Goal: Task Accomplishment & Management: Manage account settings

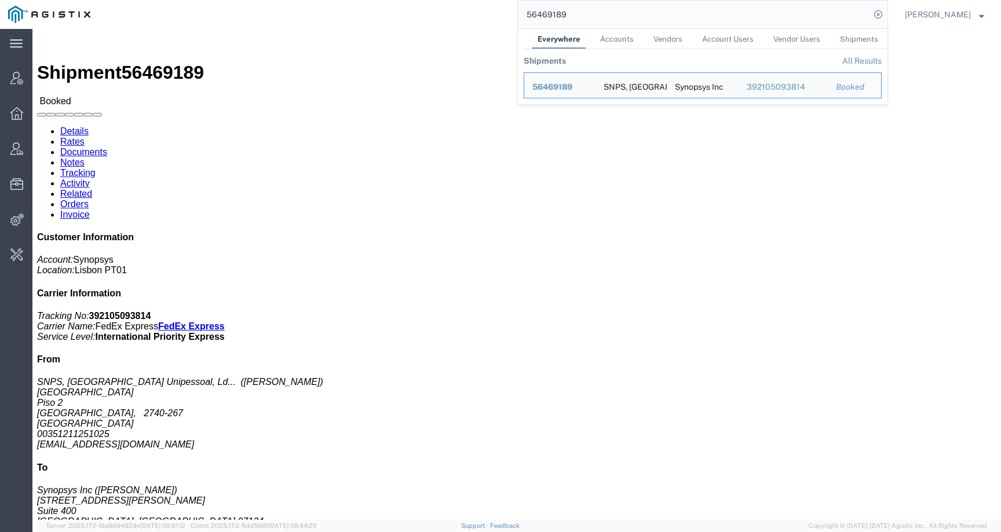
click at [509, 10] on div "56469189 Everywhere Accounts Vendors Account Users Vendor Users Shipments Shipm…" at bounding box center [492, 14] width 789 height 29
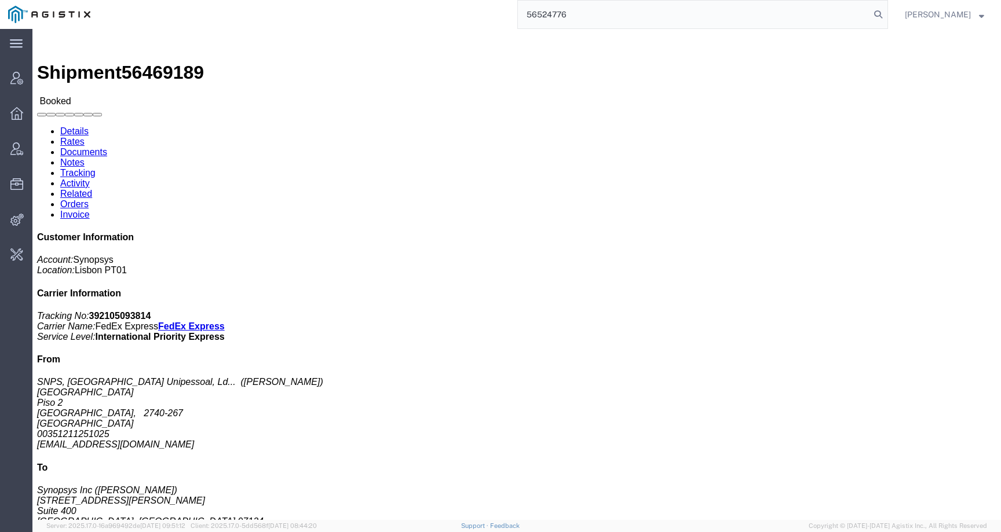
type input "56524776"
click at [886, 16] on icon at bounding box center [878, 14] width 16 height 16
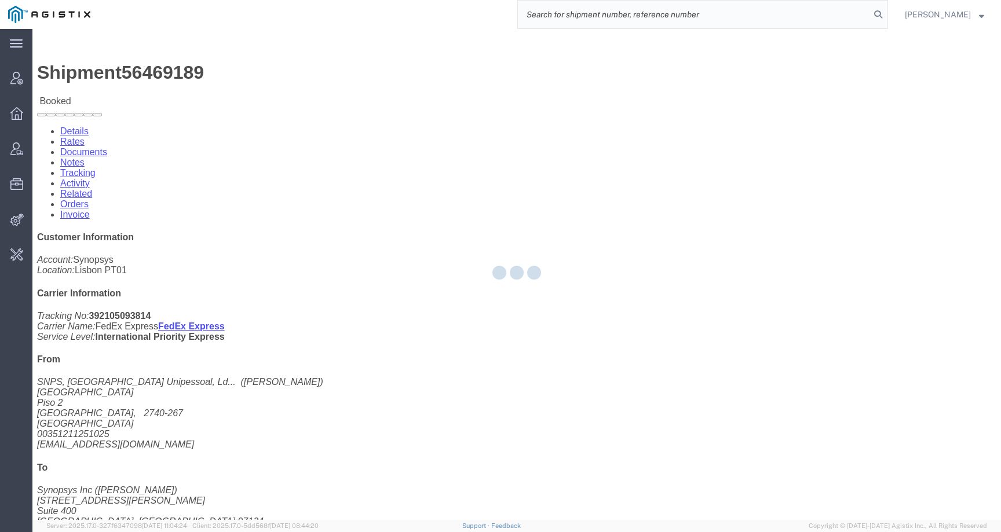
click at [851, 16] on input "search" at bounding box center [694, 15] width 352 height 28
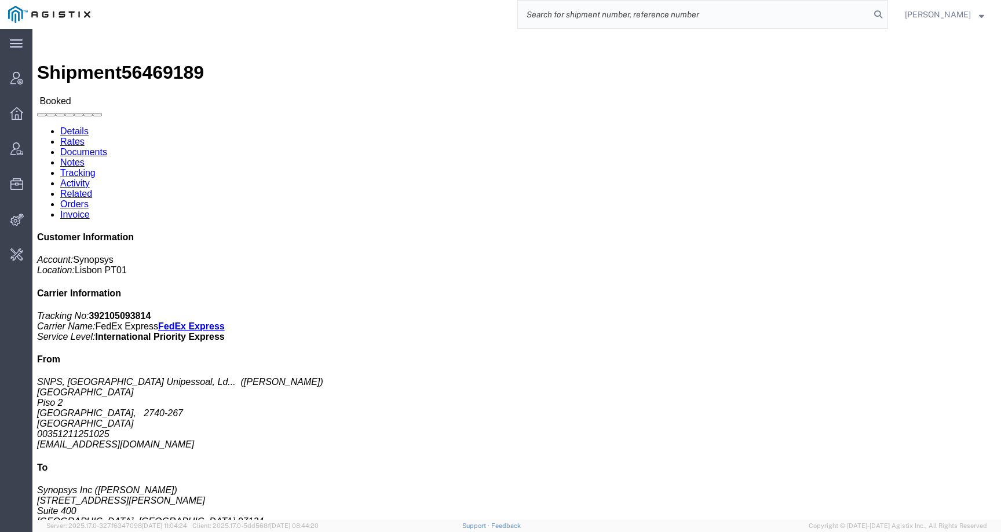
paste input "56524776"
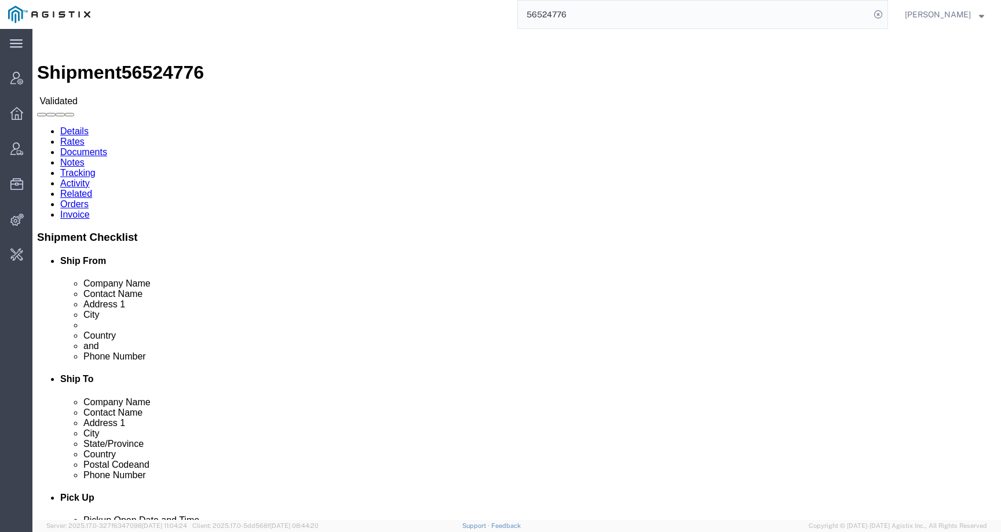
click link "Activity"
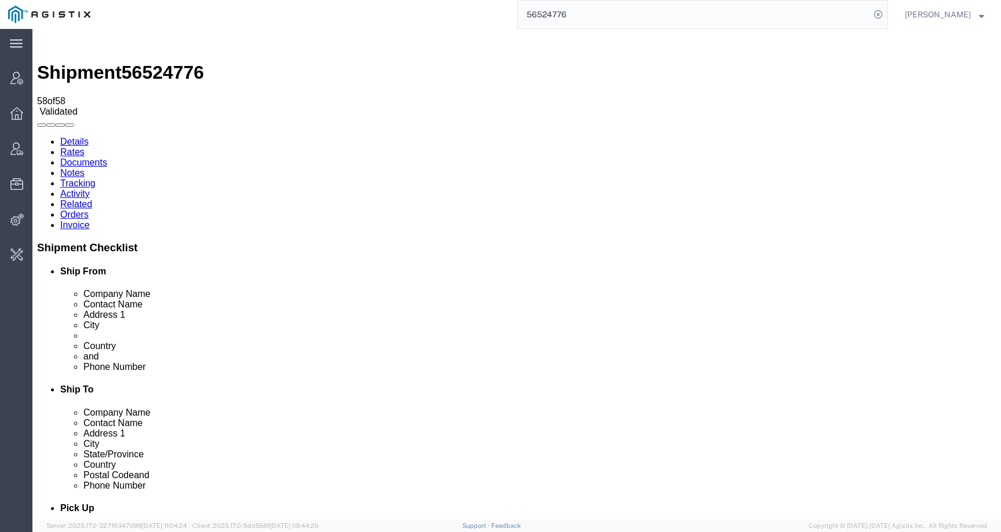
click at [81, 137] on link "Details" at bounding box center [74, 142] width 28 height 10
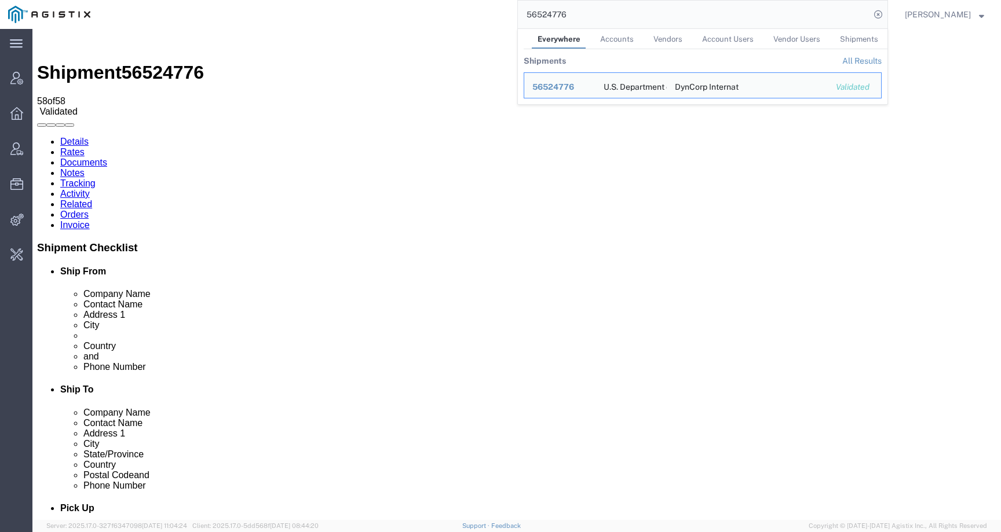
drag, startPoint x: 597, startPoint y: 17, endPoint x: 480, endPoint y: 17, distance: 117.0
click at [480, 17] on div "56524776 Everywhere Accounts Vendors Account Users Vendor Users Shipments Shipm…" at bounding box center [492, 14] width 789 height 29
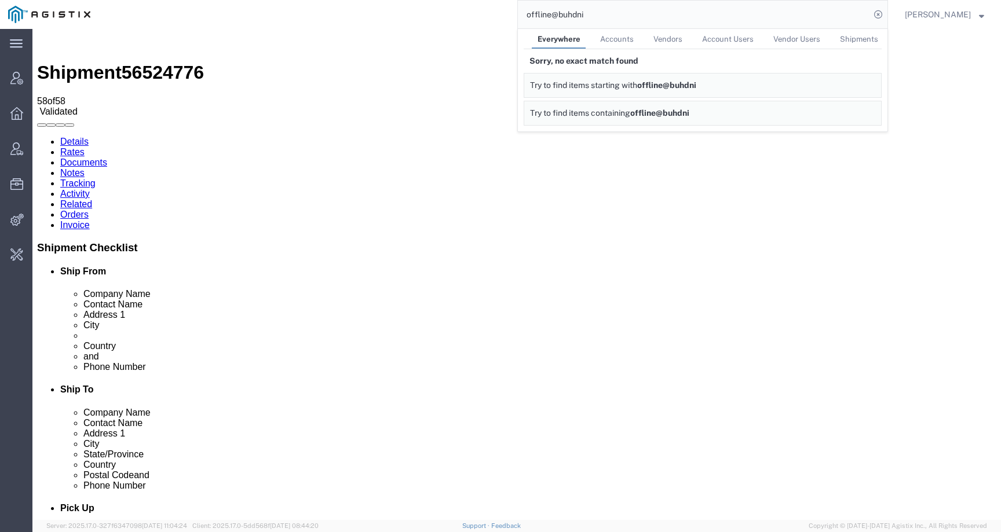
click at [600, 14] on input "offline@buhdni" at bounding box center [694, 15] width 352 height 28
drag, startPoint x: 599, startPoint y: 15, endPoint x: 478, endPoint y: 11, distance: 121.1
click at [478, 11] on div "offline@bubhli Everywhere Accounts Vendors Account Users Vendor Users Shipments…" at bounding box center [492, 14] width 789 height 29
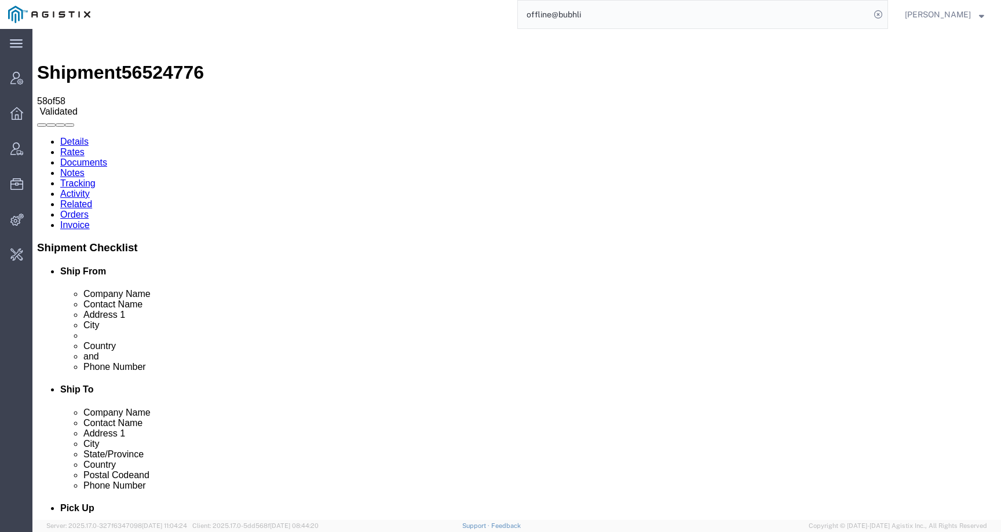
paste input "B"
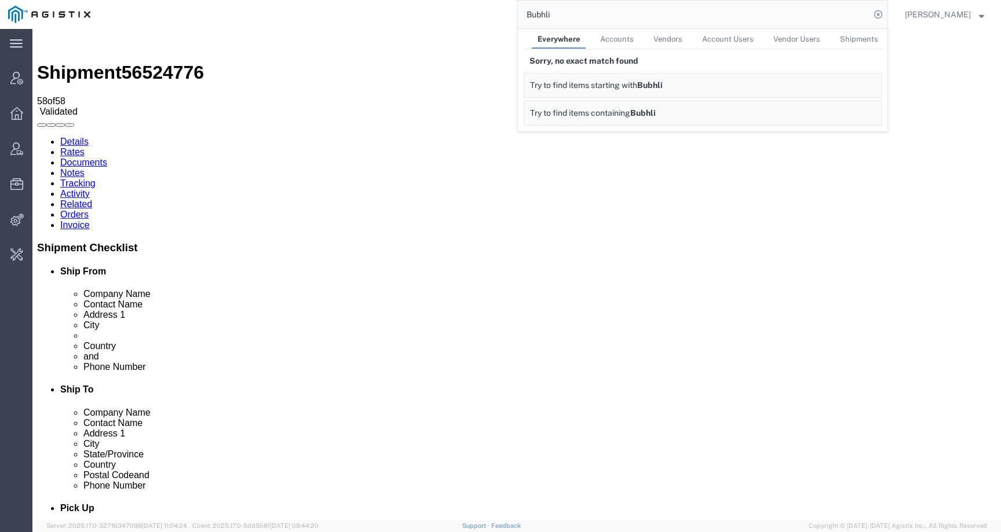
click at [621, 39] on span "Accounts" at bounding box center [617, 39] width 34 height 9
click at [681, 38] on span "Vendors" at bounding box center [666, 39] width 29 height 9
click at [556, 40] on span "Everywhere" at bounding box center [557, 39] width 41 height 9
drag, startPoint x: 582, startPoint y: 15, endPoint x: 491, endPoint y: 15, distance: 90.9
click at [491, 15] on div "Bubhli Everywhere Accounts Vendors Account Users Vendor Users Shipments Sorry, …" at bounding box center [492, 14] width 789 height 29
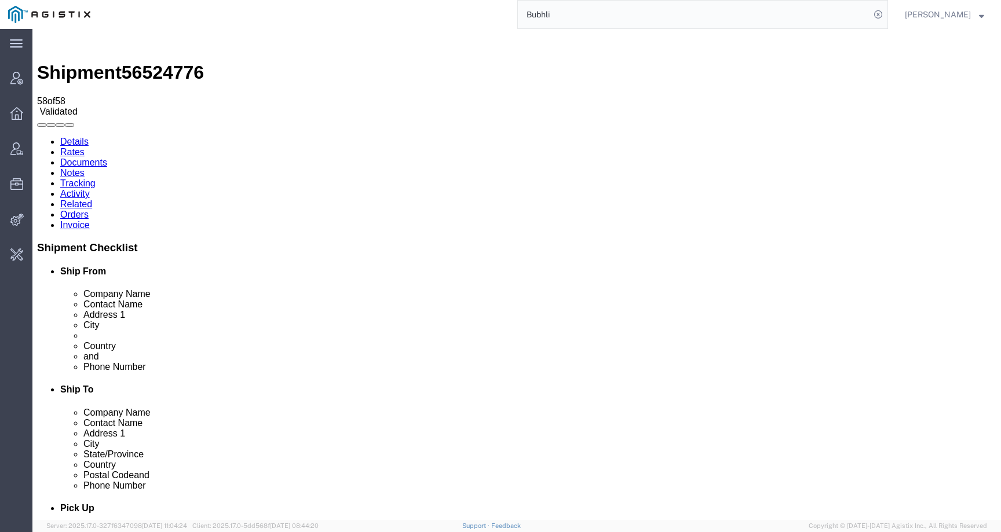
paste input "offline@buhbliorganics.com Details of the executed reports are as follows:"
drag, startPoint x: 648, startPoint y: 13, endPoint x: 858, endPoint y: 17, distance: 210.8
click at [859, 15] on input "offline@buhbliorganics.com Details of the executed reports are as follows:" at bounding box center [694, 15] width 352 height 28
type input "offline@buhbliorganics.com"
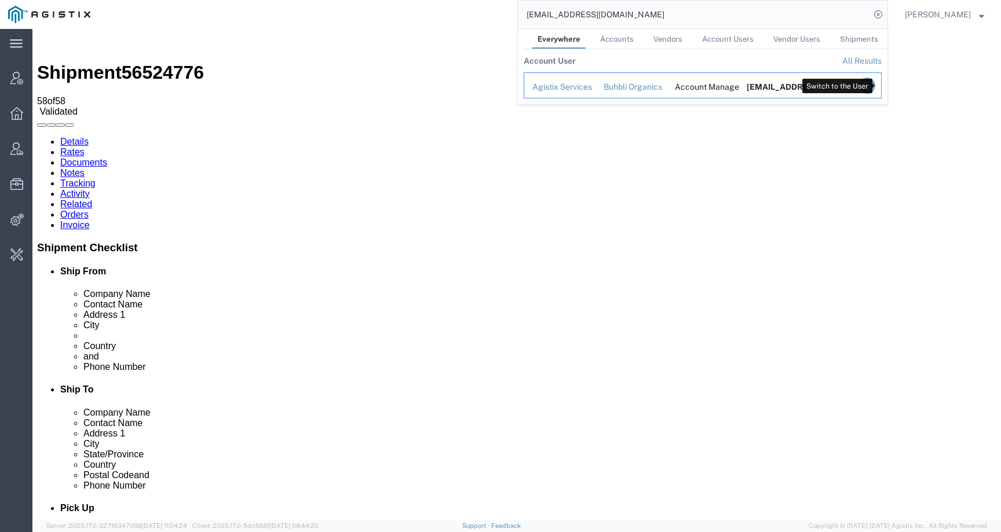
click at [875, 86] on icon "Search Results" at bounding box center [867, 86] width 16 height 16
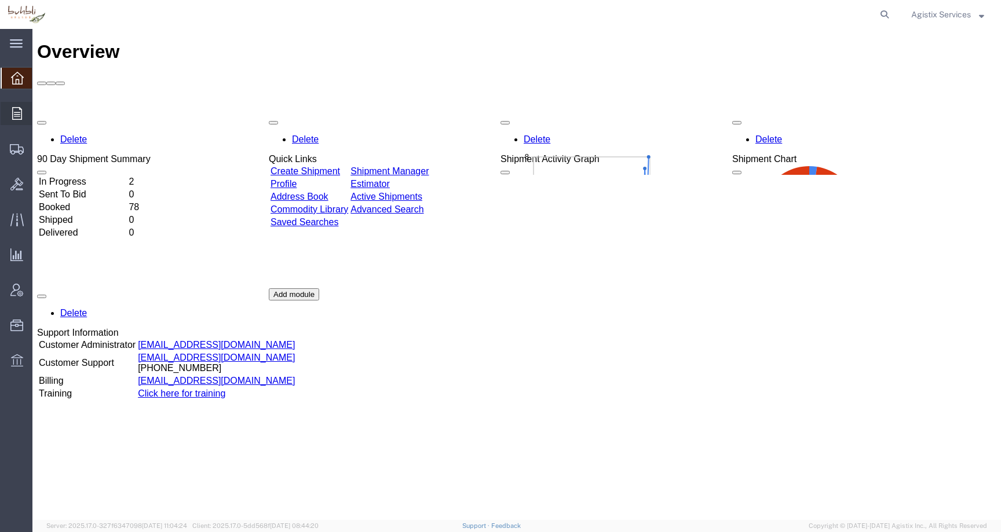
click at [20, 117] on icon at bounding box center [17, 113] width 10 height 13
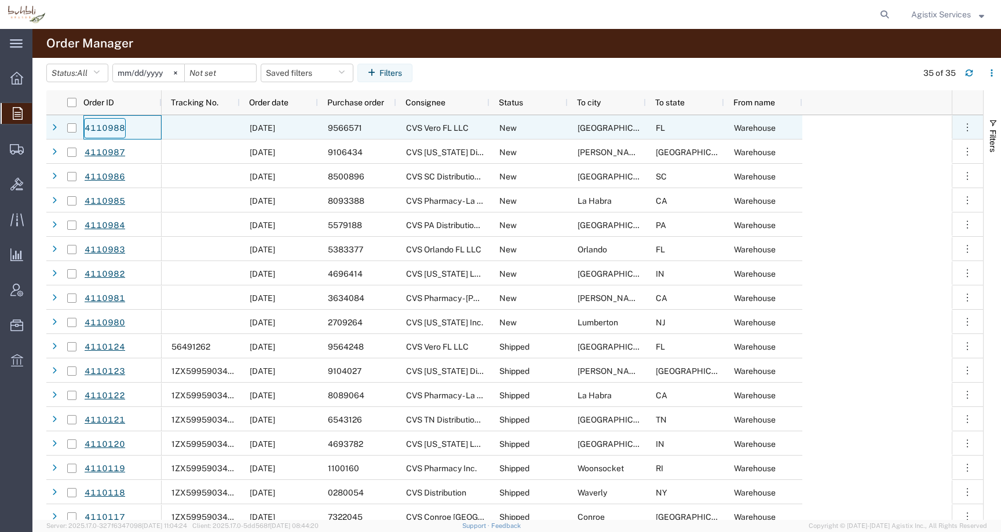
click at [100, 125] on link "4110988" at bounding box center [105, 128] width 42 height 20
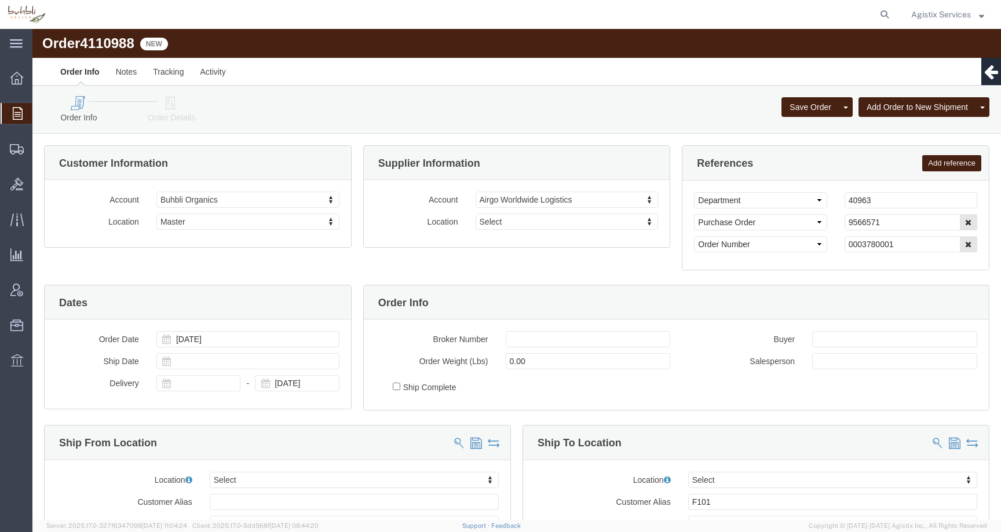
select select
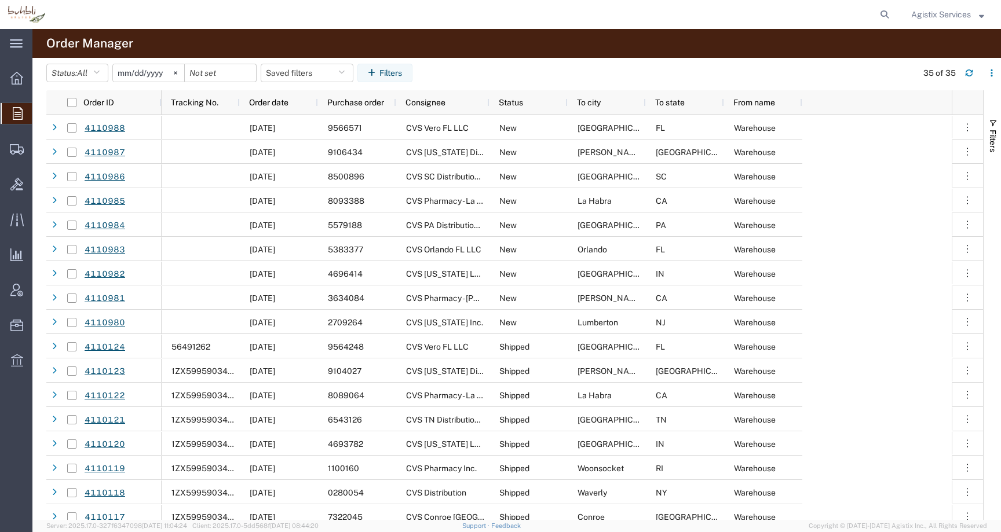
click at [956, 10] on span "Agistix Services" at bounding box center [941, 14] width 60 height 13
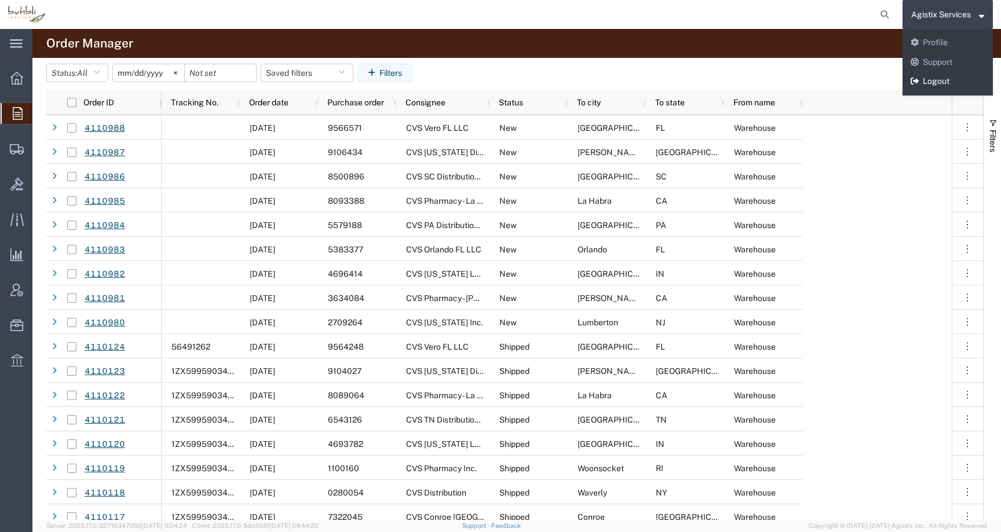
click at [938, 76] on link "Logout" at bounding box center [947, 82] width 90 height 20
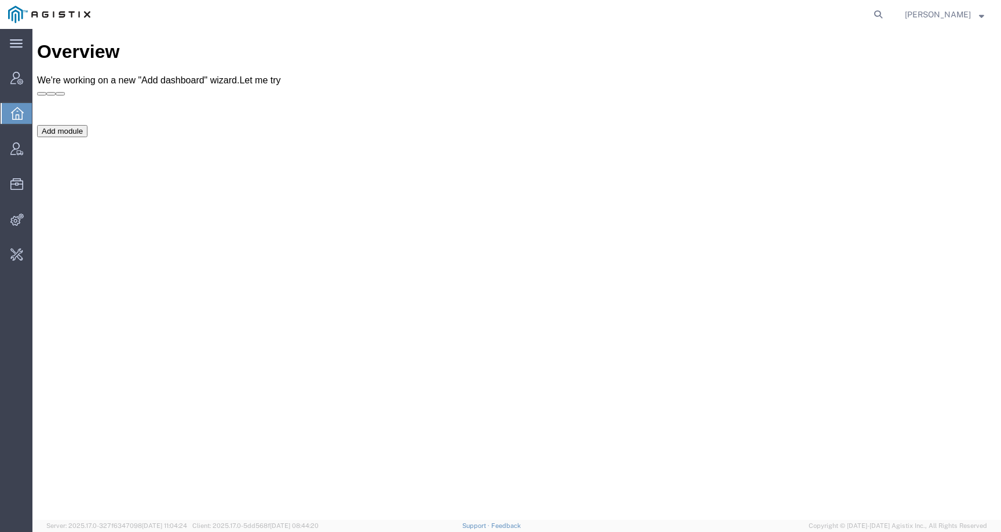
click at [888, 5] on form at bounding box center [878, 14] width 19 height 29
click at [886, 12] on icon at bounding box center [878, 14] width 16 height 16
click at [870, 12] on input "search" at bounding box center [694, 15] width 352 height 28
paste input "56524776"
type input "56524776"
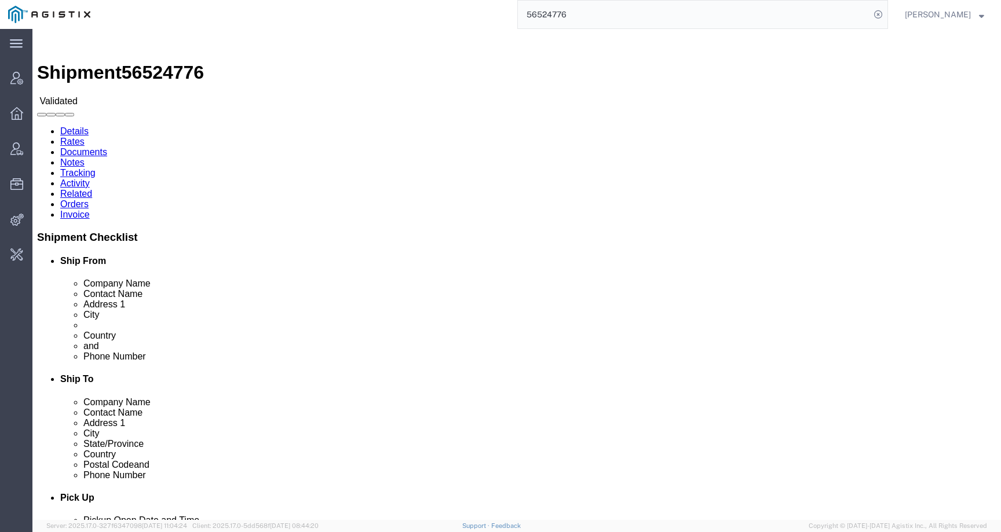
click link "Activity"
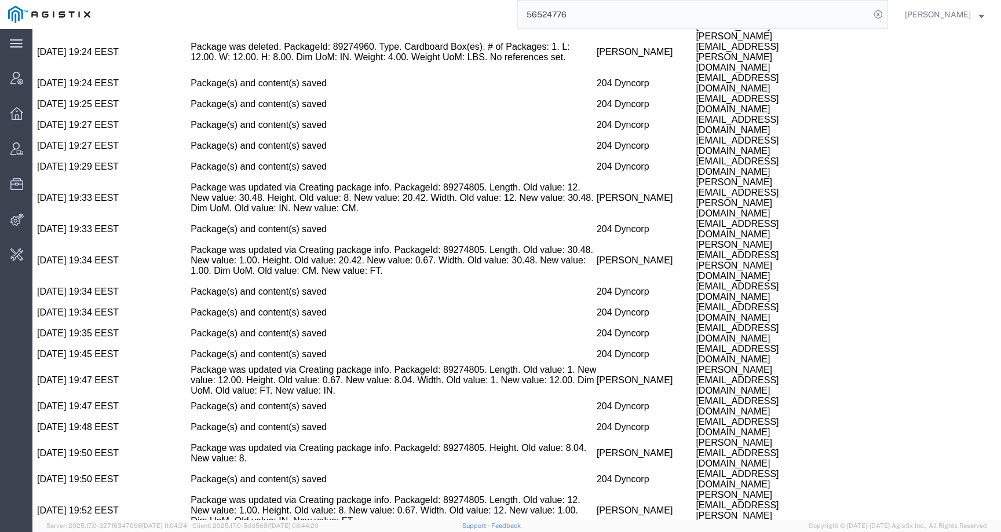
scroll to position [1461, 0]
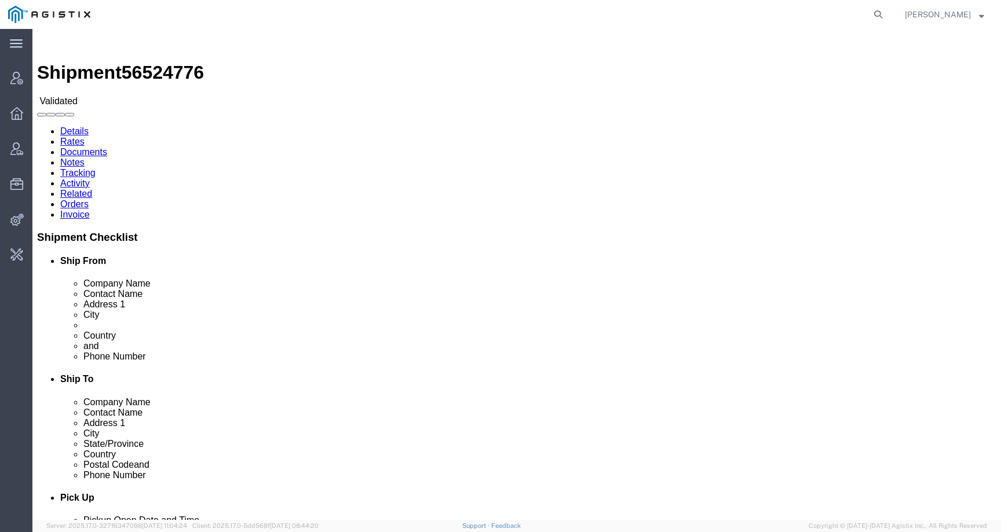
click link "Activity"
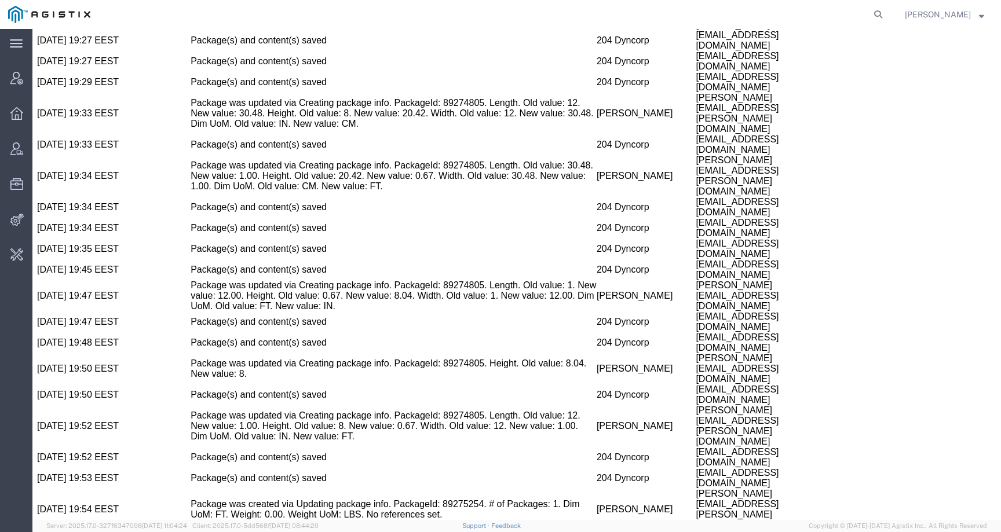
scroll to position [1461, 0]
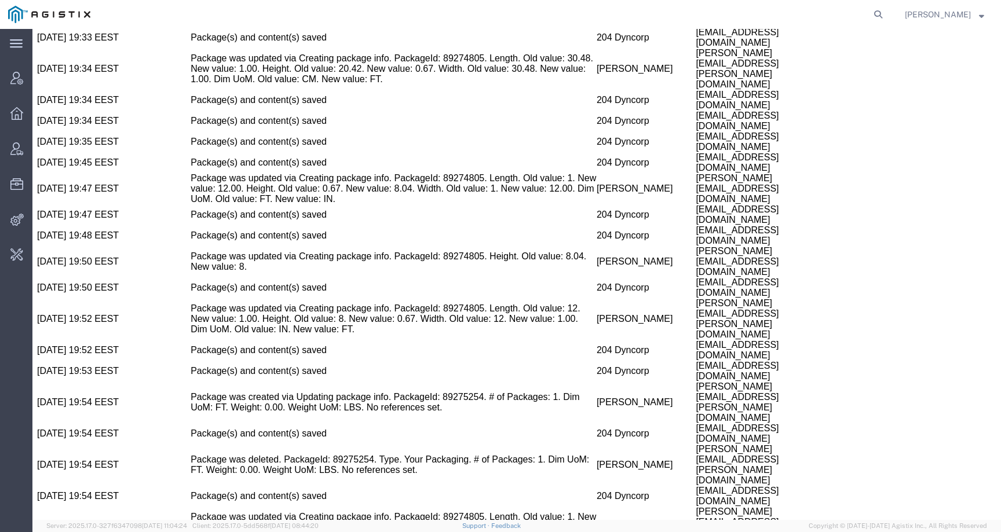
drag, startPoint x: 546, startPoint y: 456, endPoint x: 609, endPoint y: 466, distance: 63.8
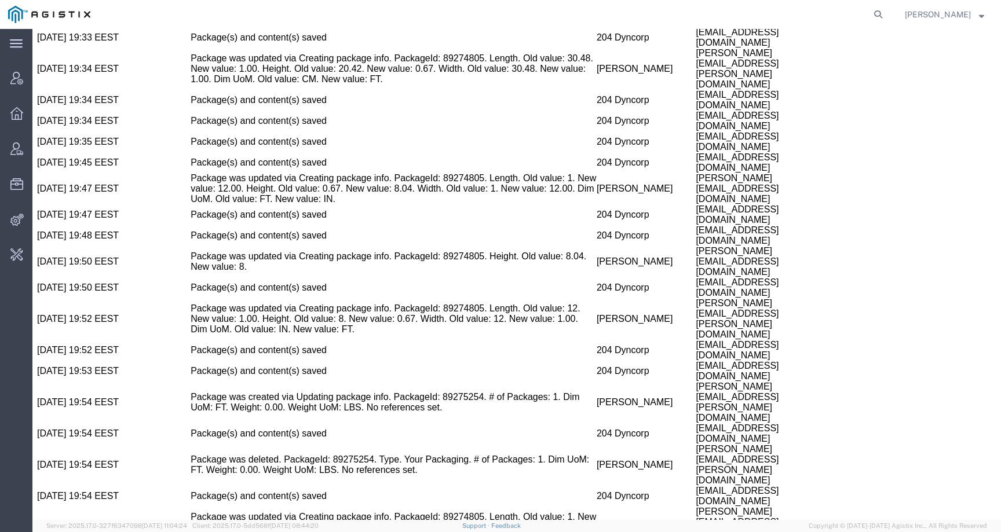
copy td "56535435"
click at [886, 16] on icon at bounding box center [878, 14] width 16 height 16
click at [848, 16] on input "search" at bounding box center [694, 15] width 352 height 28
paste input "56535435"
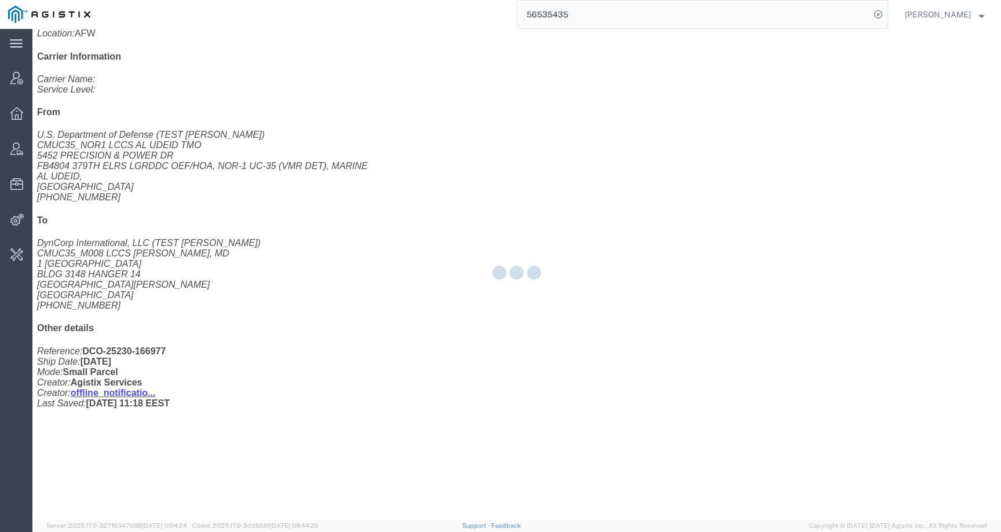
scroll to position [263, 0]
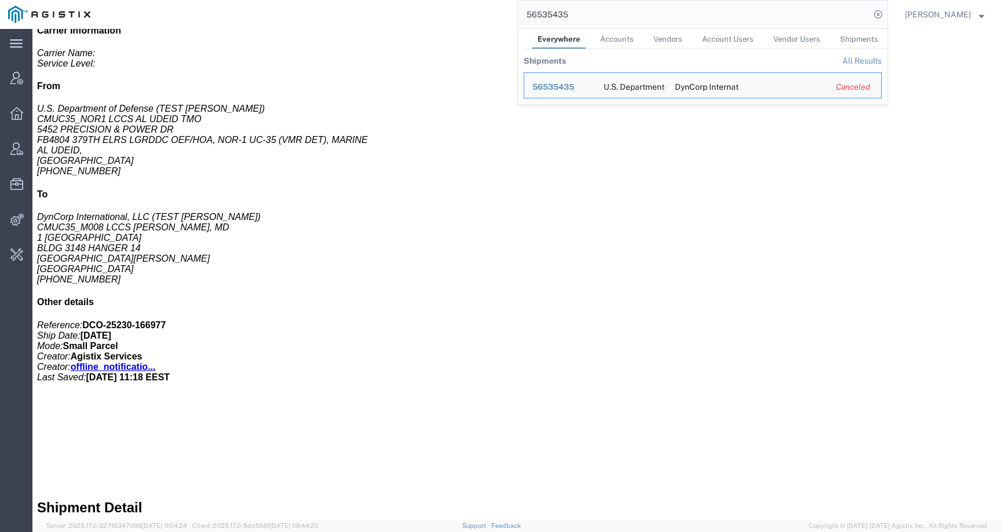
click div "1 Cardboard Box(es) Total weight: 3.99 LBS Dimensions: L 13.00 x W 11.50 x H 2.…"
drag, startPoint x: 586, startPoint y: 14, endPoint x: 454, endPoint y: 14, distance: 131.5
click at [454, 14] on div "56535435 Everywhere Accounts Vendors Account Users Vendor Users Shipments Shipm…" at bounding box center [492, 14] width 789 height 29
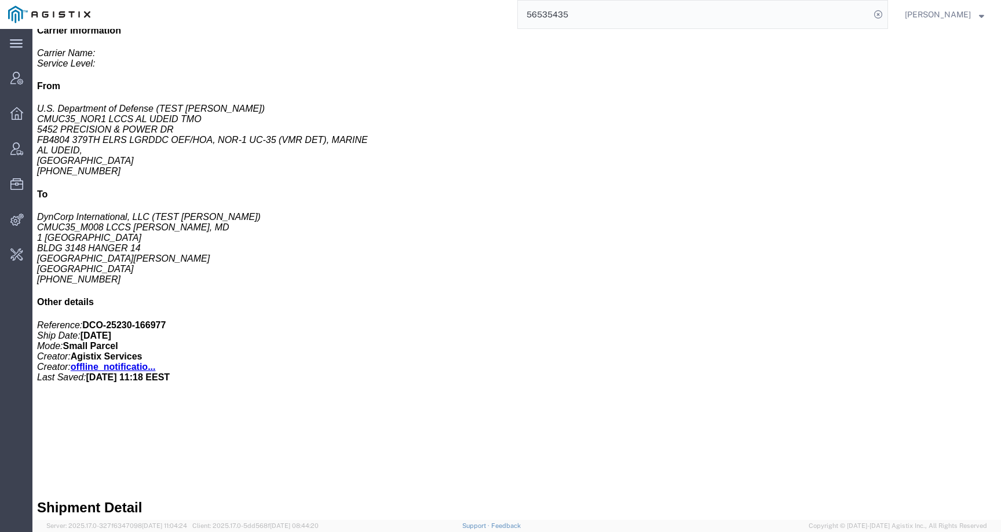
paste input "24776"
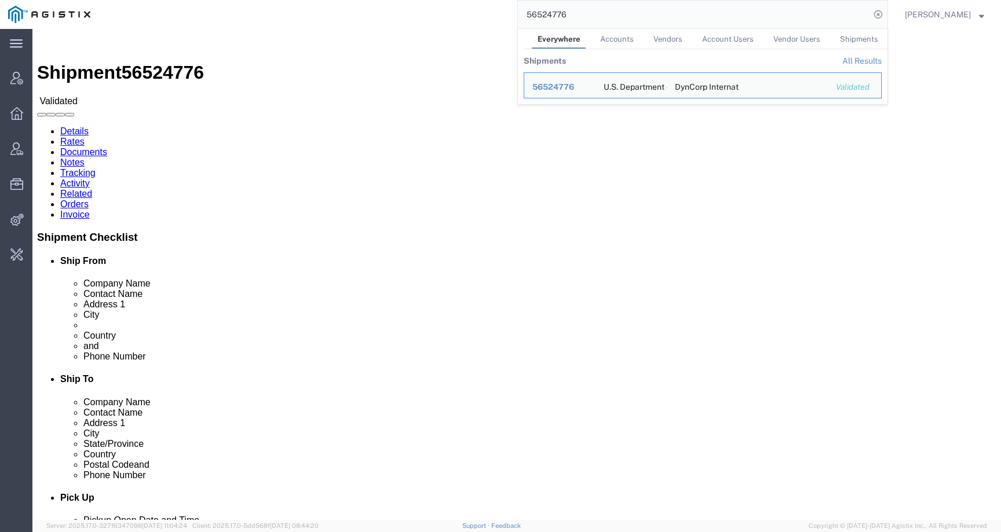
click div "Leg 1 - Small Parcel"
click at [604, 12] on input "56524776" at bounding box center [694, 15] width 352 height 28
click div "Ship From U.S. Department of Defense (Charles A. Davis) CMUC35_NOR1 LCCS AL UDE…"
drag, startPoint x: 583, startPoint y: 10, endPoint x: 493, endPoint y: 8, distance: 89.8
click at [494, 8] on div "56524776 Everywhere Accounts Vendors Account Users Vendor Users Shipments Shipm…" at bounding box center [492, 14] width 789 height 29
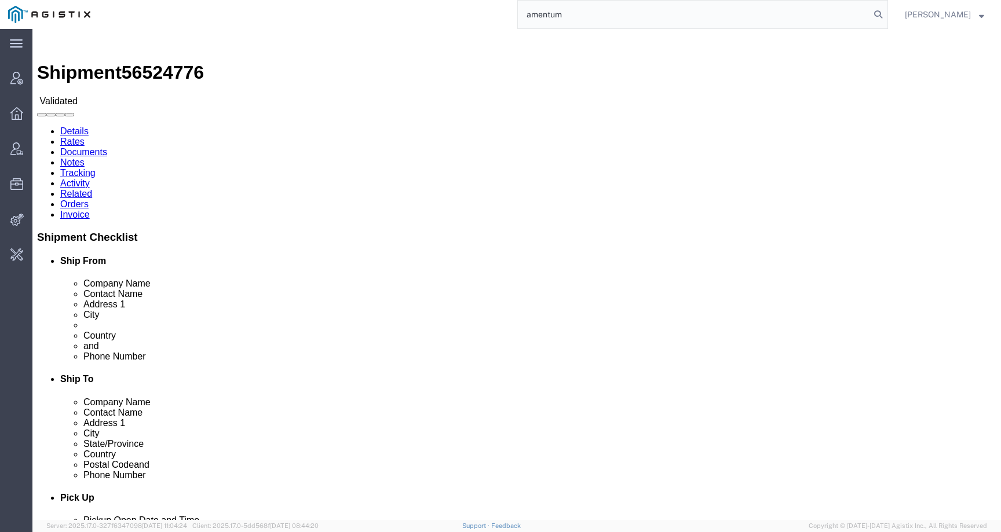
click link "Activity"
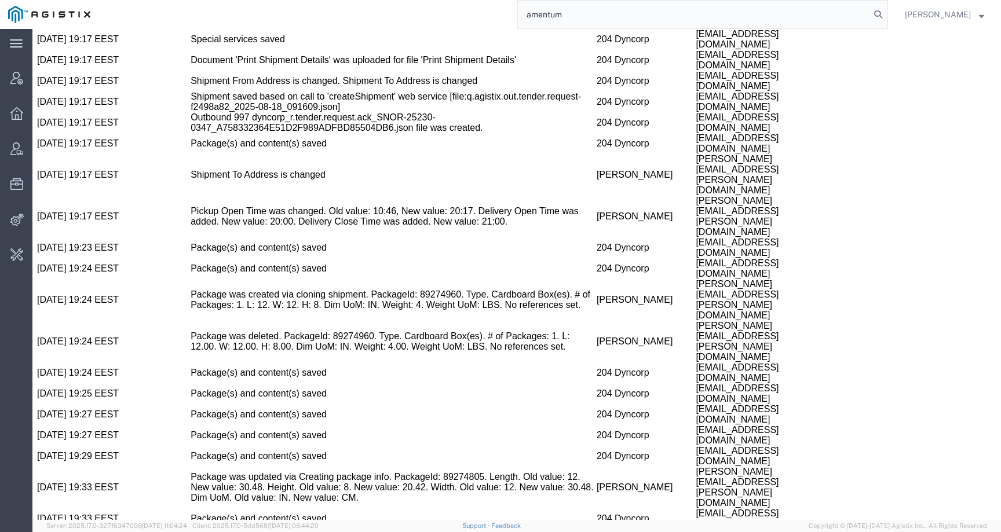
scroll to position [1461, 0]
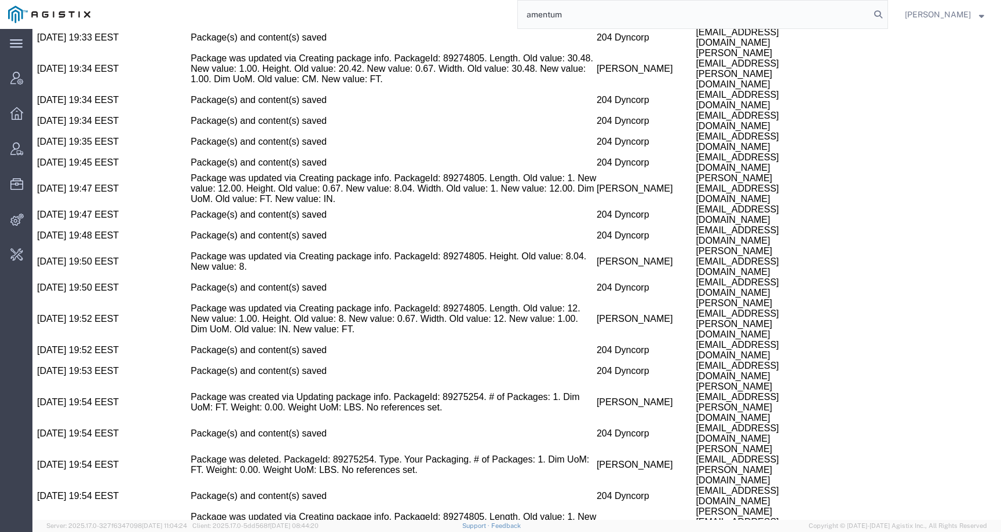
drag, startPoint x: 612, startPoint y: 500, endPoint x: 545, endPoint y: 489, distance: 68.1
copy td "offline_notifications+dyn-intl@agistix.com"
drag, startPoint x: 601, startPoint y: 13, endPoint x: 449, endPoint y: 13, distance: 151.7
click at [449, 13] on div "amentum" at bounding box center [492, 14] width 789 height 29
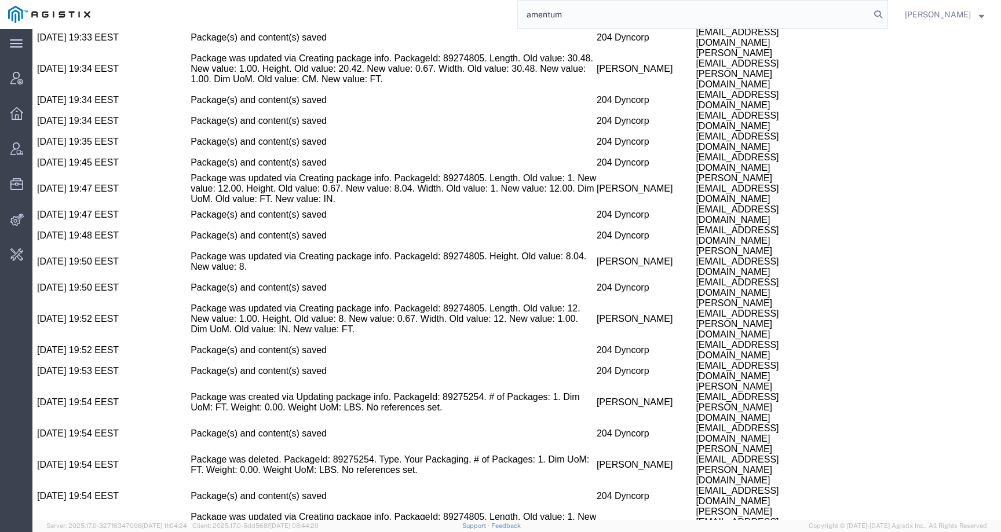
paste input "offline_notifications+dyn-intl@agistix.com"
type input "offline_notifications+dyn-intl@agistix.com"
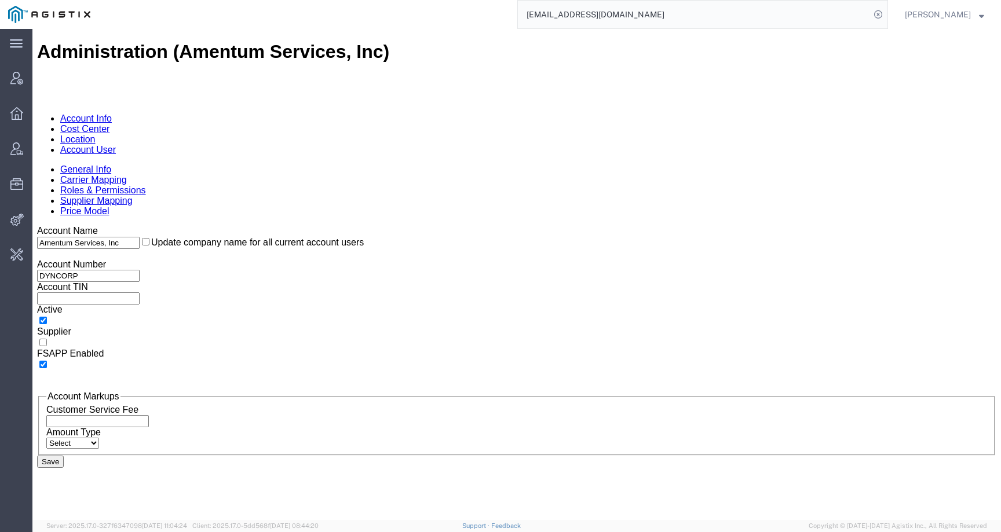
click at [705, 19] on input "offline_notifications+dyn-intl@agistix.com" at bounding box center [694, 15] width 352 height 28
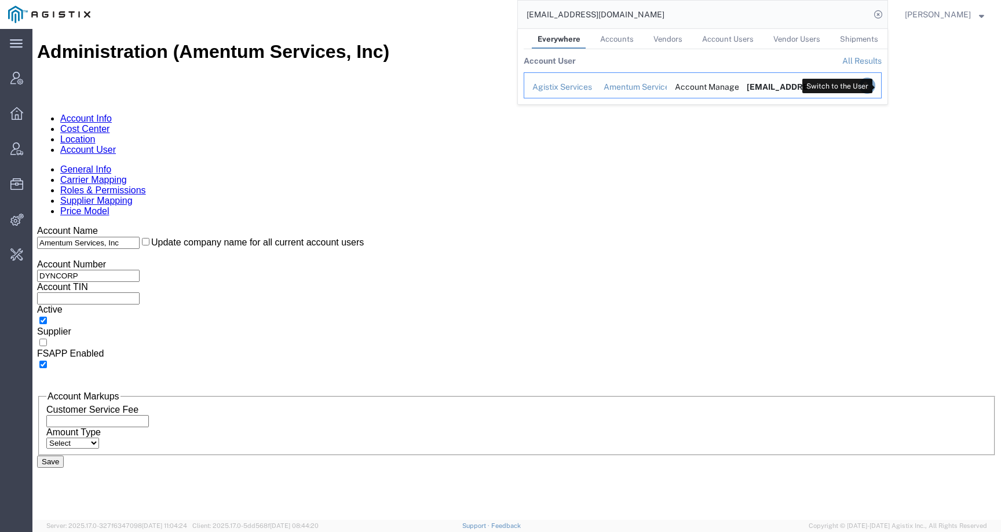
click at [875, 88] on icon "Search Results" at bounding box center [867, 86] width 16 height 16
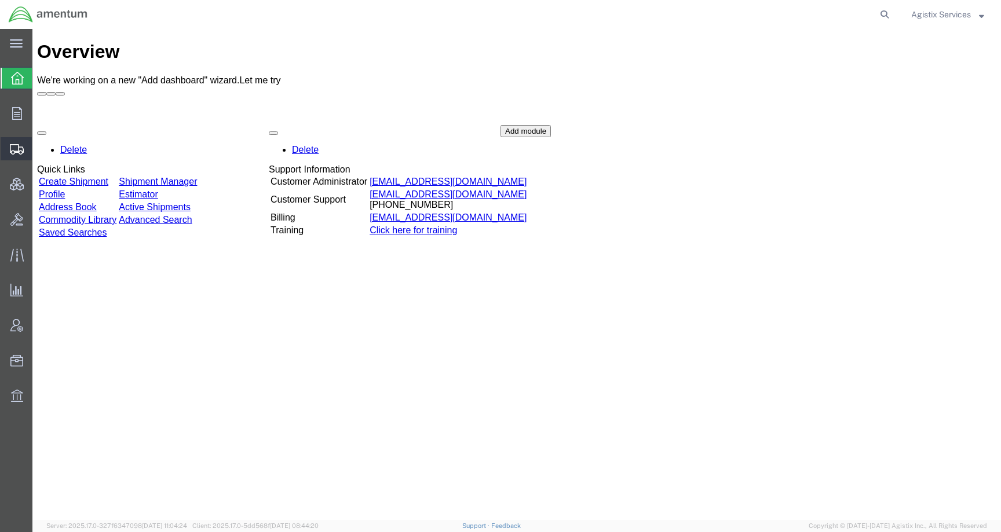
click at [17, 142] on div at bounding box center [17, 148] width 32 height 23
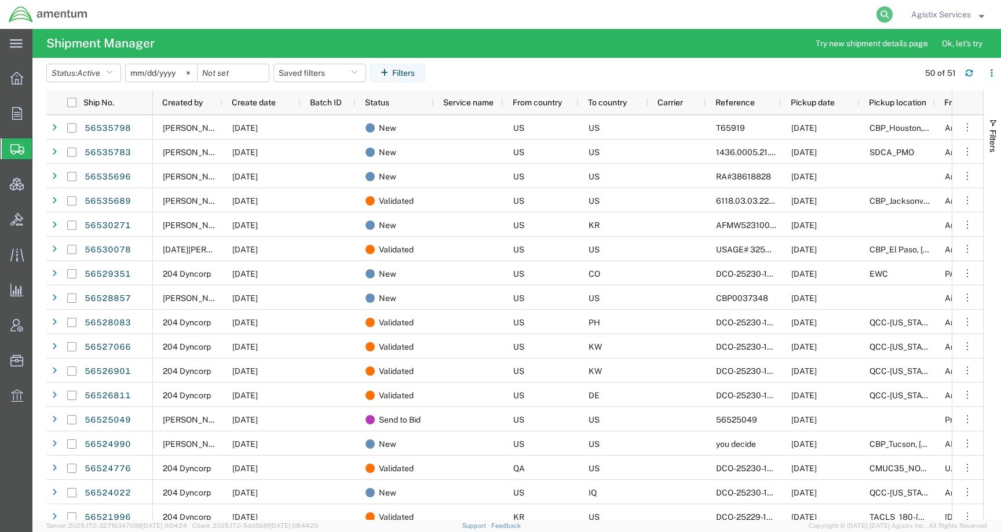
click at [891, 13] on icon at bounding box center [884, 14] width 16 height 16
click at [857, 13] on input "search" at bounding box center [700, 15] width 352 height 28
paste input "56524776"
type input "56524776"
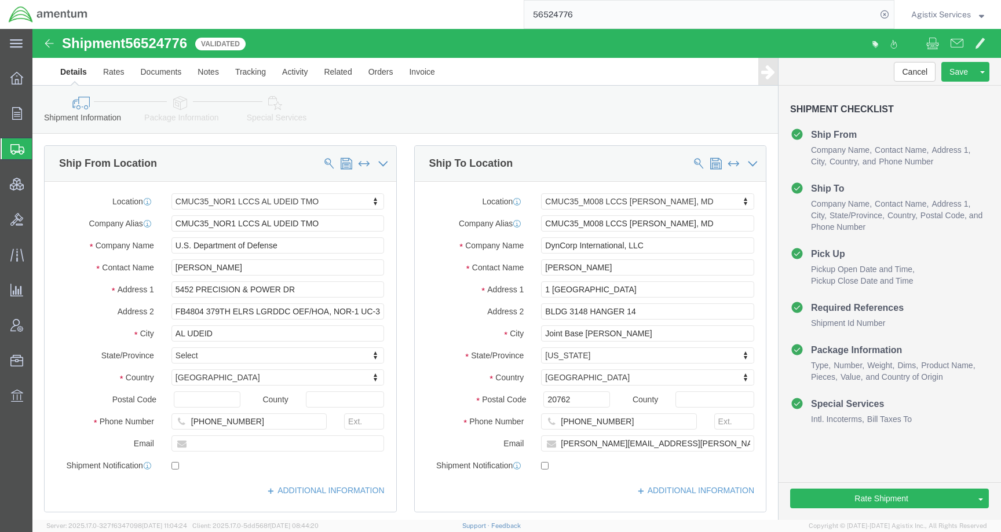
select select "42657"
select select "42655"
click button "Rate Shipment"
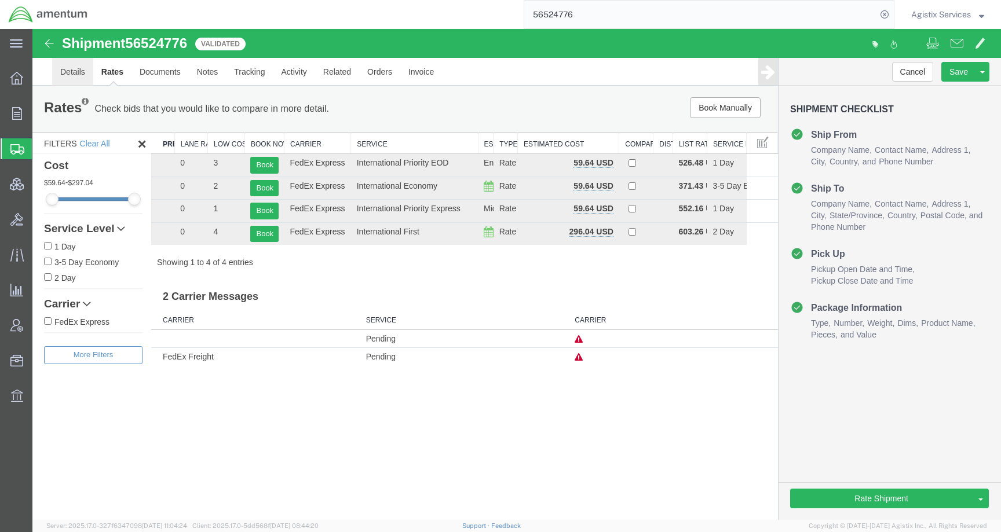
click at [69, 71] on link "Details" at bounding box center [72, 72] width 41 height 28
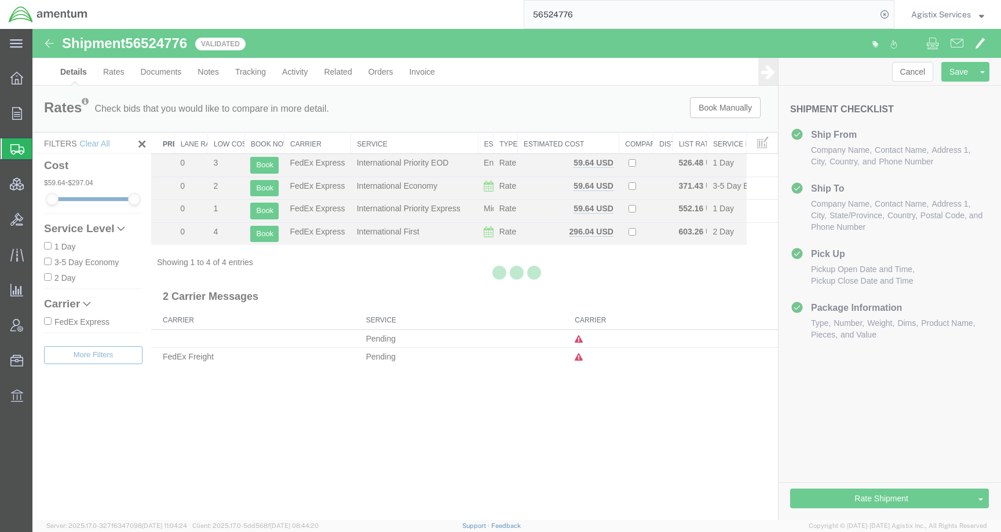
select select "42657"
select select "42655"
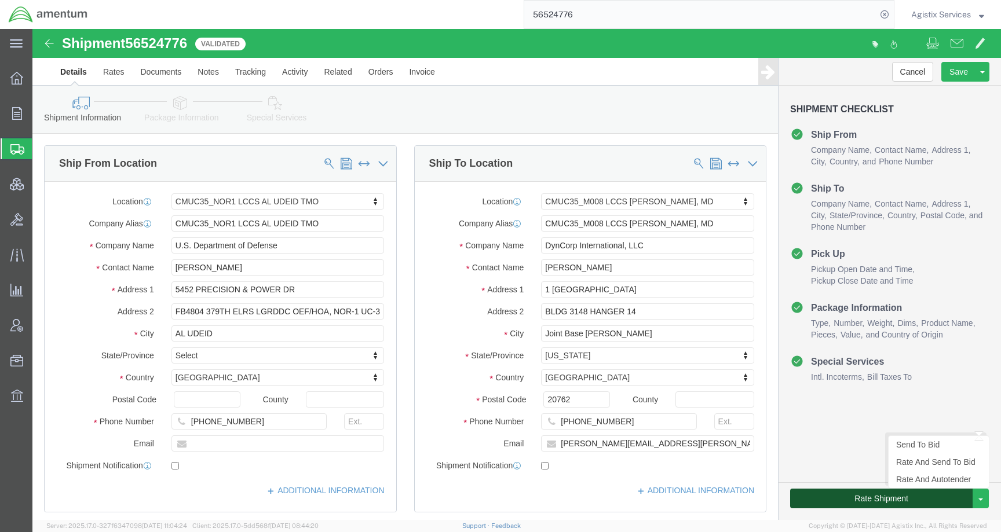
click button "Rate Shipment"
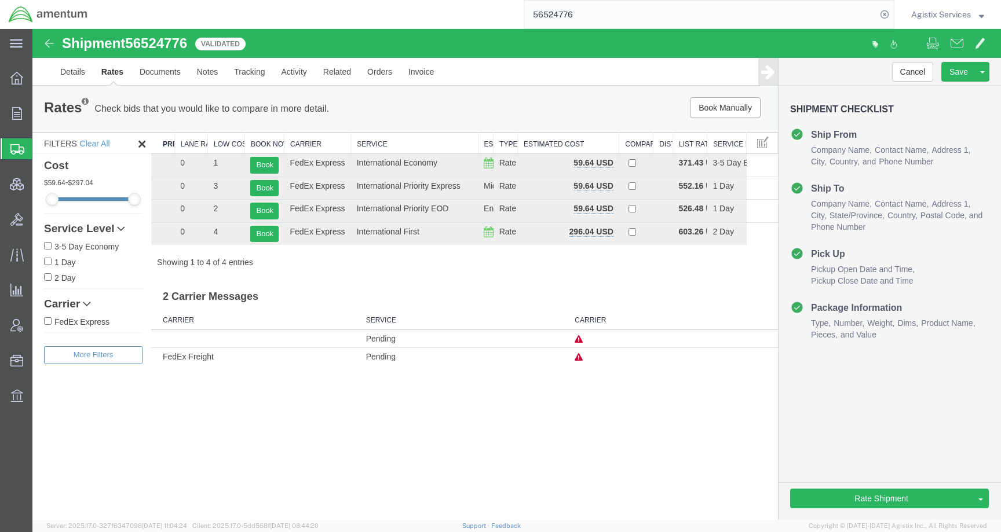
click at [937, 15] on span "Agistix Services" at bounding box center [941, 14] width 60 height 13
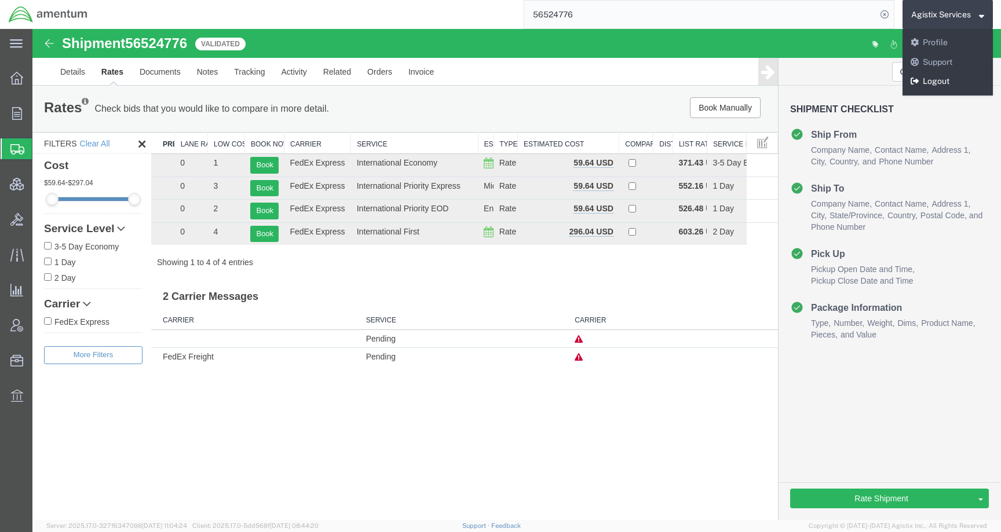
drag, startPoint x: 915, startPoint y: 85, endPoint x: 882, endPoint y: 56, distance: 43.9
click at [915, 85] on icon at bounding box center [914, 81] width 8 height 8
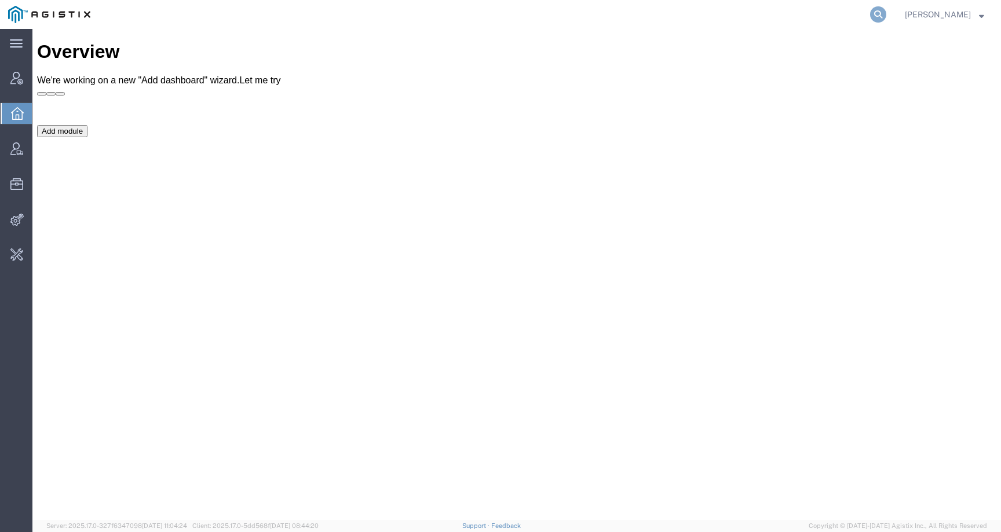
click at [886, 14] on icon at bounding box center [878, 14] width 16 height 16
click at [833, 15] on input "search" at bounding box center [694, 15] width 352 height 28
paste input "[EMAIL_ADDRESS][DOMAIN_NAME]"
type input "[EMAIL_ADDRESS][DOMAIN_NAME]"
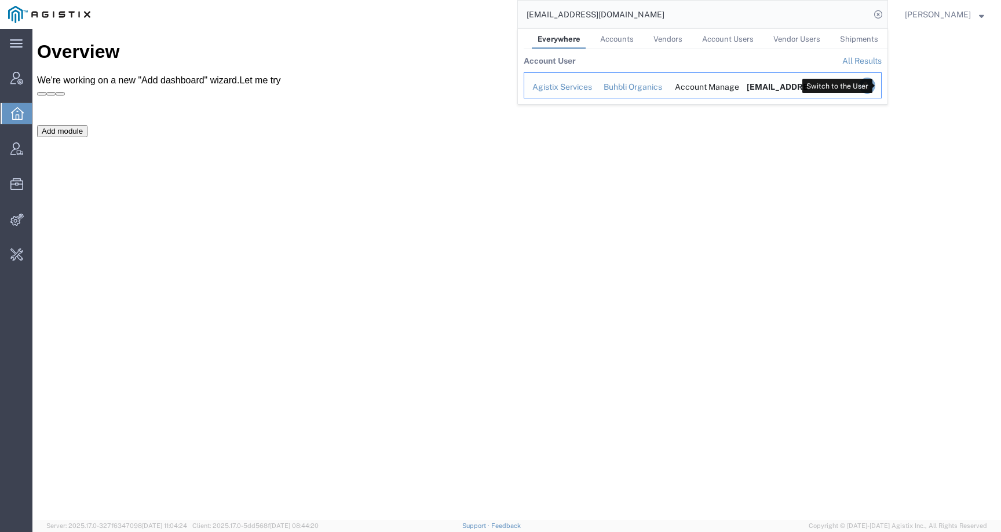
click at [875, 82] on icon "Search Results" at bounding box center [867, 86] width 16 height 16
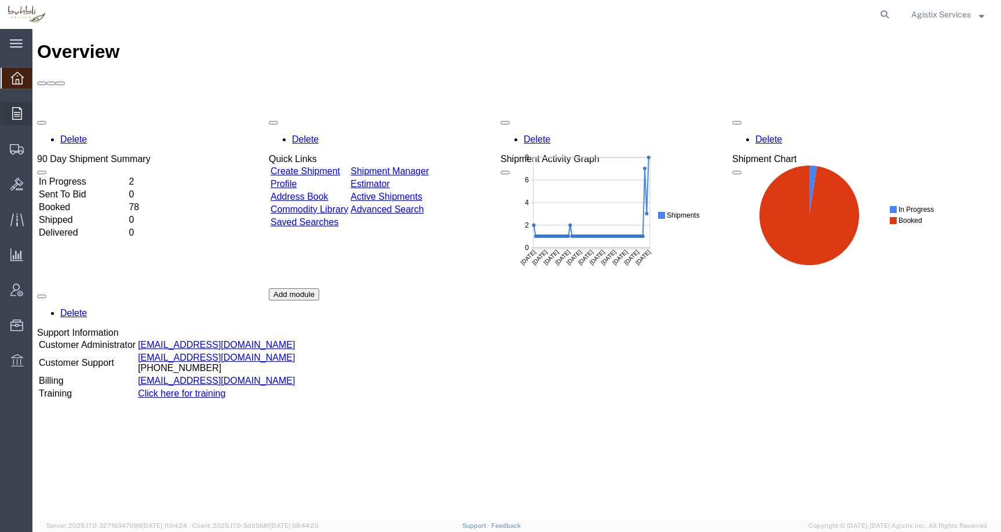
click at [8, 115] on div at bounding box center [17, 113] width 32 height 23
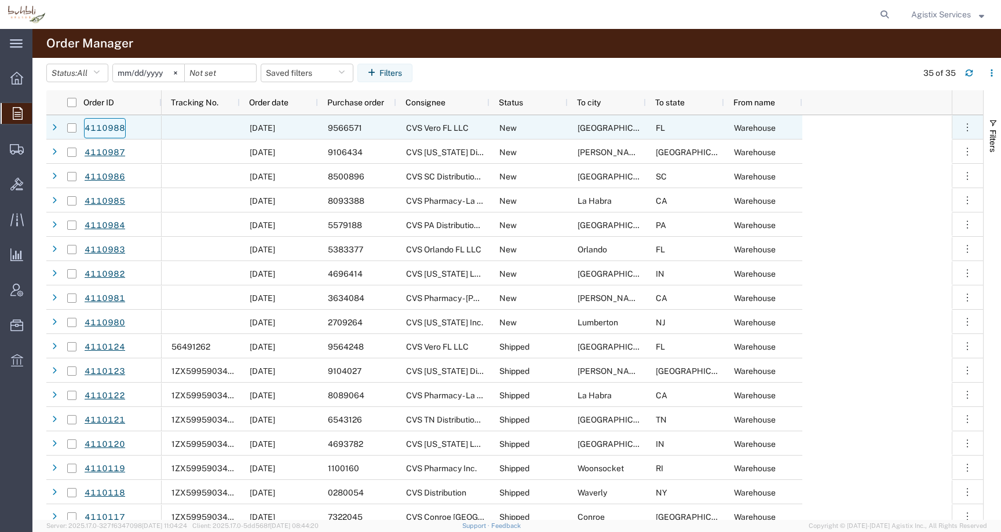
click at [105, 123] on link "4110988" at bounding box center [105, 128] width 42 height 20
click at [54, 127] on icon at bounding box center [54, 128] width 5 height 8
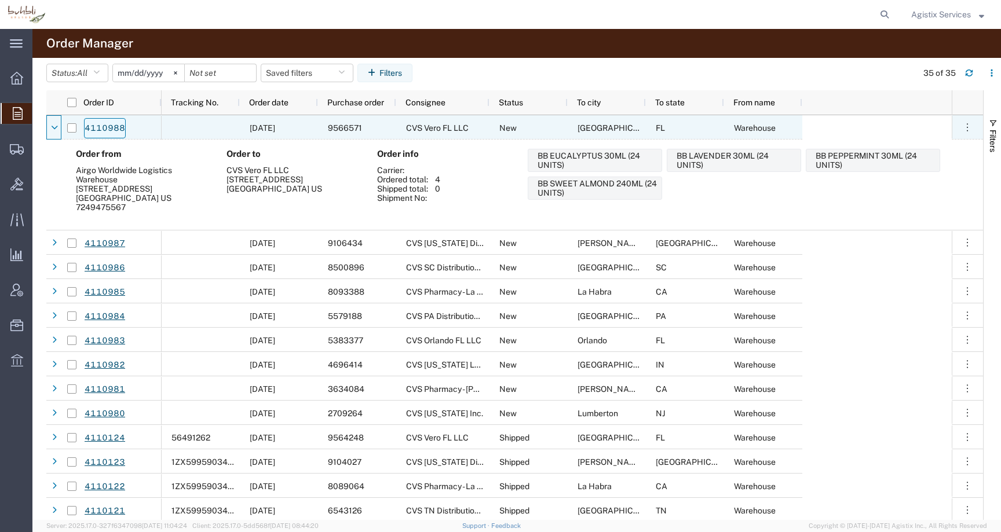
click at [105, 129] on link "4110988" at bounding box center [105, 128] width 42 height 20
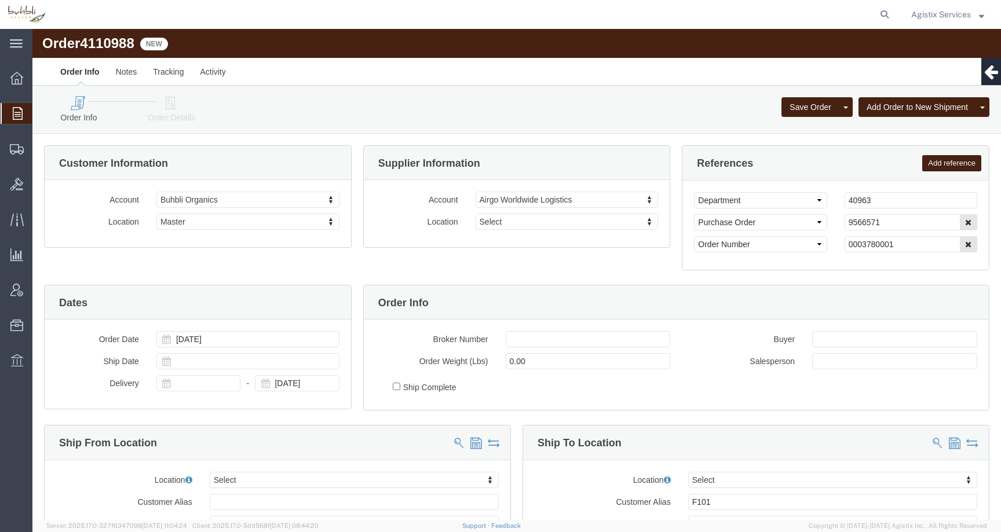
select select
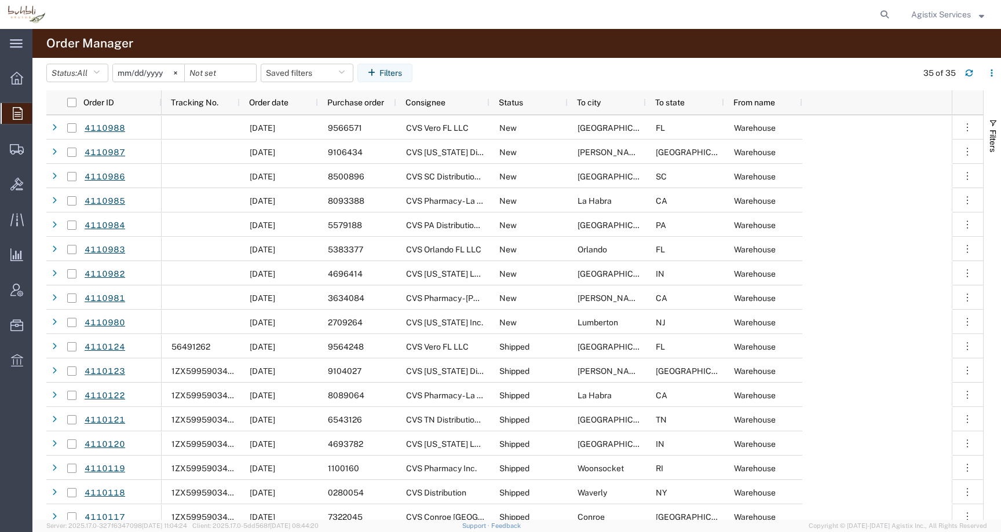
click at [945, 23] on div "Agistix Services" at bounding box center [947, 14] width 90 height 29
click at [945, 18] on span "Agistix Services" at bounding box center [941, 14] width 60 height 13
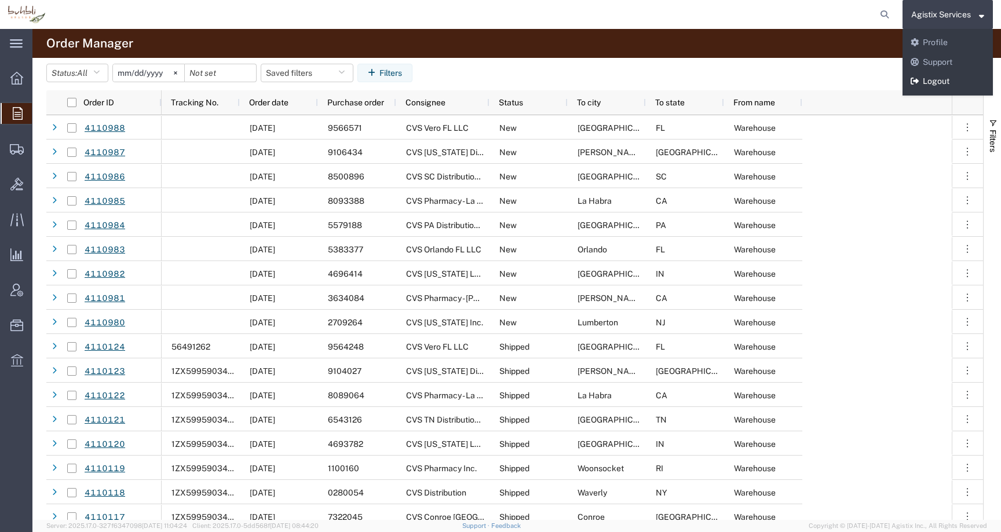
click at [924, 75] on link "Logout" at bounding box center [947, 82] width 90 height 20
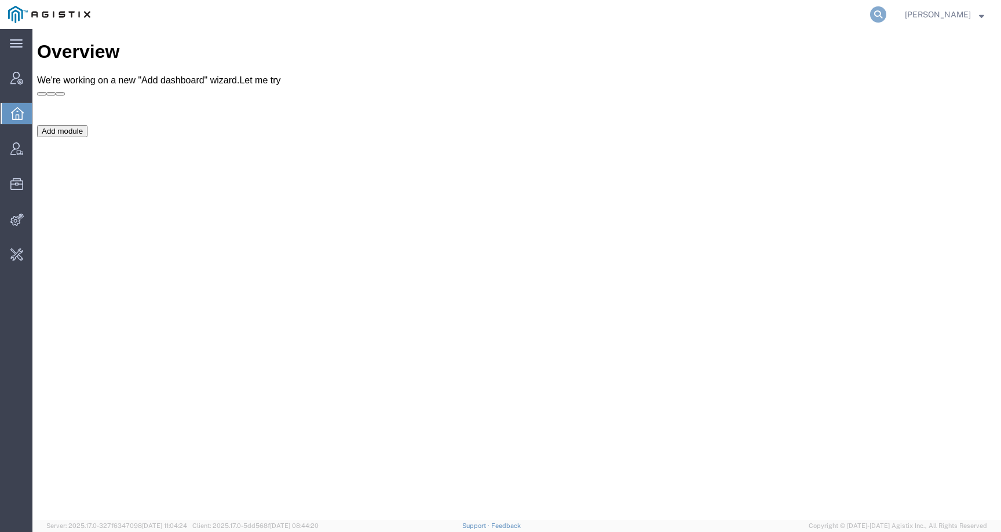
click at [886, 16] on icon at bounding box center [878, 14] width 16 height 16
click at [863, 16] on input "search" at bounding box center [694, 15] width 352 height 28
paste input "449674"
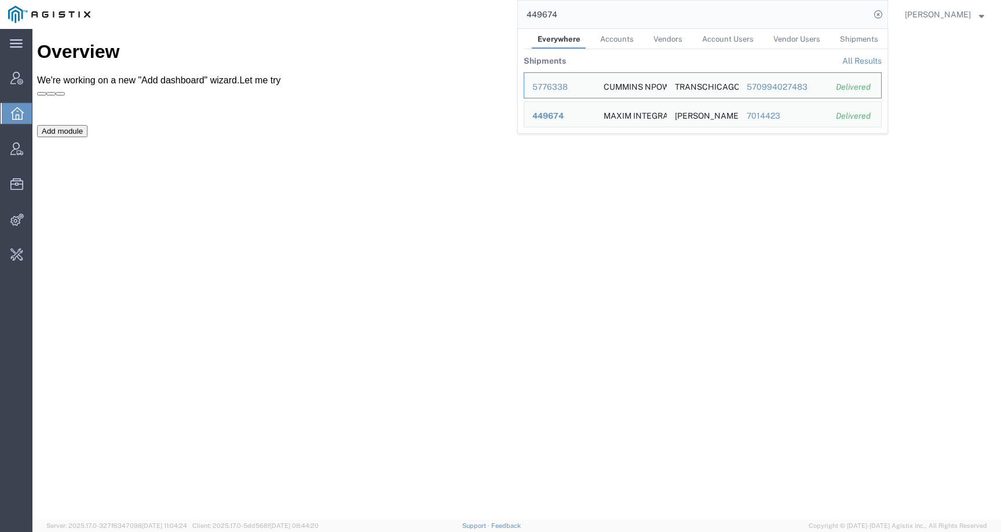
click at [589, 25] on input "449674" at bounding box center [694, 15] width 352 height 28
drag, startPoint x: 588, startPoint y: 22, endPoint x: 498, endPoint y: 21, distance: 90.9
click at [498, 21] on div "449674 Everywhere Accounts Vendors Account Users Vendor Users Shipments Shipmen…" at bounding box center [492, 14] width 789 height 29
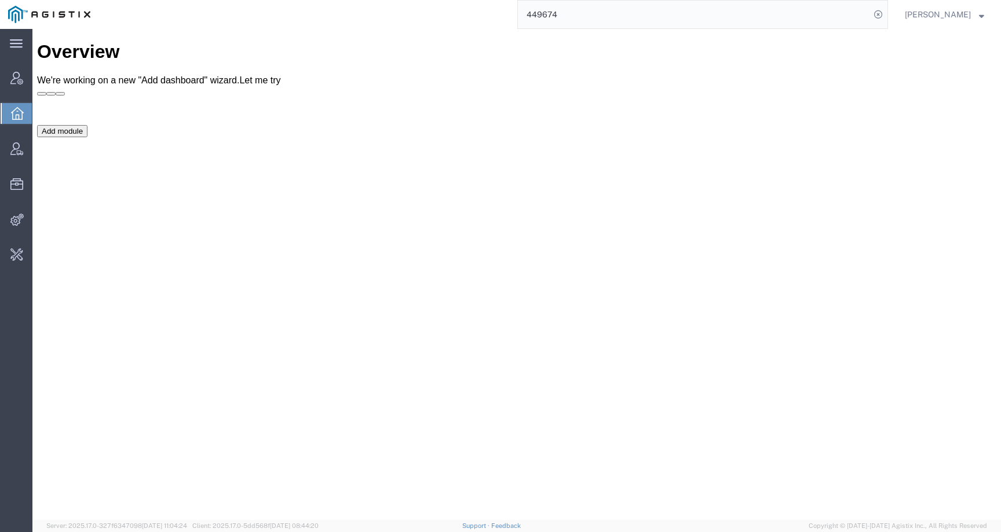
paste input "56508565"
drag, startPoint x: 637, startPoint y: 14, endPoint x: 458, endPoint y: 14, distance: 179.5
click at [458, 14] on div "44967456508565" at bounding box center [492, 14] width 789 height 29
paste input "search"
type input "56508565"
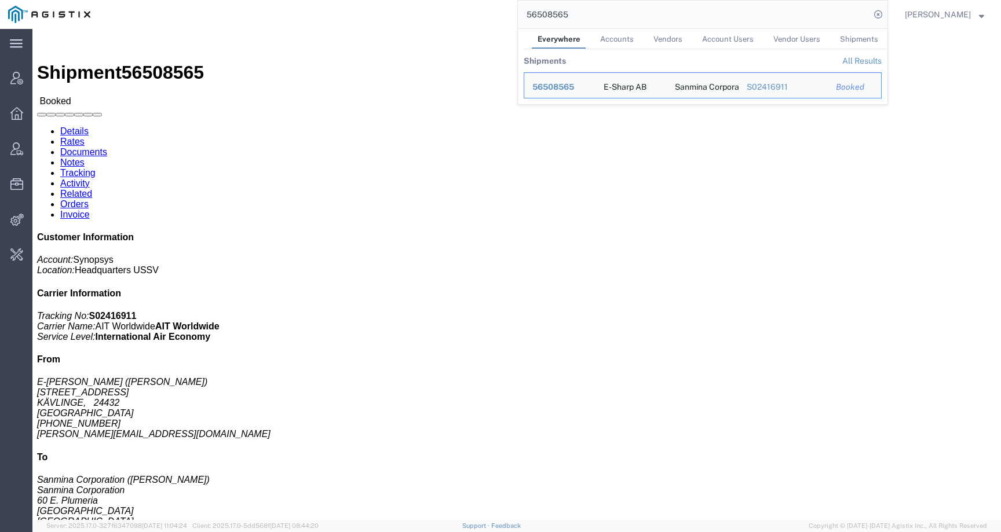
click div "Shipment Detail Ship From E-Sharp AB (Ingrid Castro) Götgatan 3 KÄVLINGE, 24432…"
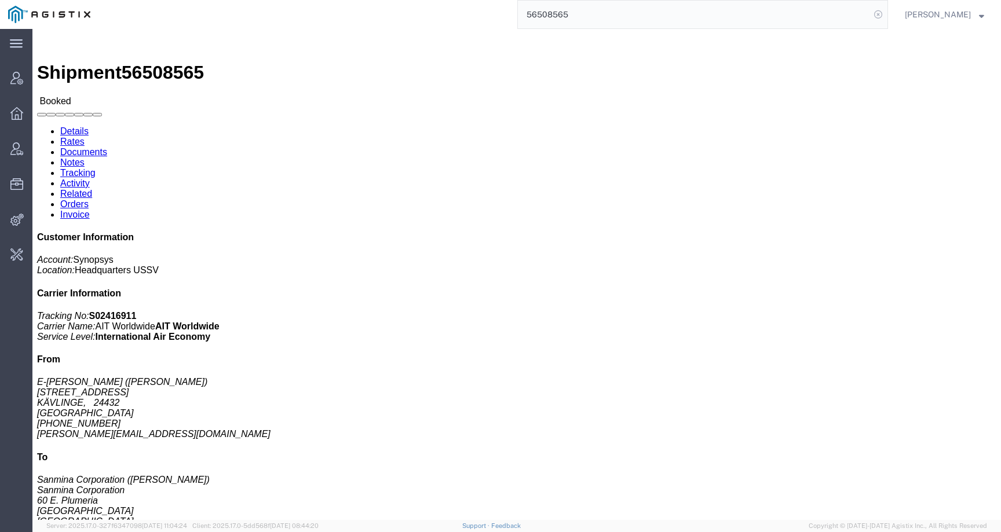
click at [886, 17] on icon at bounding box center [878, 14] width 16 height 16
click at [886, 14] on icon at bounding box center [878, 14] width 16 height 16
click at [865, 14] on input "search" at bounding box center [694, 15] width 352 height 28
paste input "offline@buhbliorganics.com"
type input "offline@buhbliorganics.com"
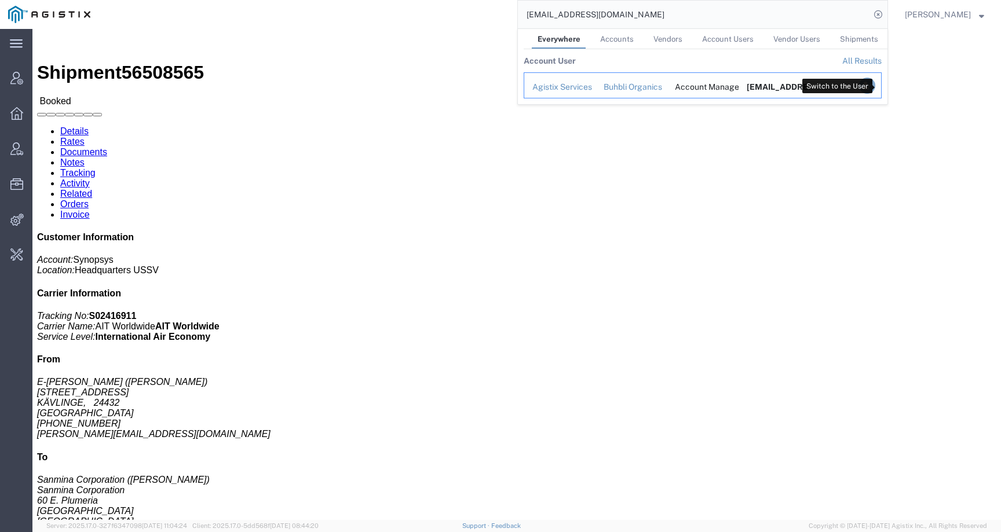
click at [875, 81] on icon "Search Results" at bounding box center [867, 86] width 16 height 16
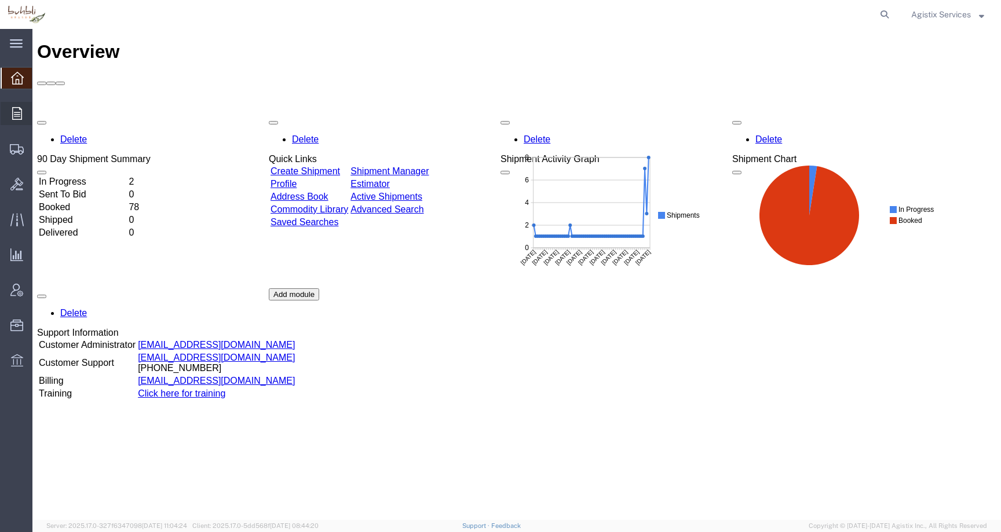
click at [16, 112] on icon at bounding box center [17, 113] width 10 height 13
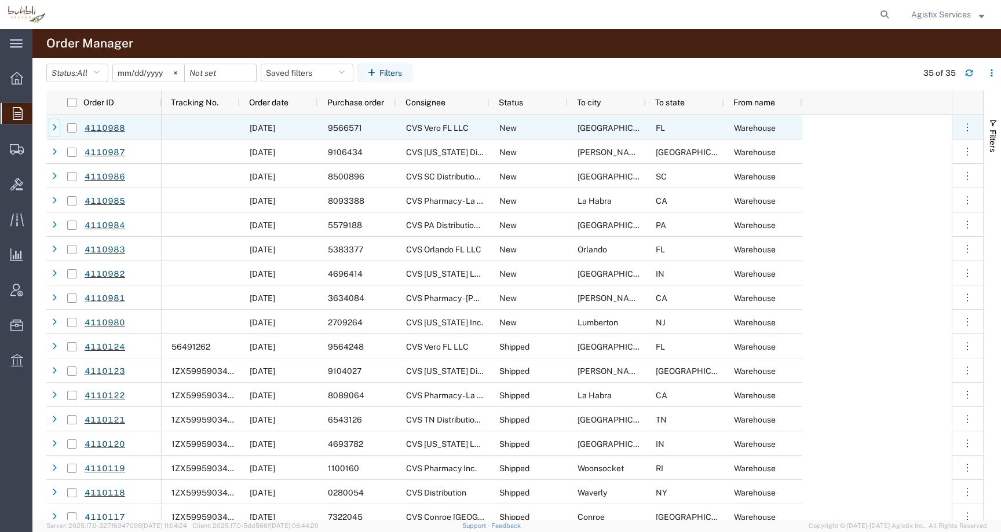
click at [52, 129] on icon at bounding box center [54, 128] width 5 height 8
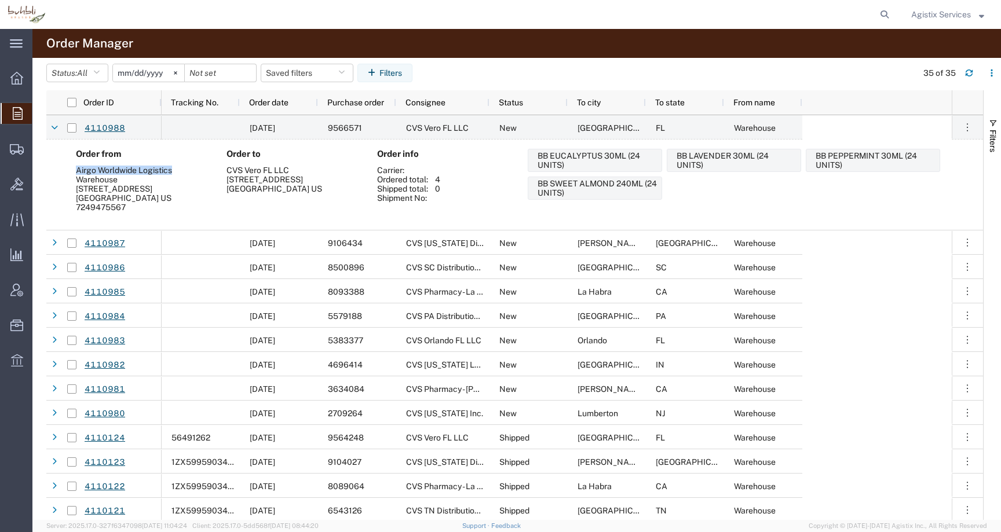
drag, startPoint x: 76, startPoint y: 170, endPoint x: 173, endPoint y: 170, distance: 96.7
click at [174, 170] on div "Airgo Worldwide Logistics" at bounding box center [145, 170] width 138 height 9
click at [106, 130] on link "4110988" at bounding box center [105, 128] width 42 height 20
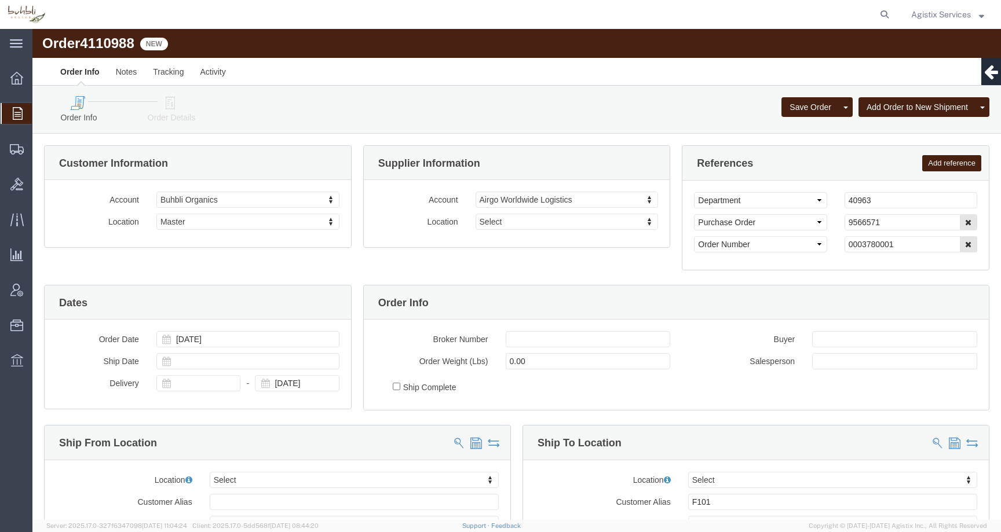
select select
click span "4110988"
copy div "4110988 New"
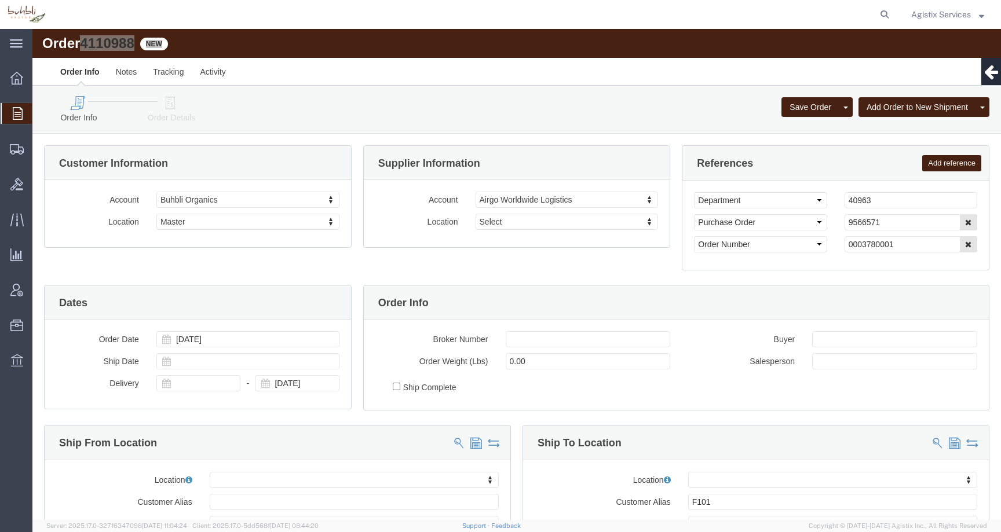
click at [955, 20] on span "Agistix Services" at bounding box center [941, 14] width 60 height 13
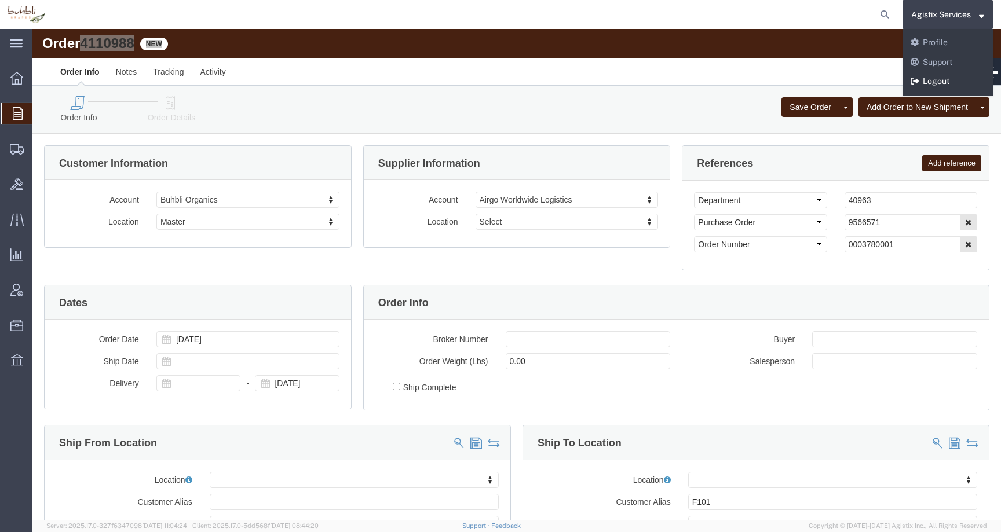
click at [930, 82] on link "Logout" at bounding box center [947, 82] width 90 height 20
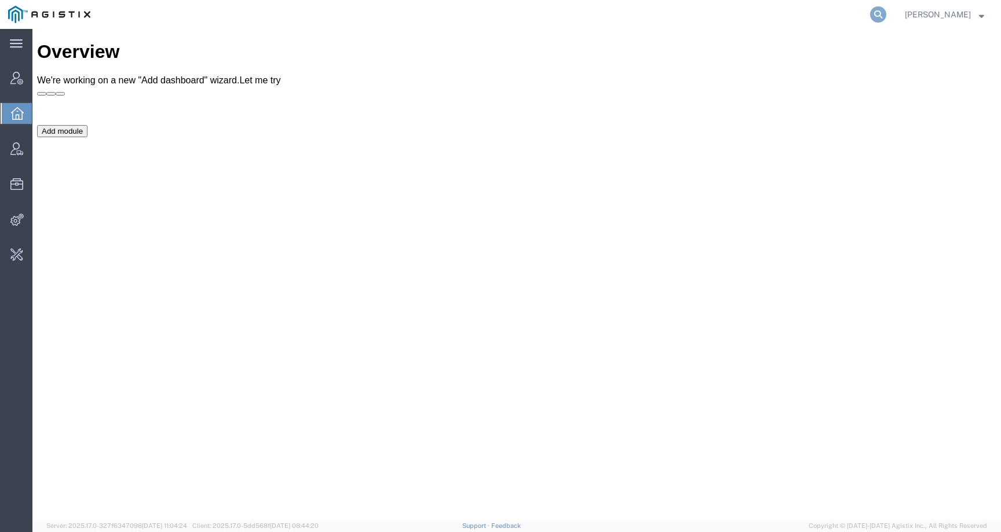
click at [882, 12] on icon at bounding box center [878, 14] width 16 height 16
click at [837, 14] on input "search" at bounding box center [694, 15] width 352 height 28
paste input "56469189"
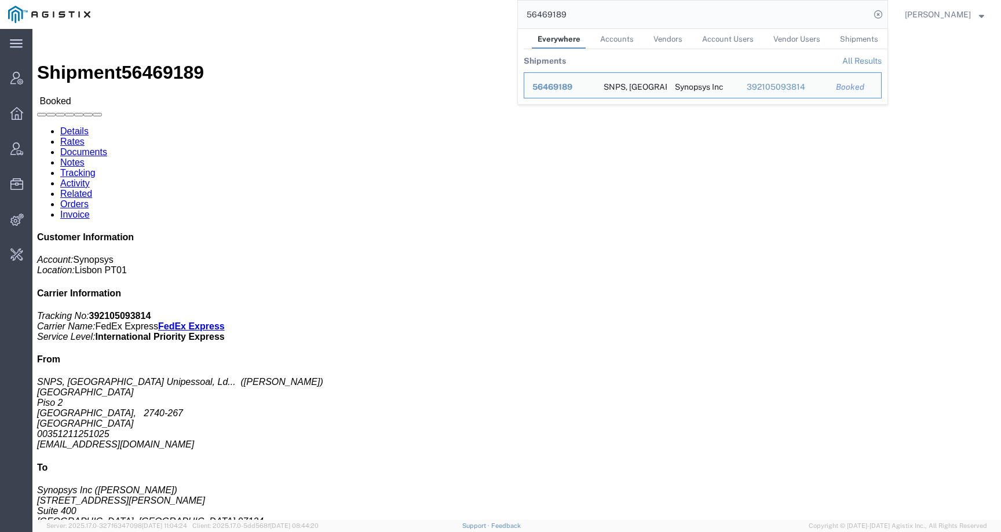
drag, startPoint x: 663, startPoint y: 16, endPoint x: 475, endPoint y: 15, distance: 188.2
click at [475, 15] on div "56469189 Everywhere Accounts Vendors Account Users Vendor Users Shipments Shipm…" at bounding box center [492, 14] width 789 height 29
paste input "orders@powerbreezer.com"
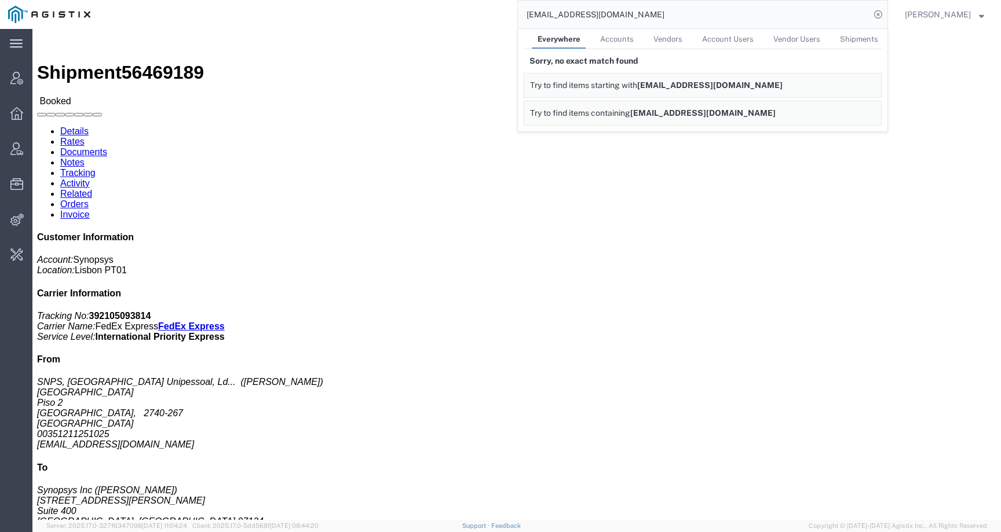
drag, startPoint x: 570, startPoint y: 15, endPoint x: 505, endPoint y: 15, distance: 64.9
click at [505, 15] on div "orders@powerbreezer.com Everywhere Accounts Vendors Account Users Vendor Users …" at bounding box center [492, 14] width 789 height 29
drag, startPoint x: 638, startPoint y: 13, endPoint x: 473, endPoint y: 12, distance: 164.5
click at [473, 12] on div "powerbreezer.com Everywhere Accounts Vendors Account Users Vendor Users Shipmen…" at bounding box center [492, 14] width 789 height 29
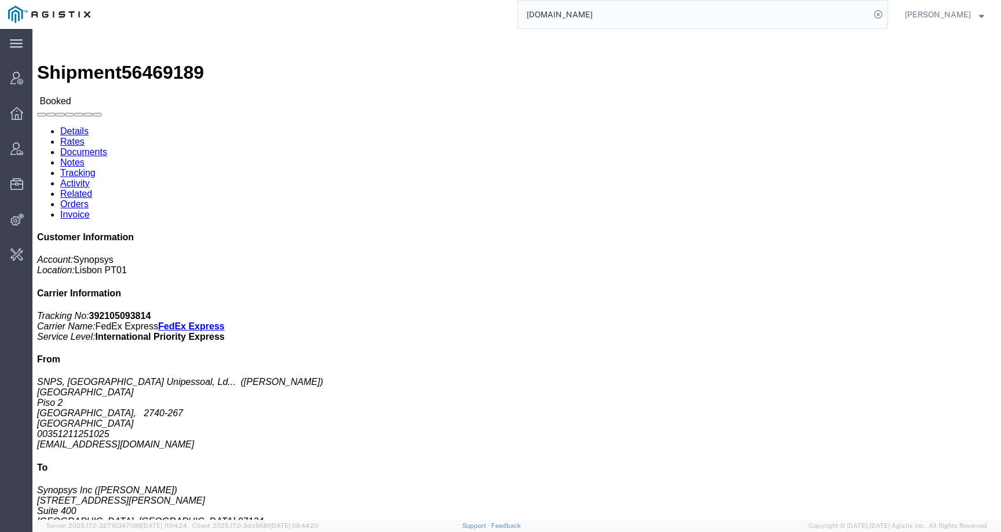
paste input "PG&E"
type input "PG&E"
click at [605, 17] on input "PG&E" at bounding box center [694, 15] width 352 height 28
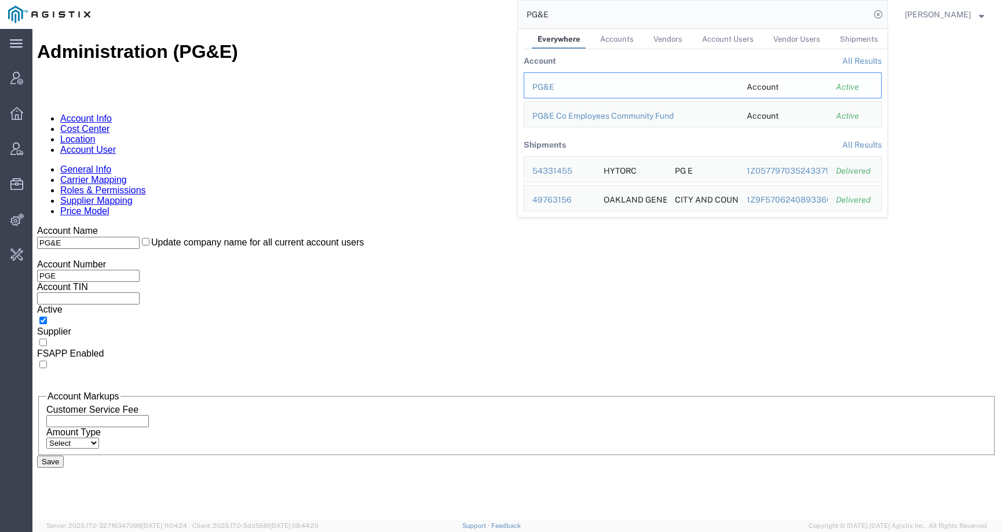
click at [557, 87] on div "PG&E" at bounding box center [631, 87] width 198 height 12
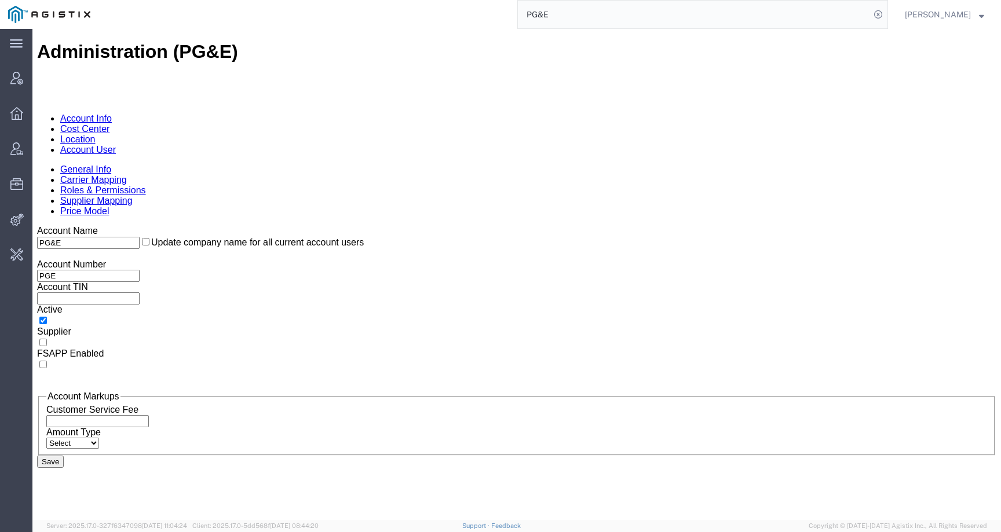
click at [116, 145] on link "Account User" at bounding box center [88, 150] width 56 height 10
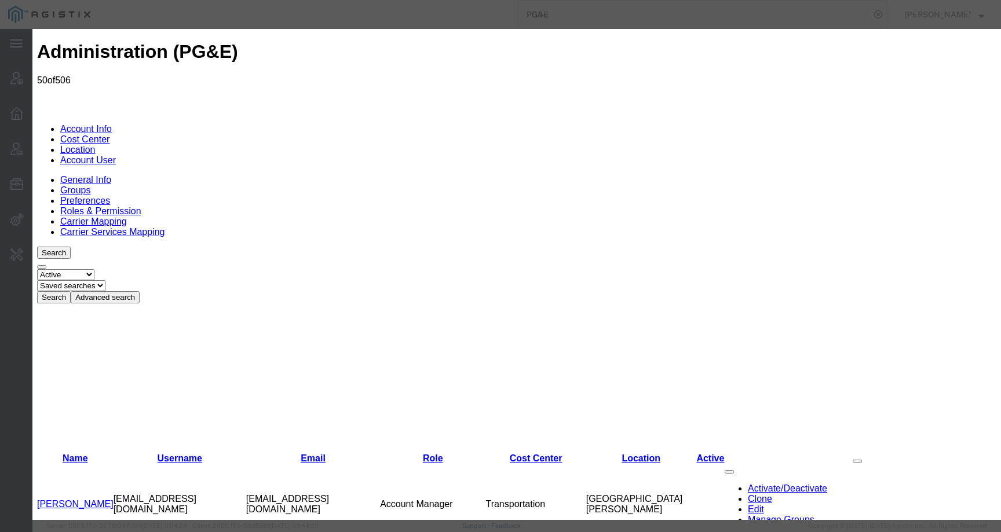
select select "COSTCENTER"
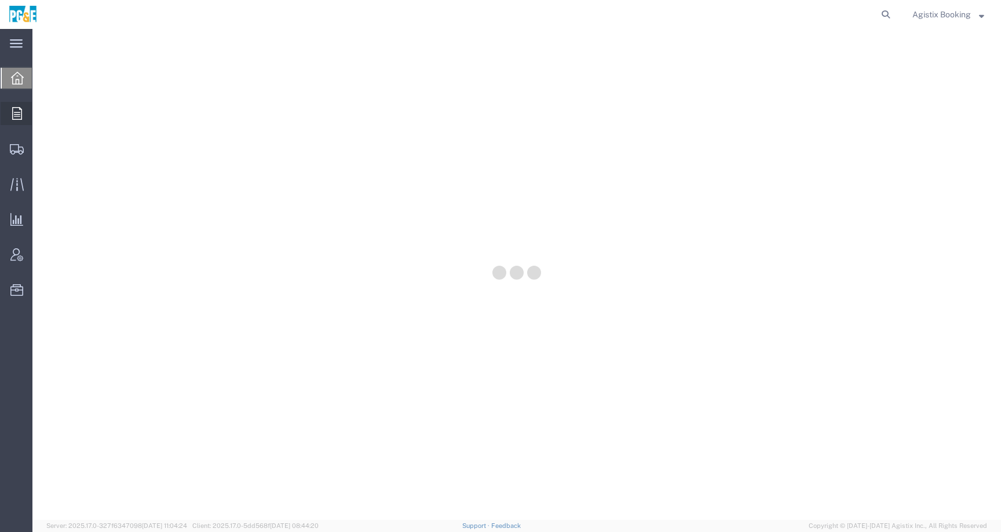
click at [11, 108] on div at bounding box center [17, 113] width 32 height 23
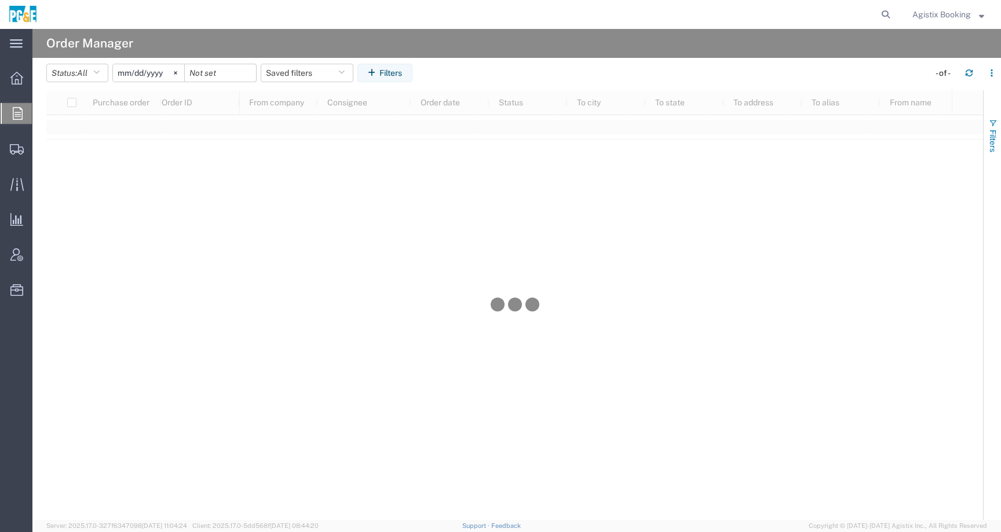
click at [996, 133] on span "Filters" at bounding box center [992, 141] width 9 height 23
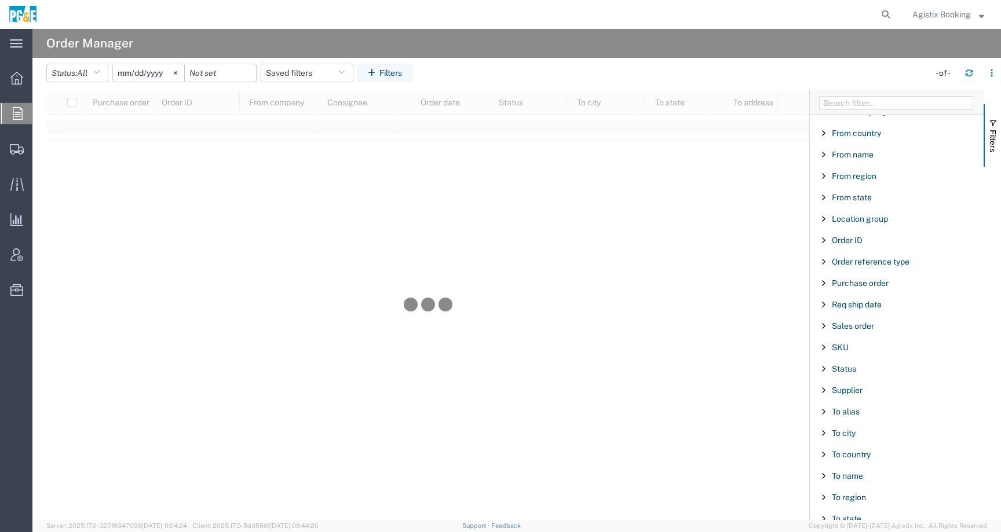
scroll to position [152, 0]
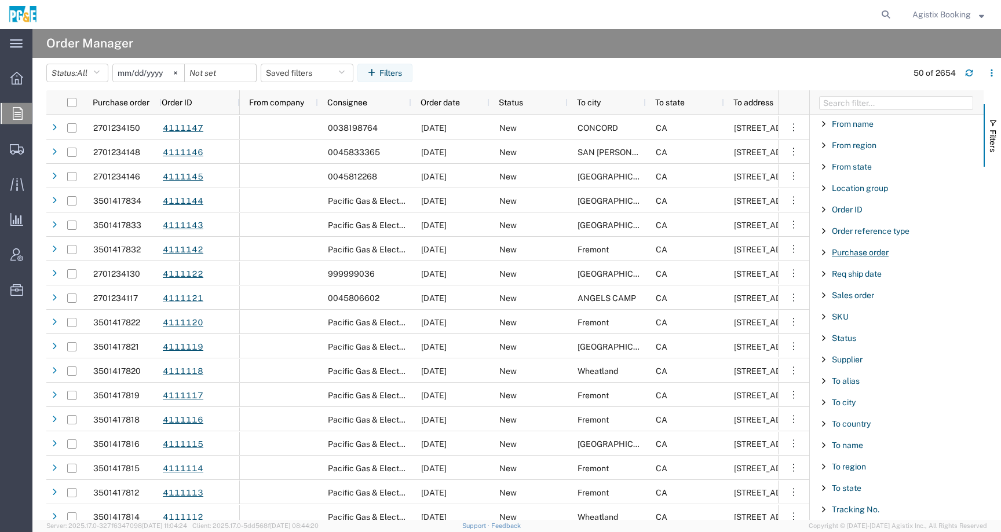
click at [865, 254] on span "Purchase order" at bounding box center [860, 252] width 57 height 9
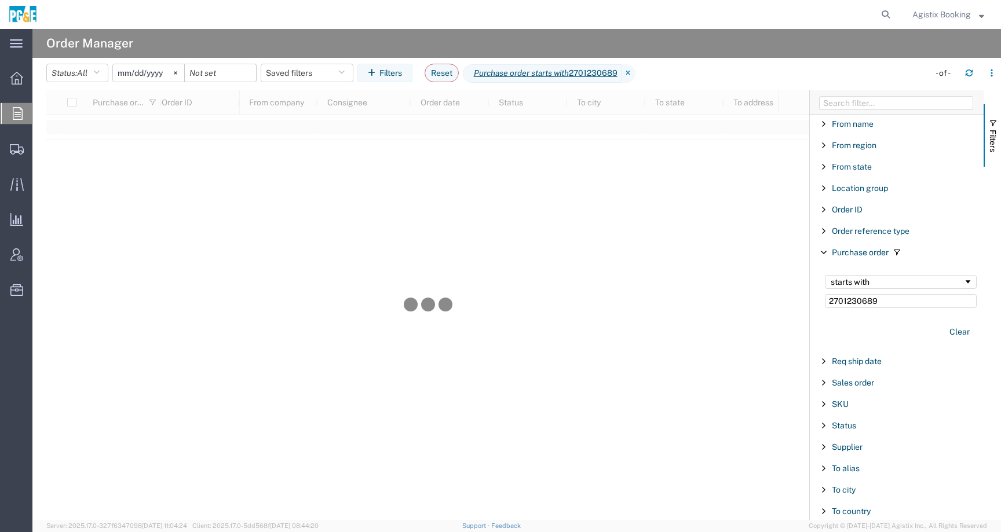
type input "2701230689"
click at [163, 70] on input "2025-07-19" at bounding box center [148, 72] width 71 height 17
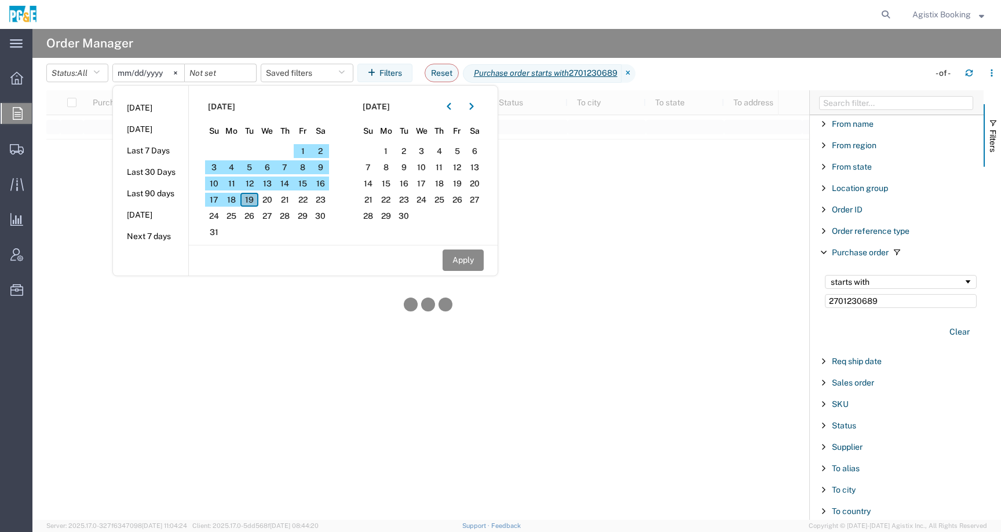
click at [255, 202] on span "19" at bounding box center [249, 200] width 18 height 14
click at [227, 72] on input "date" at bounding box center [220, 72] width 71 height 17
click at [254, 198] on span "19" at bounding box center [249, 200] width 18 height 14
click at [474, 261] on button "Apply" at bounding box center [462, 260] width 41 height 21
type input "2025-08-19"
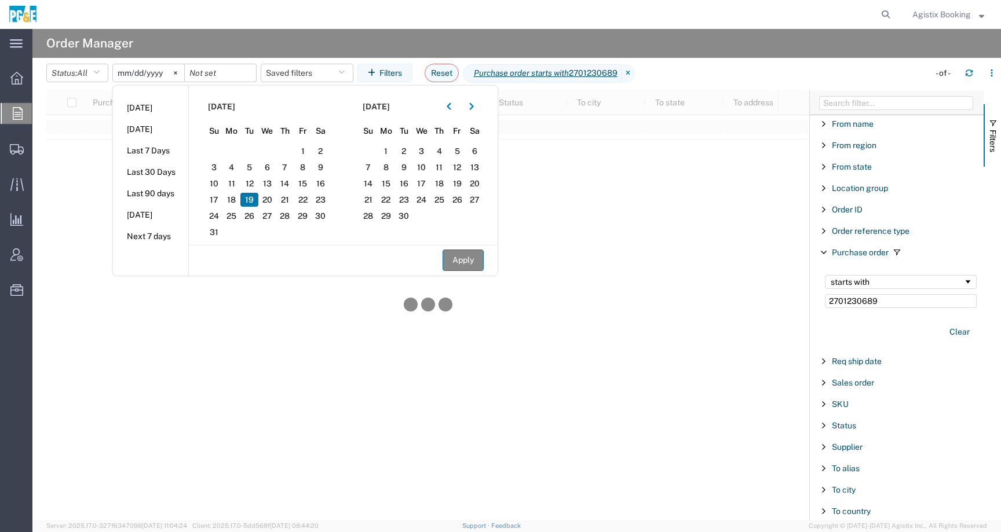
type input "2025-08-19"
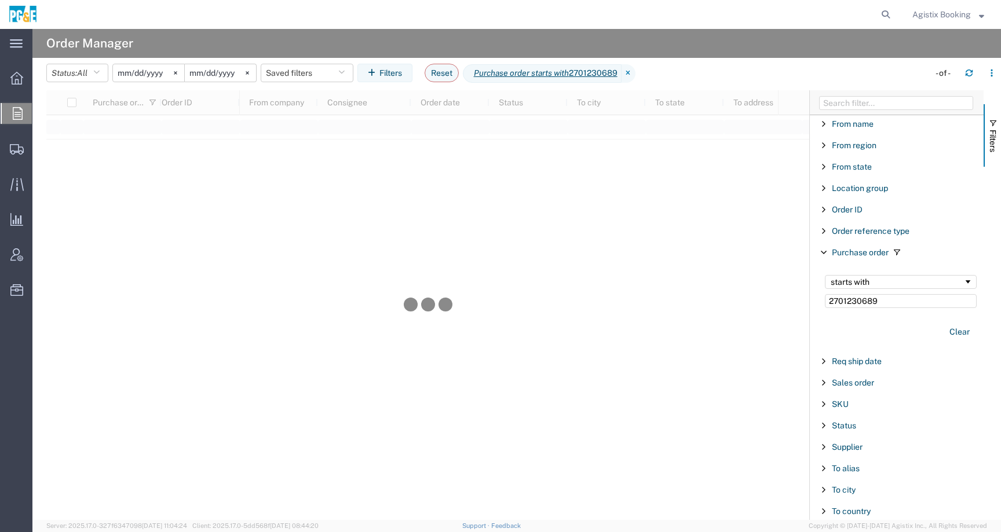
click at [159, 74] on input "2025-08-19" at bounding box center [148, 72] width 71 height 17
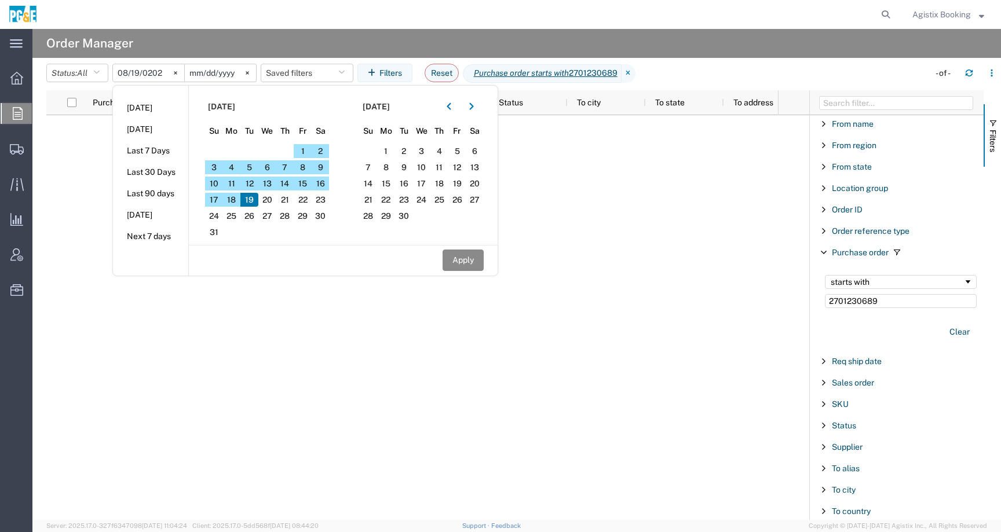
type input "2023-08-19"
click at [474, 266] on button "Apply" at bounding box center [462, 260] width 41 height 21
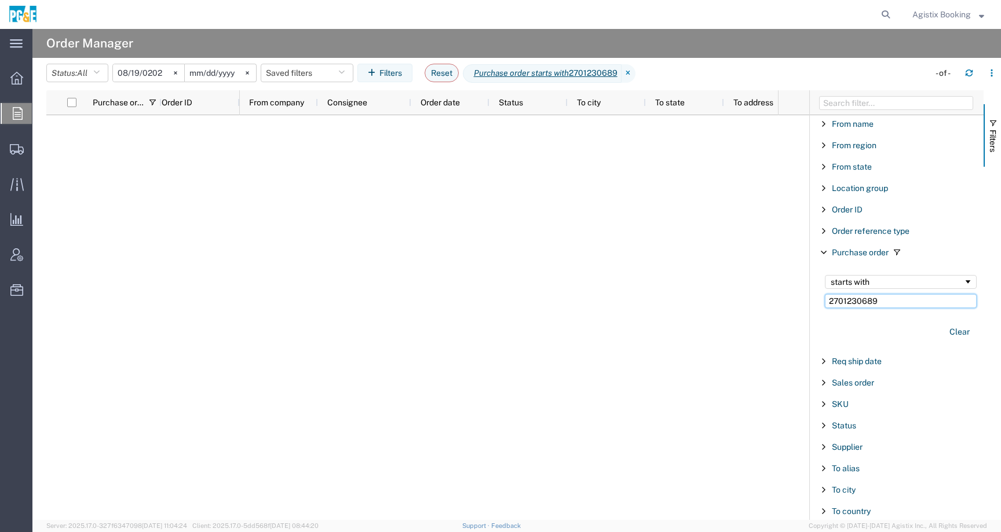
click at [905, 299] on input "2701230689" at bounding box center [901, 301] width 152 height 14
type input "270123068"
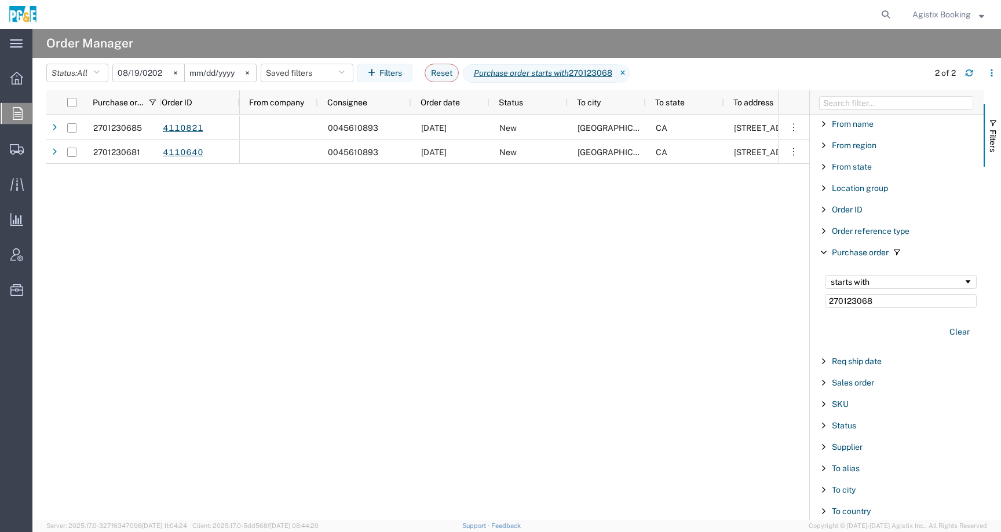
click at [887, 13] on icon at bounding box center [885, 14] width 16 height 16
click at [861, 13] on input "search" at bounding box center [701, 15] width 352 height 28
paste input "56536000"
type input "56536000"
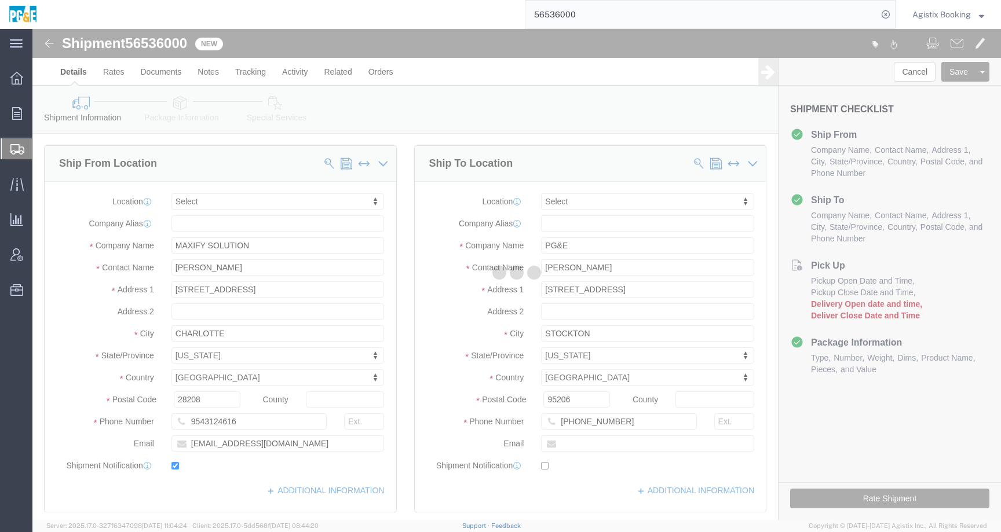
select select
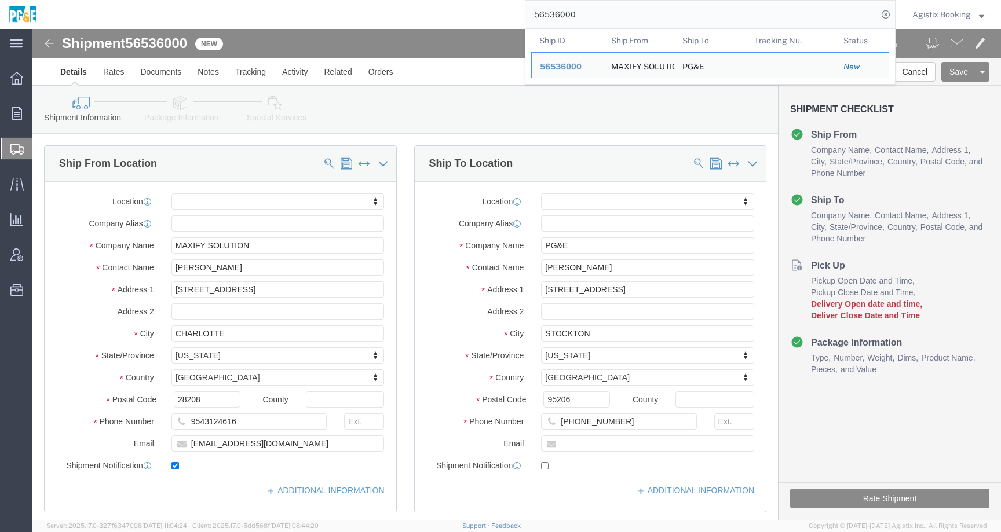
click div "Shipment Information Package Information Special Services Loading Routing"
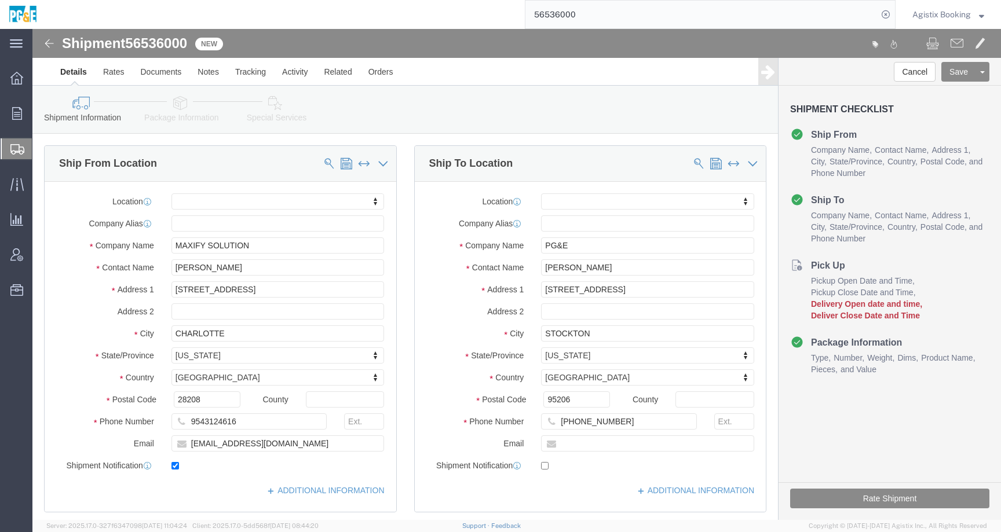
click at [933, 9] on span "Agistix Booking" at bounding box center [941, 14] width 58 height 13
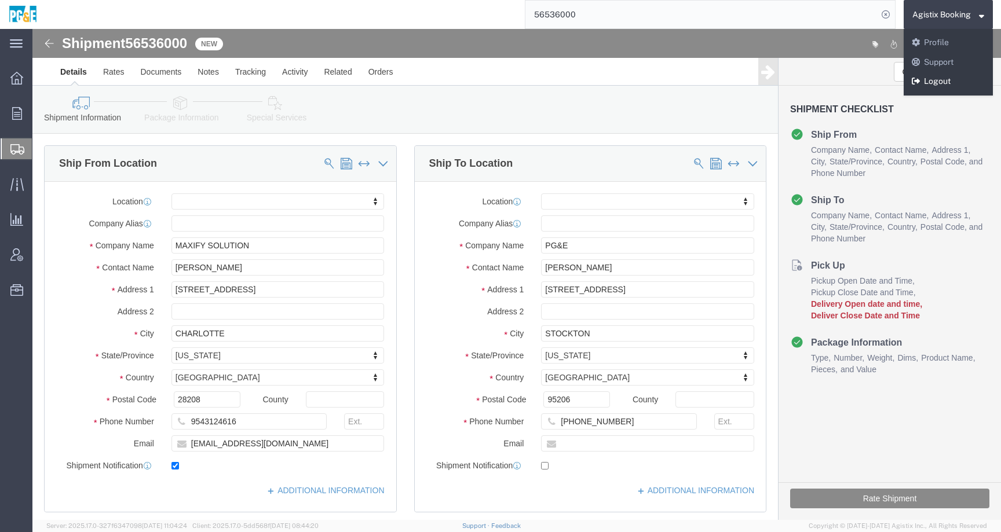
click at [920, 81] on link "Logout" at bounding box center [948, 82] width 89 height 20
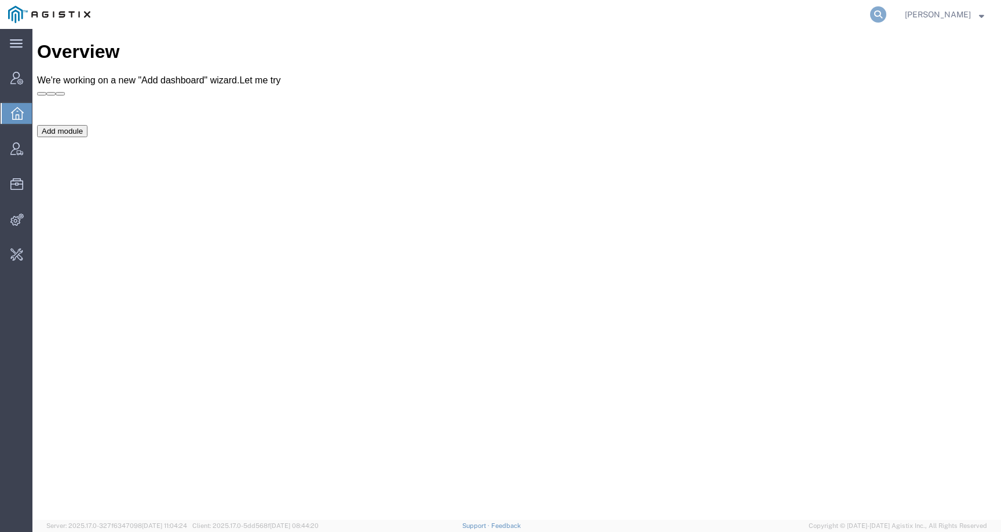
click at [886, 13] on icon at bounding box center [878, 14] width 16 height 16
click at [842, 13] on input "search" at bounding box center [694, 15] width 352 height 28
paste input "525045562"
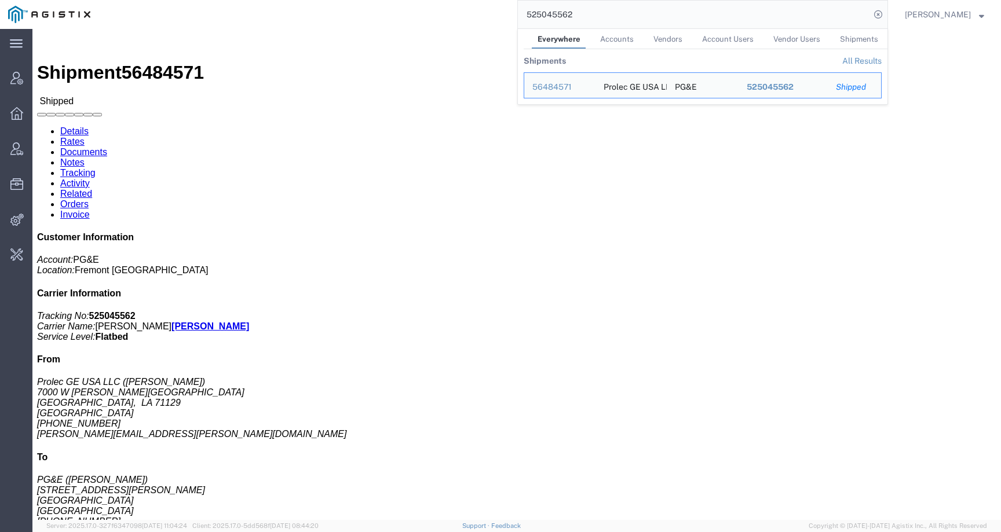
click div "Leg 1 - Truckload Container No.: ER48008 Number of trucks: 1"
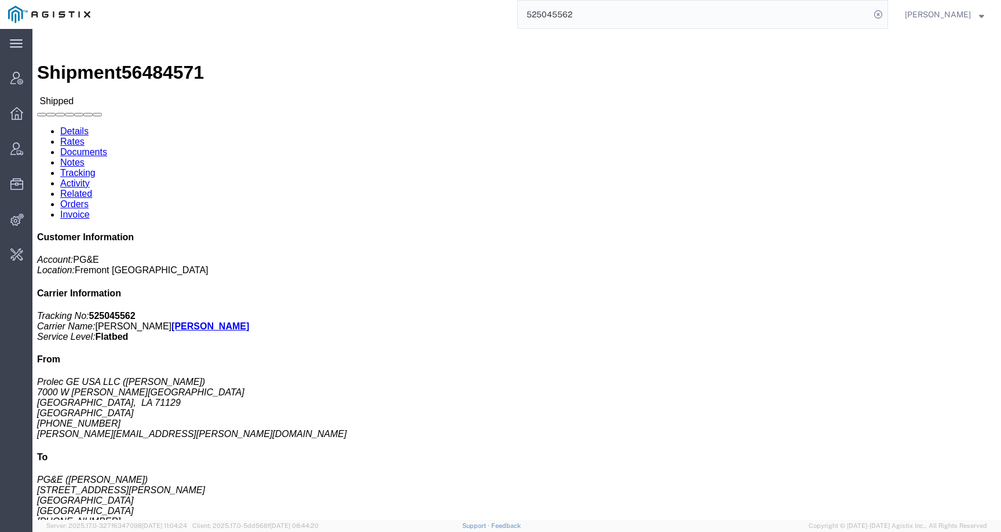
click link "Tracking"
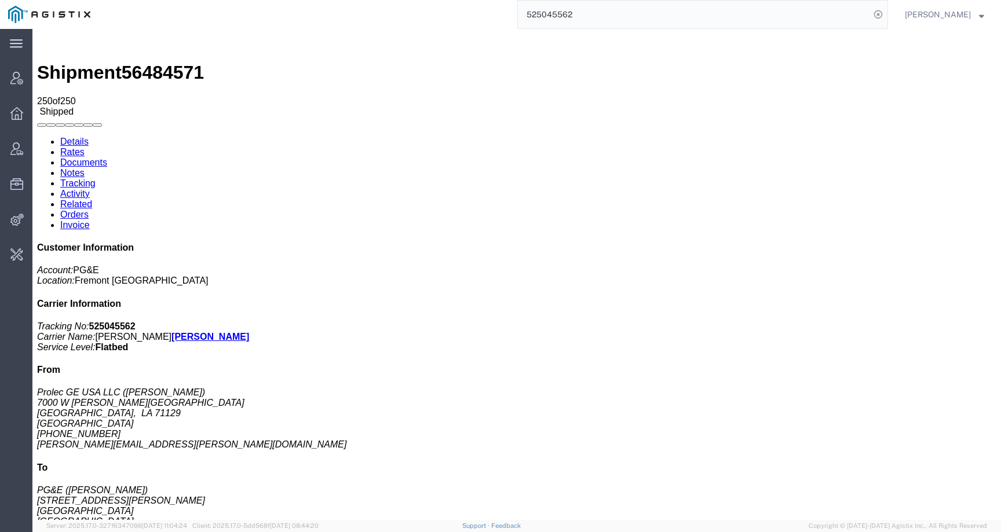
click at [90, 189] on link "Activity" at bounding box center [75, 194] width 30 height 10
click at [60, 137] on link "Details" at bounding box center [74, 142] width 28 height 10
click link "Activity"
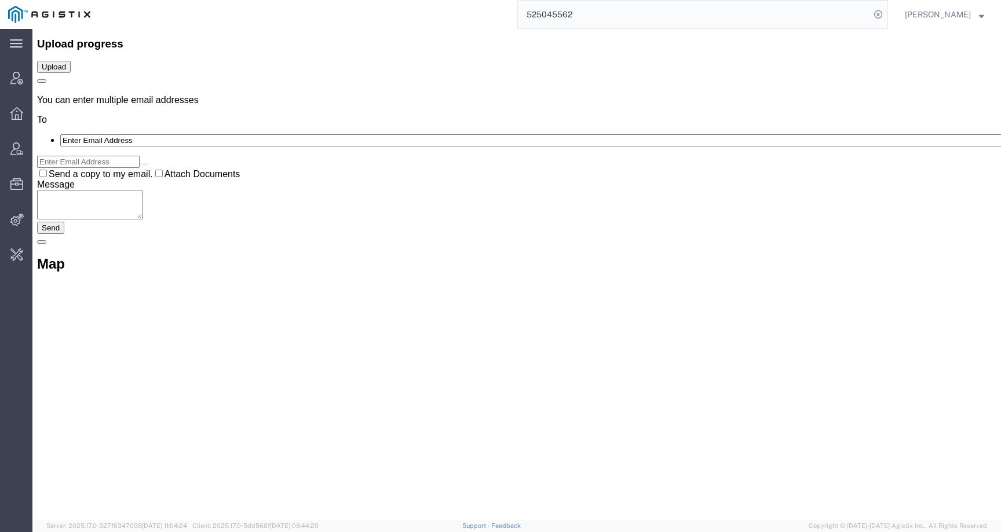
scroll to position [14076, 0]
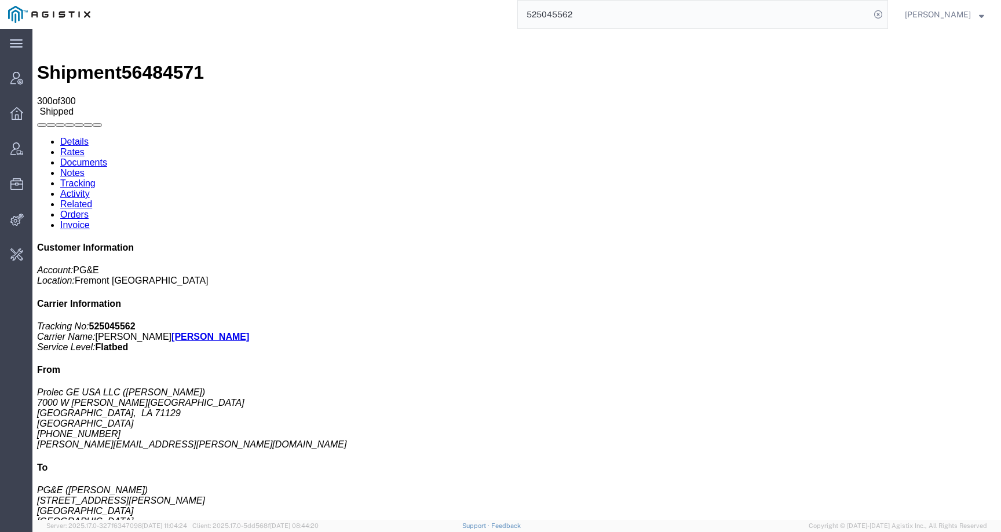
drag, startPoint x: 90, startPoint y: 124, endPoint x: 134, endPoint y: 127, distance: 44.2
click address "Prolec GE USA LLC (Justin Morris) 7000 W Bert Kouns Industrial Loop Shreveport,…"
copy address "Justin Morris"
click span "56484571"
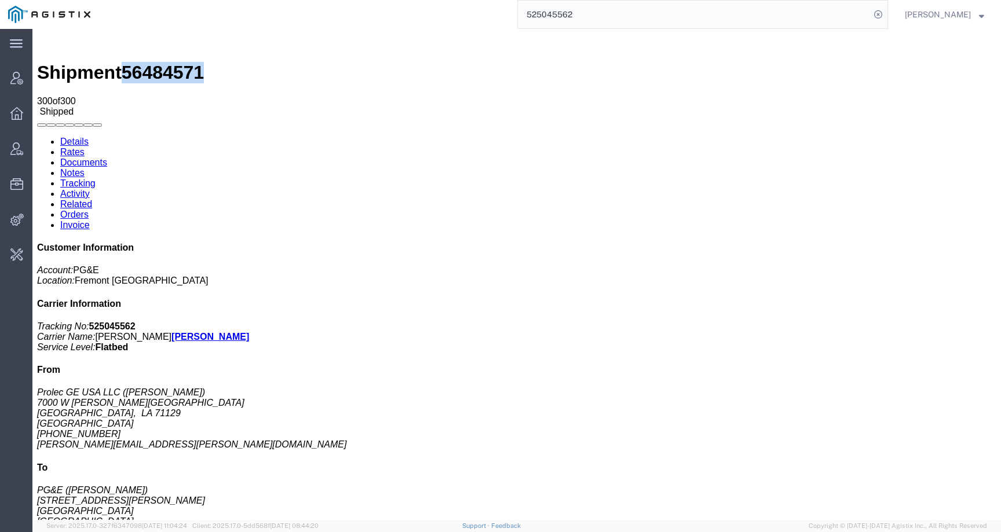
copy span "56484571"
click link "Activity"
click at [85, 168] on link "Notes" at bounding box center [72, 173] width 24 height 10
drag, startPoint x: 380, startPoint y: 219, endPoint x: 450, endPoint y: 221, distance: 70.1
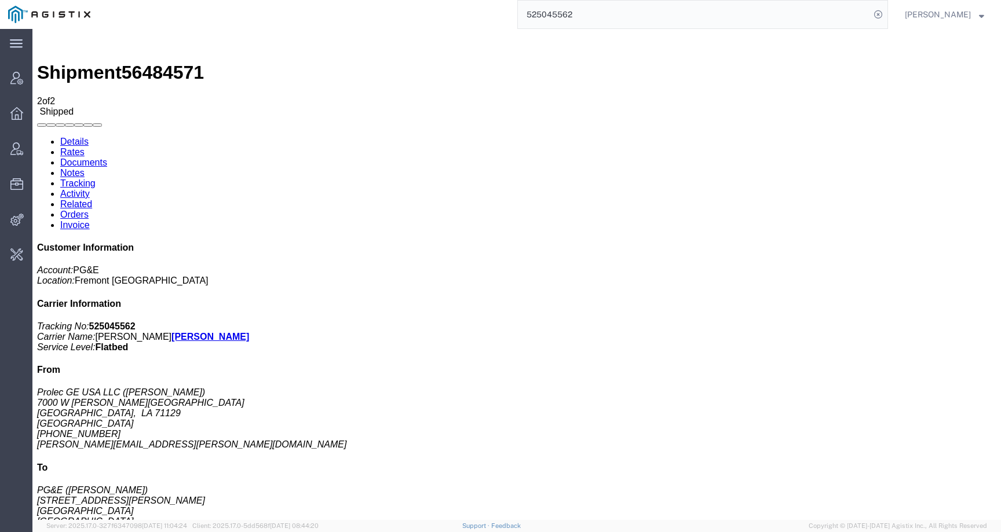
copy span "crane for offloading"
click at [78, 137] on link "Details" at bounding box center [74, 142] width 28 height 10
click at [32, 29] on div at bounding box center [32, 29] width 0 height 0
drag, startPoint x: 814, startPoint y: 103, endPoint x: 805, endPoint y: 102, distance: 9.3
click p "Account: PG&E Location: Fremont DC"
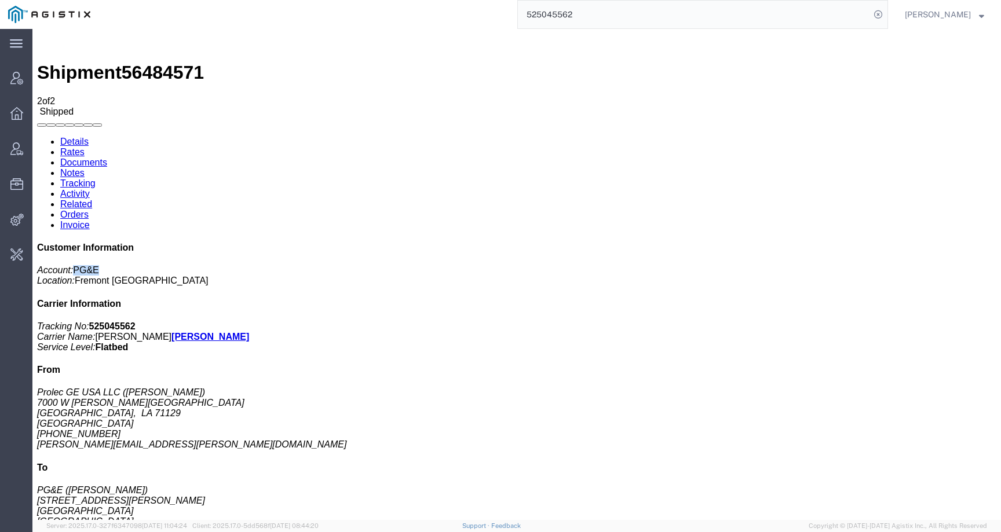
drag, startPoint x: 784, startPoint y: 97, endPoint x: 808, endPoint y: 98, distance: 23.8
click p "Account: PG&E Location: Fremont DC"
copy span "PG&E"
click div "Customer Information Account: PG&E Location: Fremont DC Carrier Information Tra…"
drag, startPoint x: 14, startPoint y: 122, endPoint x: 84, endPoint y: 122, distance: 70.1
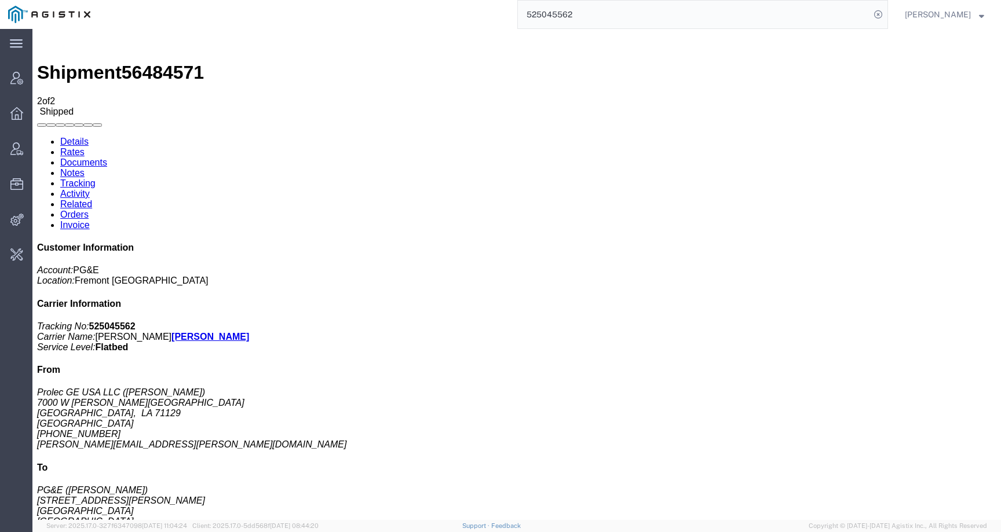
click address "Prolec GE USA LLC (Justin Morris) 7000 W Bert Kouns Industrial Loop Shreveport,…"
copy address "Prolec GE USA LLC"
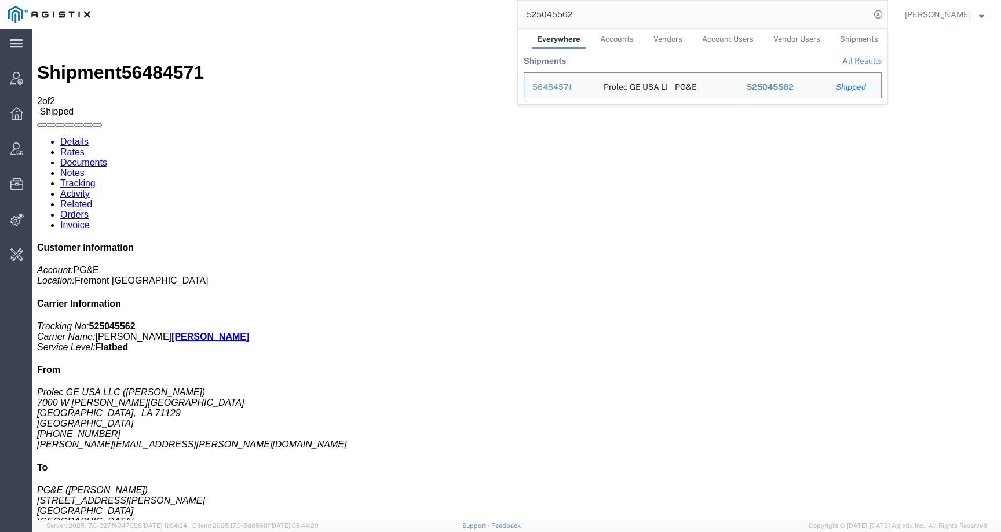
drag, startPoint x: 603, startPoint y: 12, endPoint x: 465, endPoint y: 12, distance: 138.4
click at [465, 12] on div "525045562 Everywhere Accounts Vendors Account Users Vendor Users Shipments Ship…" at bounding box center [492, 14] width 789 height 29
paste input "Prolec GE USA LLC"
click at [592, 88] on span "Prolec GE USA LLC" at bounding box center [569, 86] width 75 height 9
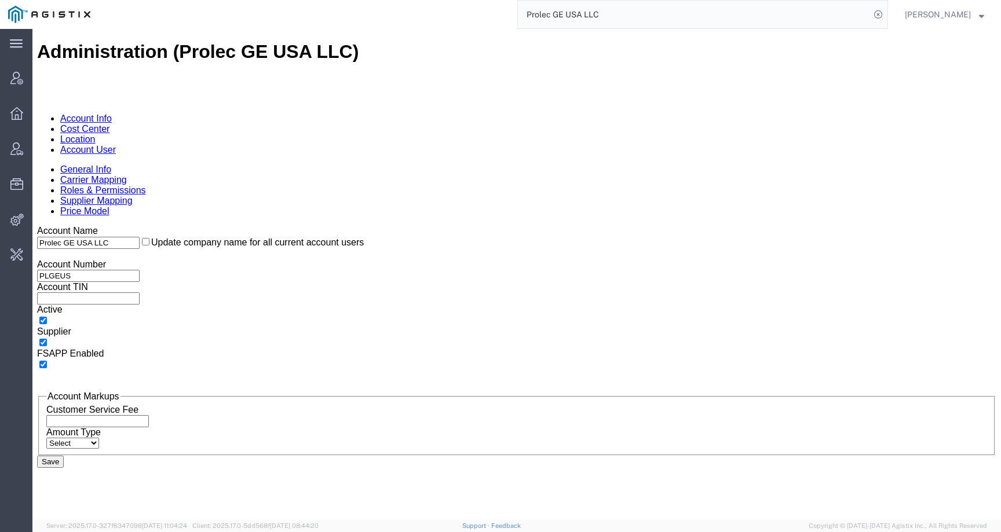
click at [127, 175] on link "Carrier Mapping" at bounding box center [93, 180] width 67 height 10
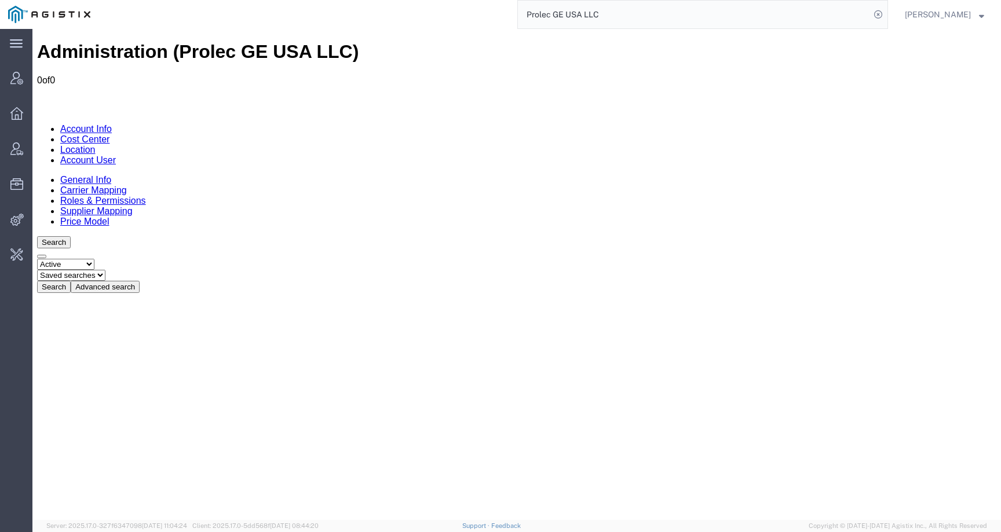
click at [109, 134] on link "Cost Center" at bounding box center [84, 139] width 49 height 10
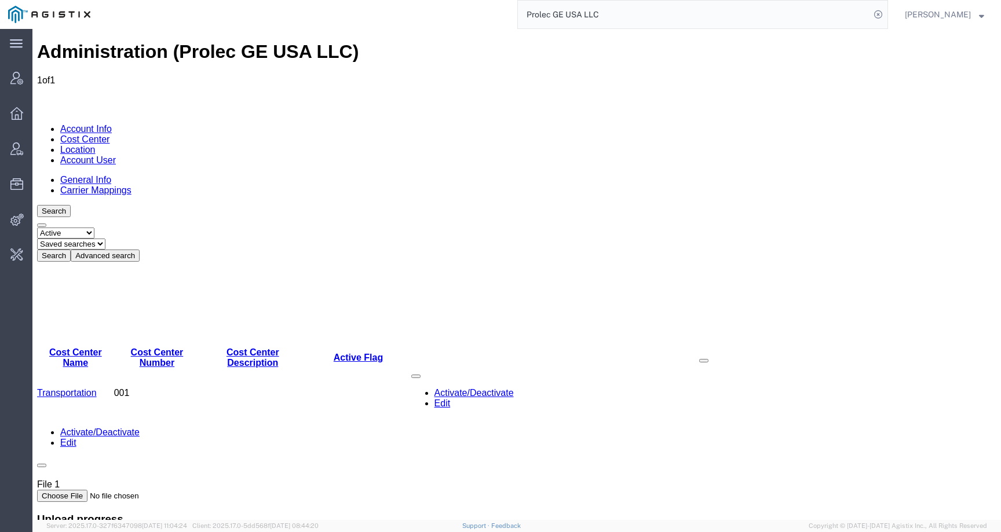
click at [96, 145] on link "Location" at bounding box center [77, 150] width 35 height 10
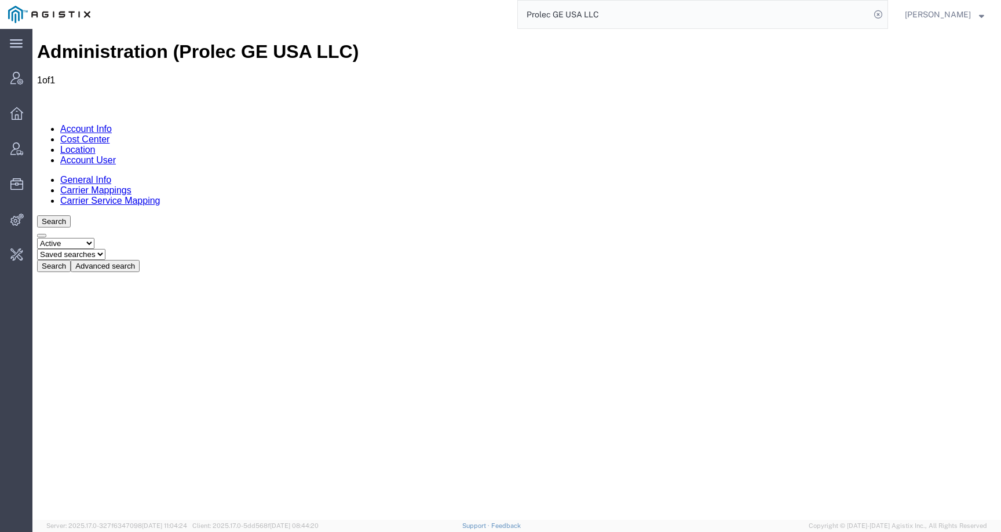
click at [116, 155] on link "Account User" at bounding box center [88, 160] width 56 height 10
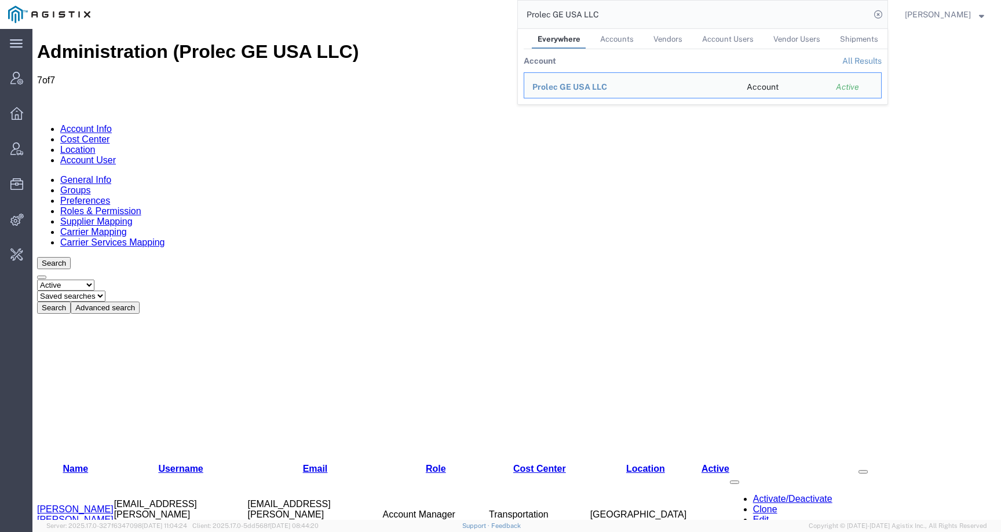
drag, startPoint x: 626, startPoint y: 10, endPoint x: 452, endPoint y: 10, distance: 173.8
click at [452, 10] on div "Prolec GE USA LLC Everywhere Accounts Vendors Account Users Vendor Users Shipme…" at bounding box center [492, 14] width 789 height 29
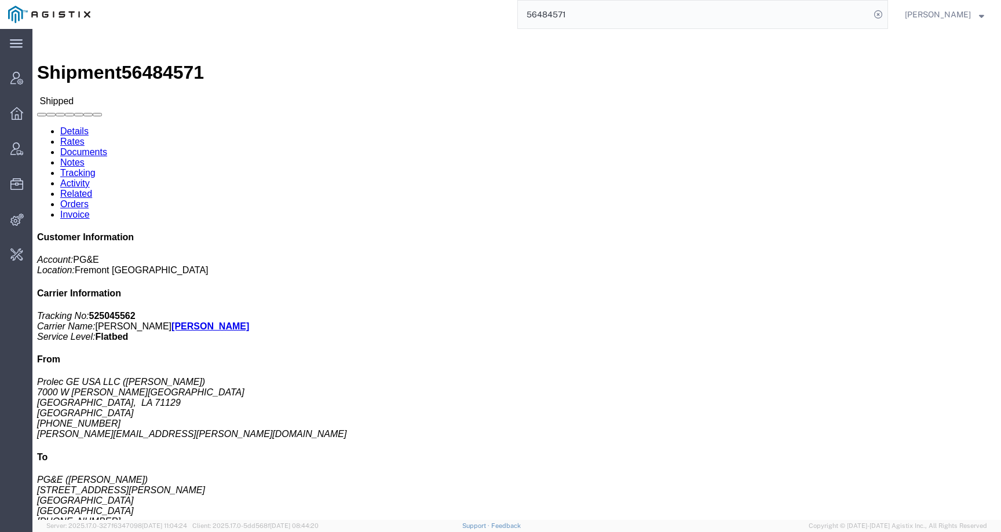
drag, startPoint x: 122, startPoint y: 184, endPoint x: 9, endPoint y: 184, distance: 113.5
click div "Ship From Prolec GE USA LLC (Justin Morris) 7000 W Bert Kouns Industrial Loop S…"
copy address "justin.morris@prolec.energy"
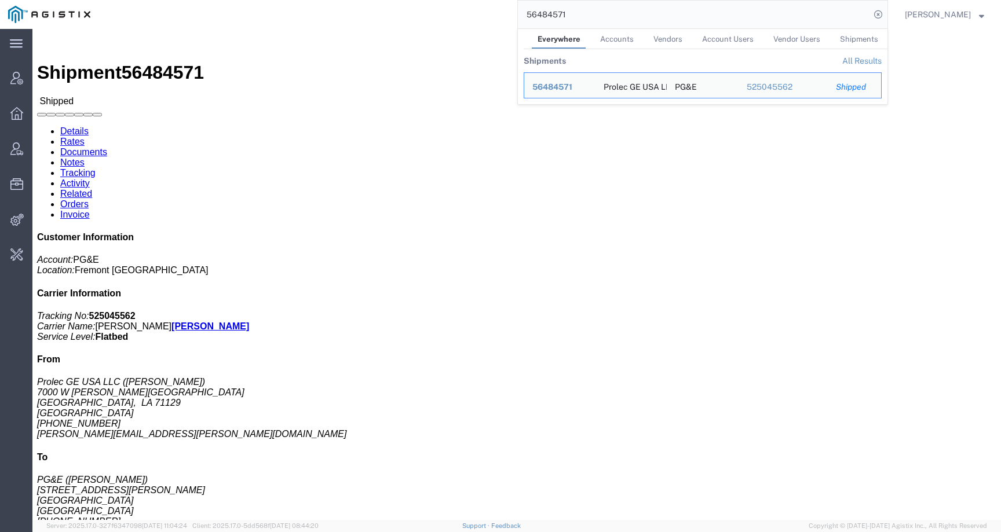
drag, startPoint x: 609, startPoint y: 13, endPoint x: 444, endPoint y: 11, distance: 165.1
click at [444, 12] on div "56484571 Everywhere Accounts Vendors Account Users Vendor Users Shipments Shipm…" at bounding box center [492, 14] width 789 height 29
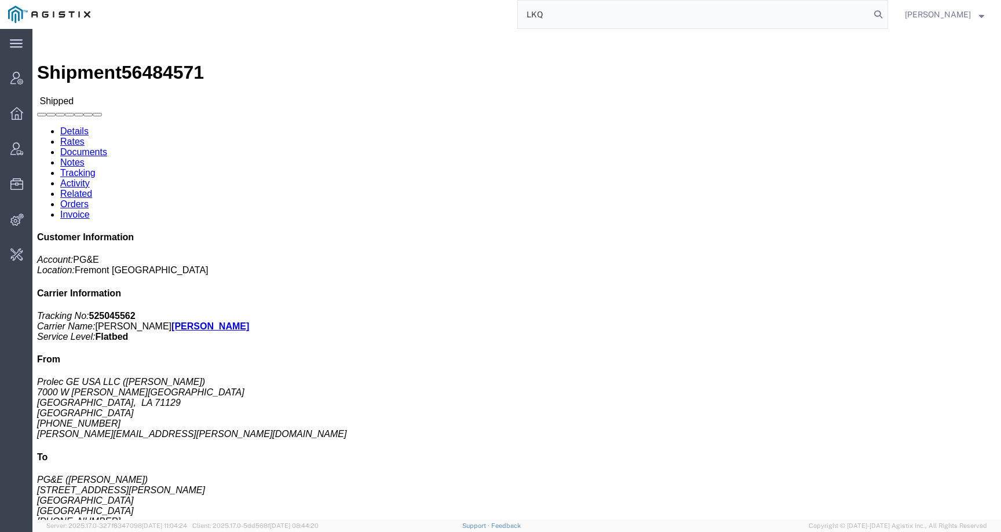
type input "LKQ"
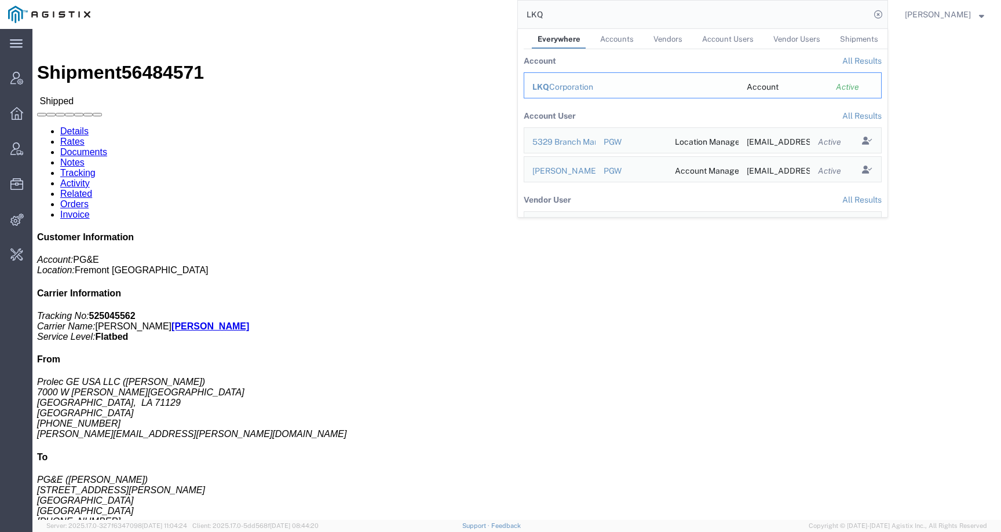
click at [570, 89] on div "LKQ Corporation" at bounding box center [631, 87] width 198 height 12
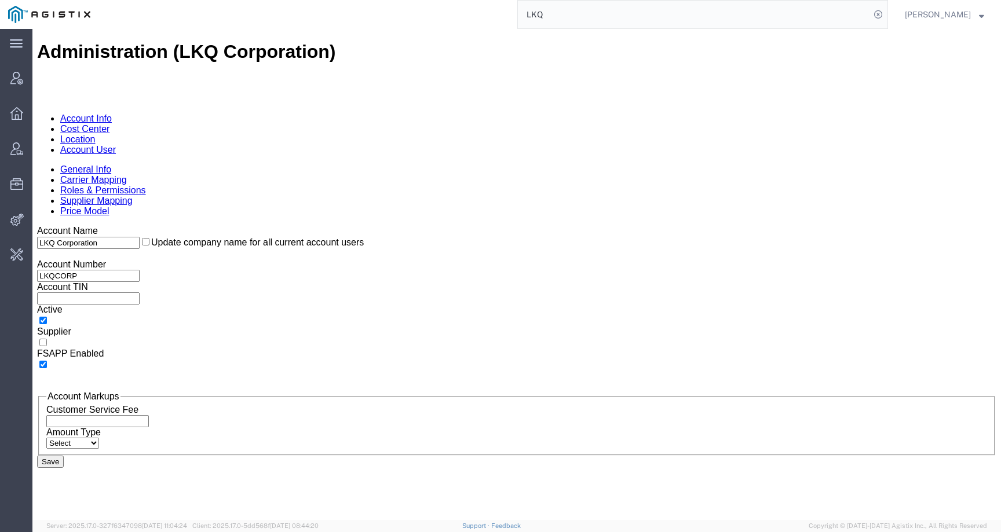
click at [116, 145] on link "Account User" at bounding box center [88, 150] width 56 height 10
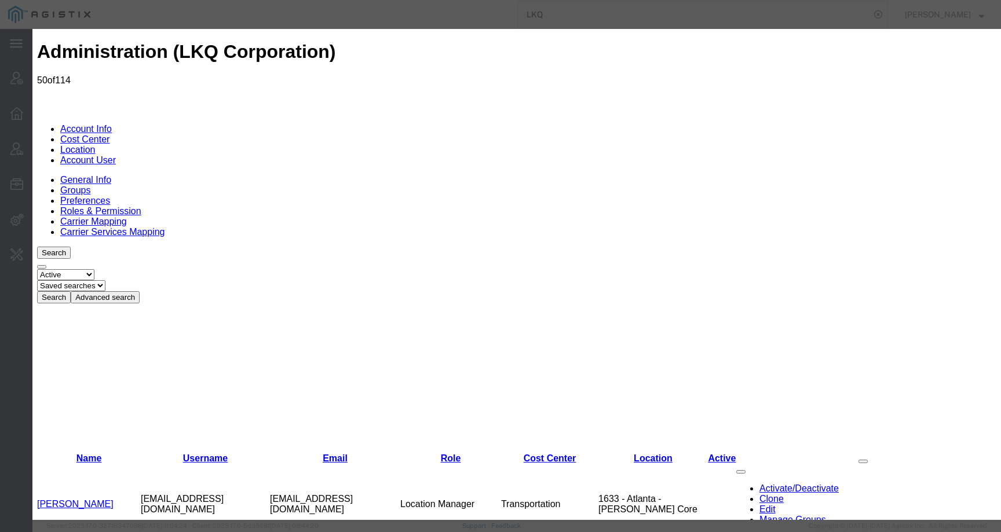
select select "COSTCENTER"
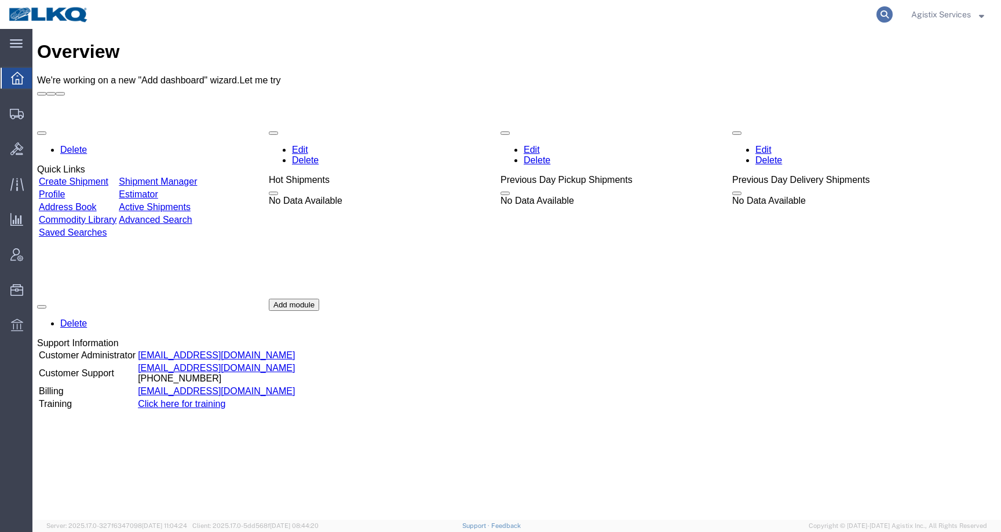
click at [883, 12] on icon at bounding box center [884, 14] width 16 height 16
click at [828, 12] on input "search" at bounding box center [700, 15] width 352 height 28
paste input "56439364"
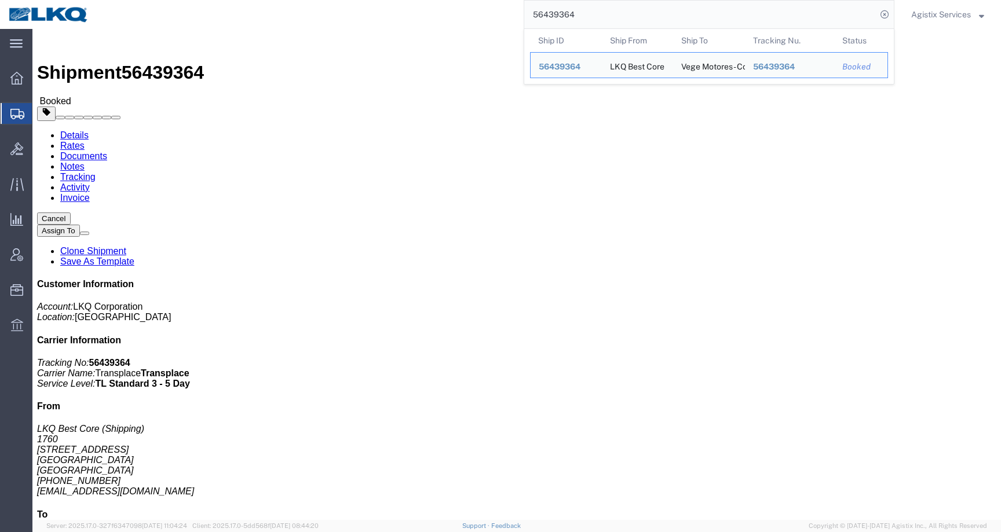
click div "Ship From LKQ Best Core (Shipping) 1760 [STREET_ADDRESS] [PHONE_NUMBER] [EMAIL_…"
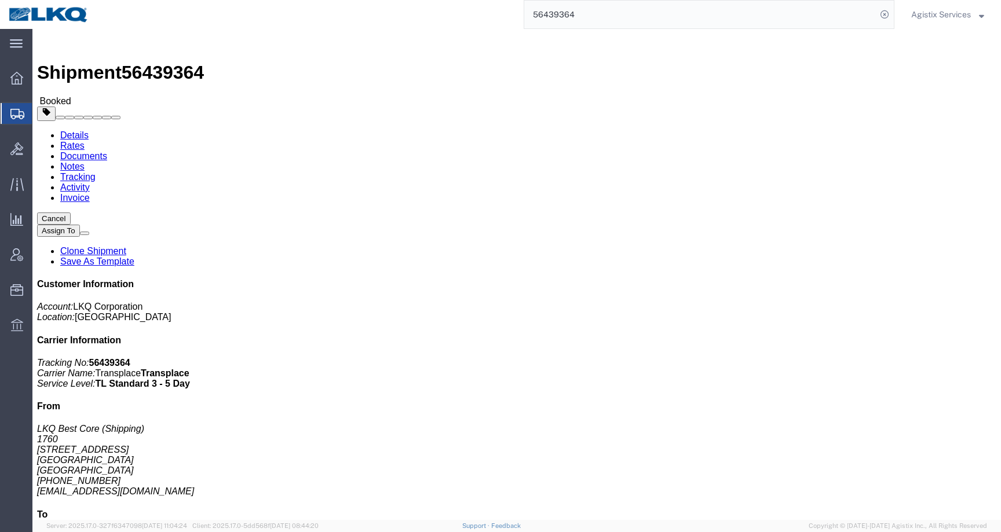
click link "Activity"
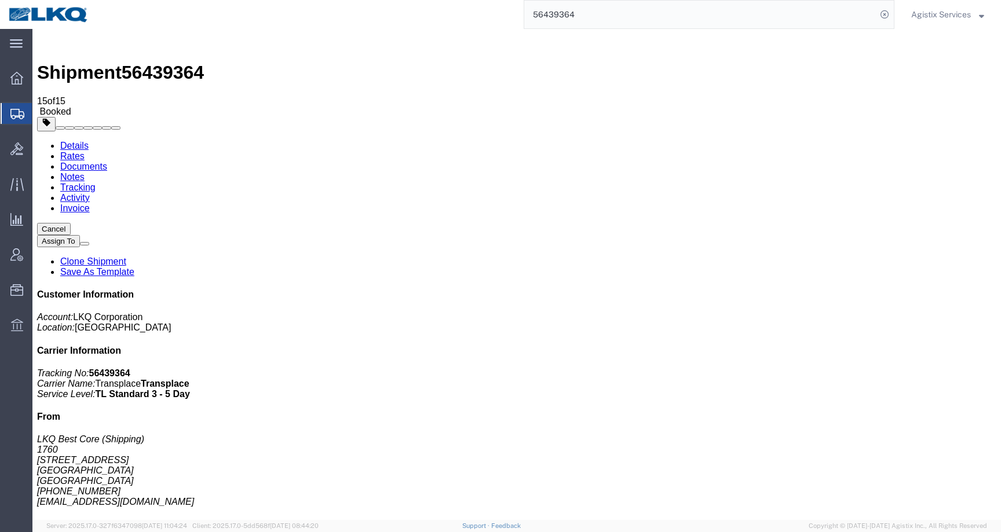
scroll to position [28, 0]
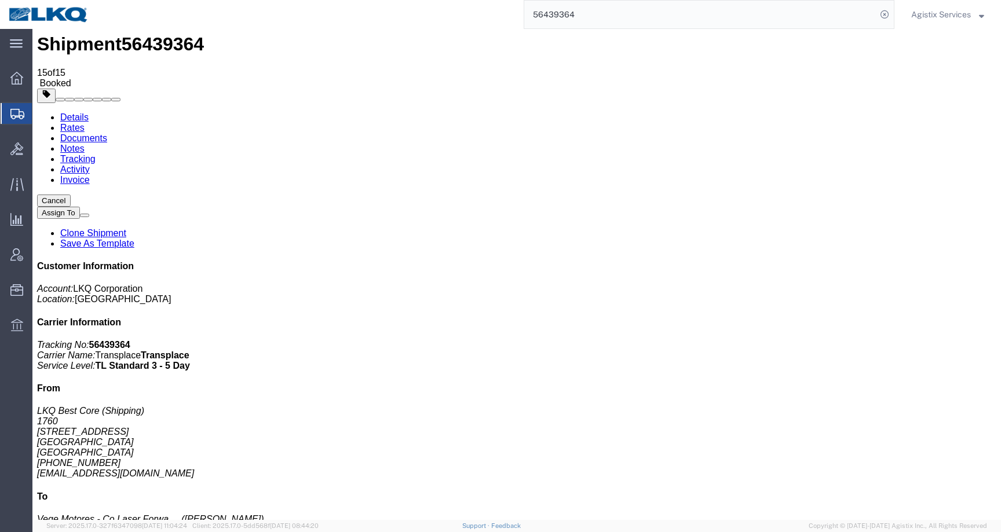
drag, startPoint x: 310, startPoint y: 489, endPoint x: 185, endPoint y: 502, distance: 125.8
copy td "Dedicated_1760_Laser Forwarding_Eng Trans_2"
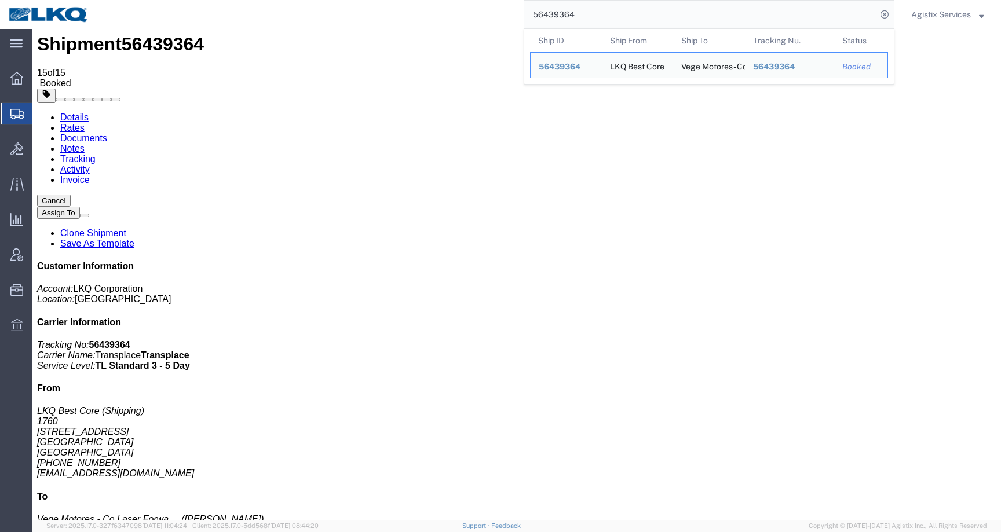
drag, startPoint x: 590, startPoint y: 13, endPoint x: 481, endPoint y: 13, distance: 108.9
click at [481, 13] on div "56439364 Ship ID Ship From Ship To Tracking Nu. Status Ship ID 56439364 Ship Fr…" at bounding box center [495, 14] width 797 height 29
paste input "8"
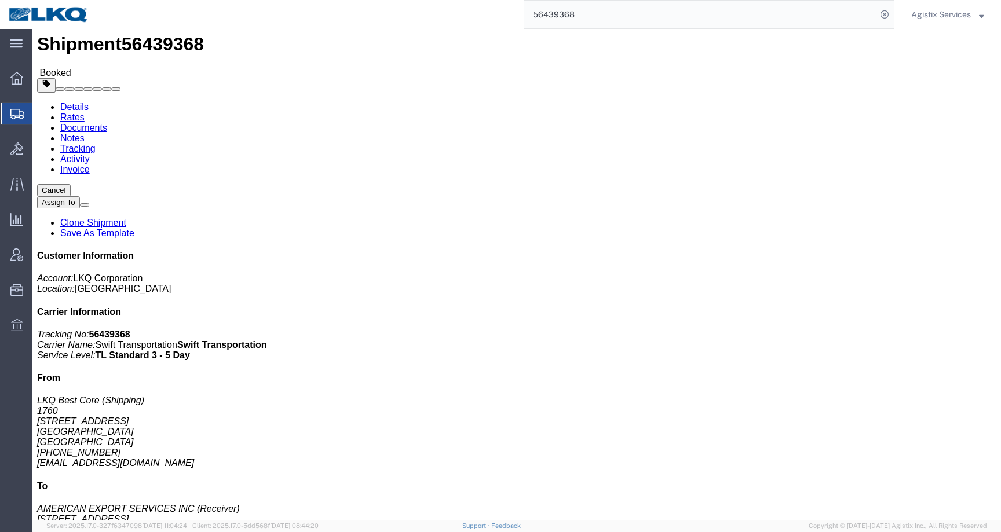
click link "Activity"
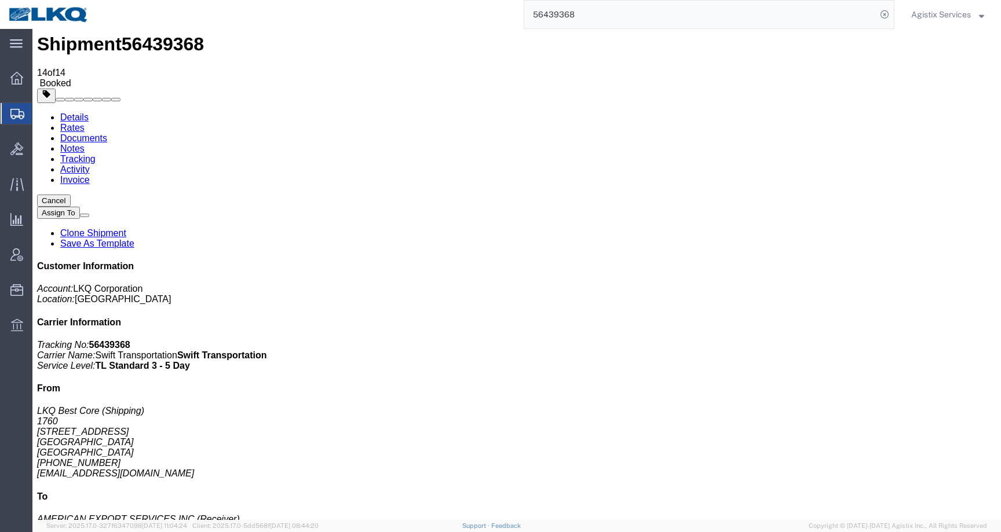
scroll to position [45, 0]
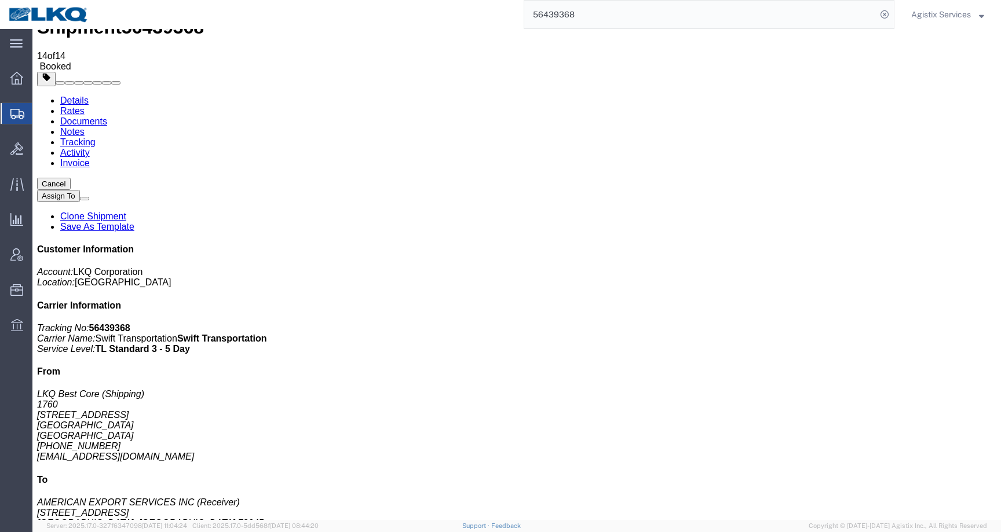
drag, startPoint x: 312, startPoint y: 489, endPoint x: 181, endPoint y: 503, distance: 131.6
copy td "Dedicated_1760_Laser Forwarding_Eng Trans4"
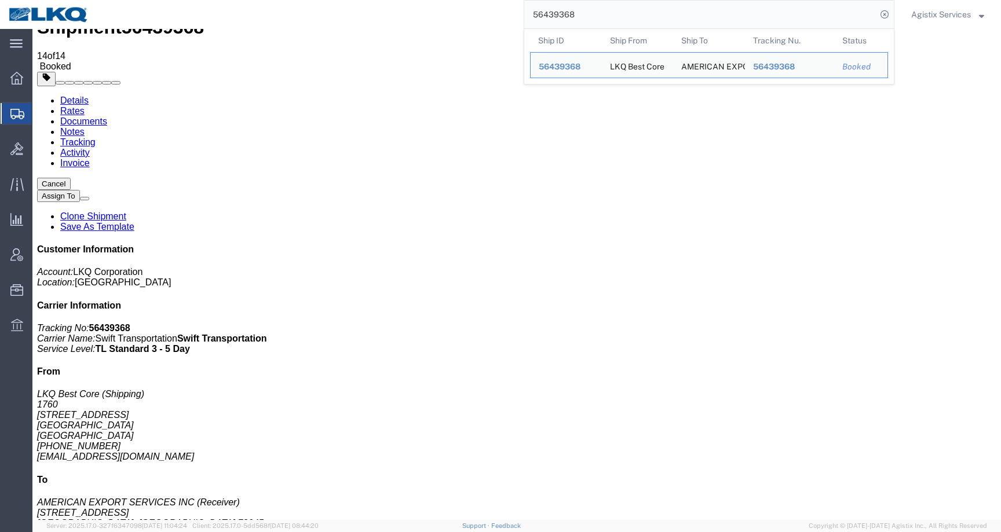
drag, startPoint x: 559, startPoint y: 16, endPoint x: 462, endPoint y: 16, distance: 97.3
click at [462, 16] on div "56439368 Ship ID Ship From Ship To Tracking Nu. Status Ship ID 56439368 Ship Fr…" at bounding box center [495, 14] width 797 height 29
paste input "5"
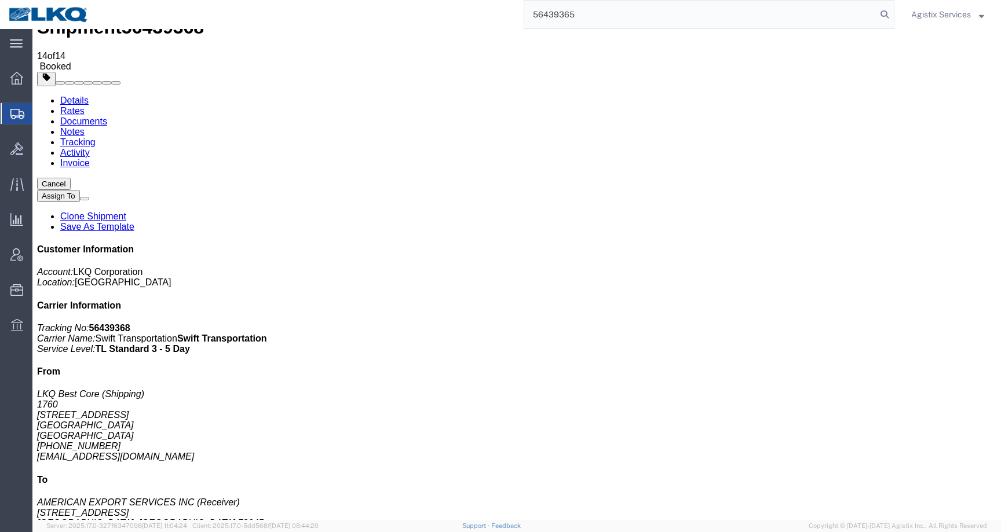
type input "56439365"
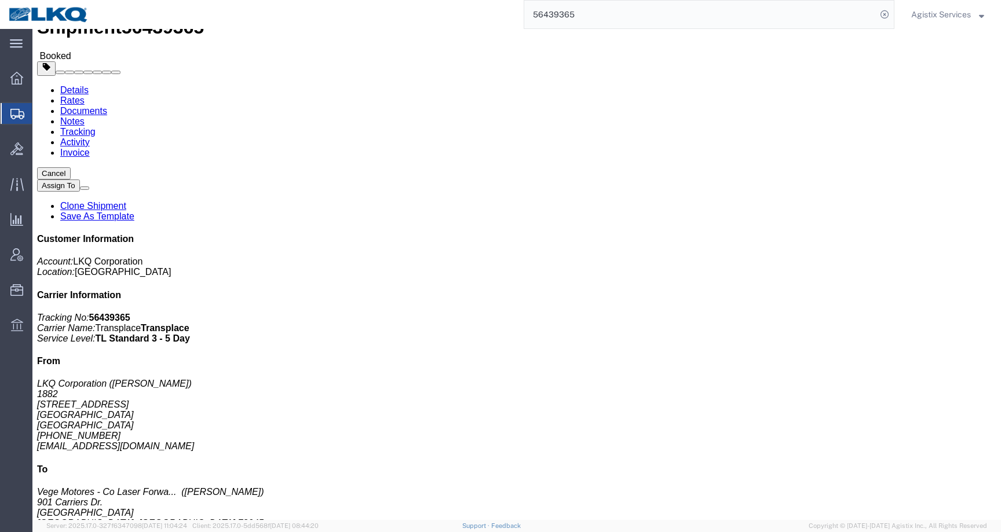
click link "Activity"
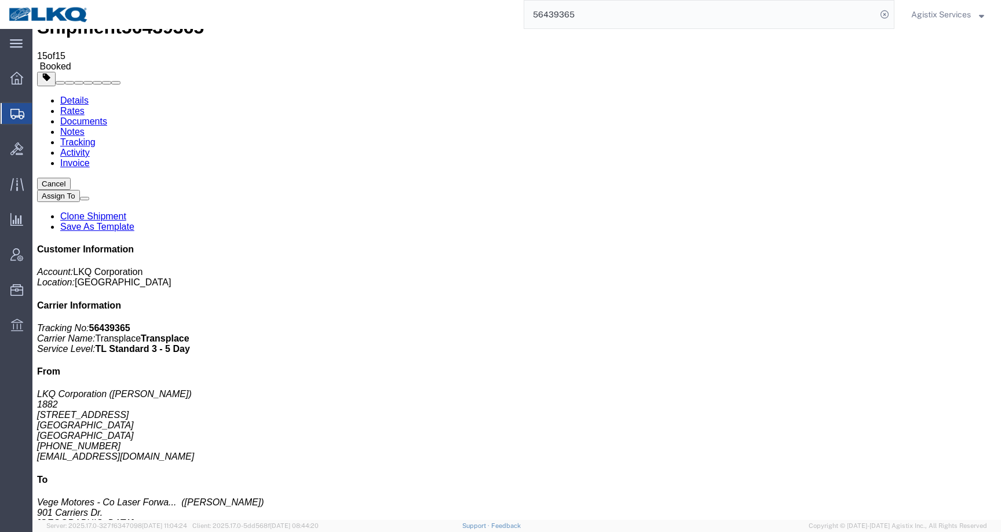
scroll to position [52, 0]
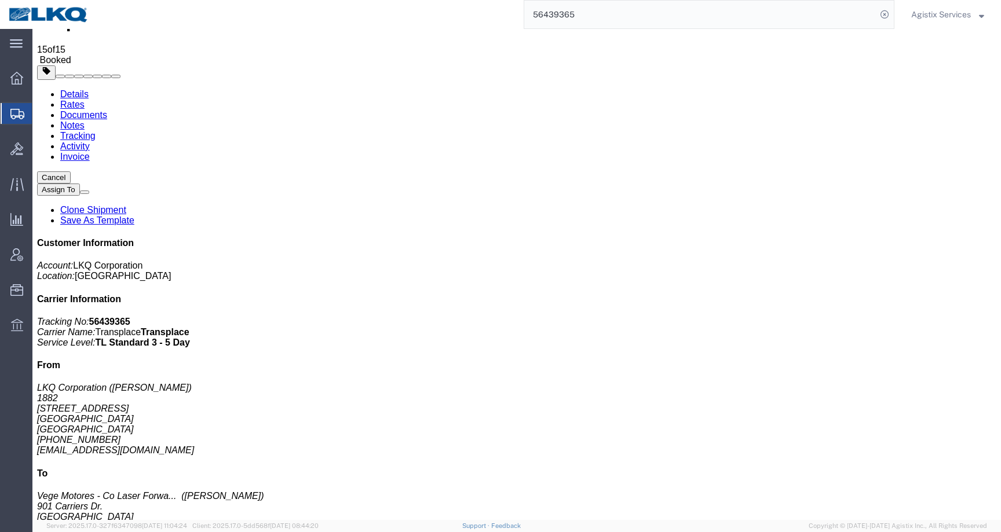
drag, startPoint x: 312, startPoint y: 488, endPoint x: 177, endPoint y: 502, distance: 136.3
copy td "Dedicated_1882_Laser Forwarding_Eng Trans"
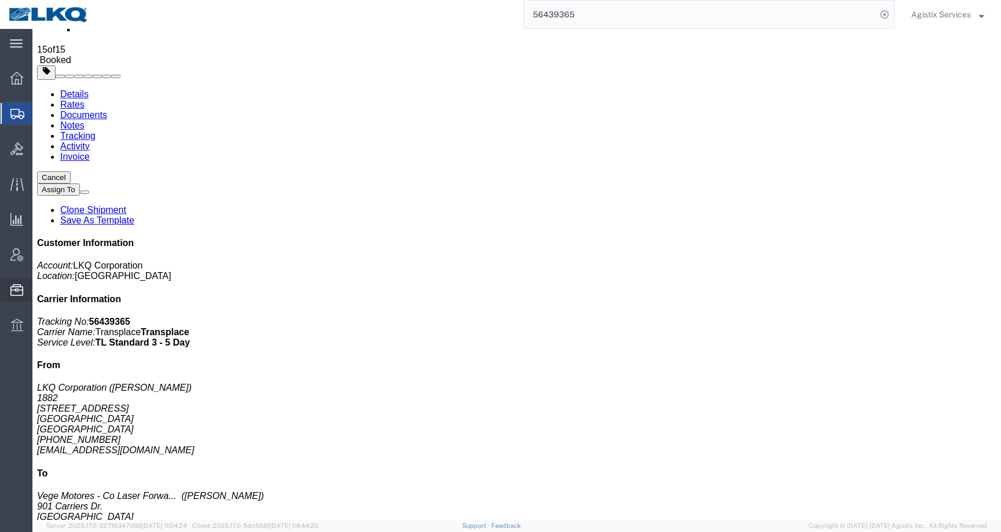
click at [0, 0] on span "Templates" at bounding box center [0, 0] width 0 height 0
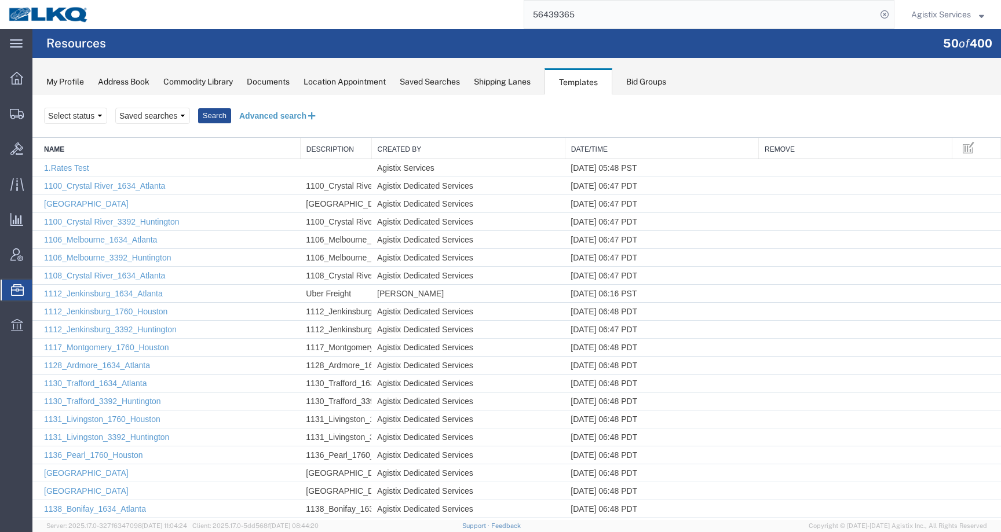
click at [266, 108] on button "Advanced search" at bounding box center [278, 116] width 94 height 20
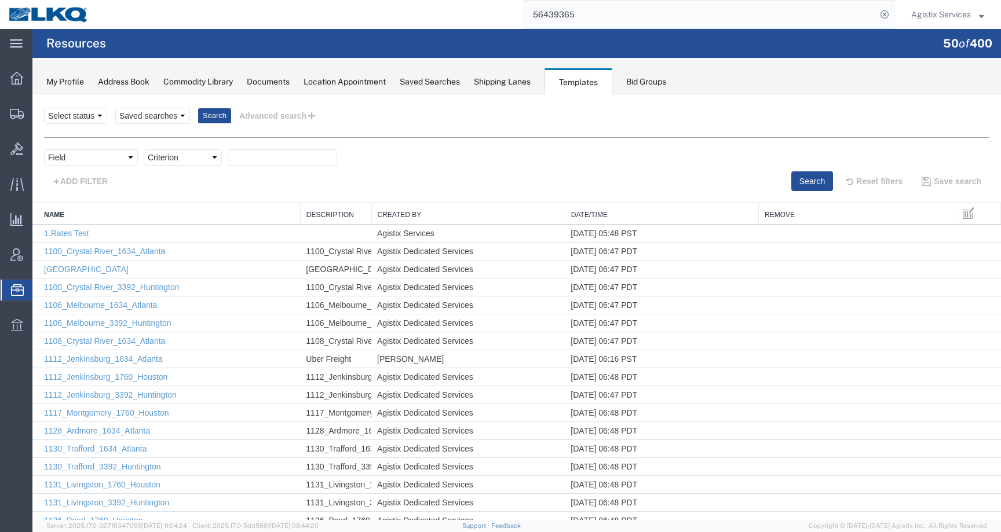
click at [290, 146] on div "Field Criterion Select one or more Field Create Date Created by Description Fro…" at bounding box center [516, 164] width 945 height 54
click at [88, 163] on select "Field Create Date Created by Description From Alias From City From Company From…" at bounding box center [91, 157] width 94 height 16
select select "name"
click at [195, 160] on select "Criterion contains does not contain is is blank is not blank starts with" at bounding box center [183, 157] width 78 height 16
select select "contains"
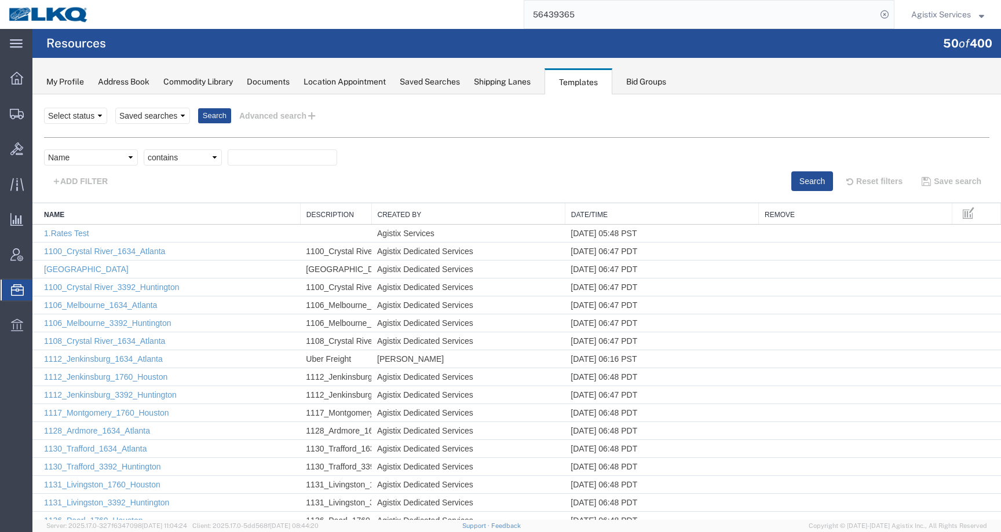
click at [279, 146] on div "Field Criterion Select one or more Field Create Date Created by Description Fro…" at bounding box center [516, 164] width 945 height 54
click at [279, 152] on input "text" at bounding box center [282, 157] width 109 height 16
paste input "Dedicated_1882_Laser Forwarding_Eng Trans"
type input "Dedicated_1882_Laser Forwarding_Eng Trans"
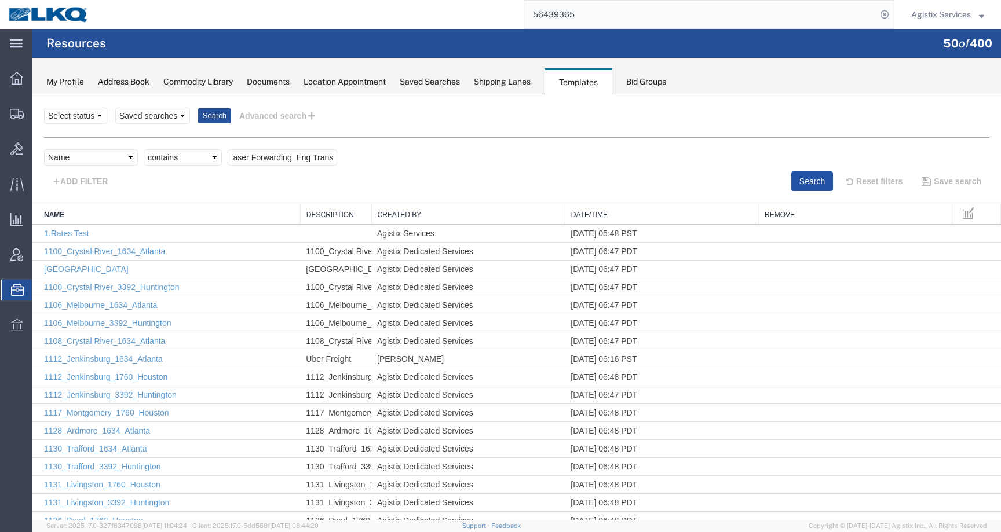
scroll to position [0, 0]
click at [793, 178] on button "Search" at bounding box center [812, 181] width 42 height 20
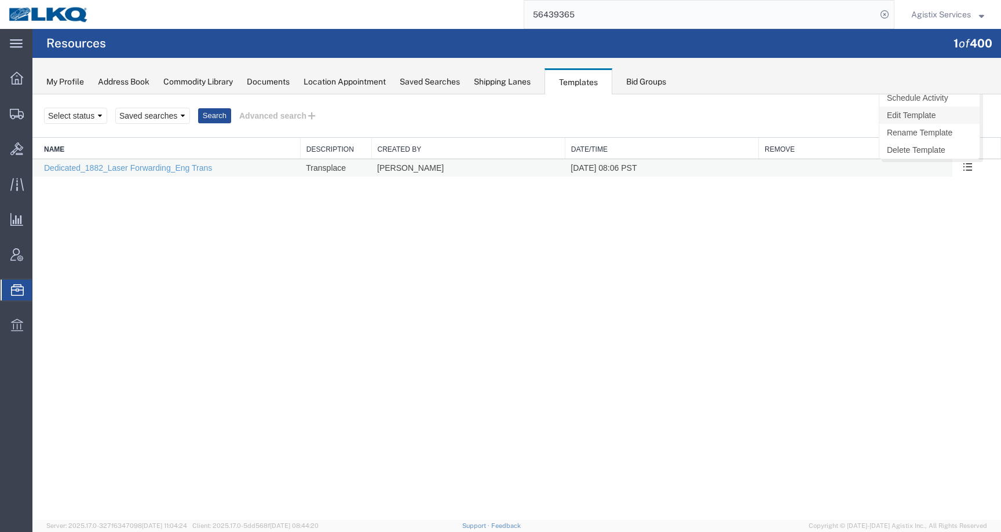
click at [927, 118] on link "Edit Template" at bounding box center [929, 115] width 100 height 17
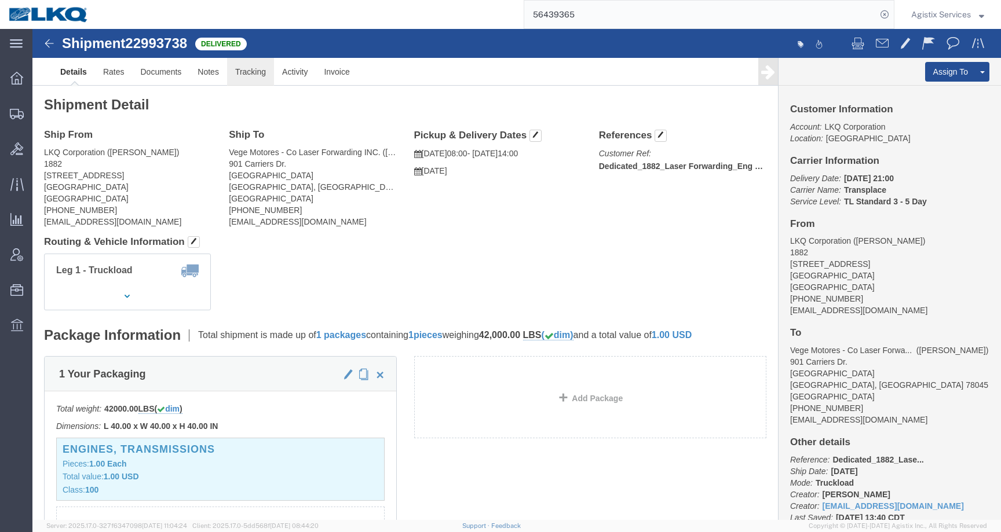
click link "Tracking"
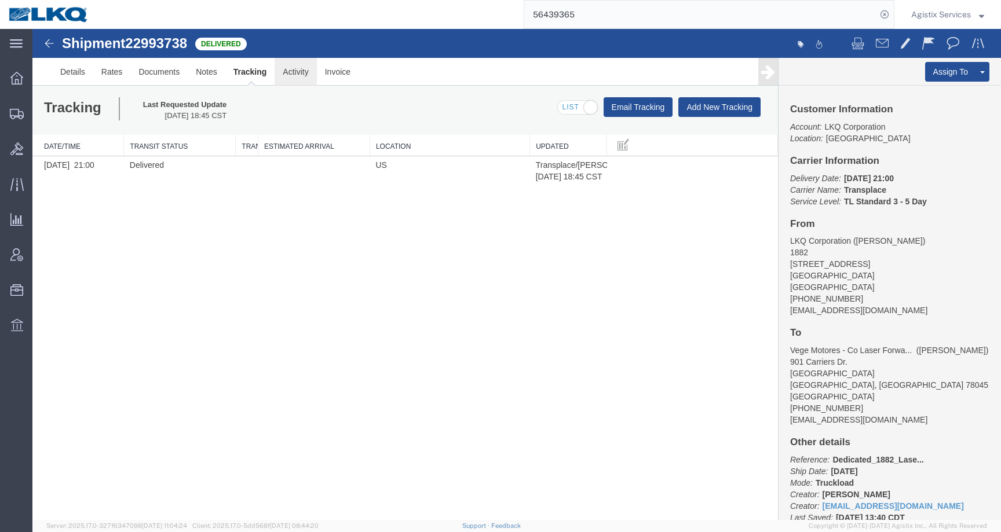
click at [288, 72] on link "Activity" at bounding box center [296, 72] width 42 height 28
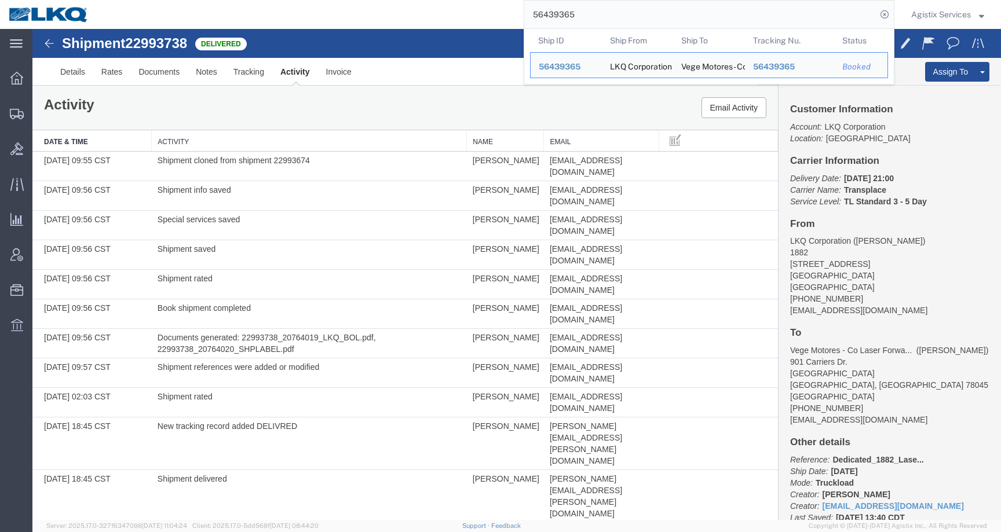
drag, startPoint x: 581, startPoint y: 13, endPoint x: 394, endPoint y: 13, distance: 187.7
click at [394, 13] on div "56439365 Ship ID Ship From Ship To Tracking Nu. Status Ship ID 56439365 Ship Fr…" at bounding box center [495, 14] width 797 height 29
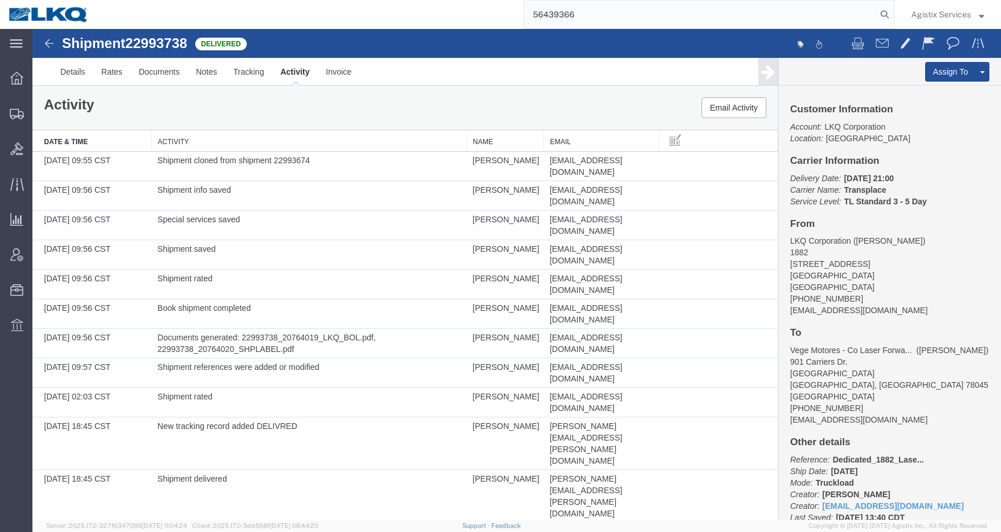
type input "56439366"
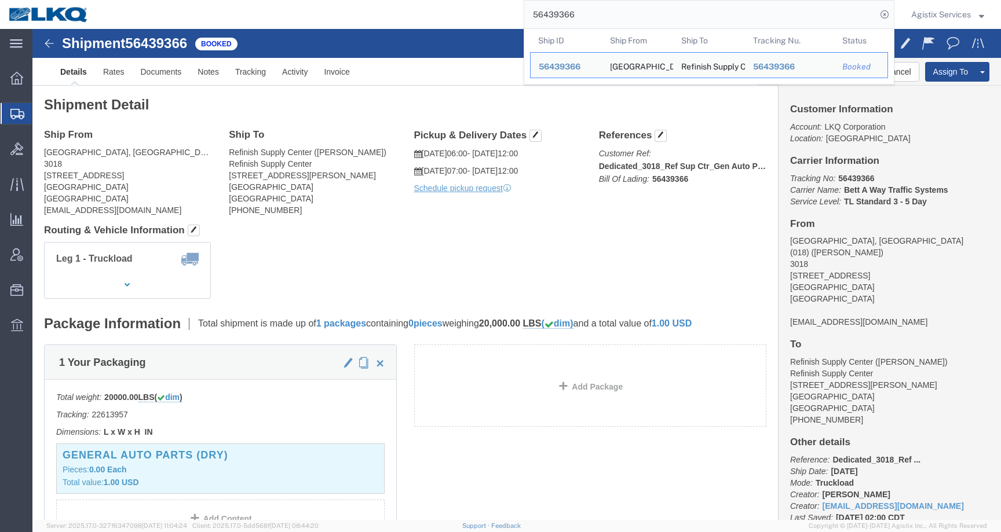
click div "Leg 1 - Truckload Vehicle 1: Standard Dry Van Number of trucks: 1"
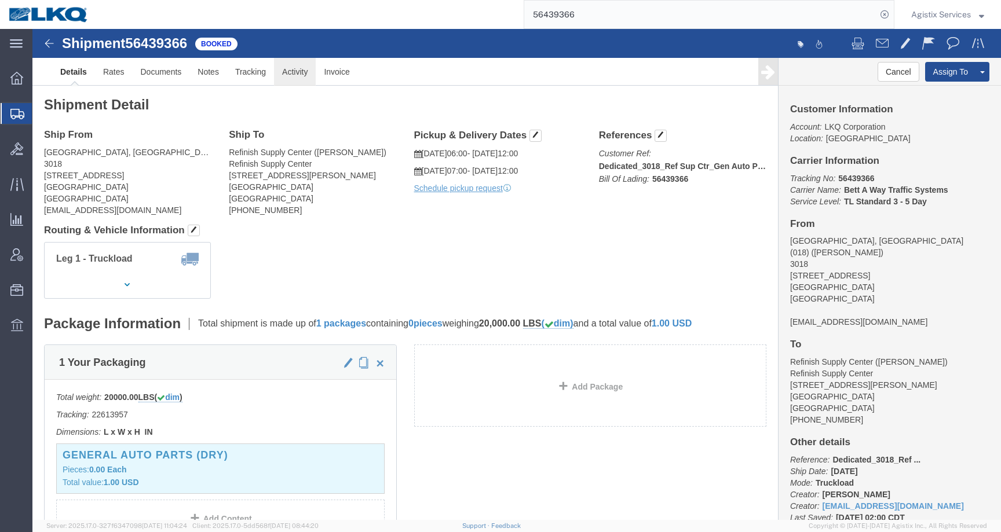
click link "Activity"
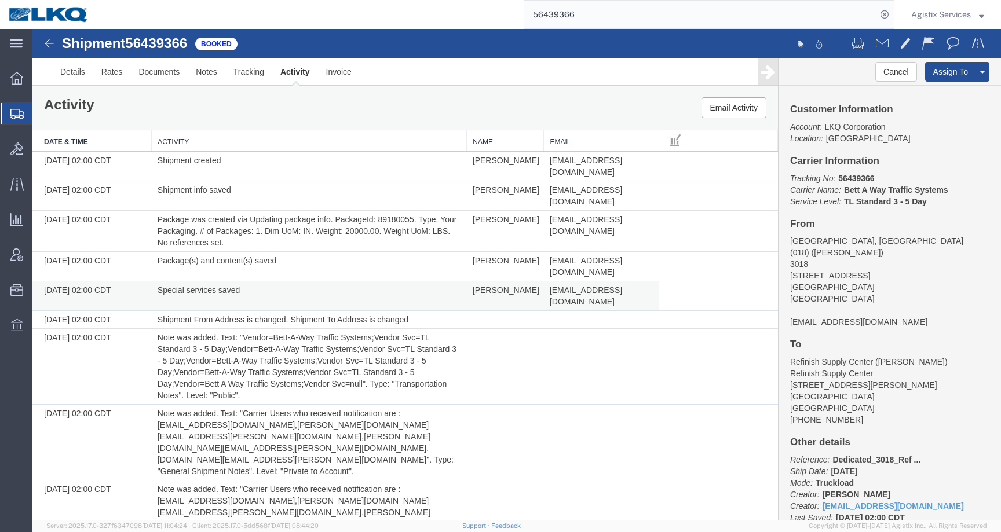
scroll to position [239, 0]
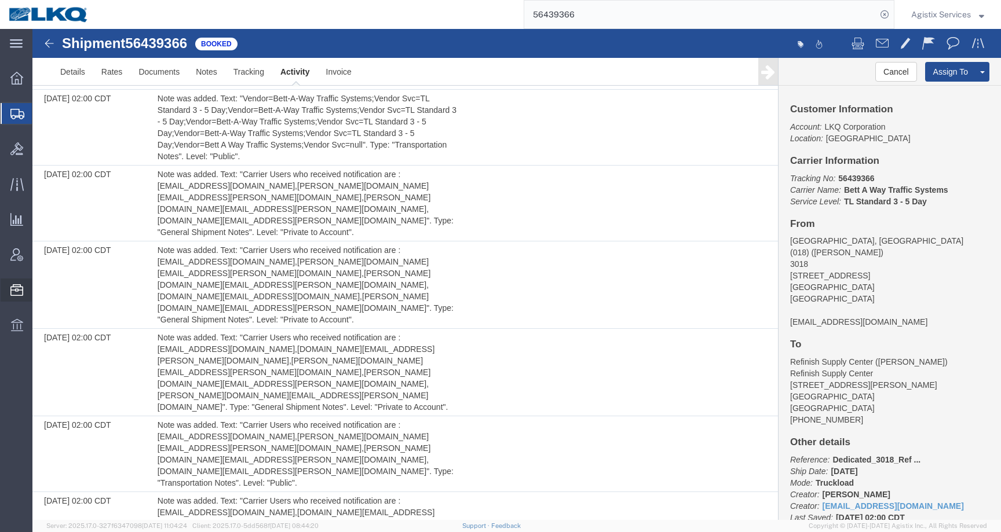
click at [0, 0] on span "Templates" at bounding box center [0, 0] width 0 height 0
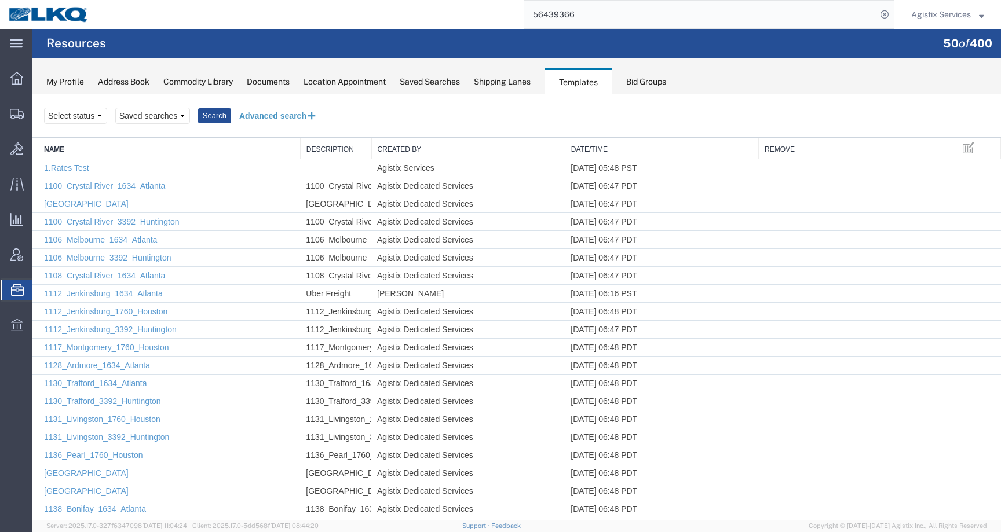
click at [295, 119] on button "Advanced search" at bounding box center [278, 116] width 94 height 20
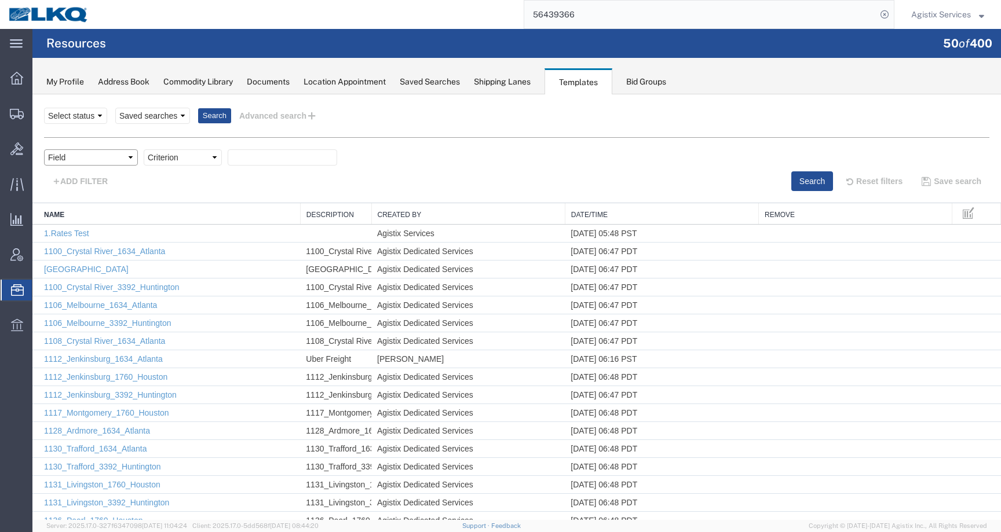
click at [112, 159] on select "Field Create Date Created by Description From Alias From City From Company From…" at bounding box center [91, 157] width 94 height 16
select select "name"
click at [185, 157] on select "Criterion contains does not contain is is blank is not blank starts with" at bounding box center [183, 157] width 78 height 16
select select "contains"
paste input "Dedicated_3018_Ref Sup Ctr_Gen Auto Parts"
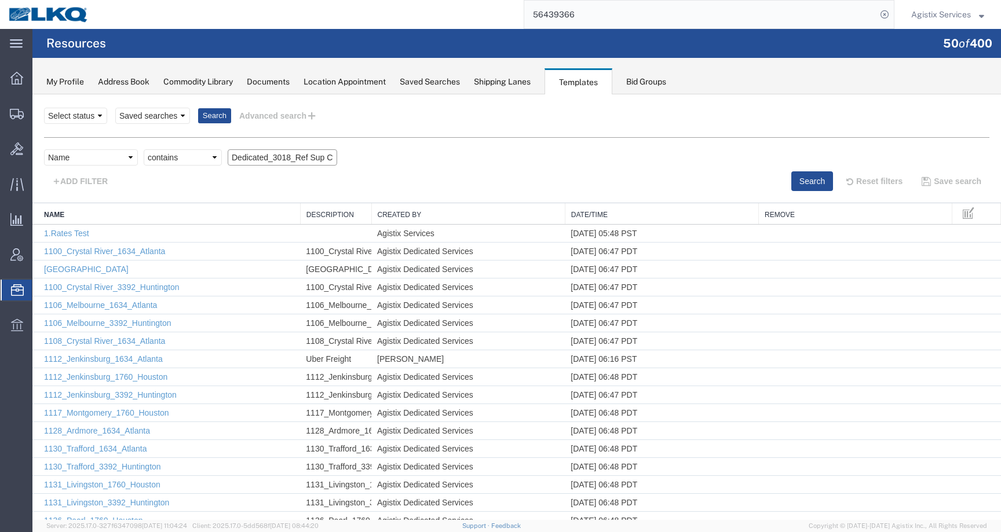
scroll to position [0, 79]
type input "Dedicated_3018_Ref Sup Ctr_Gen Auto Parts"
click at [808, 172] on button "Search" at bounding box center [812, 181] width 42 height 20
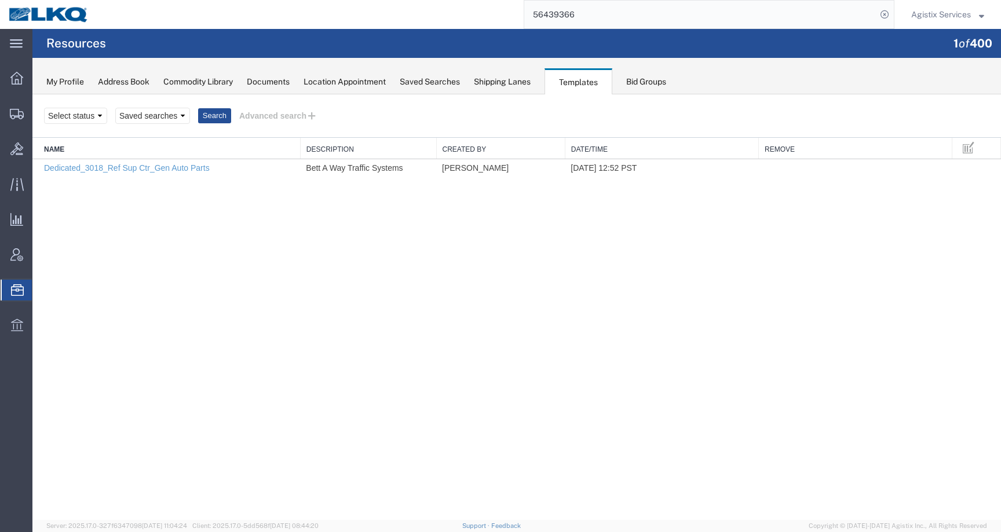
drag, startPoint x: 370, startPoint y: 144, endPoint x: 435, endPoint y: 145, distance: 64.9
click at [435, 145] on div "Name Description Created By Date/Time Remove Dedicated_3018_Ref Sup Ctr_Gen Aut…" at bounding box center [516, 157] width 968 height 39
click at [952, 20] on span "Agistix Services" at bounding box center [941, 14] width 60 height 13
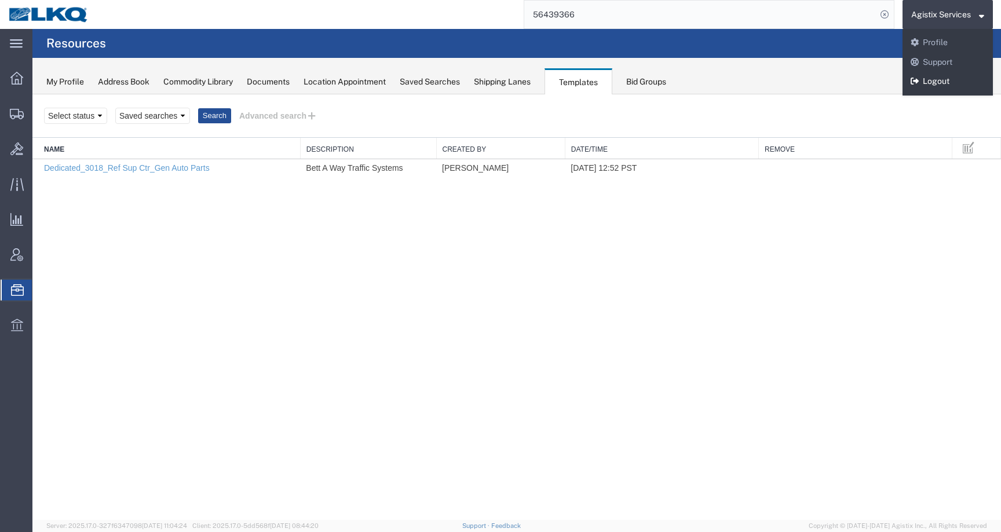
click at [924, 85] on link "Logout" at bounding box center [947, 82] width 90 height 20
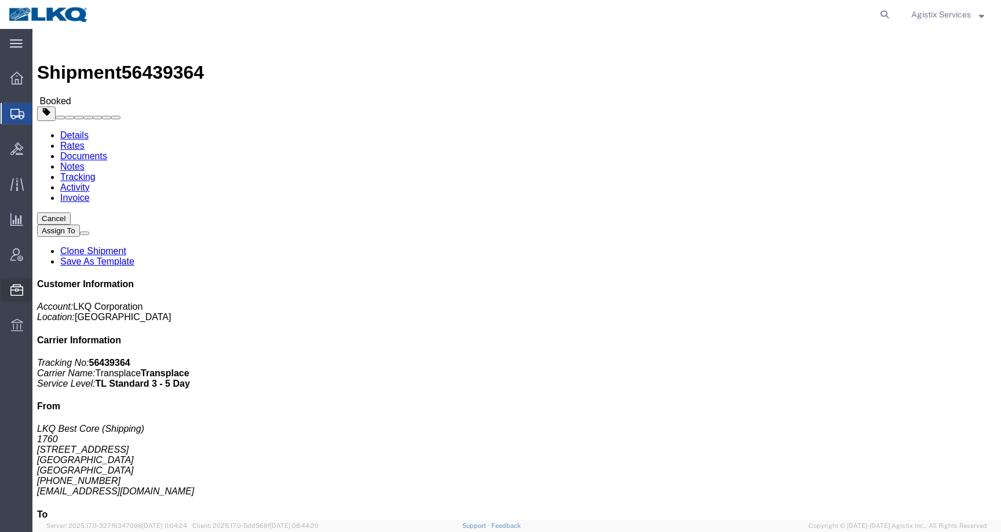
click at [0, 0] on span "Templates" at bounding box center [0, 0] width 0 height 0
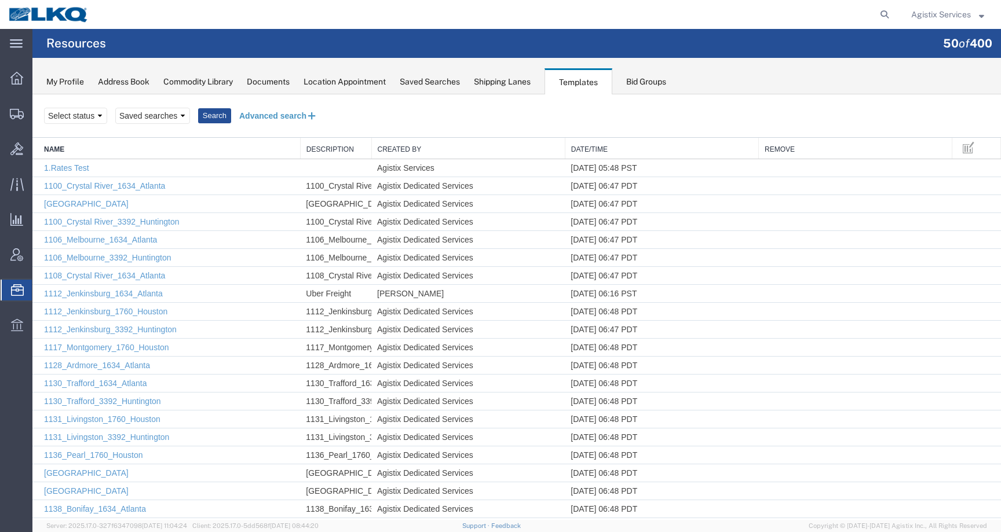
click at [286, 121] on button "Advanced search" at bounding box center [278, 116] width 94 height 20
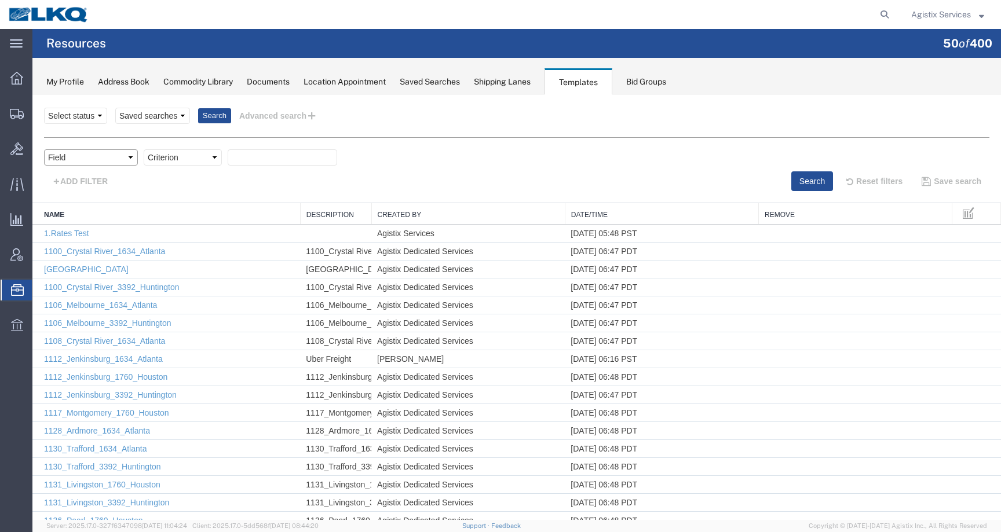
click at [90, 158] on select "Field Create Date Created by Description From Alias From City From Company From…" at bounding box center [91, 157] width 94 height 16
select select "name"
click at [188, 159] on select "Criterion contains does not contain is is blank is not blank starts with" at bounding box center [183, 157] width 78 height 16
select select "contains"
paste input "Dedicated_1760_Laser Forwarding_Eng Trans_2"
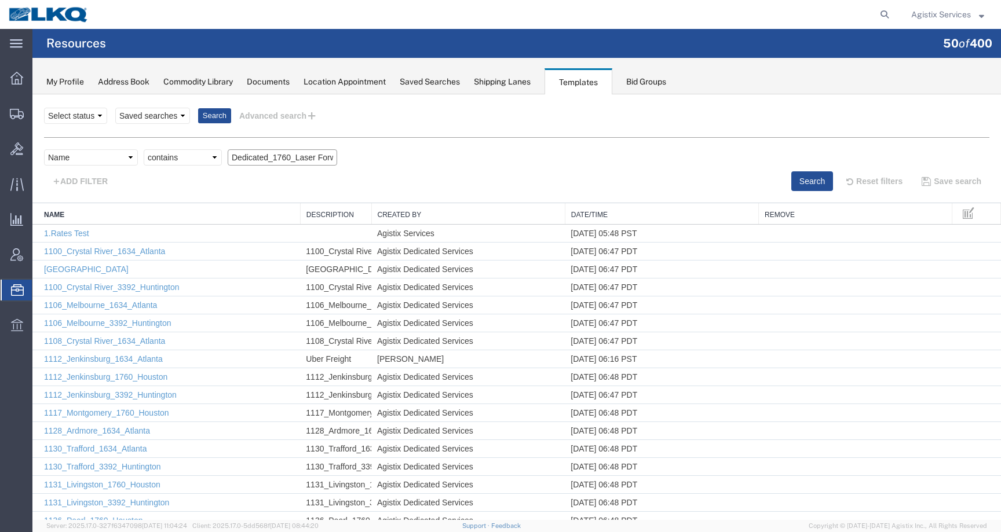
scroll to position [0, 91]
type input "Dedicated_1760_Laser Forwarding_Eng Trans_2"
click at [804, 179] on button "Search" at bounding box center [812, 181] width 42 height 20
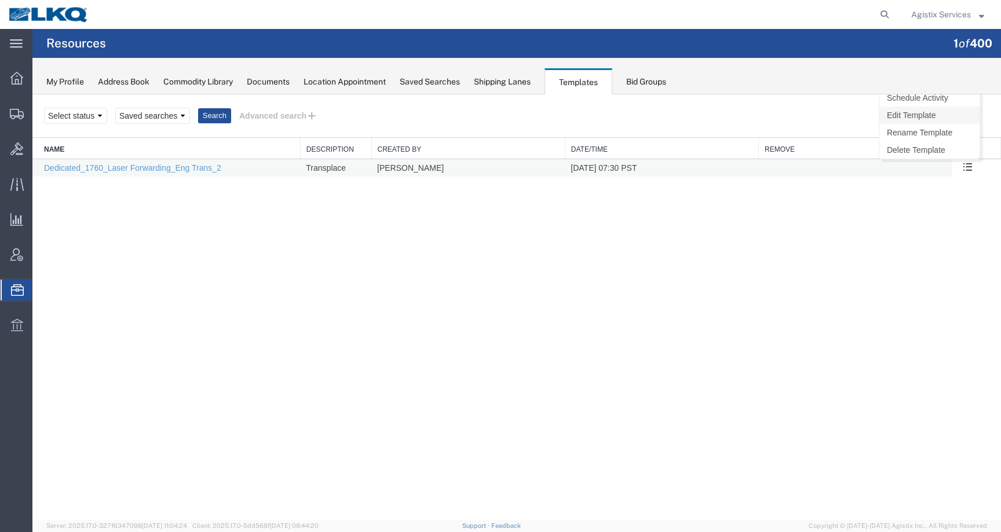
click at [919, 115] on link "Edit Template" at bounding box center [929, 115] width 100 height 17
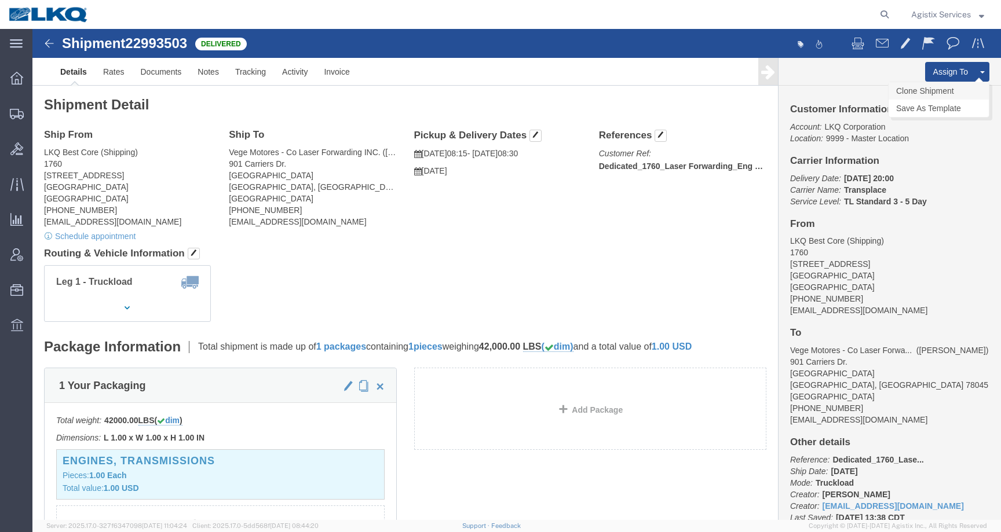
click link "Clone Shipment"
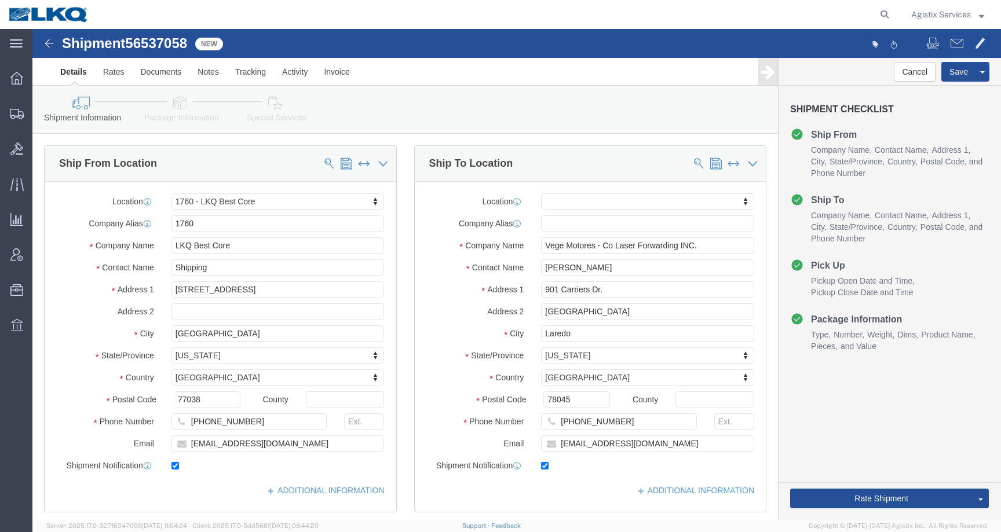
select select "27634"
select select
click label
click input "checkbox"
checkbox input "false"
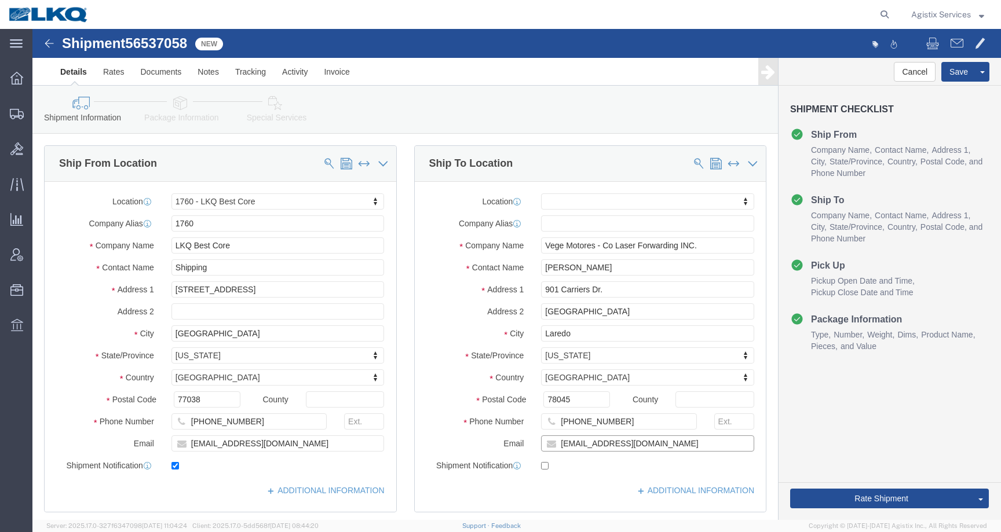
drag, startPoint x: 632, startPoint y: 415, endPoint x: 465, endPoint y: 415, distance: 167.4
click div "Email [EMAIL_ADDRESS][DOMAIN_NAME]"
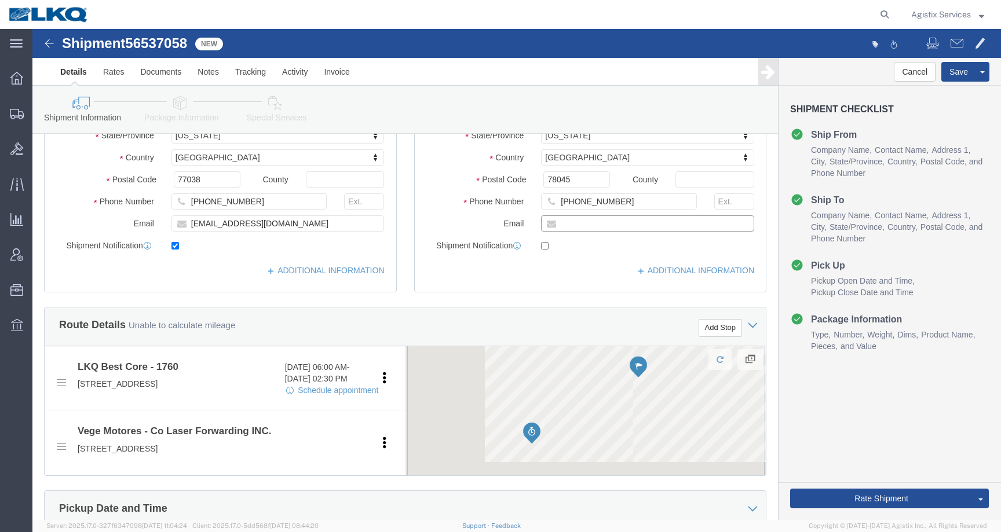
scroll to position [392, 0]
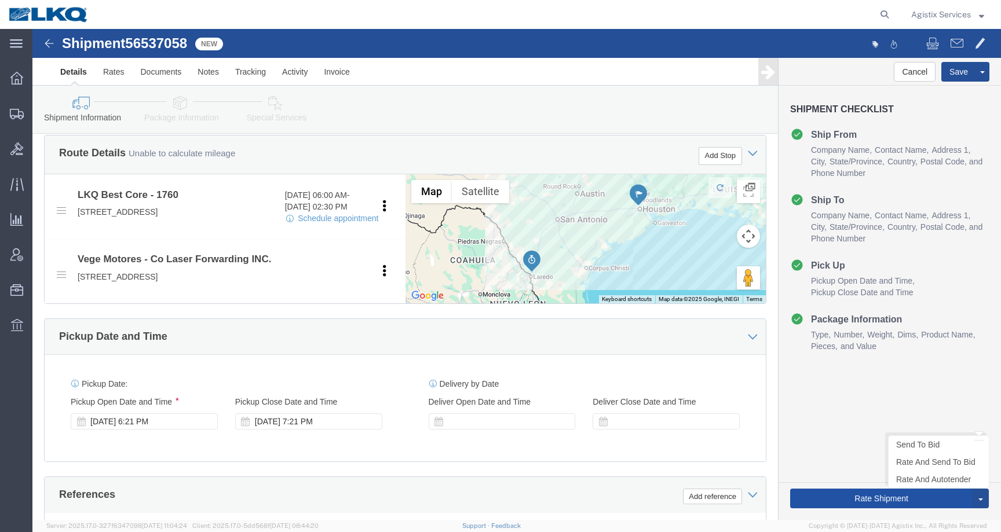
click button "Rate Shipment"
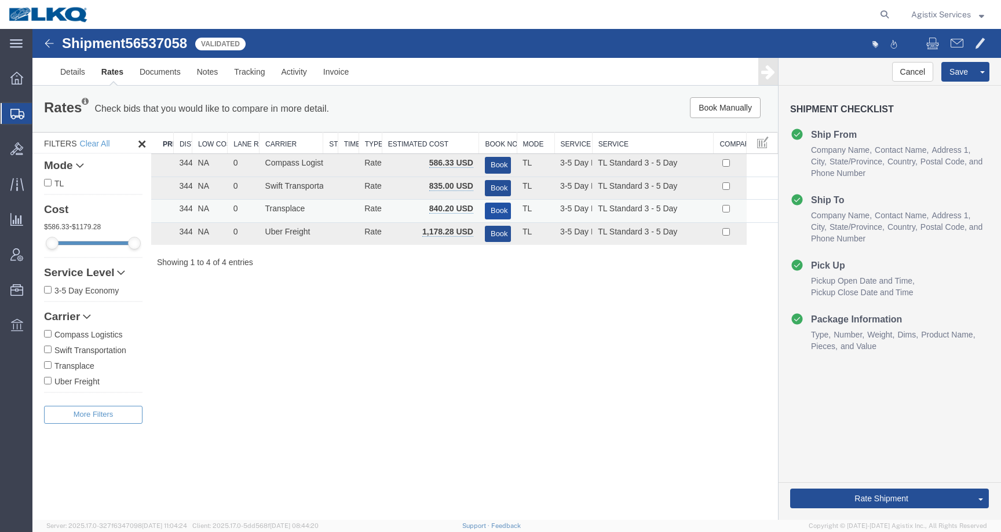
click at [500, 209] on button "Book" at bounding box center [498, 211] width 26 height 17
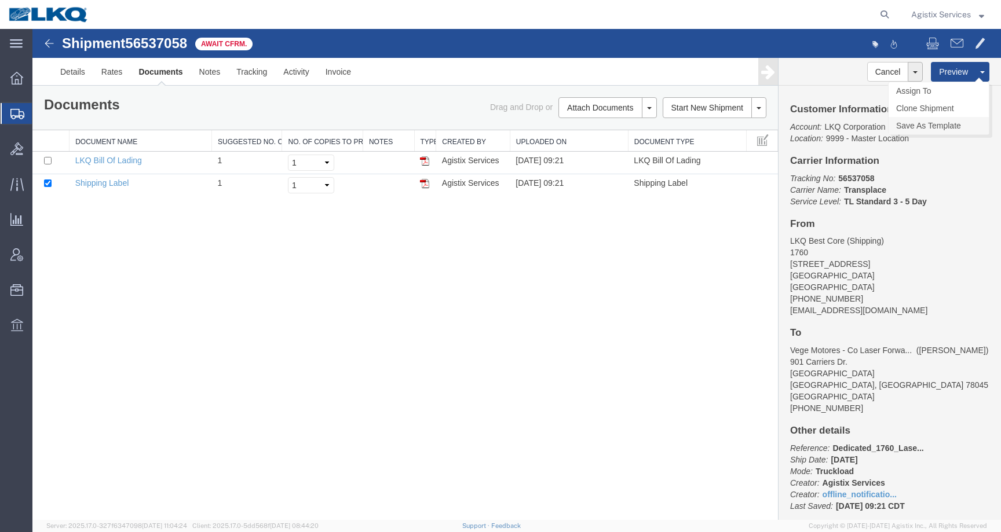
click at [941, 127] on link "Save As Template" at bounding box center [938, 125] width 100 height 17
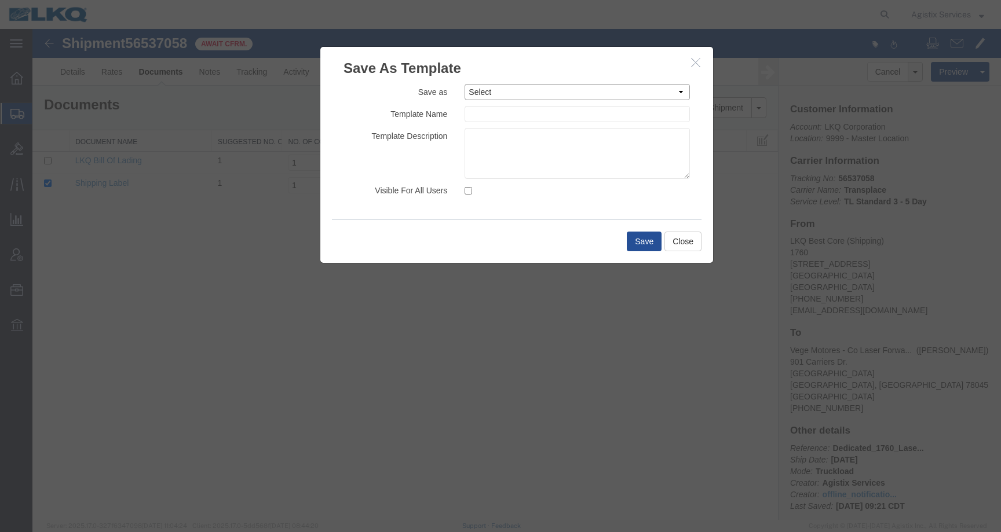
click at [486, 95] on select "Select 1.Rates Test 1100_Crystal River_1634_Atlanta [GEOGRAPHIC_DATA] 1100_Crys…" at bounding box center [576, 92] width 225 height 16
select select "45369"
type input "Dedicated_1732_1760_Eng Trans2"
click at [548, 90] on select "Select 1.Rates Test 1100_Crystal River_1634_Atlanta 1100_Crystal River_3383_Ced…" at bounding box center [576, 92] width 225 height 16
select select "5622"
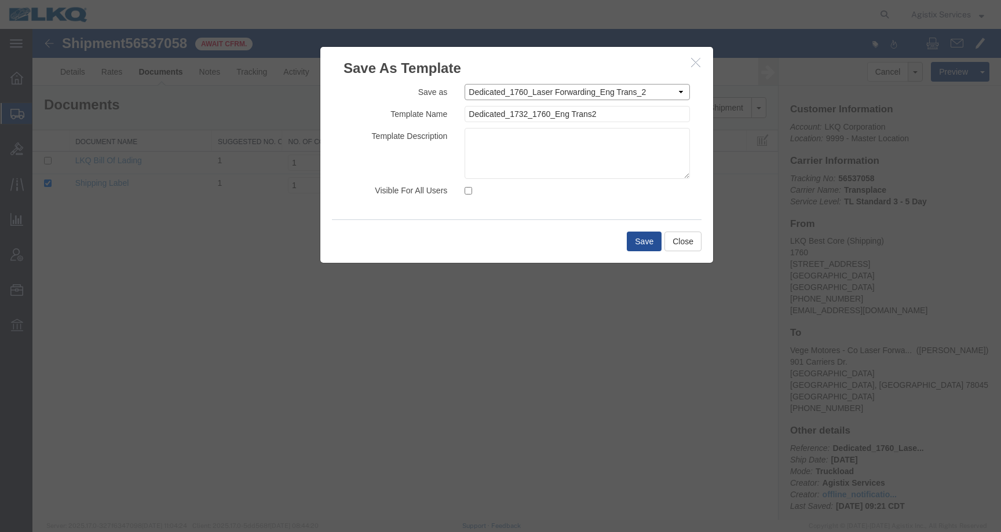
type input "Dedicated_1760_Laser Forwarding_Eng Trans_2"
click at [470, 190] on input "Visible For All Users" at bounding box center [468, 191] width 8 height 8
checkbox input "true"
click at [481, 145] on textarea at bounding box center [576, 153] width 225 height 51
click at [641, 243] on button "Save" at bounding box center [644, 242] width 35 height 20
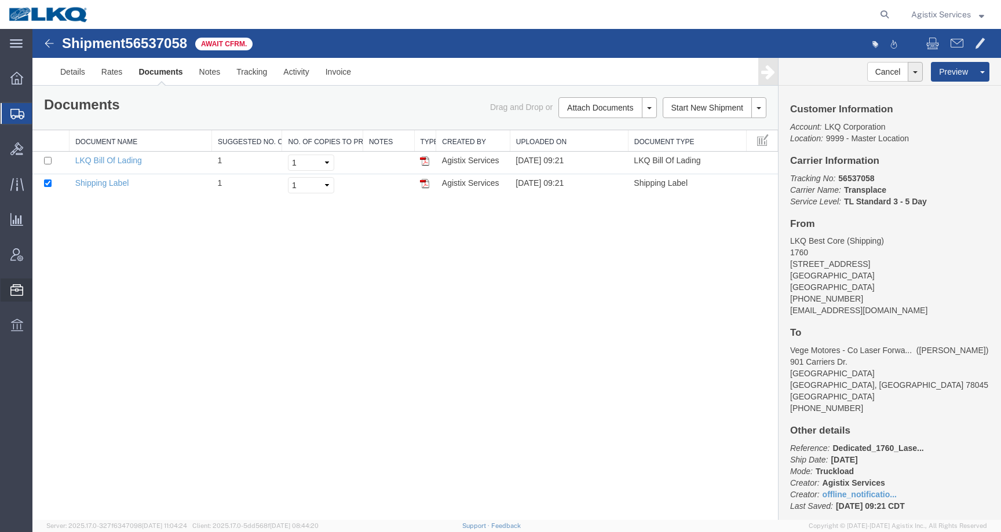
click at [0, 0] on span "Templates" at bounding box center [0, 0] width 0 height 0
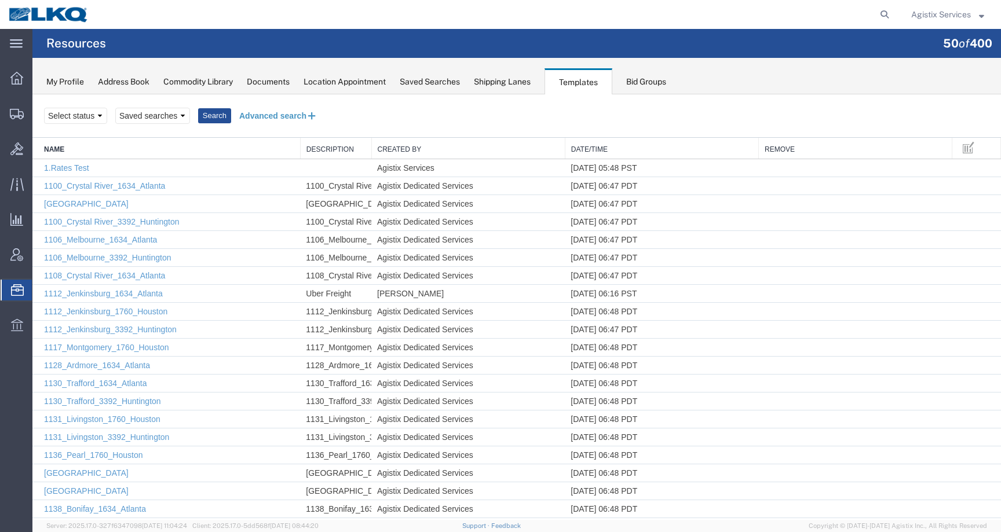
click at [258, 112] on button "Advanced search" at bounding box center [278, 116] width 94 height 20
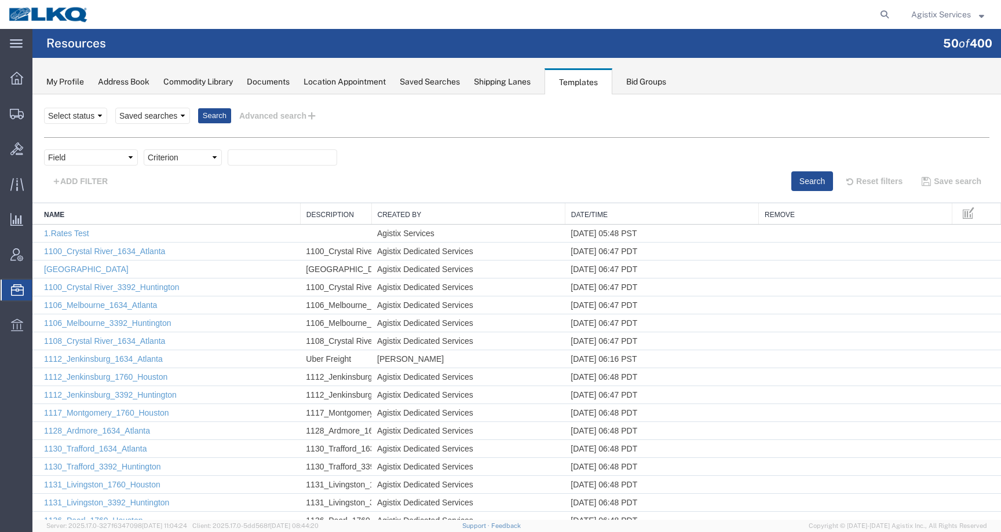
click at [85, 166] on div "Field Create Date Created by Description From Alias From City From Company From…" at bounding box center [516, 160] width 945 height 22
click at [85, 162] on select "Field Create Date Created by Description From Alias From City From Company From…" at bounding box center [91, 157] width 94 height 16
select select "name"
click at [243, 153] on input "text" at bounding box center [282, 157] width 109 height 16
paste input "Dedicated_1760_Laser Forwarding_Eng Trans4"
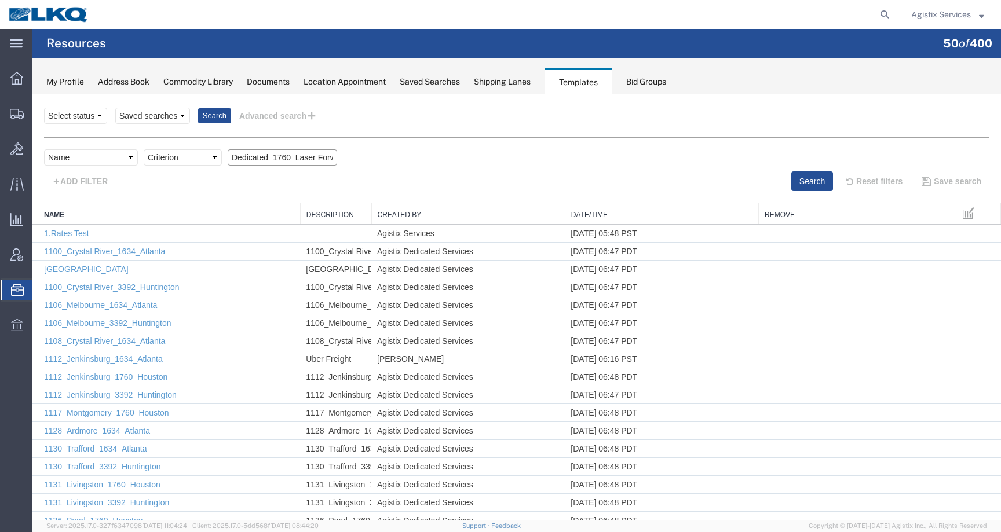
scroll to position [0, 87]
type input "Dedicated_1760_Laser Forwarding_Eng Trans4"
click at [193, 159] on select "Criterion contains does not contain is is blank is not blank starts with" at bounding box center [183, 157] width 78 height 16
select select "contains"
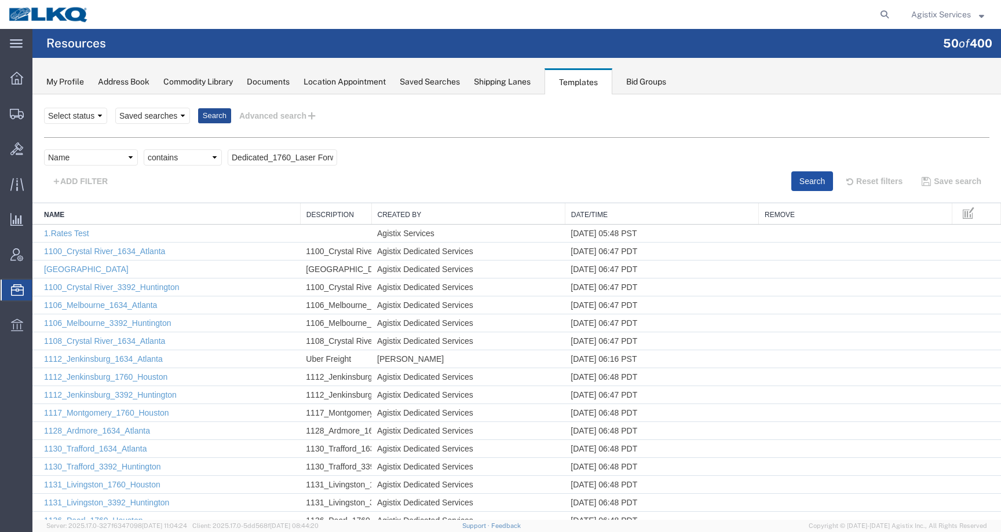
click at [799, 189] on button "Search" at bounding box center [812, 181] width 42 height 20
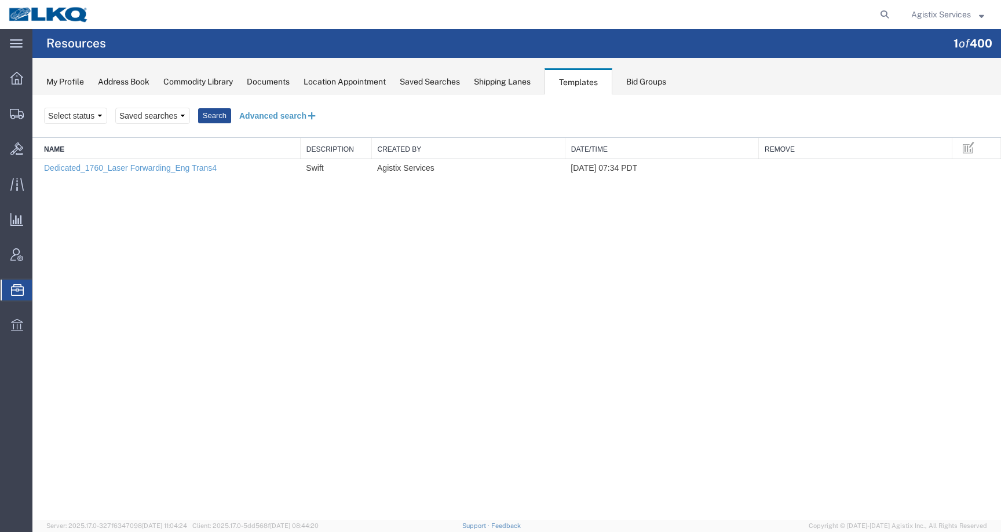
click at [273, 112] on button "Advanced search" at bounding box center [278, 116] width 94 height 20
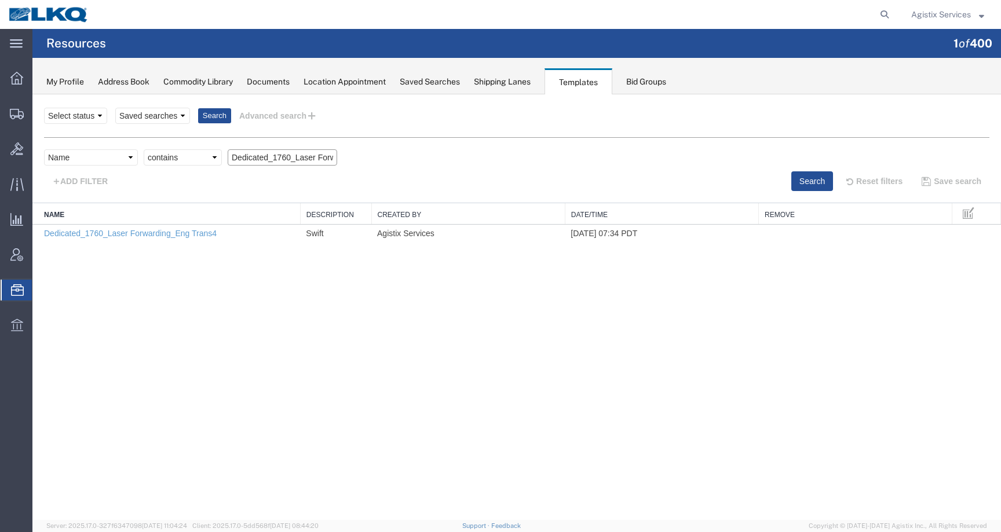
click at [298, 160] on input "Dedicated_1760_Laser Forwarding_Eng Trans4" at bounding box center [282, 157] width 109 height 16
click at [806, 182] on button "Search" at bounding box center [812, 181] width 42 height 20
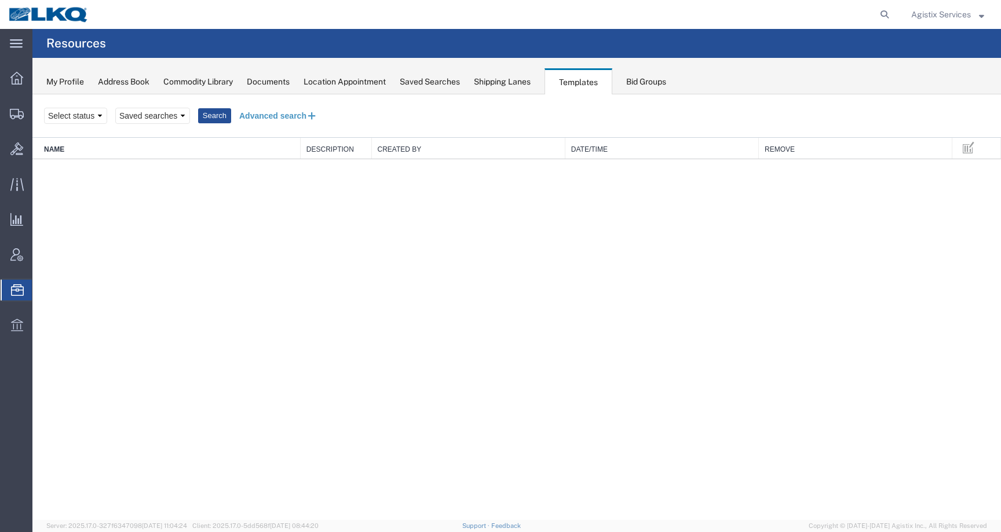
click at [258, 116] on button "Advanced search" at bounding box center [278, 116] width 94 height 20
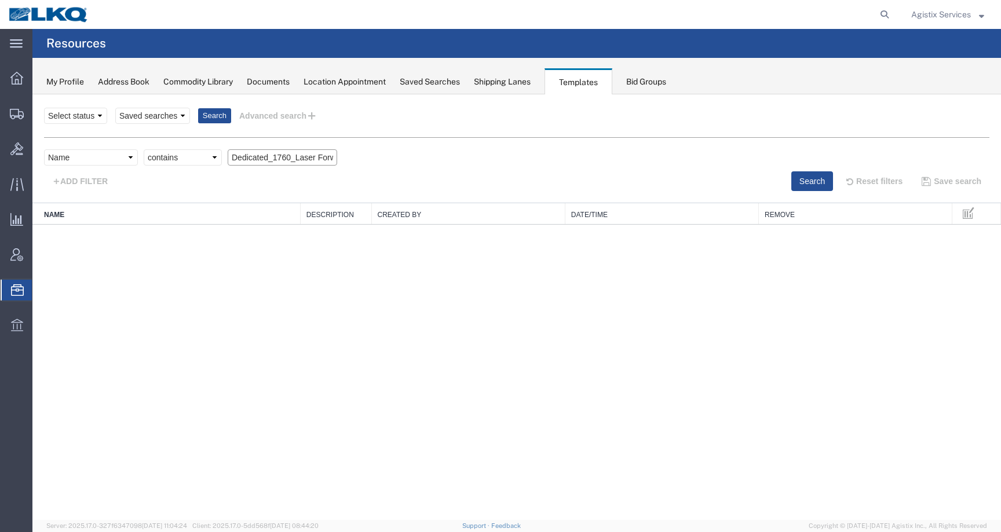
click at [299, 159] on input "Dedicated_1760_Laser Forwarding_Eng Trans2" at bounding box center [282, 157] width 109 height 16
type input "Dedicated_1760_Laser Forwarding_Eng Trans"
click at [808, 177] on button "Search" at bounding box center [812, 181] width 42 height 20
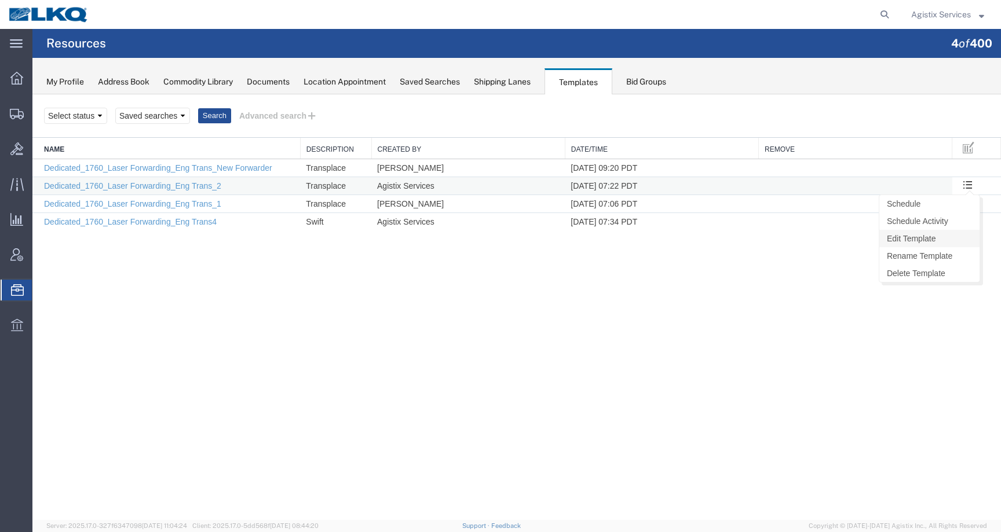
click at [937, 237] on link "Edit Template" at bounding box center [929, 238] width 100 height 17
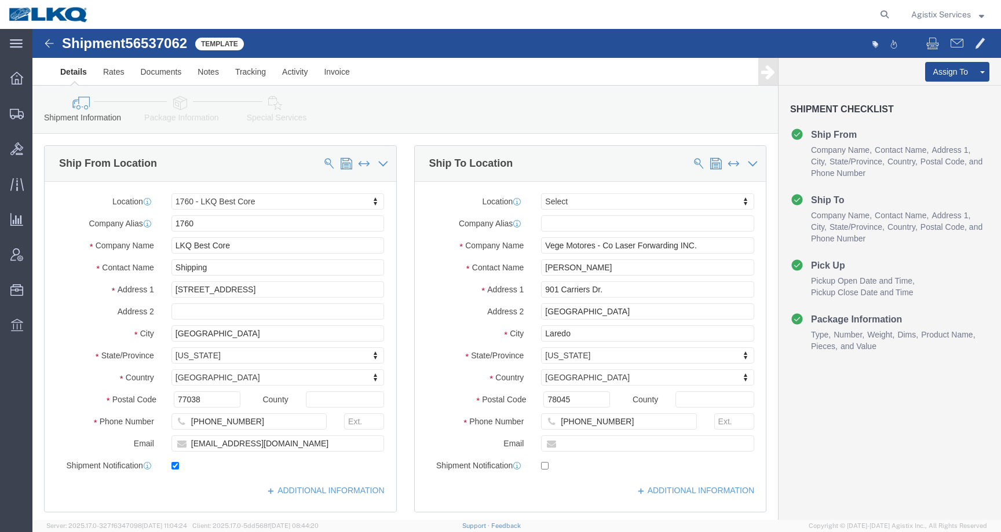
select select "27634"
select select
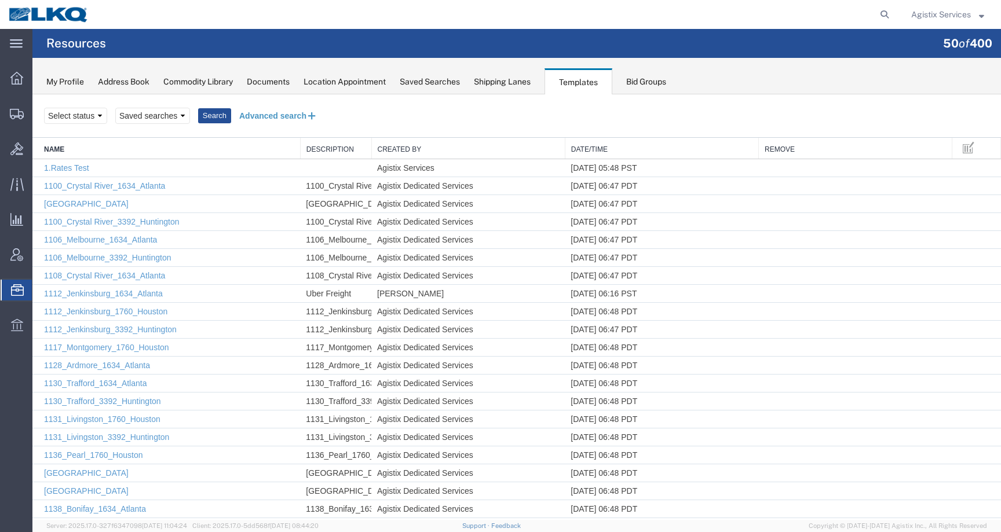
click at [254, 118] on button "Advanced search" at bounding box center [278, 116] width 94 height 20
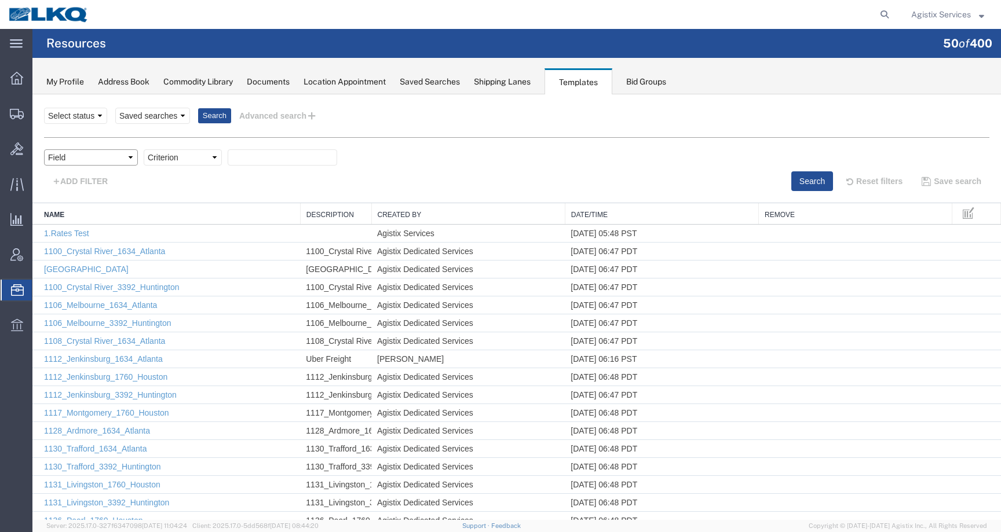
click at [92, 157] on select "Field Create Date Created by Description From Alias From City From Company From…" at bounding box center [91, 157] width 94 height 16
select select "name"
select select "contains"
click at [280, 156] on input "text" at bounding box center [282, 157] width 109 height 16
paste input "Dedicated_1760_Laser Forwarding_Eng Trans4"
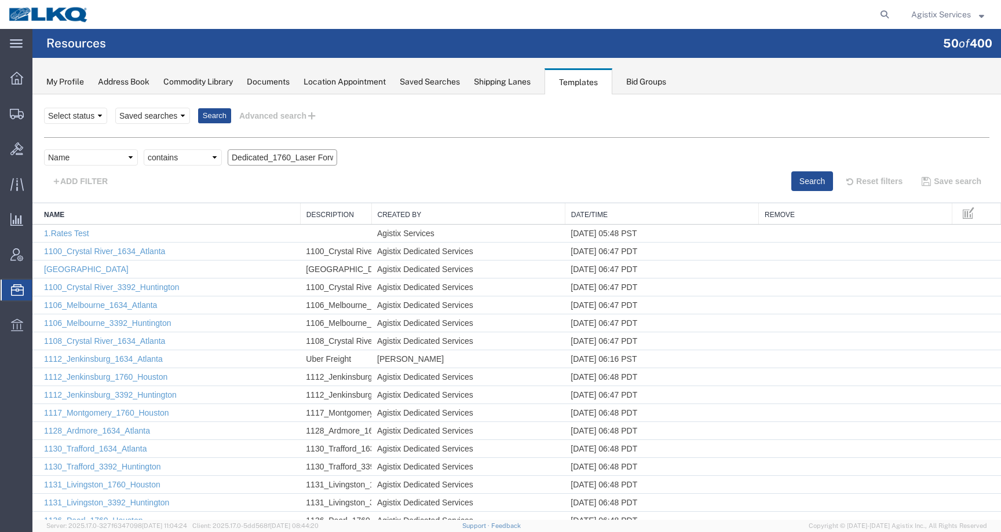
scroll to position [0, 87]
type input "Dedicated_1760_Laser Forwarding_Eng Trans4"
click at [791, 183] on button "Search" at bounding box center [812, 181] width 42 height 20
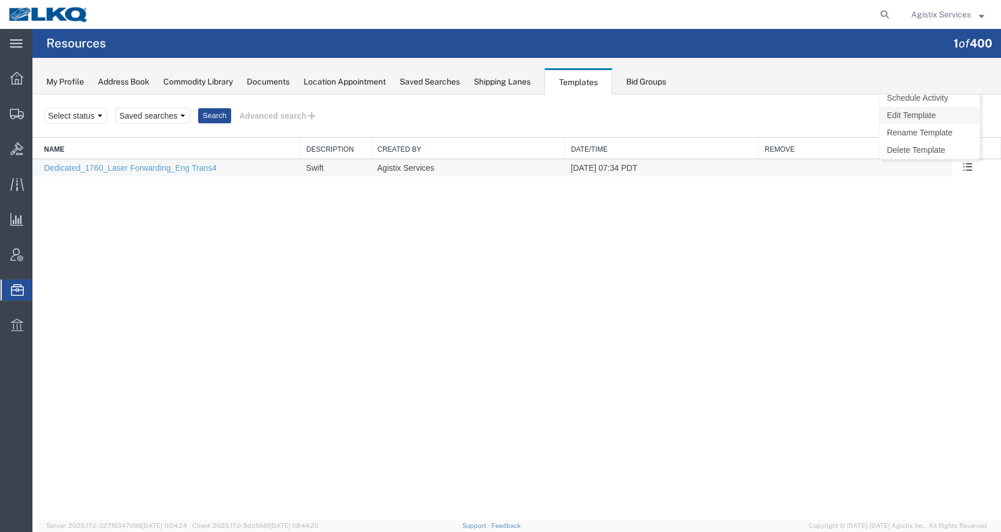
click at [922, 118] on link "Edit Template" at bounding box center [929, 115] width 100 height 17
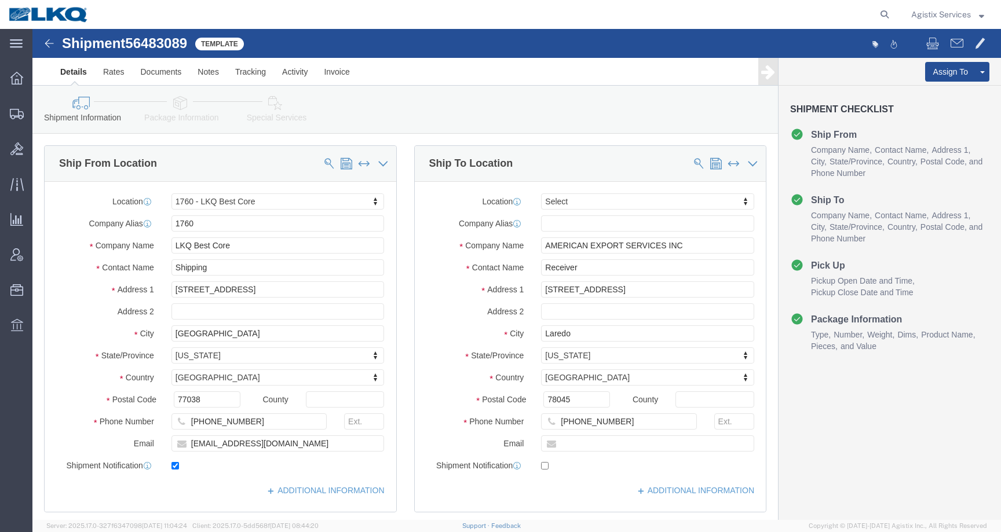
select select "27634"
select select
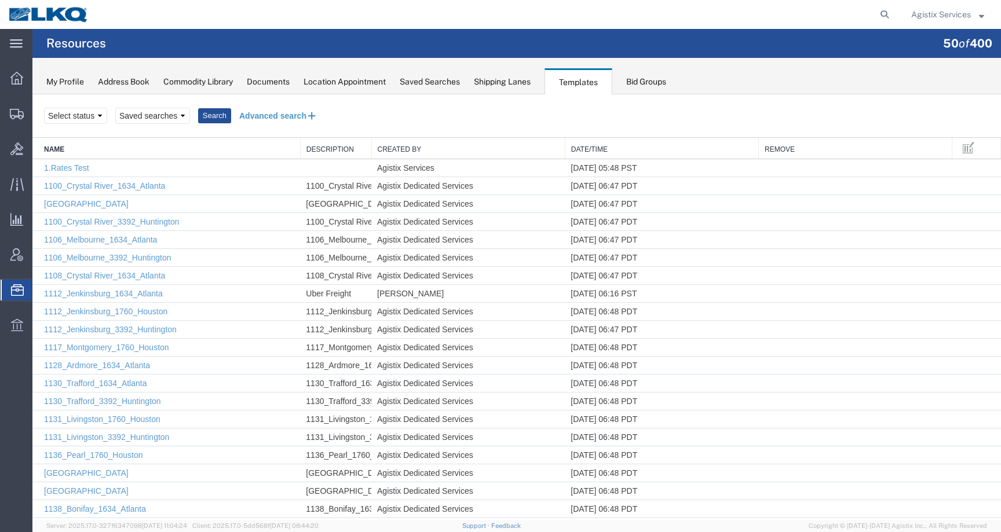
click at [273, 118] on button "Advanced search" at bounding box center [278, 116] width 94 height 20
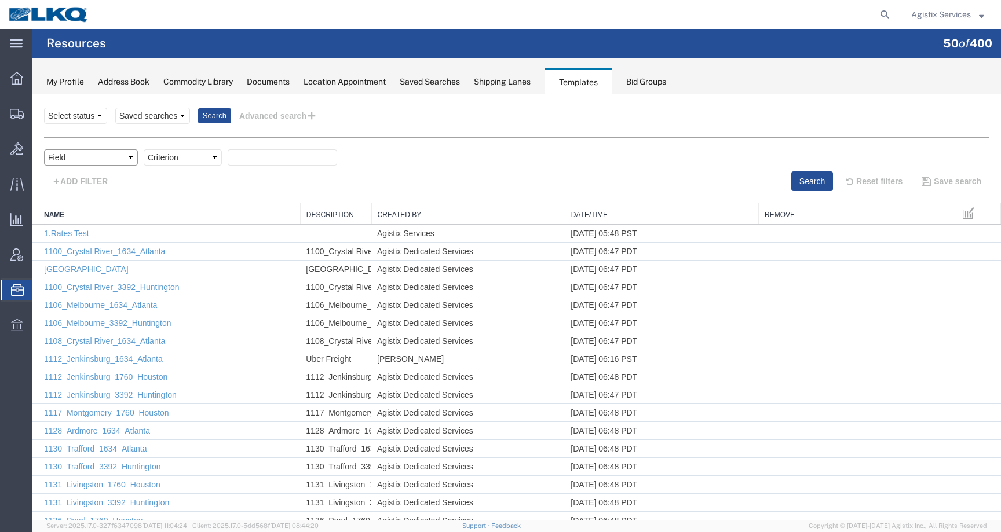
click at [112, 150] on select "Field Create Date Created by Description From Alias From City From Company From…" at bounding box center [91, 157] width 94 height 16
select select "name"
select select "contains"
click at [269, 156] on input "text" at bounding box center [282, 157] width 109 height 16
paste input "Dedicated_1882_Laser Forwarding_Eng Trans"
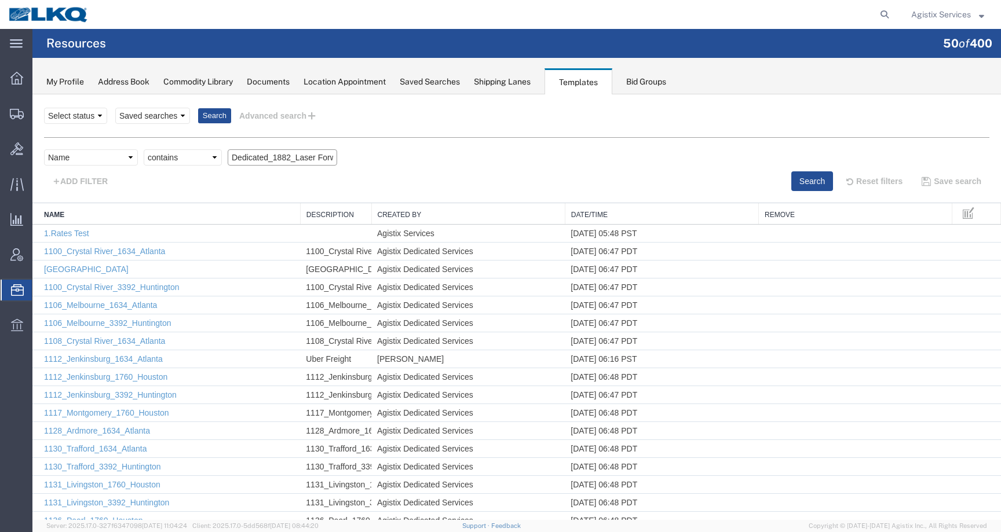
scroll to position [0, 82]
type input "Dedicated_1882_Laser Forwarding_Eng Trans"
click at [791, 184] on button "Search" at bounding box center [812, 181] width 42 height 20
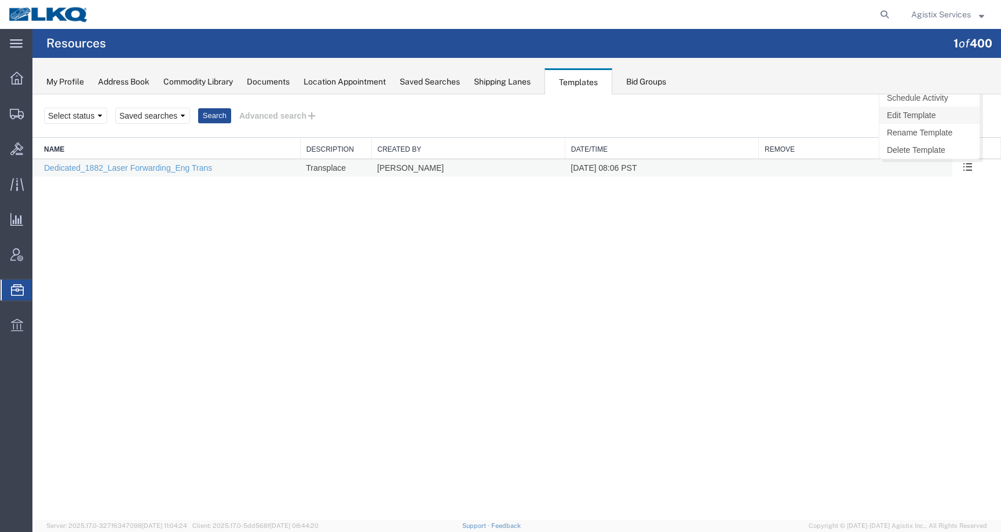
click at [931, 110] on link "Edit Template" at bounding box center [929, 115] width 100 height 17
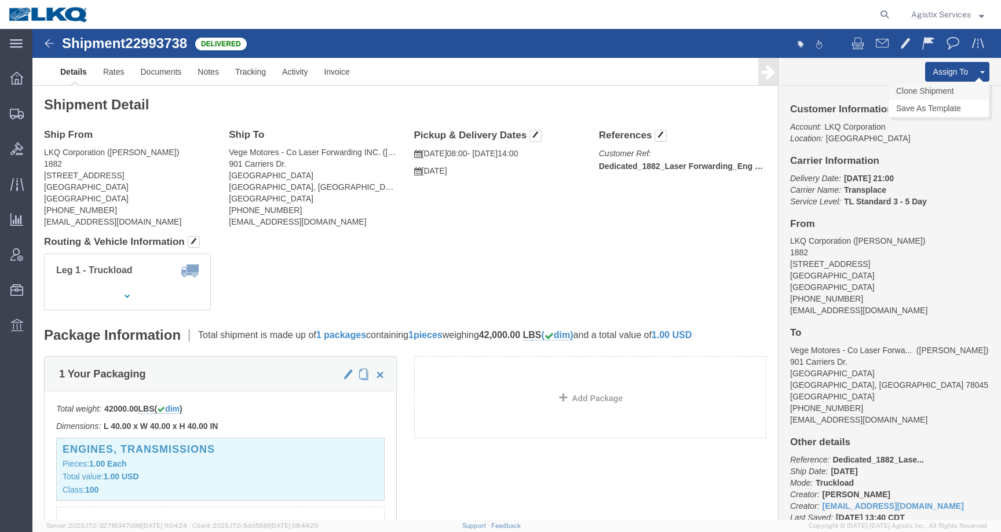
click link "Clone Shipment"
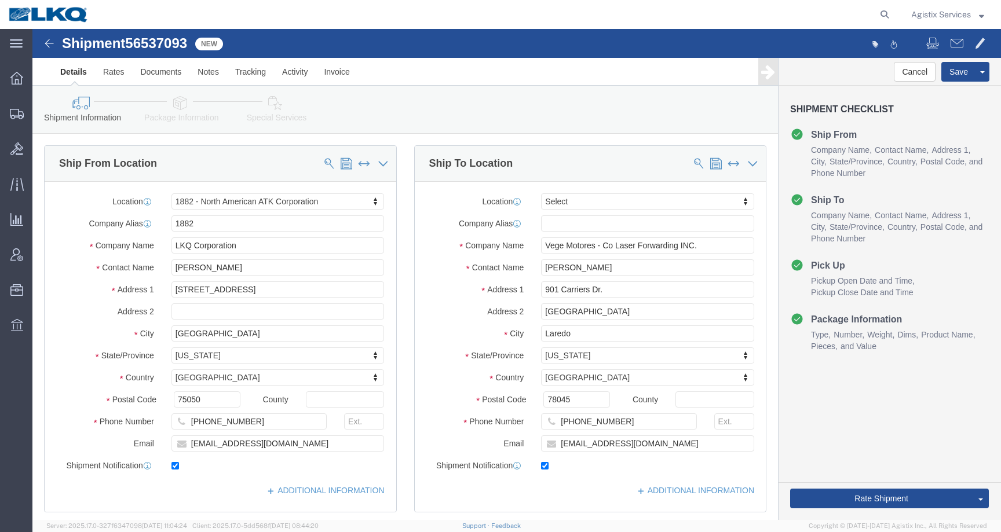
select select "27708"
select select
click label
click input "checkbox"
checkbox input "false"
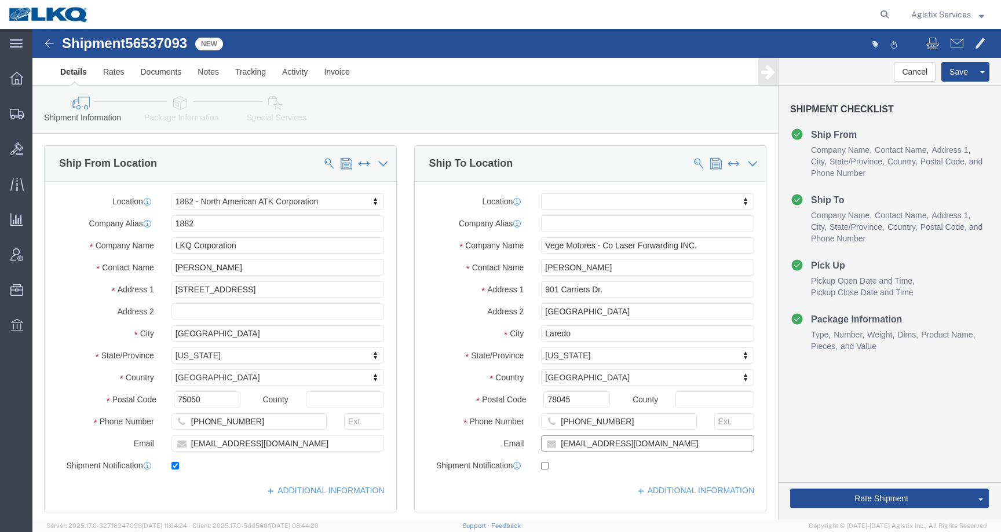
drag, startPoint x: 622, startPoint y: 415, endPoint x: 452, endPoint y: 415, distance: 169.7
click div "Email mgutierrez@laser.com.mx"
click button "Rate Shipment"
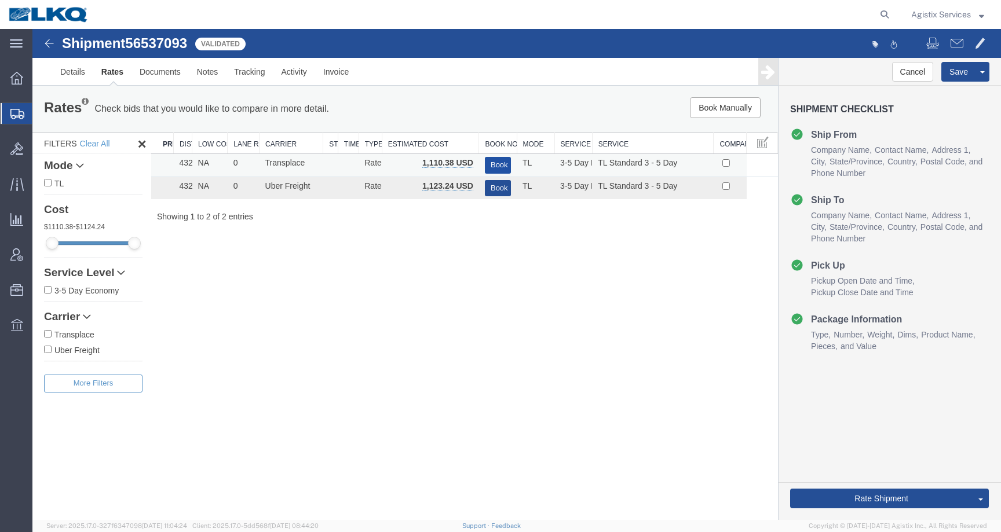
click at [496, 162] on button "Book" at bounding box center [498, 165] width 26 height 17
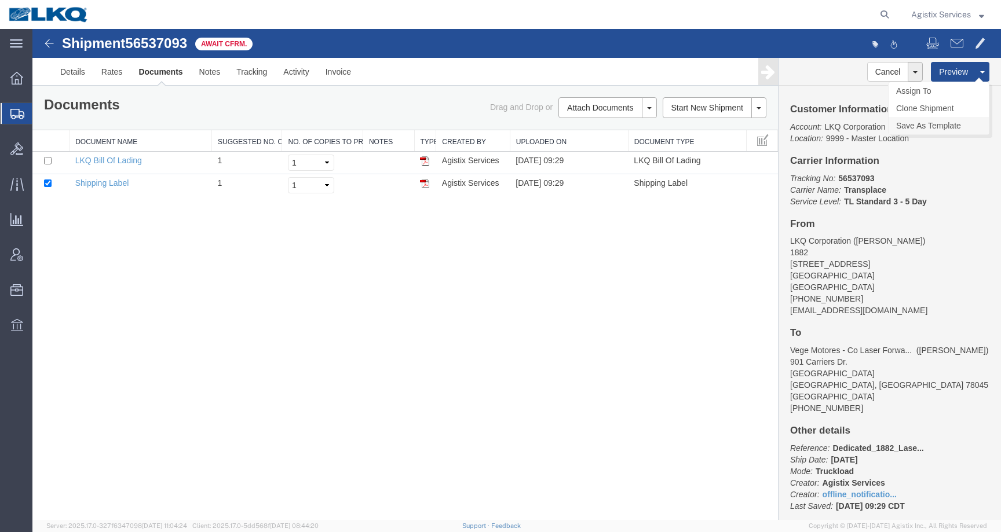
click at [954, 123] on link "Save As Template" at bounding box center [938, 125] width 100 height 17
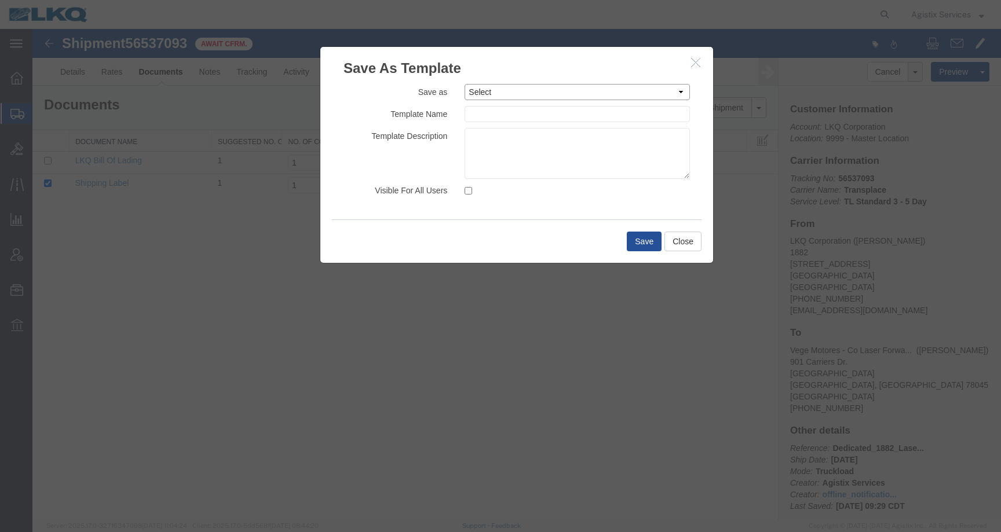
click at [541, 92] on select "Select 1.Rates Test 1100_Crystal River_1634_Atlanta 1100_Crystal River_3383_Ced…" at bounding box center [576, 92] width 225 height 16
click at [486, 97] on select "Select 1.Rates Test 1100_Crystal River_1634_Atlanta 1100_Crystal River_3383_Ced…" at bounding box center [576, 92] width 225 height 16
select select "5626"
type input "Dedicated_1882_Laser Forwarding_Eng Trans"
click at [546, 156] on textarea at bounding box center [576, 153] width 225 height 51
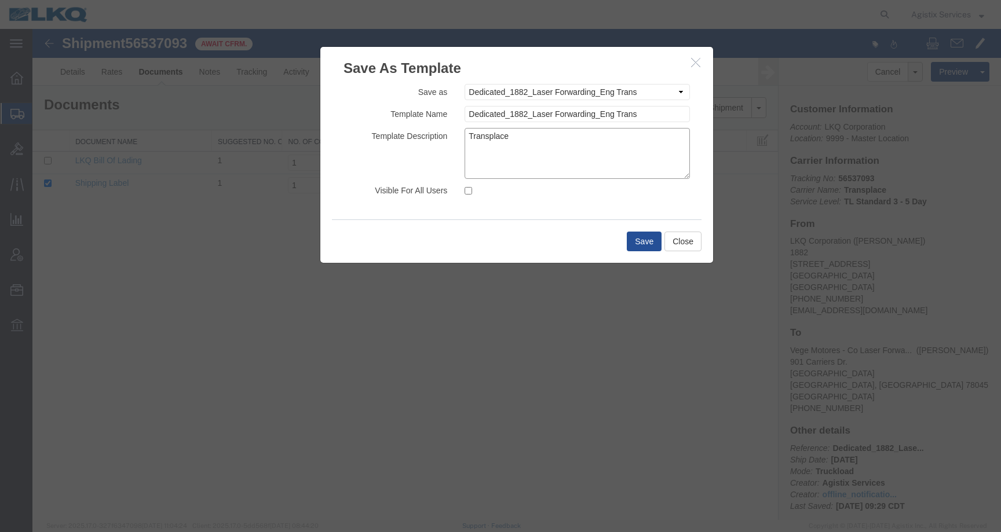
type textarea "Transplace"
click at [466, 195] on input "Visible For All Users" at bounding box center [468, 191] width 8 height 8
checkbox input "true"
click at [641, 242] on button "Save" at bounding box center [644, 242] width 35 height 20
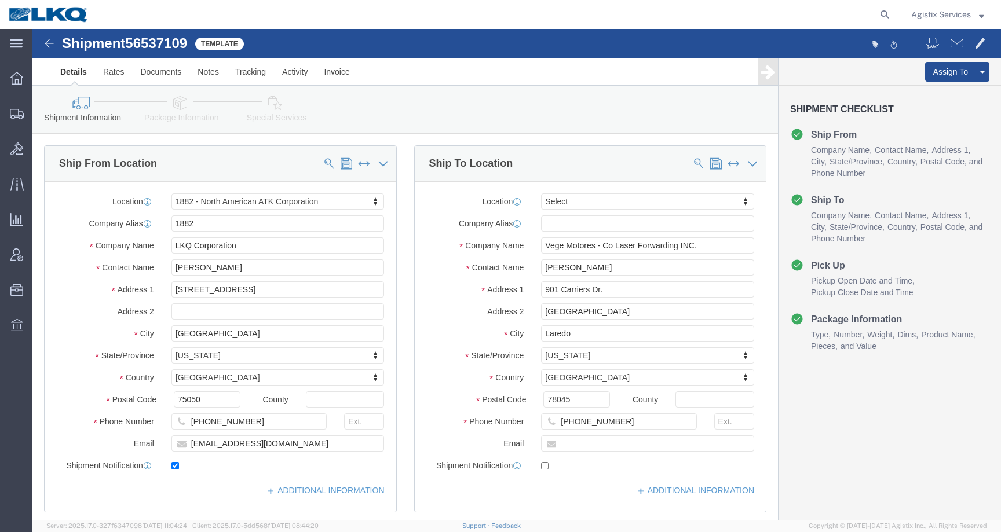
select select "27708"
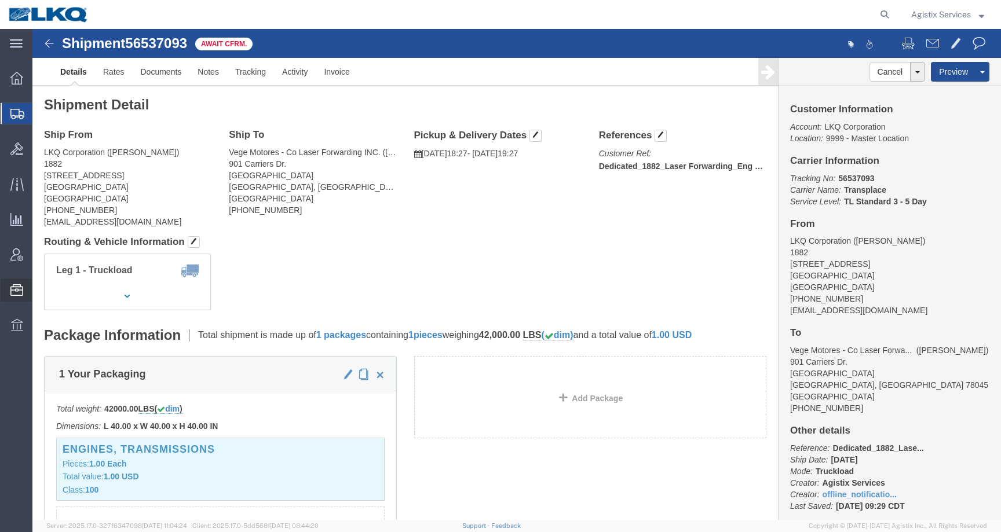
click at [0, 0] on span "Templates" at bounding box center [0, 0] width 0 height 0
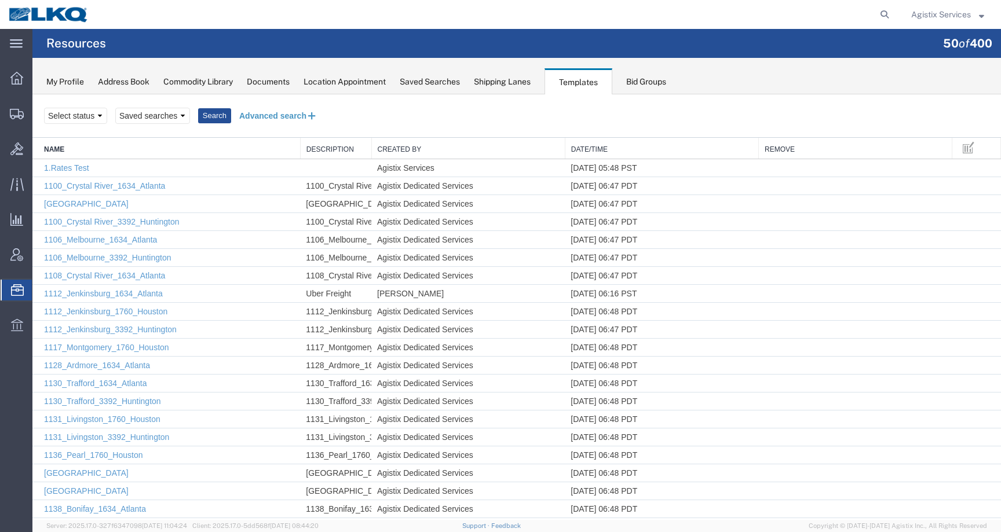
click at [285, 125] on button "Advanced search" at bounding box center [278, 116] width 94 height 20
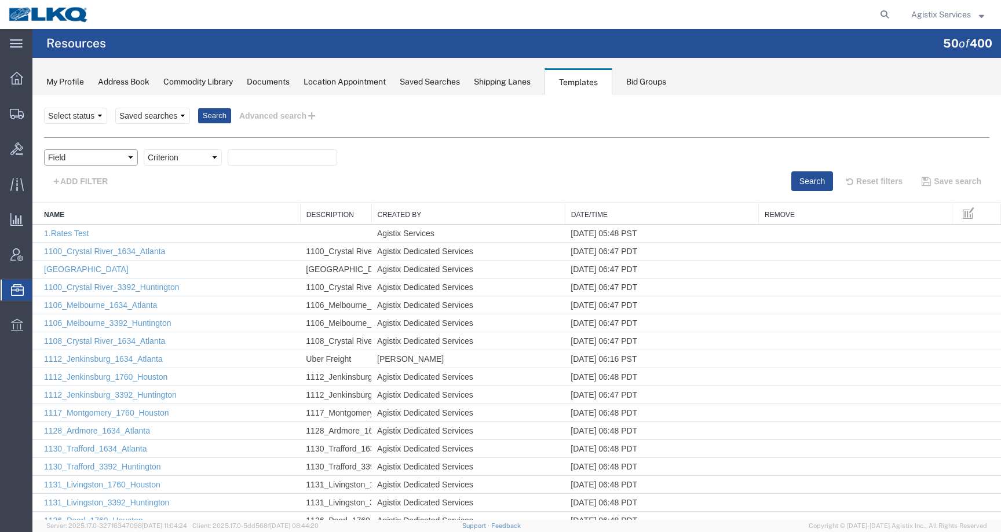
click at [103, 164] on select "Field Create Date Created by Description From Alias From City From Company From…" at bounding box center [91, 157] width 94 height 16
select select "name"
click at [177, 158] on select "Criterion contains does not contain is is blank is not blank starts with" at bounding box center [183, 157] width 78 height 16
select select "contains"
click at [251, 151] on input "text" at bounding box center [282, 157] width 109 height 16
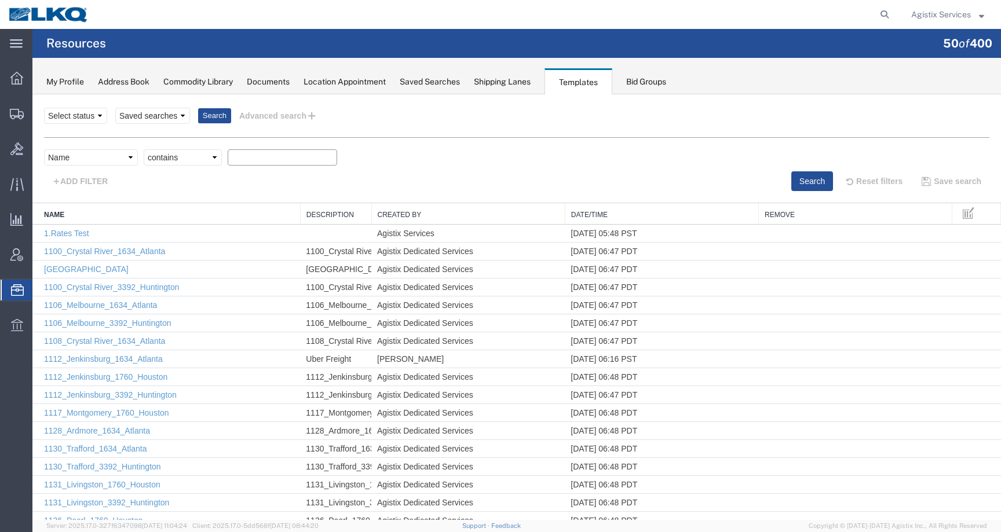
paste input "Dedicated_3018_Ref Sup Ctr_Gen Auto Parts"
type input "Dedicated_3018_Ref Sup Ctr_Gen Auto Parts"
click at [806, 183] on button "Search" at bounding box center [812, 181] width 42 height 20
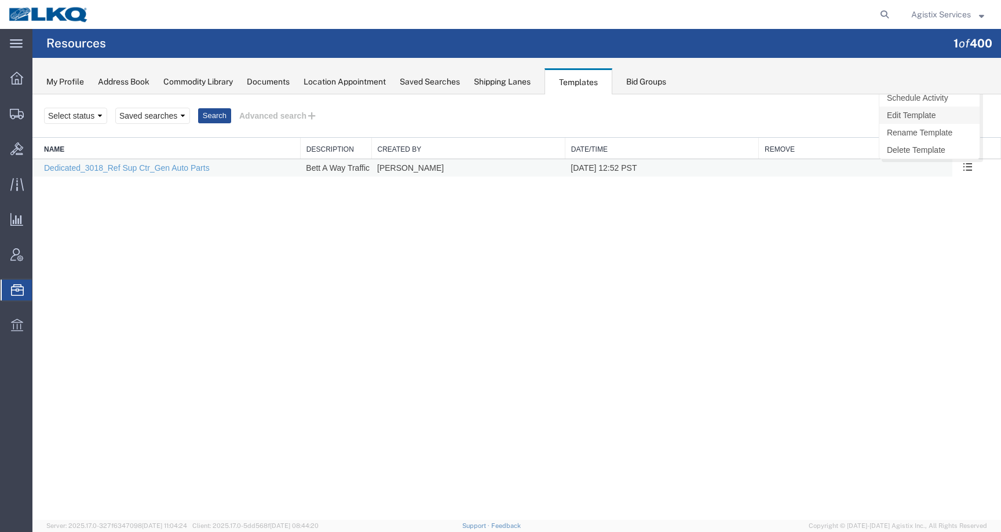
click at [928, 117] on link "Edit Template" at bounding box center [929, 115] width 100 height 17
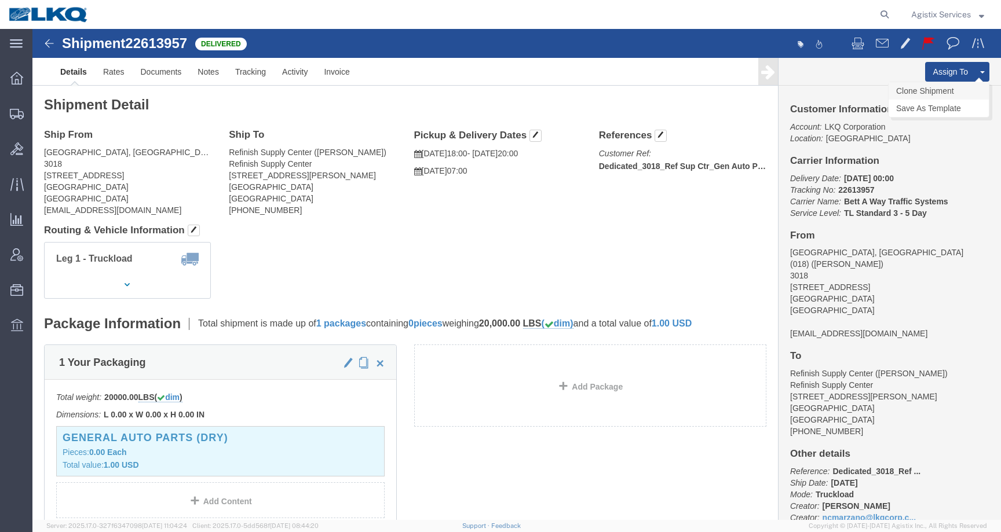
click link "Clone Shipment"
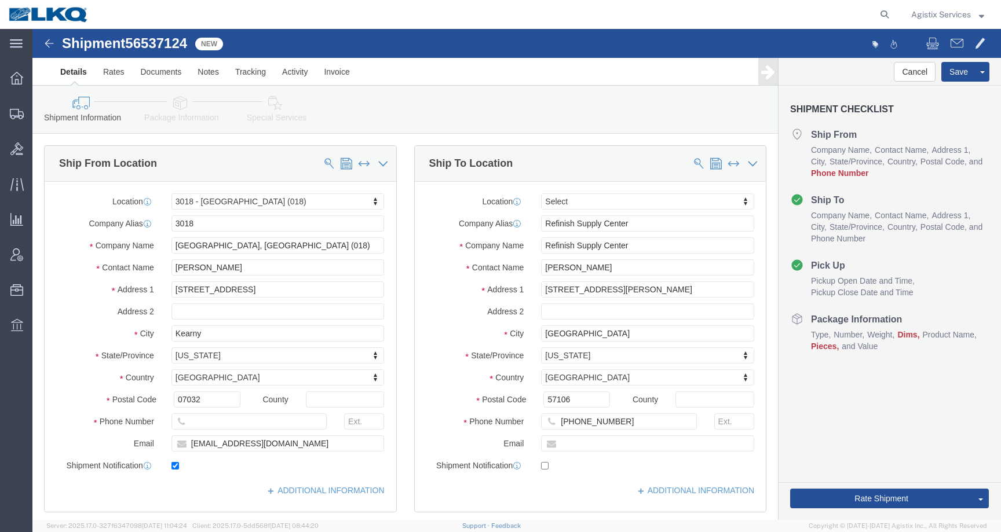
select select "27734"
select select
click input "checkbox"
checkbox input "false"
drag, startPoint x: 250, startPoint y: 420, endPoint x: 153, endPoint y: 415, distance: 97.4
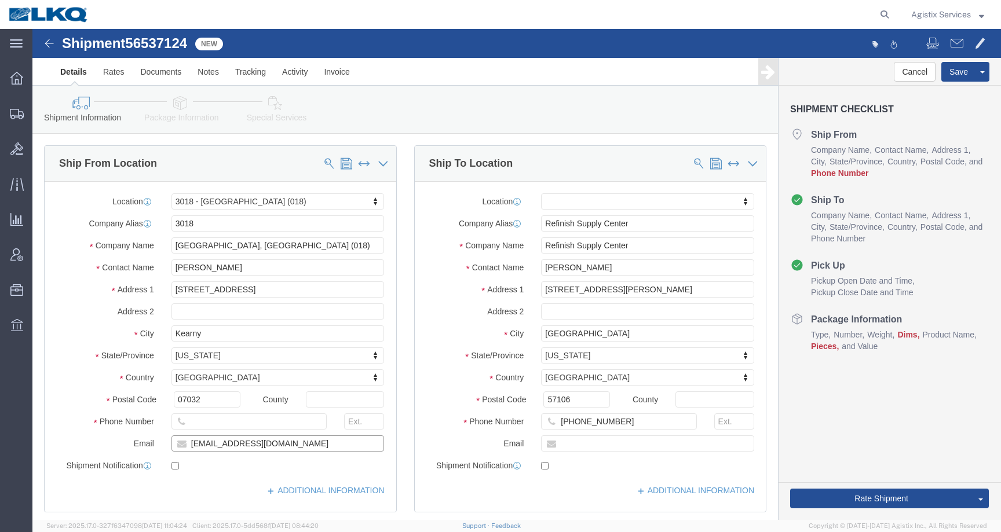
click input "mxnavas@lkqcorp.com"
click input "text"
click input "555-5554-5555"
type input "555-5555-5555"
click icon
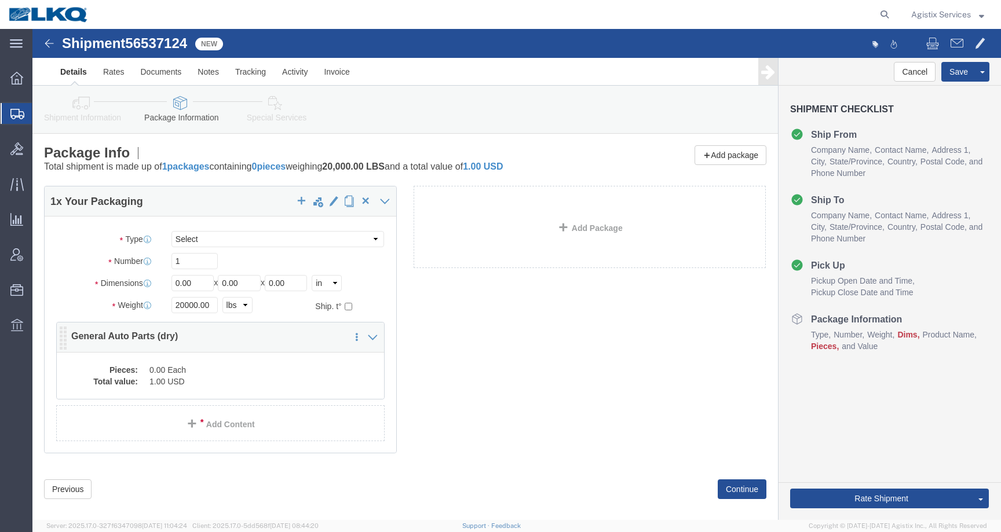
click dd "0.00 Each"
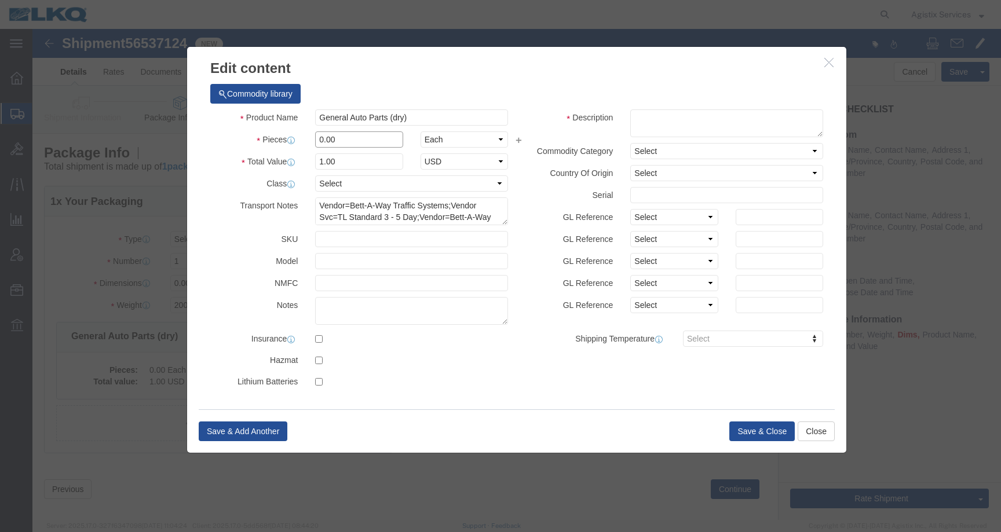
click input "0.00"
type input "1.00"
type input "1"
click button "Save & Close"
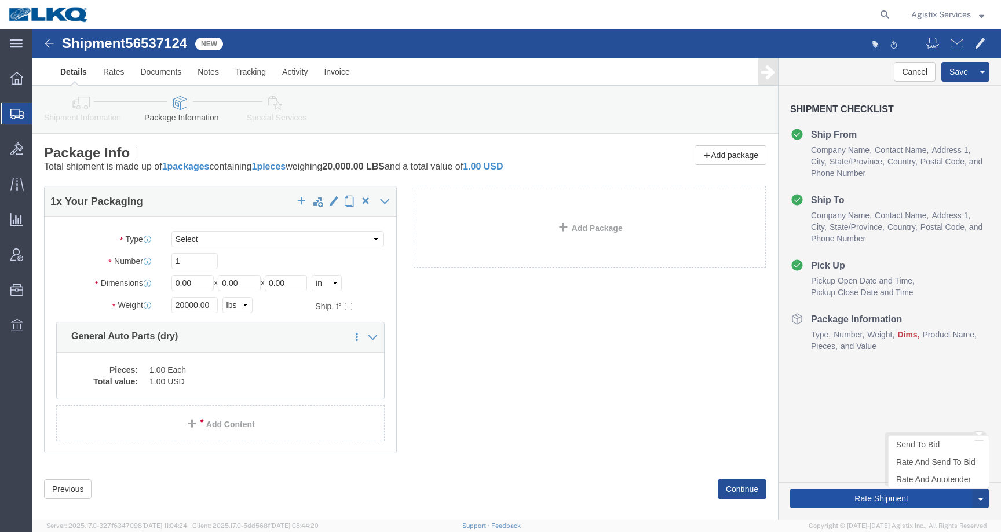
click button "Rate Shipment"
click div "1 x Your Packaging Package Type Select Bale(s) Basket(s) Bolt(s) Bottle(s) Buck…"
drag, startPoint x: 164, startPoint y: 255, endPoint x: 115, endPoint y: 255, distance: 49.8
click div "Dimensions Length 0.00 x Width 0.00 x Height 0.00 Select cm ft in"
type input "1"
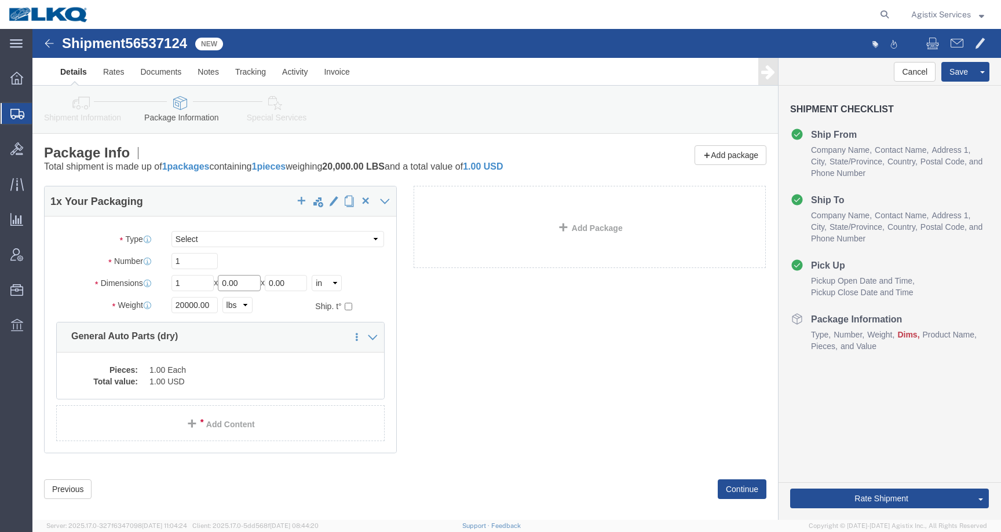
drag, startPoint x: 222, startPoint y: 252, endPoint x: 166, endPoint y: 252, distance: 55.6
click div "Length 1 x Width 0.00 x Height 0.00 Select cm ft in"
type input "1"
drag, startPoint x: 271, startPoint y: 255, endPoint x: 213, endPoint y: 255, distance: 57.9
click div "Length 1 x Width 1 x Height 0.00 Select cm ft in"
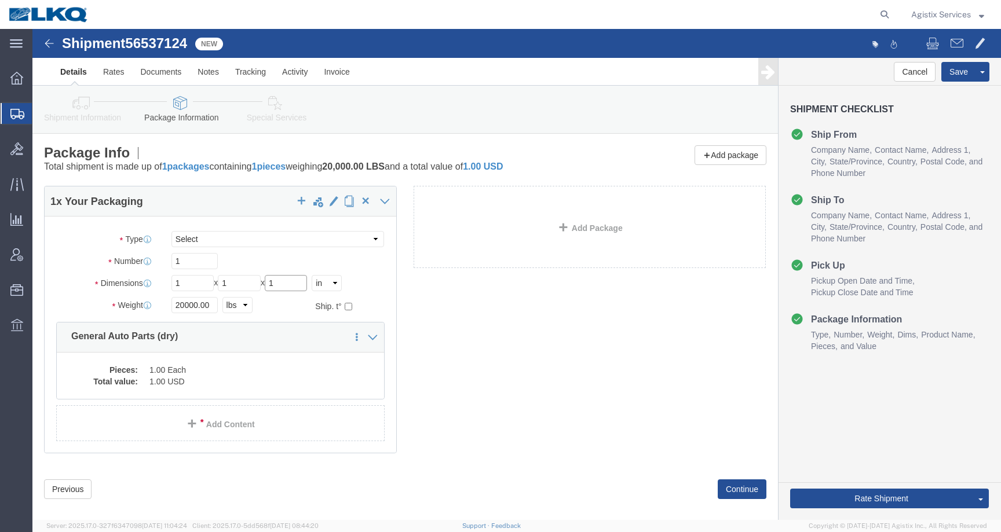
type input "1"
click div "1 x Your Packaging Package Type Select Bale(s) Basket(s) Bolt(s) Bottle(s) Buck…"
click button "Rate Shipment"
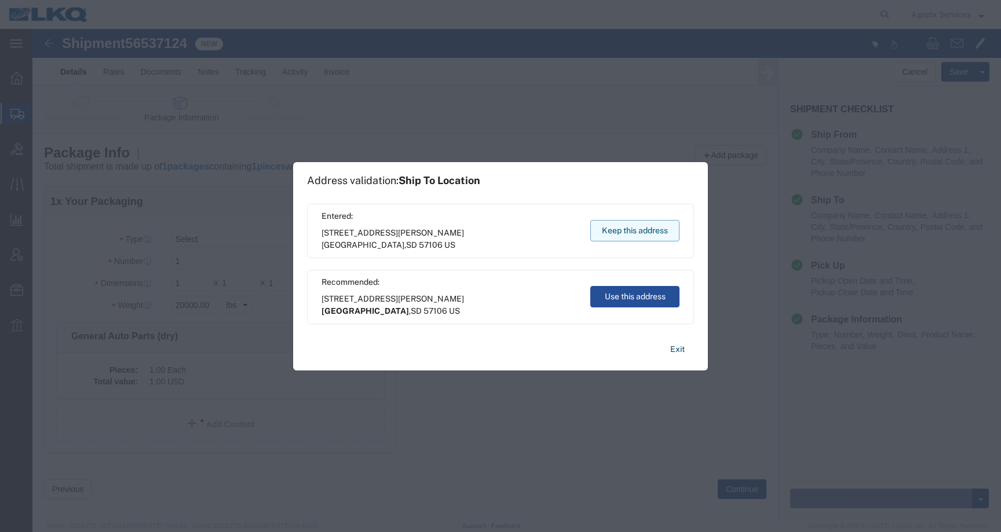
click at [644, 226] on button "Keep this address" at bounding box center [634, 230] width 89 height 21
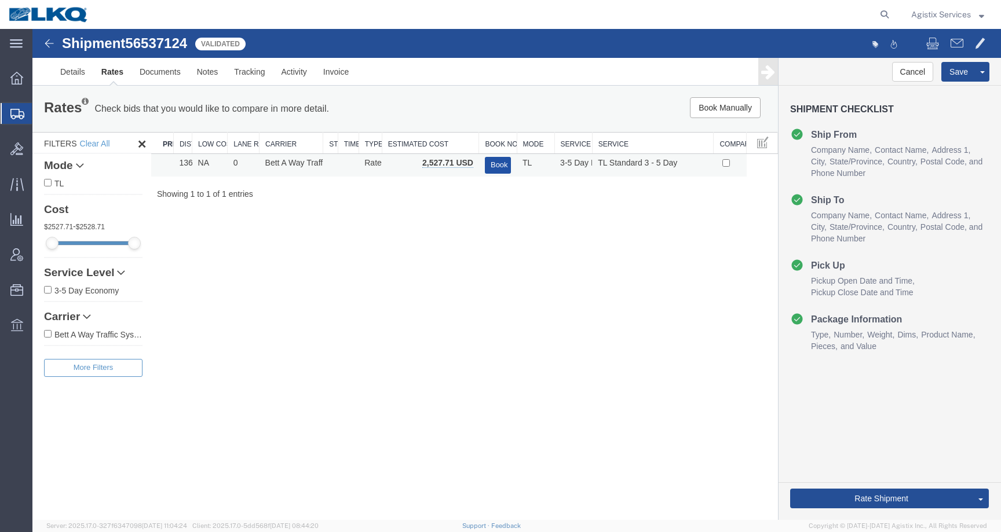
click at [499, 161] on button "Book" at bounding box center [498, 165] width 26 height 17
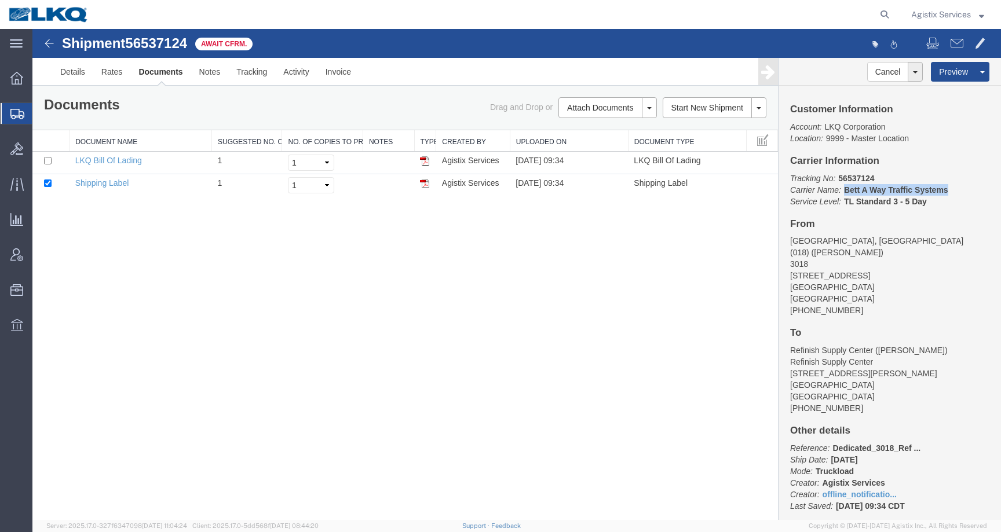
drag, startPoint x: 951, startPoint y: 188, endPoint x: 842, endPoint y: 194, distance: 109.6
click at [842, 194] on p "Tracking No: 56537124 Carrier Name: Bett A Way Traffic Systems Bett A Way Traff…" at bounding box center [889, 190] width 199 height 35
copy b "Bett A Way Traffic Systems"
click at [932, 127] on link "Save As Template" at bounding box center [938, 125] width 100 height 17
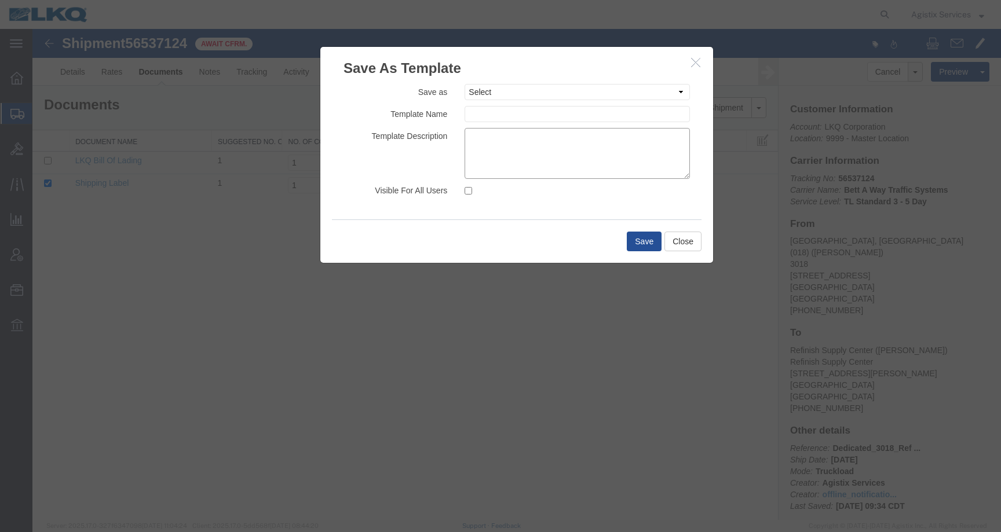
click at [484, 145] on textarea at bounding box center [576, 153] width 225 height 51
paste textarea "Bett A Way Traffic Systems"
type textarea "Bett A Way Traffic Systems"
click at [470, 191] on input "Visible For All Users" at bounding box center [468, 191] width 8 height 8
checkbox input "true"
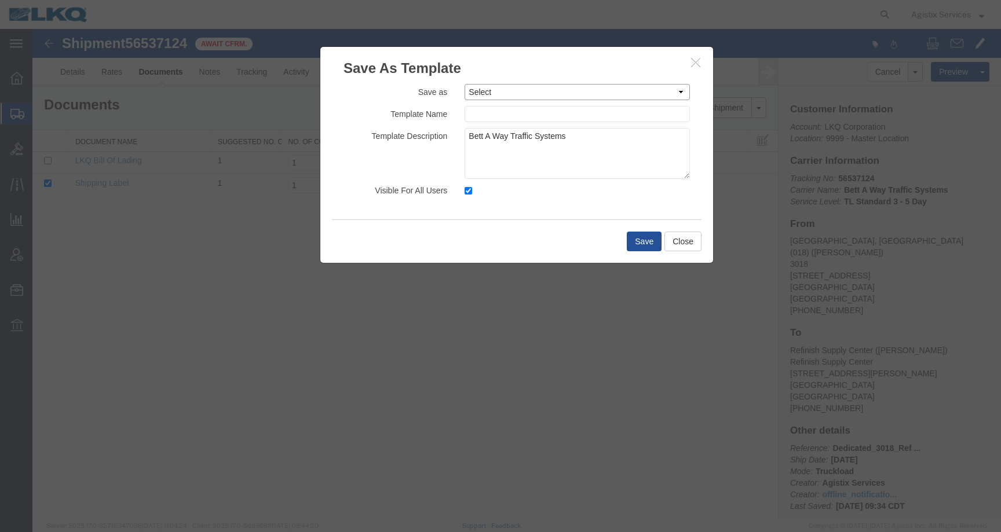
click at [540, 92] on select "Select 1.Rates Test 1100_Crystal River_1634_Atlanta 1100_Crystal River_3383_Ced…" at bounding box center [576, 92] width 225 height 16
select select "3879"
type input "Dedicated_3018_Ref Sup Ctr_Gen Auto Parts"
click at [640, 157] on textarea at bounding box center [576, 153] width 225 height 51
paste textarea "Bett A Way Traffic Systems"
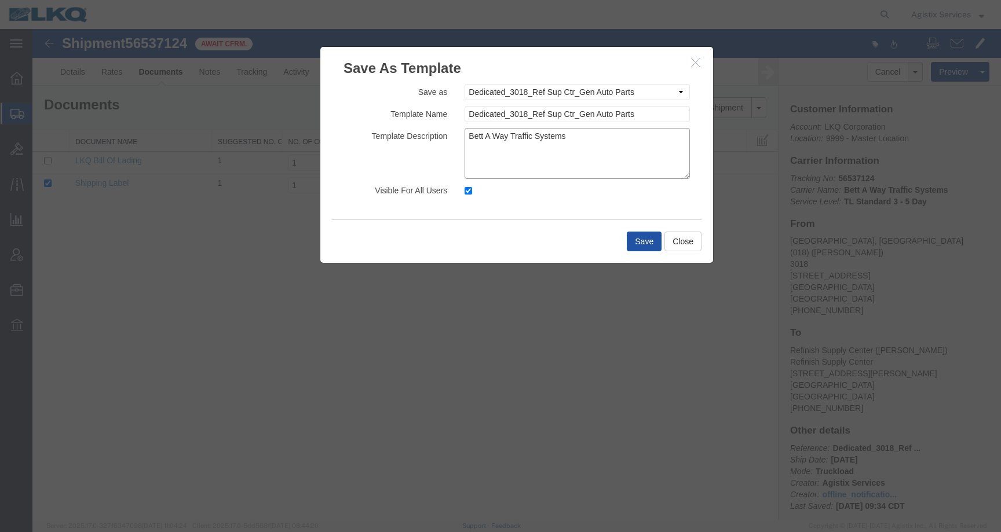
type textarea "Bett A Way Traffic Systems"
click at [638, 245] on button "Save" at bounding box center [644, 242] width 35 height 20
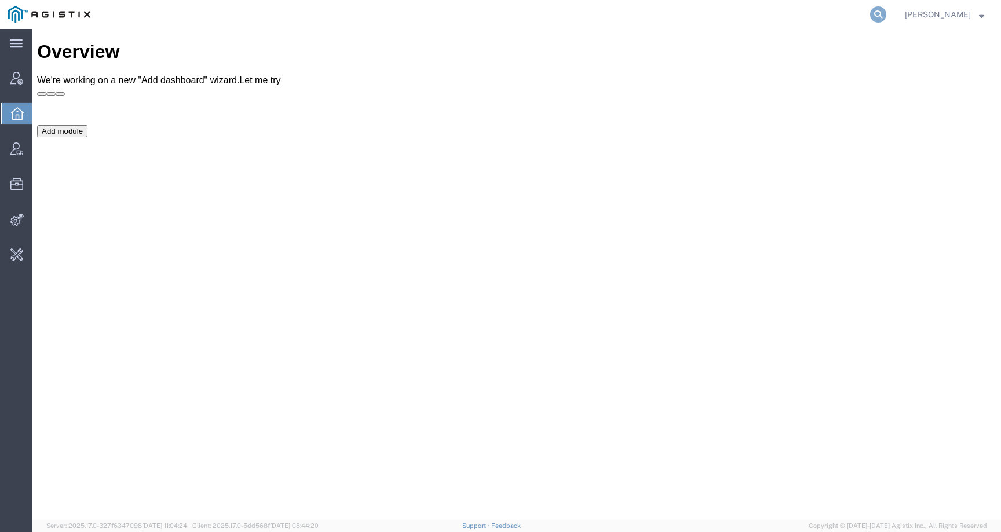
click at [886, 15] on icon at bounding box center [878, 14] width 16 height 16
paste input "PG&E"
type input "PG&E"
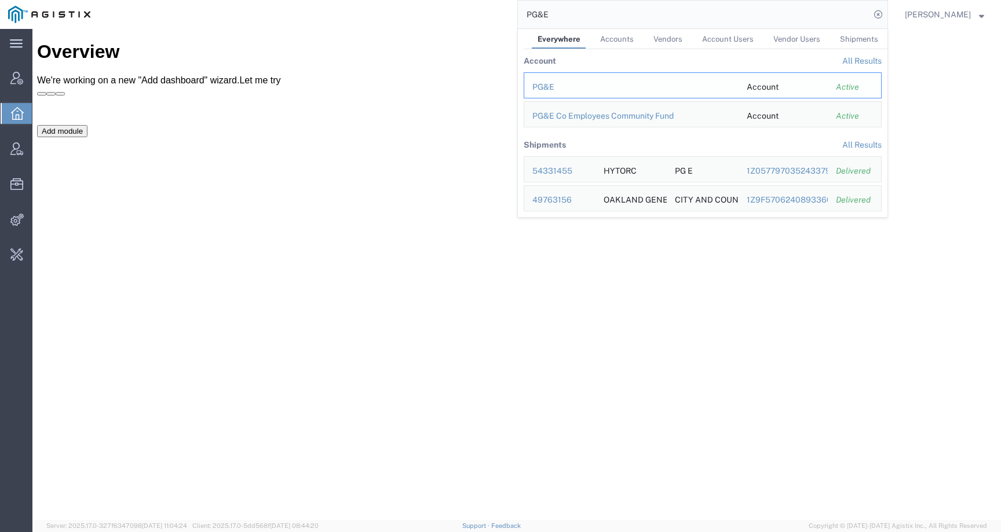
click at [561, 82] on div "PG&E" at bounding box center [631, 87] width 198 height 12
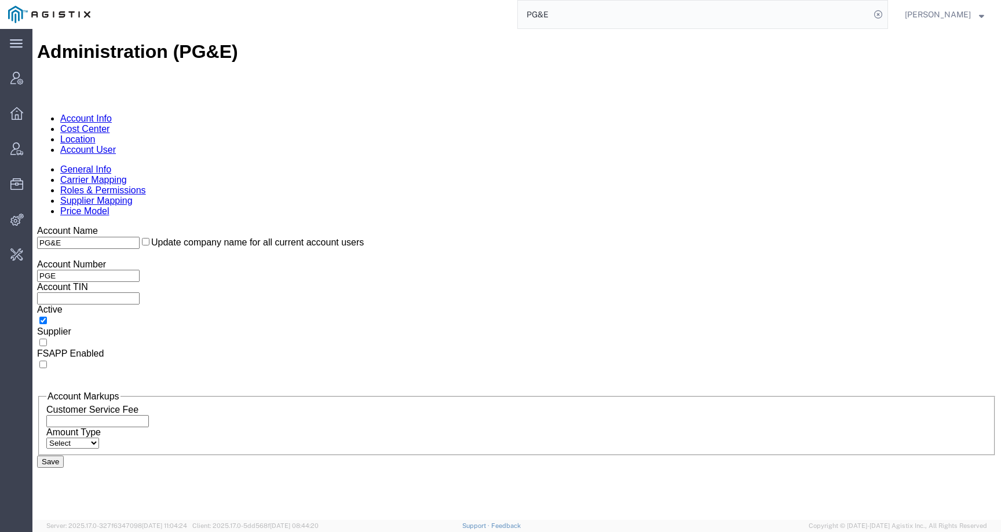
click at [116, 145] on link "Account User" at bounding box center [88, 150] width 56 height 10
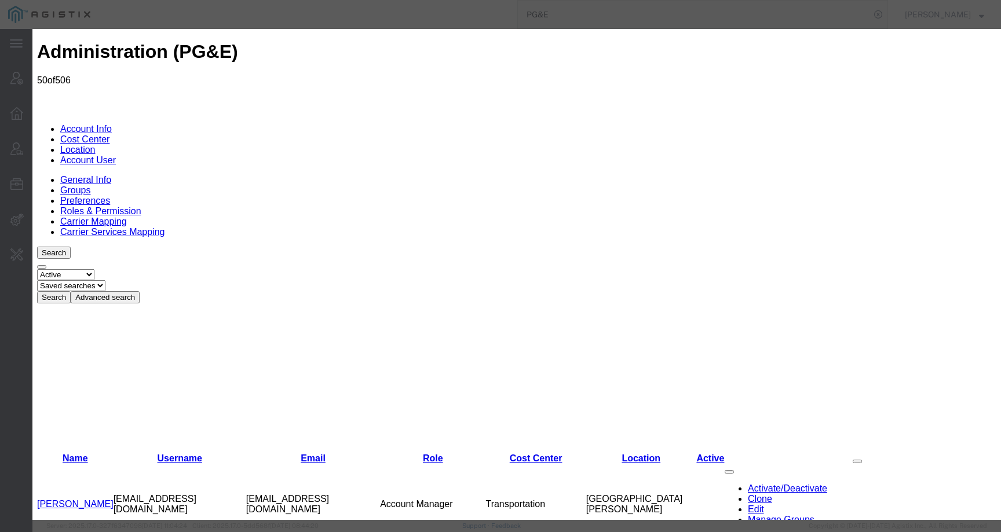
select select "COSTCENTER"
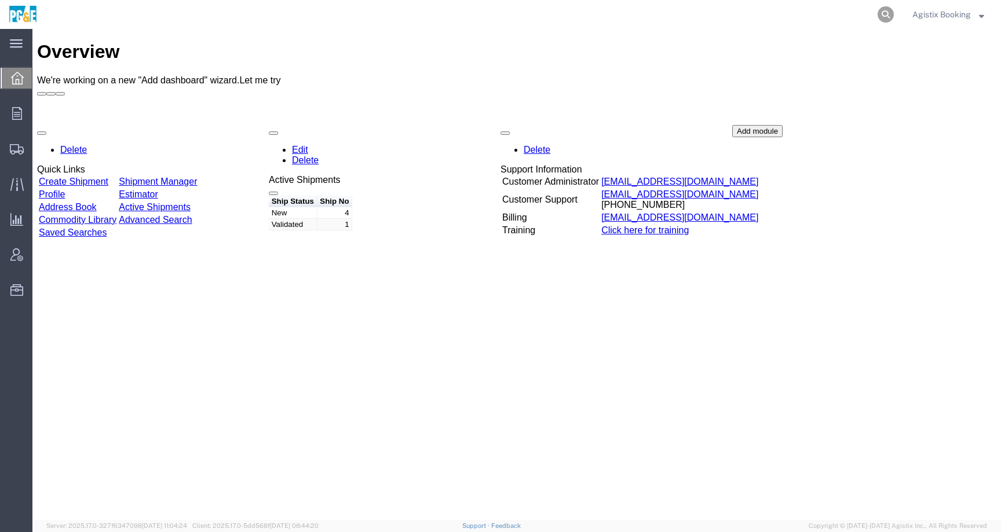
click at [887, 19] on icon at bounding box center [885, 14] width 16 height 16
click at [13, 115] on icon at bounding box center [17, 113] width 10 height 13
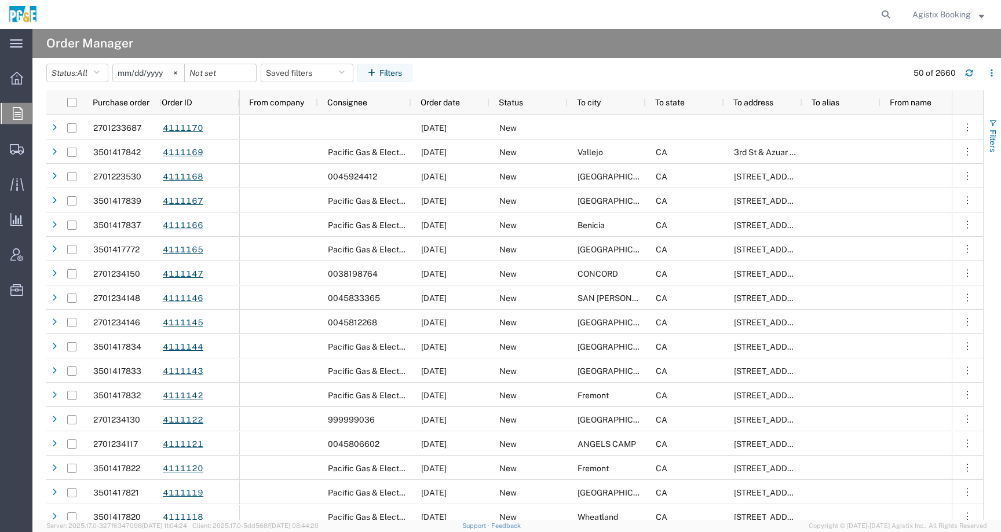
click at [988, 116] on button "Filters" at bounding box center [991, 135] width 17 height 63
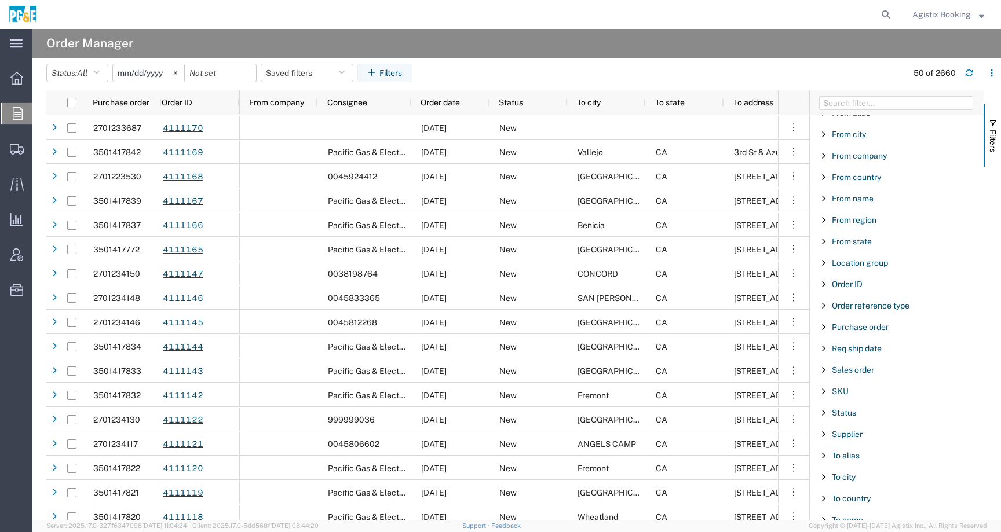
scroll to position [78, 0]
click at [866, 333] on div "Purchase order" at bounding box center [897, 327] width 174 height 21
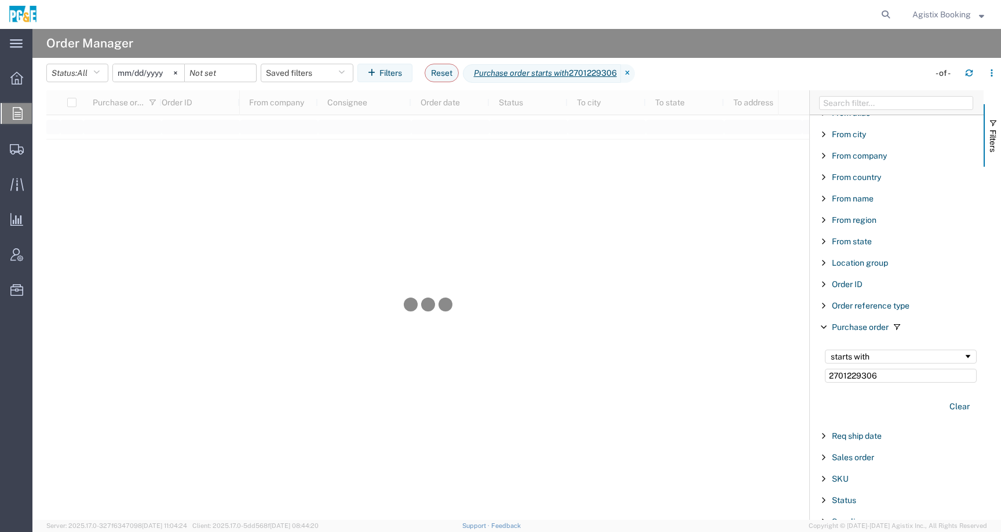
type input "2701229306"
click at [152, 68] on input "2025-07-19" at bounding box center [148, 72] width 71 height 17
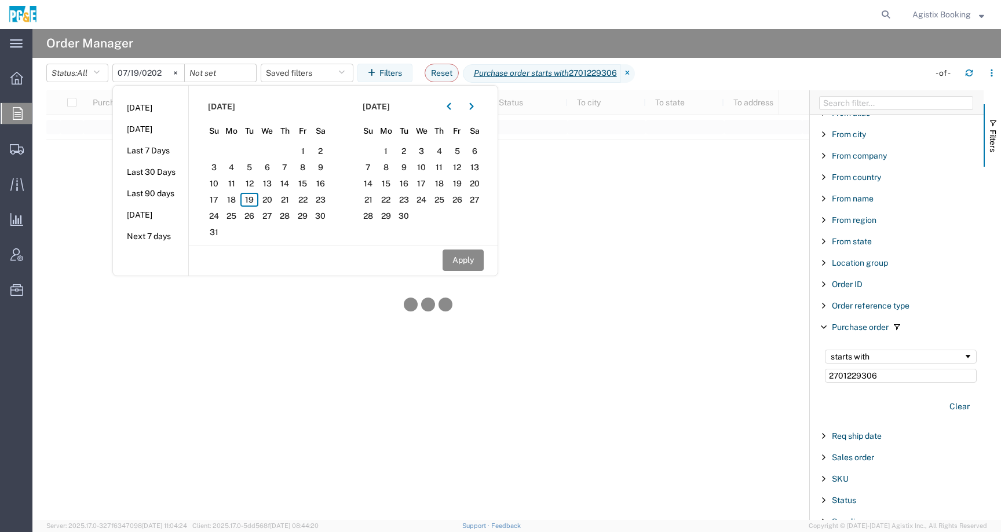
type input "2023-07-19"
click at [221, 75] on input "date" at bounding box center [220, 72] width 71 height 17
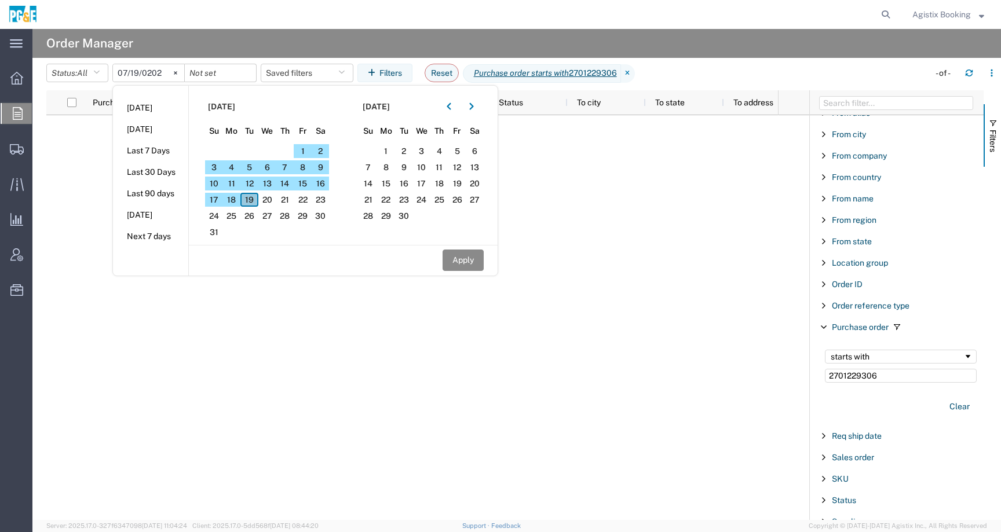
click at [251, 196] on span "19" at bounding box center [249, 200] width 18 height 14
click at [474, 253] on button "Apply" at bounding box center [462, 260] width 41 height 21
type input "2025-08-19"
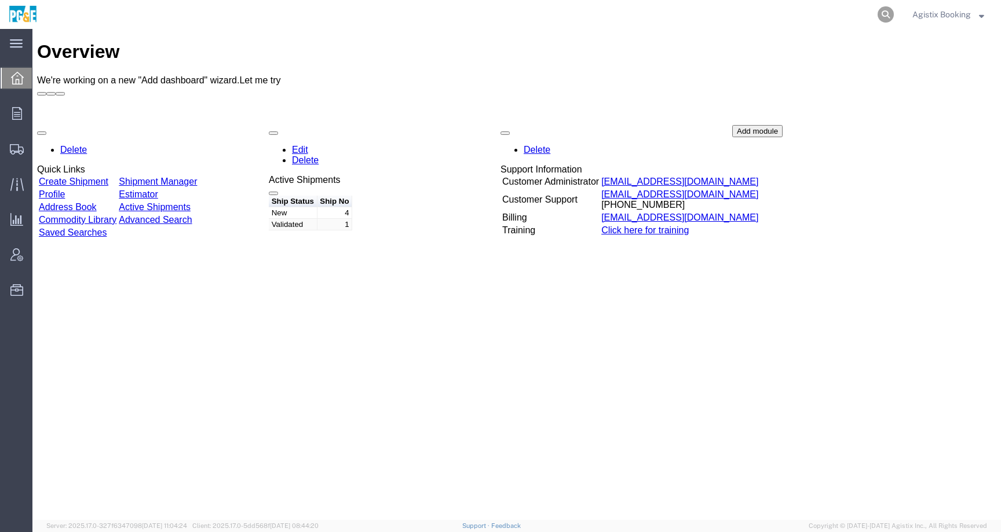
click at [886, 10] on icon at bounding box center [885, 14] width 16 height 16
click at [825, 14] on input "search" at bounding box center [701, 15] width 352 height 28
paste input "56536000"
type input "56536000"
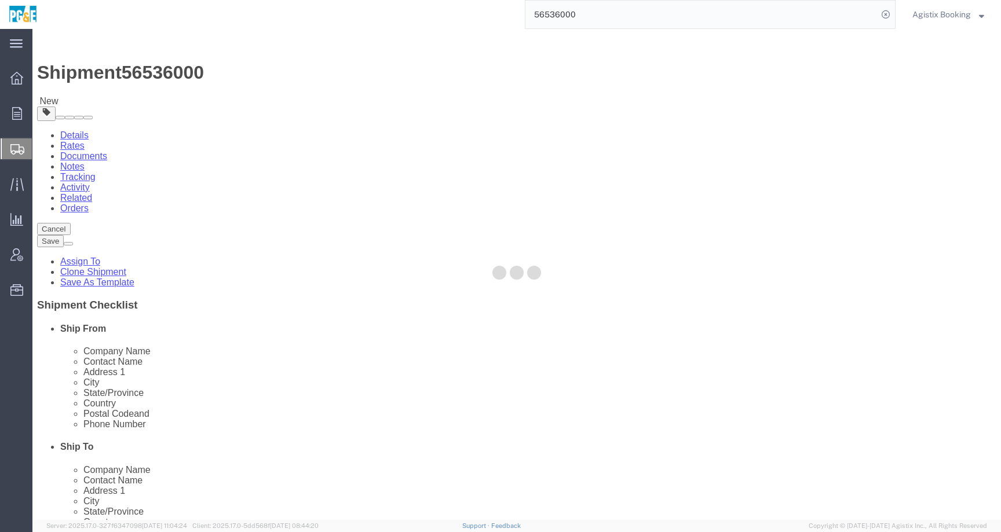
select select
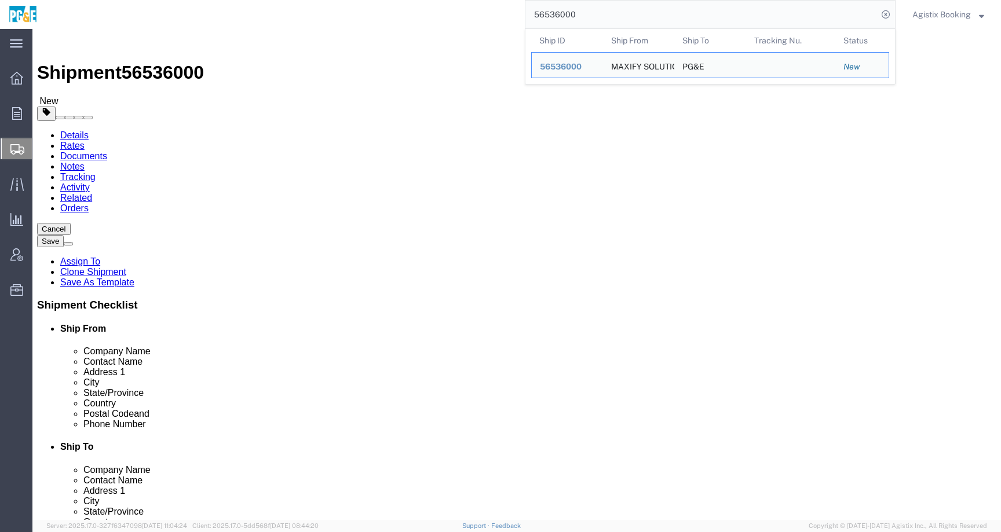
click div "Shipment Information Package Information Special Services Loading Routing"
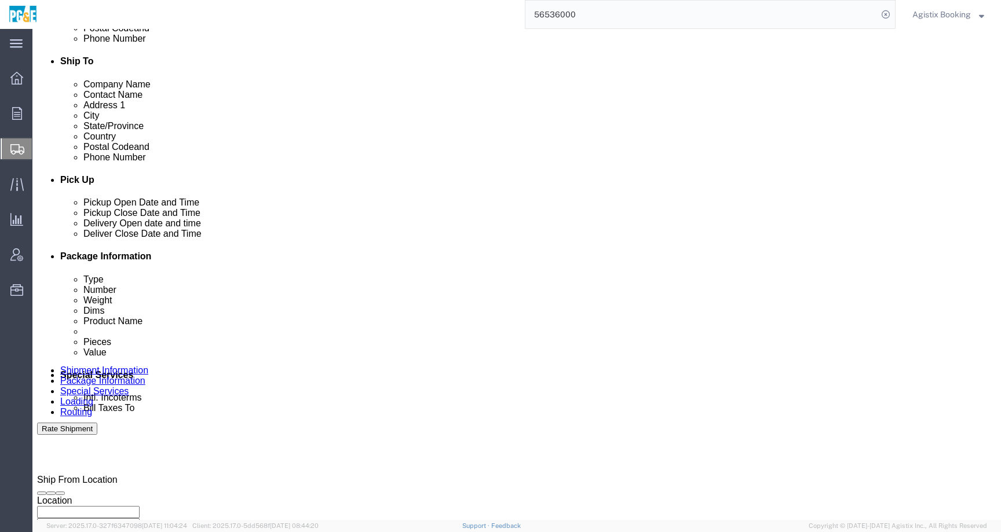
scroll to position [387, 0]
click div
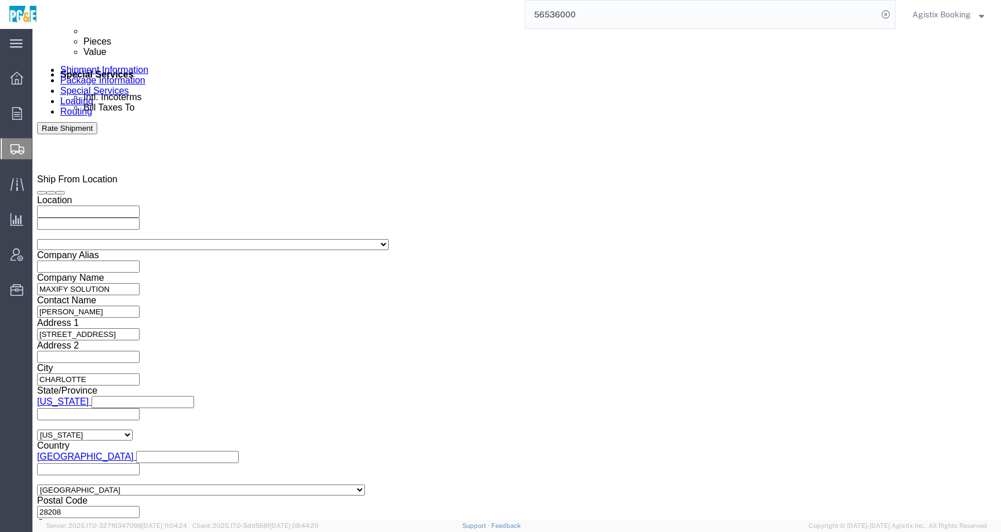
click button "Apply"
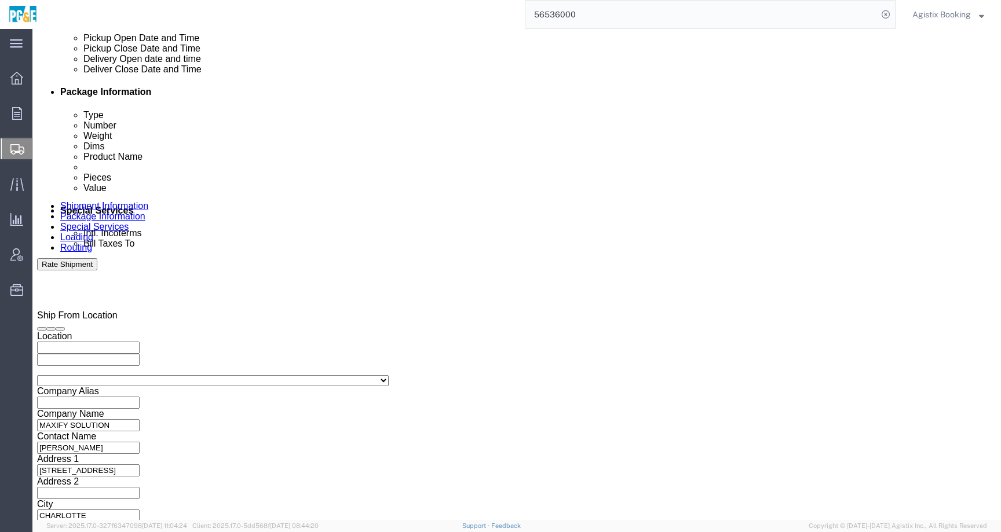
scroll to position [528, 0]
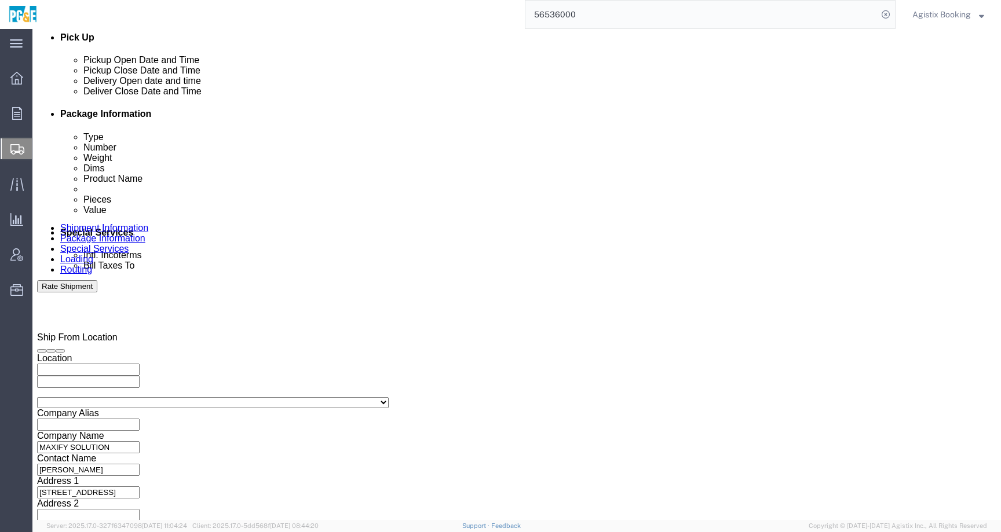
click div
click button "Apply"
click link "Rates"
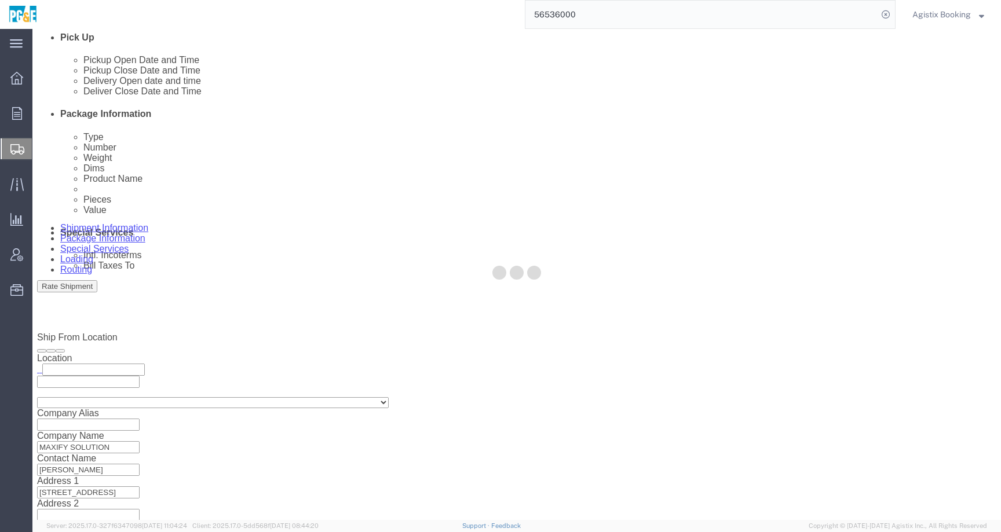
click at [202, 76] on div at bounding box center [516, 274] width 968 height 491
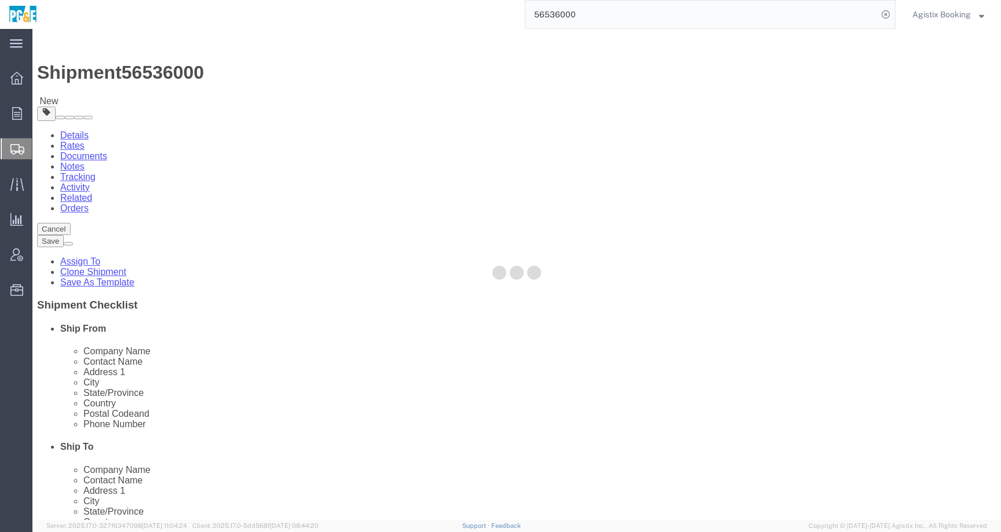
click at [85, 162] on link "Notes" at bounding box center [72, 167] width 24 height 10
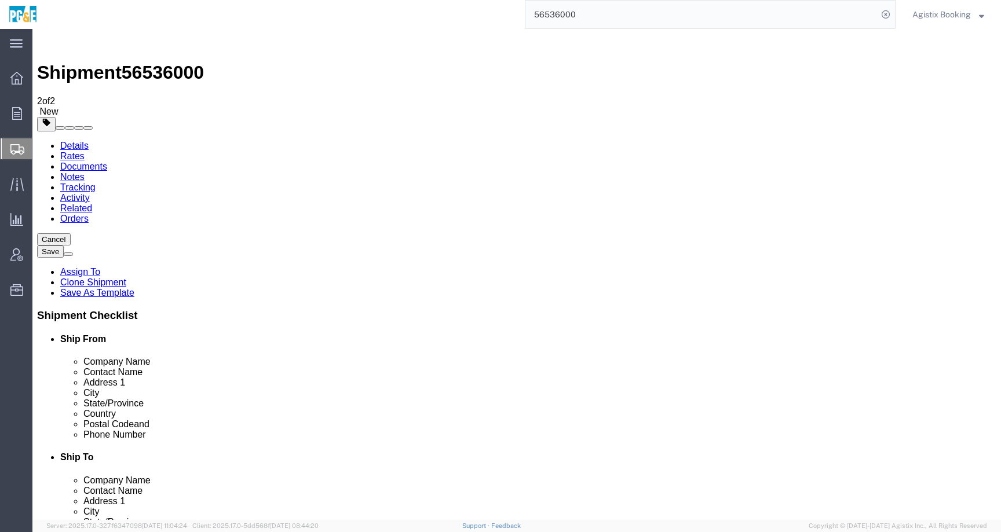
click at [72, 141] on link "Details" at bounding box center [74, 146] width 28 height 10
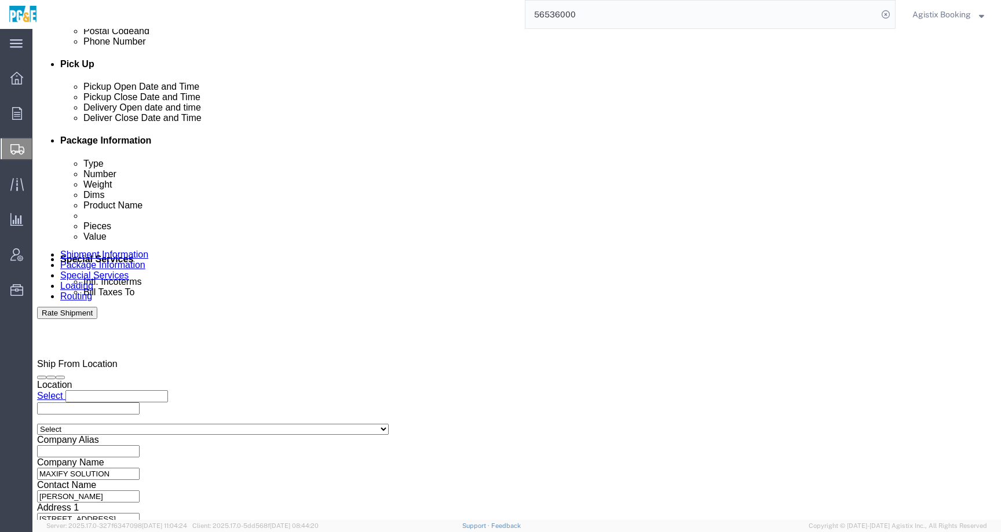
scroll to position [476, 0]
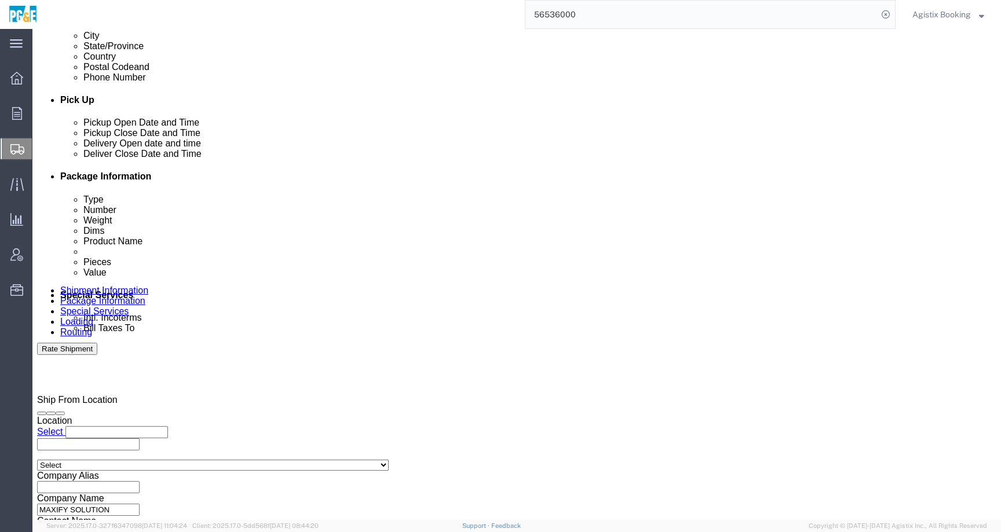
click icon
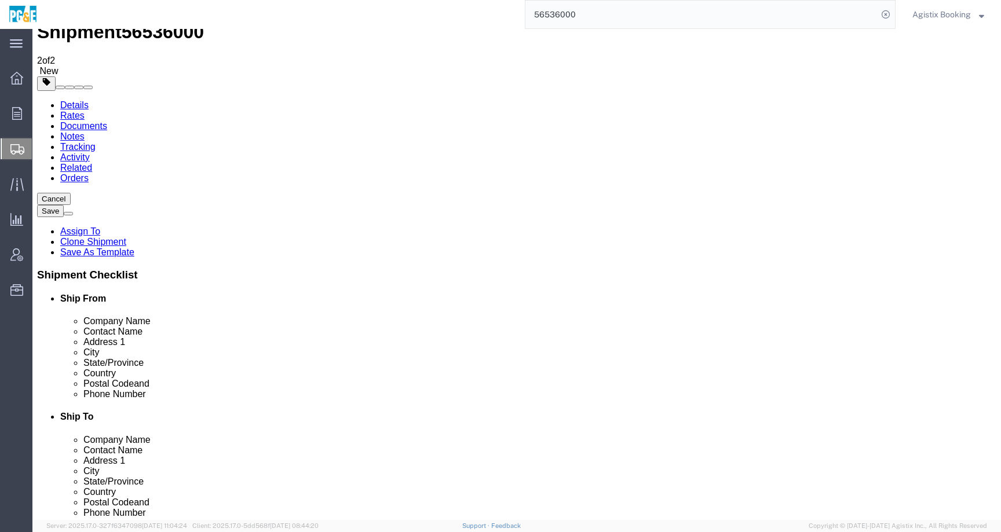
scroll to position [15, 0]
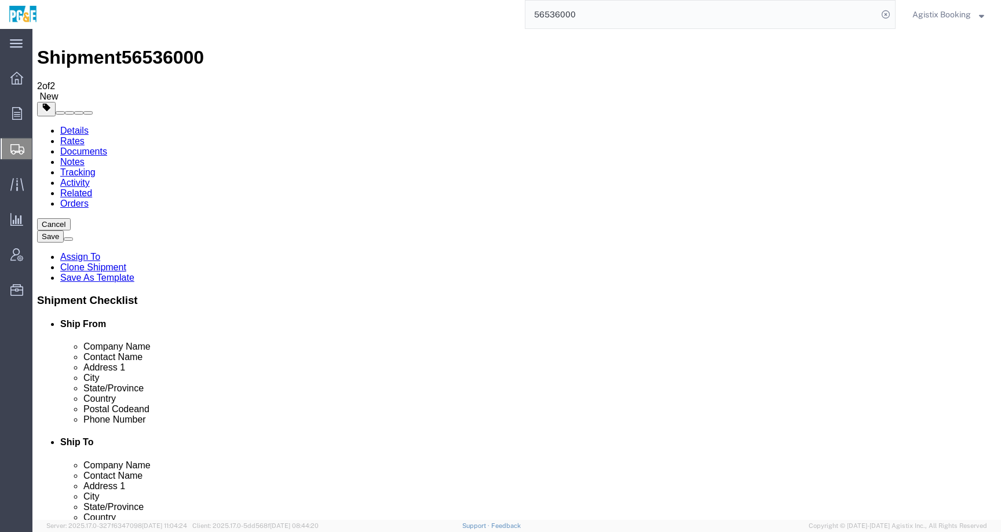
click icon
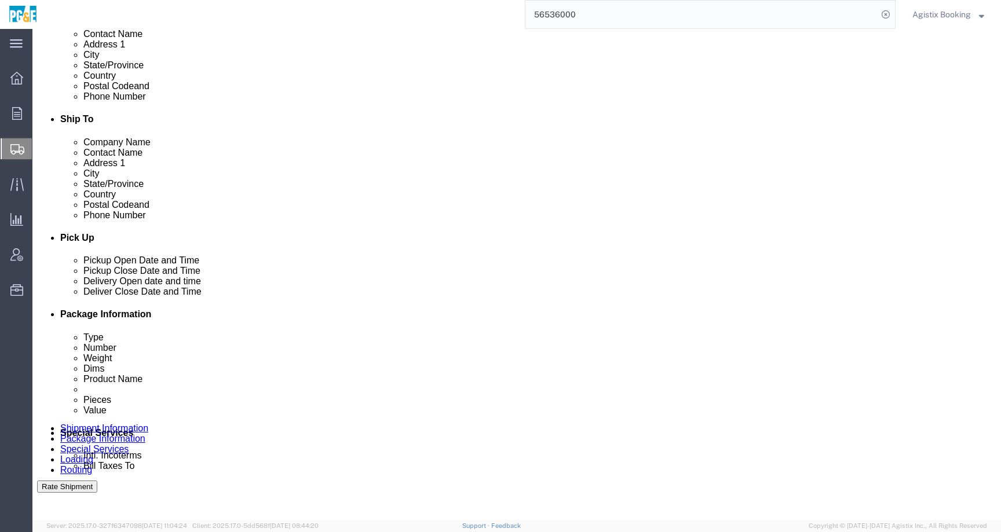
scroll to position [686, 0]
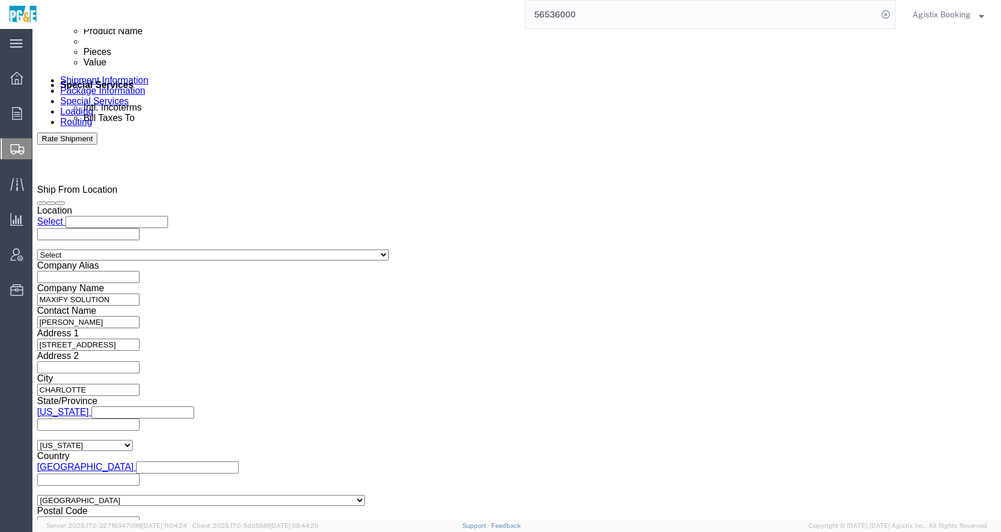
click link "Package Information"
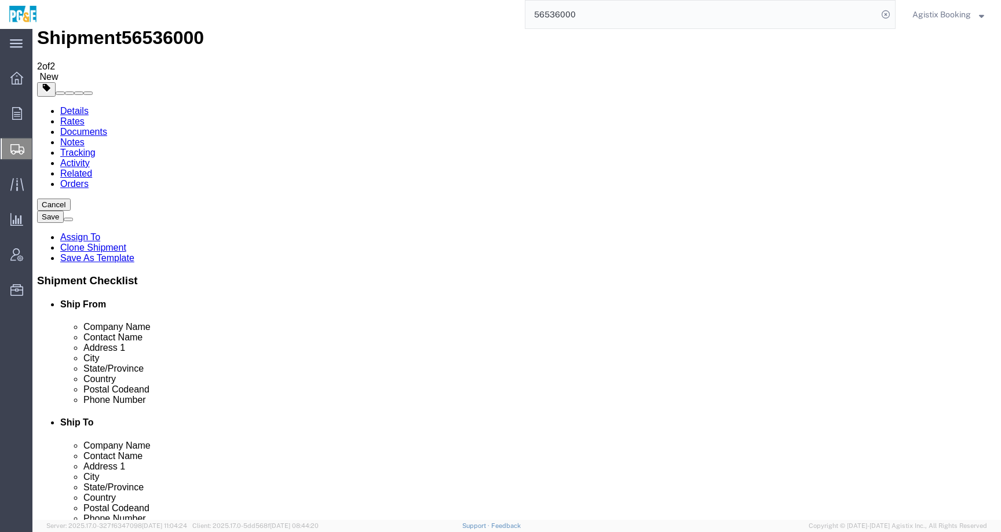
scroll to position [17, 0]
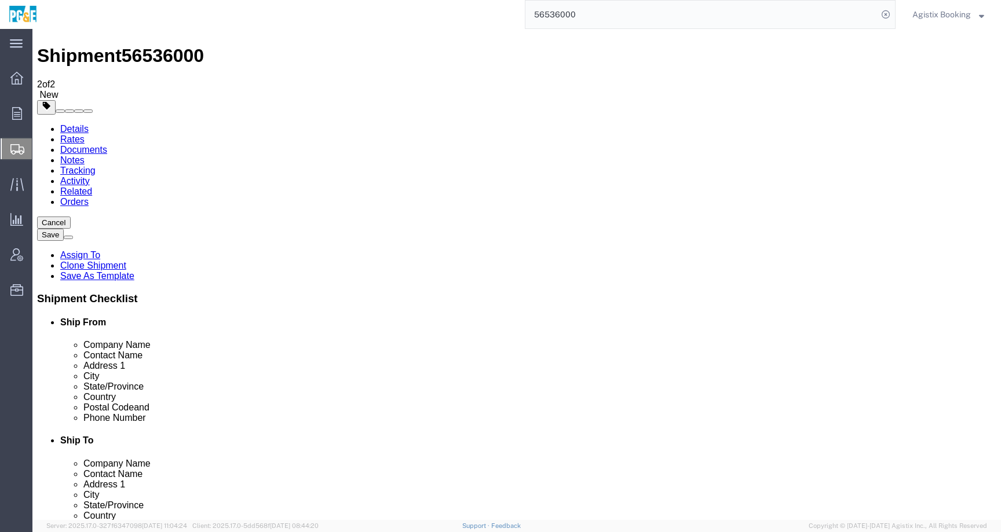
click dd "1.00 USD"
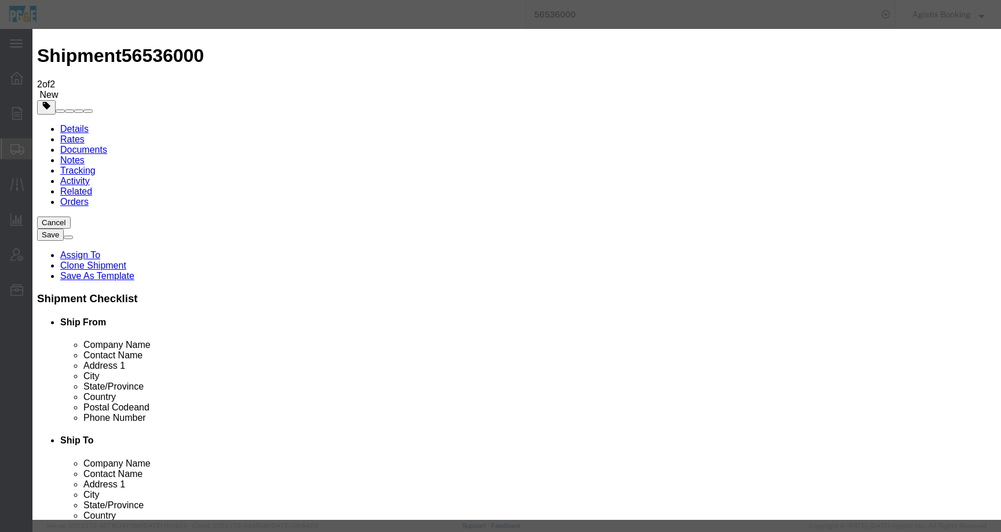
scroll to position [276, 0]
click icon "button"
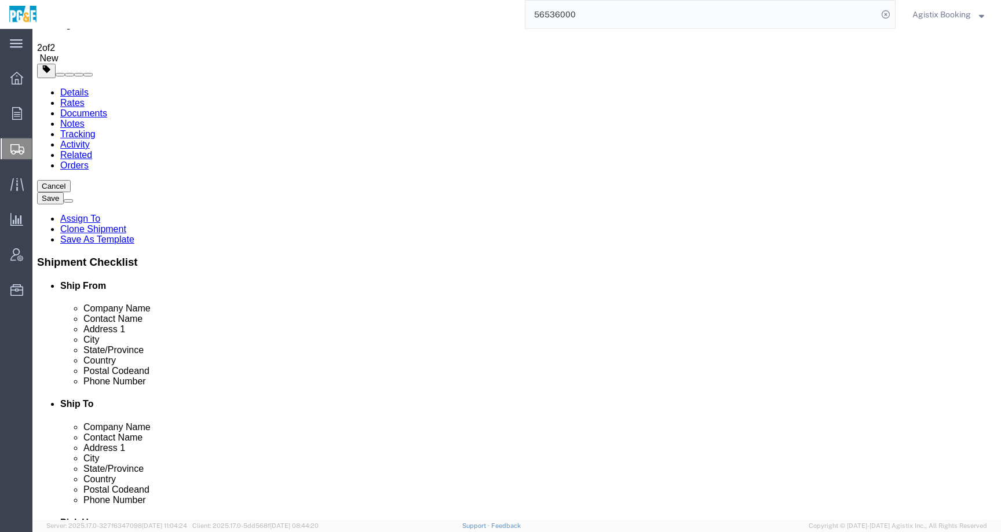
scroll to position [57, 0]
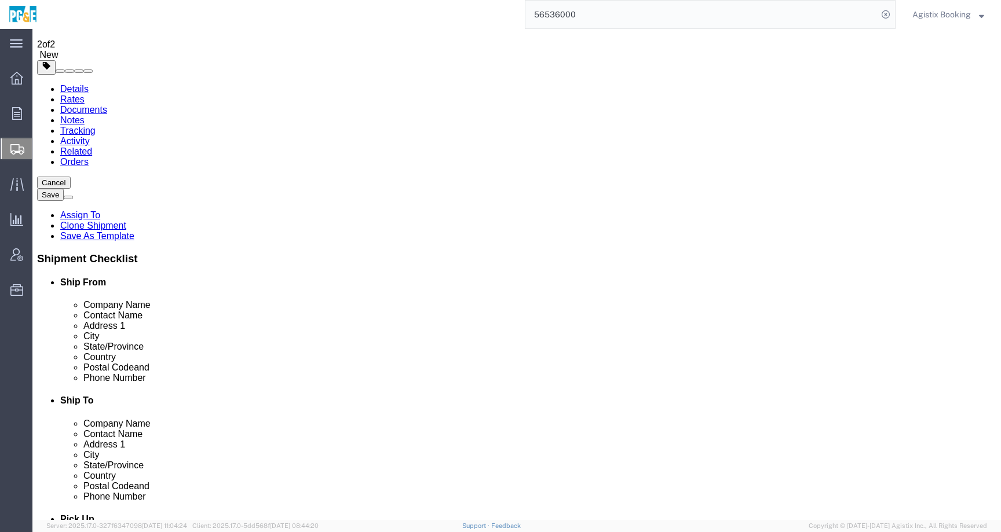
click p "H750L"
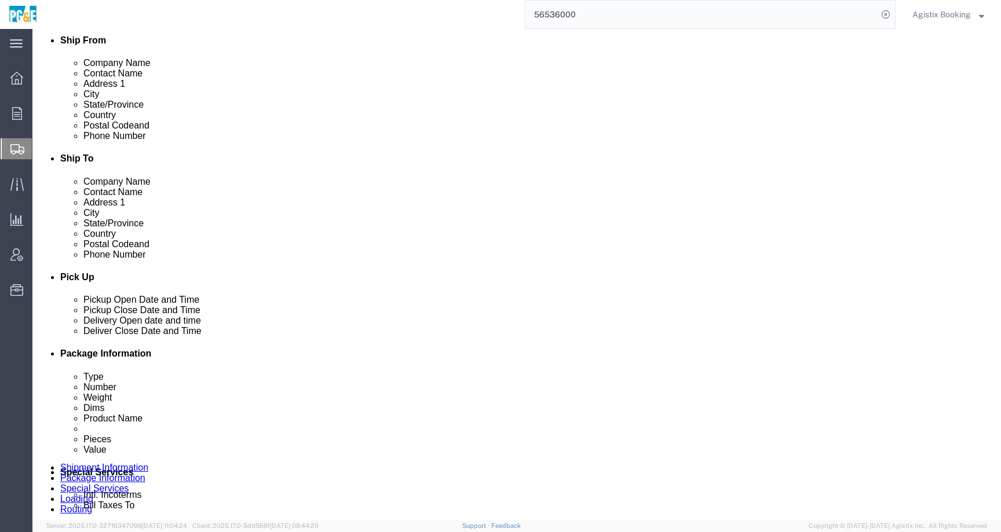
scroll to position [299, 0]
click icon
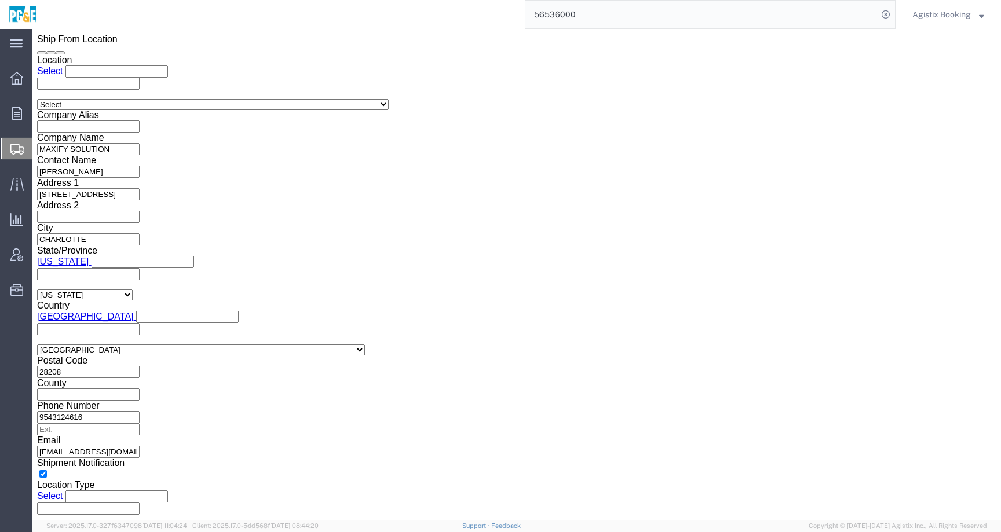
scroll to position [641, 0]
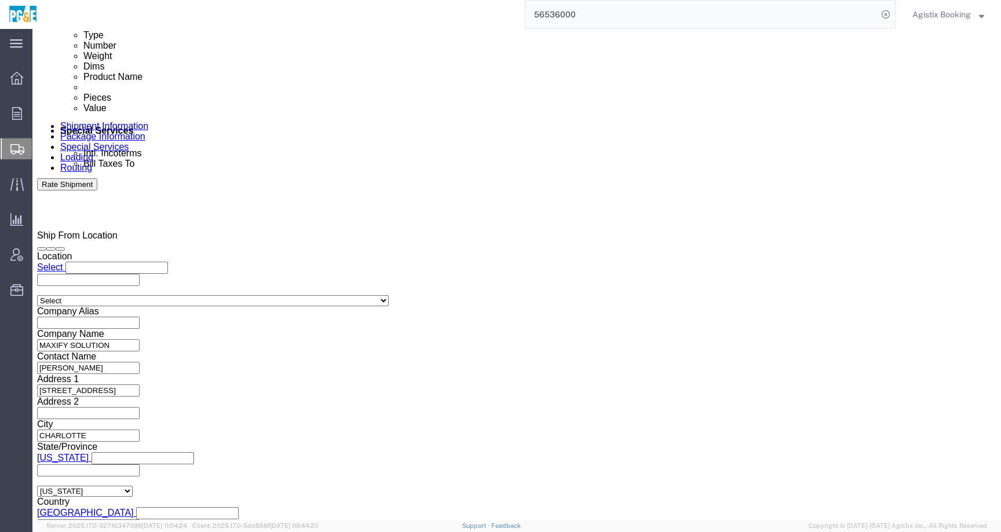
click textarea
paste textarea "Shipment #XXXXXXX has been booked; once the carrier confirms the shipment you w…"
click span "56536000"
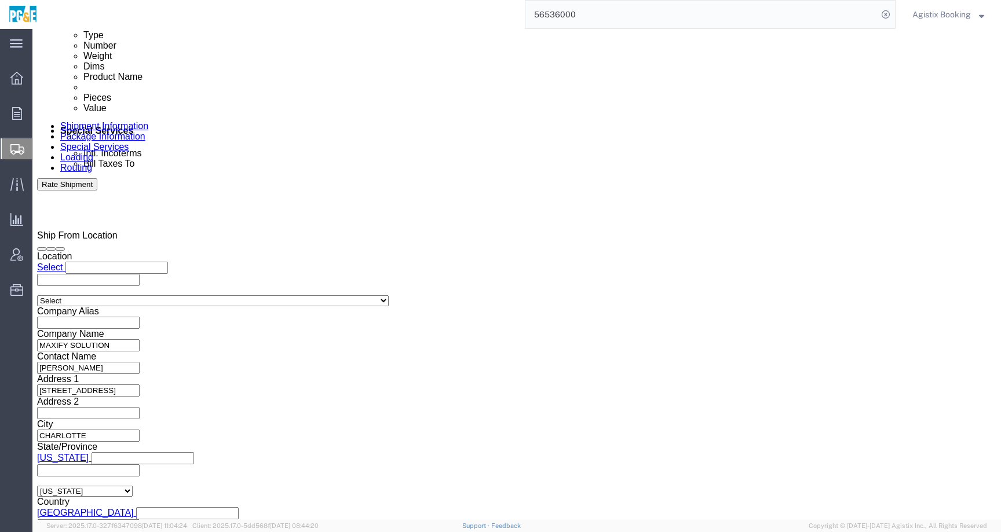
click span "56536000"
copy span "56536000"
click textarea "Shipment #XXXXXXX has been booked; once the carrier confirms the shipment you w…"
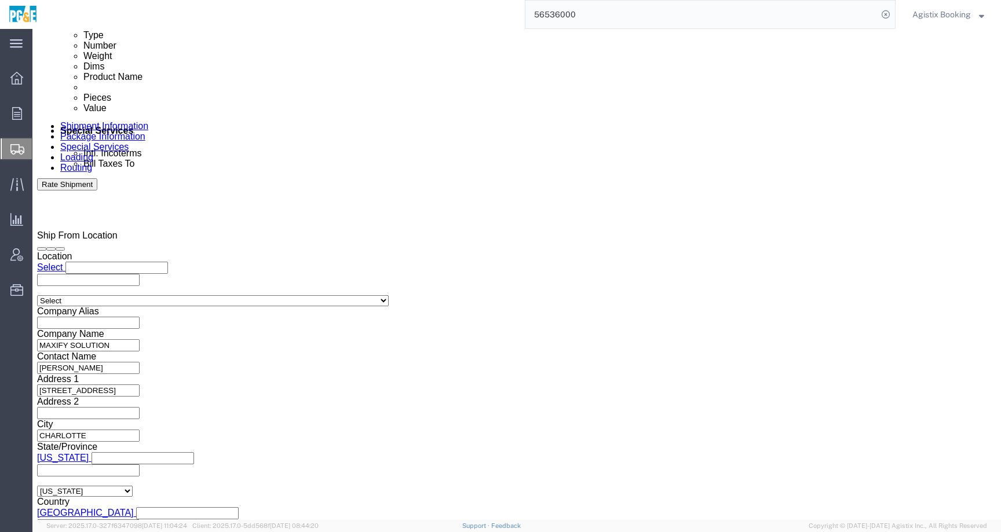
paste textarea "56536000"
type textarea "Shipment #56536000 has been booked; once the carrier confirms the shipment you …"
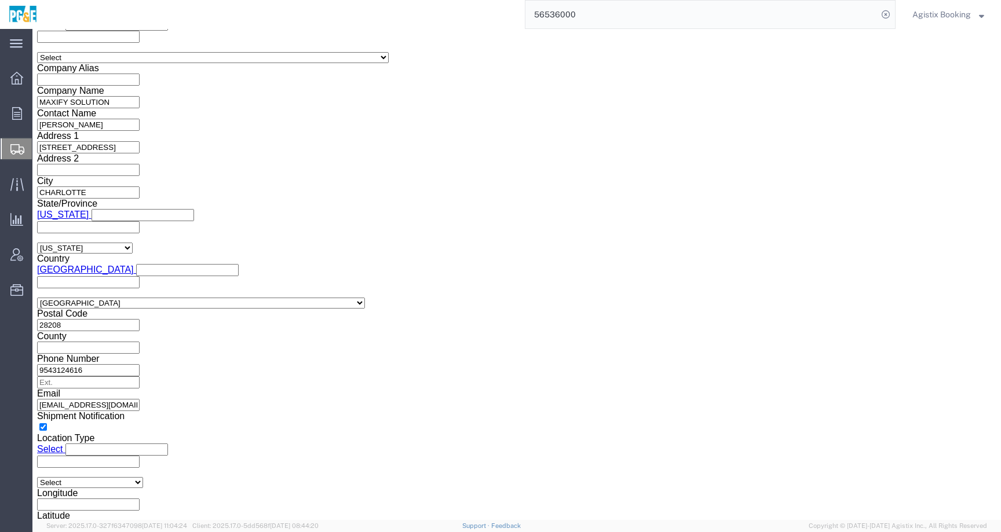
scroll to position [1011, 0]
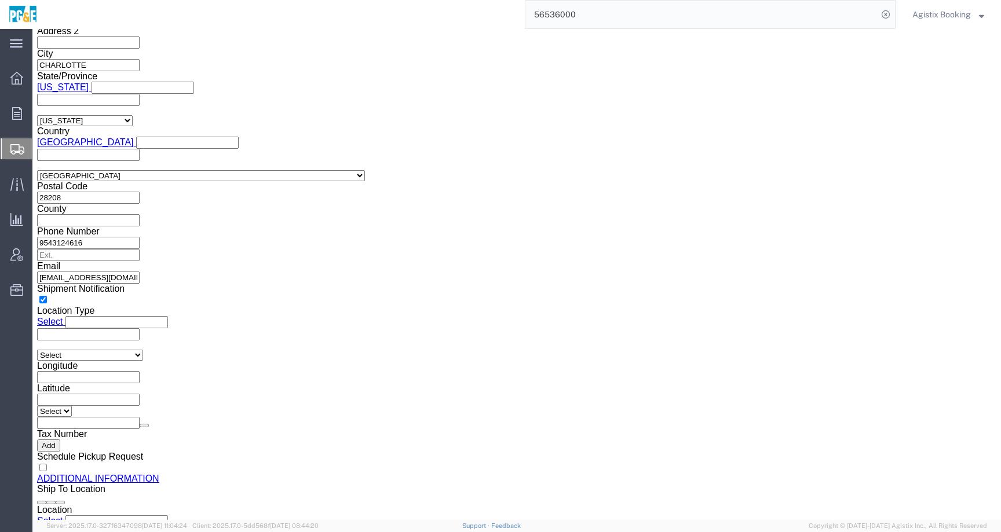
click button "Rate Shipment"
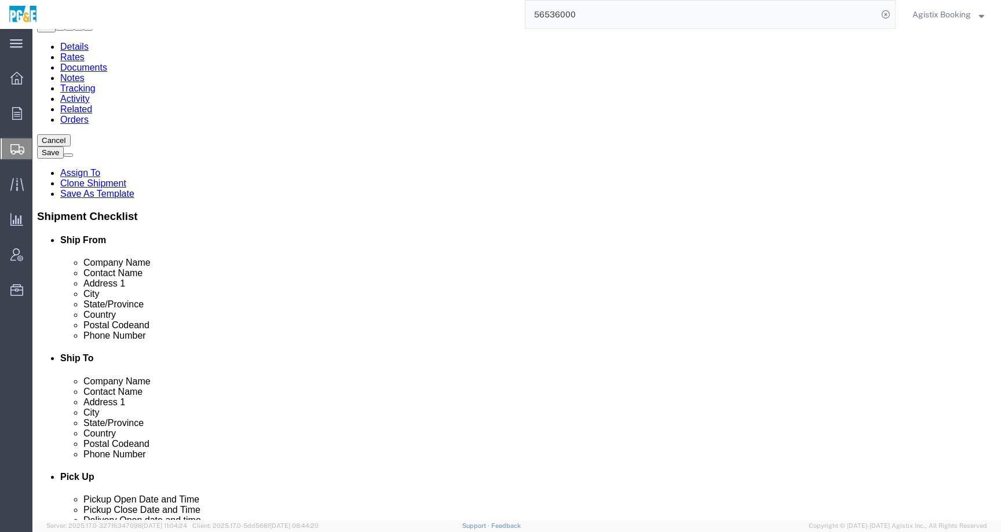
scroll to position [74, 0]
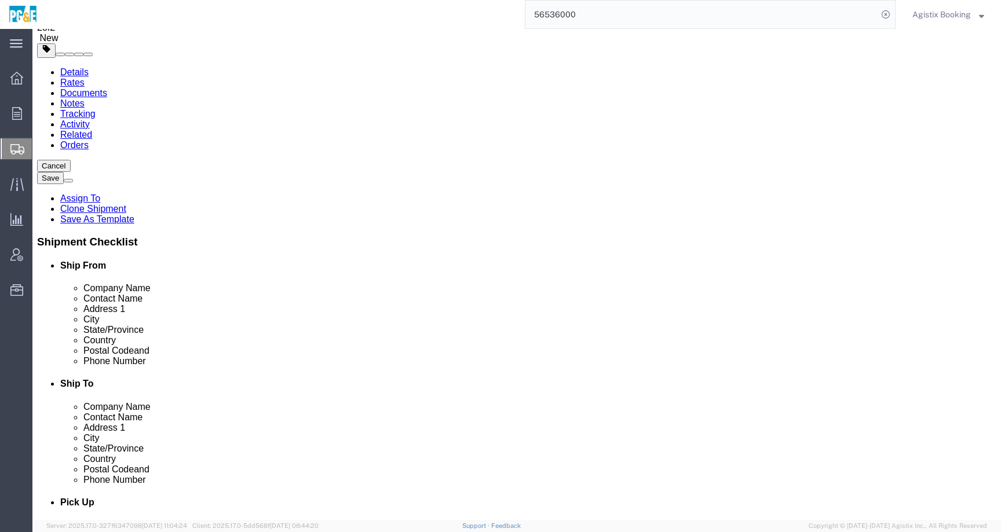
click dd "1.00 USD"
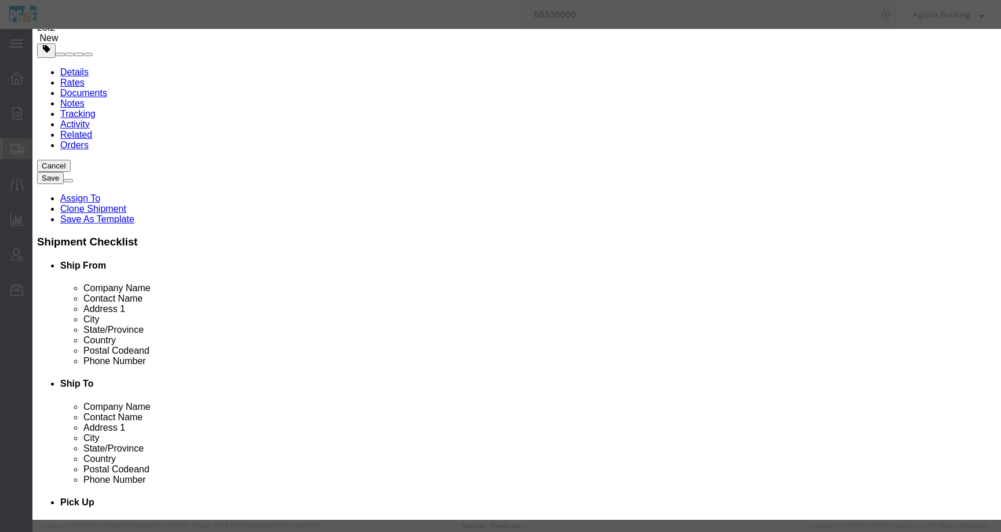
scroll to position [398, 0]
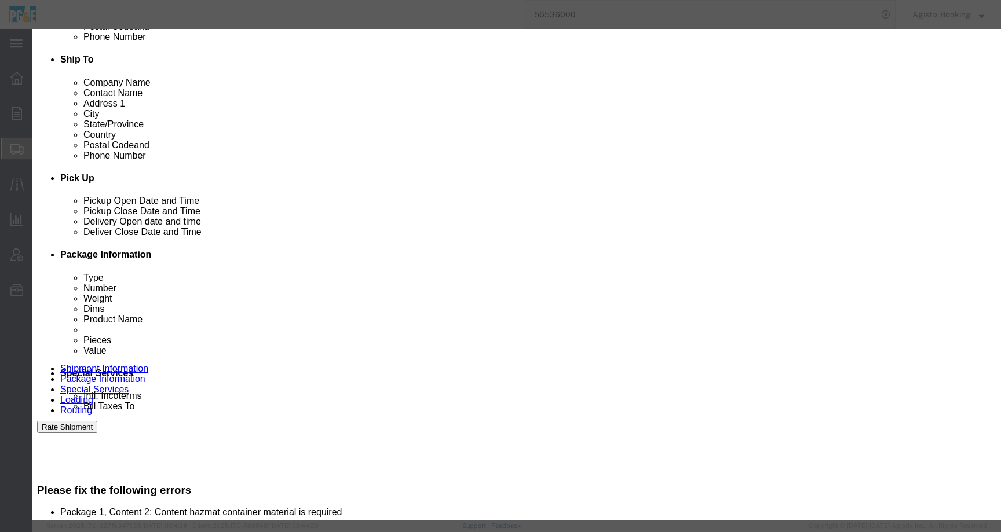
click div "Proper Shipping Name REFRIGERANT GAS R 32 UN # 3252 Class Select 1 Explosive 1.…"
click icon "button"
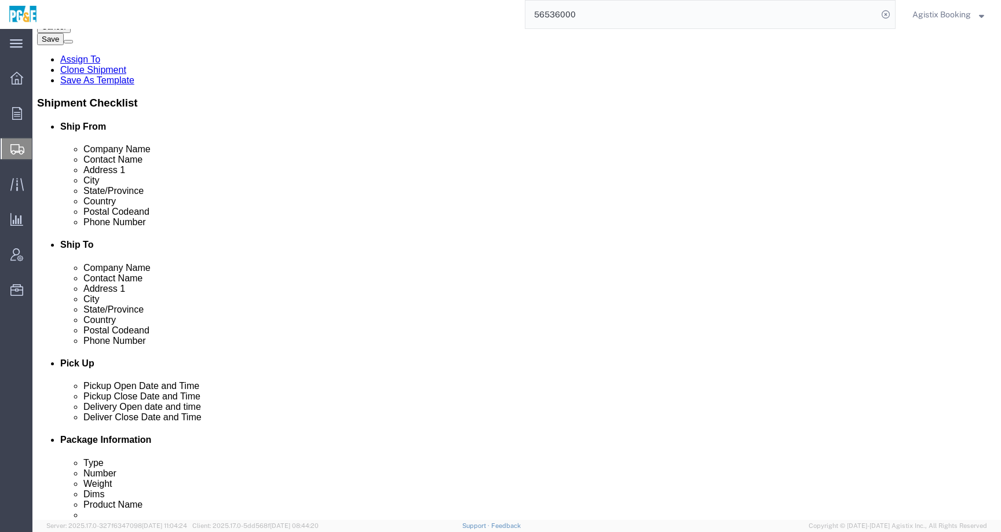
scroll to position [192, 0]
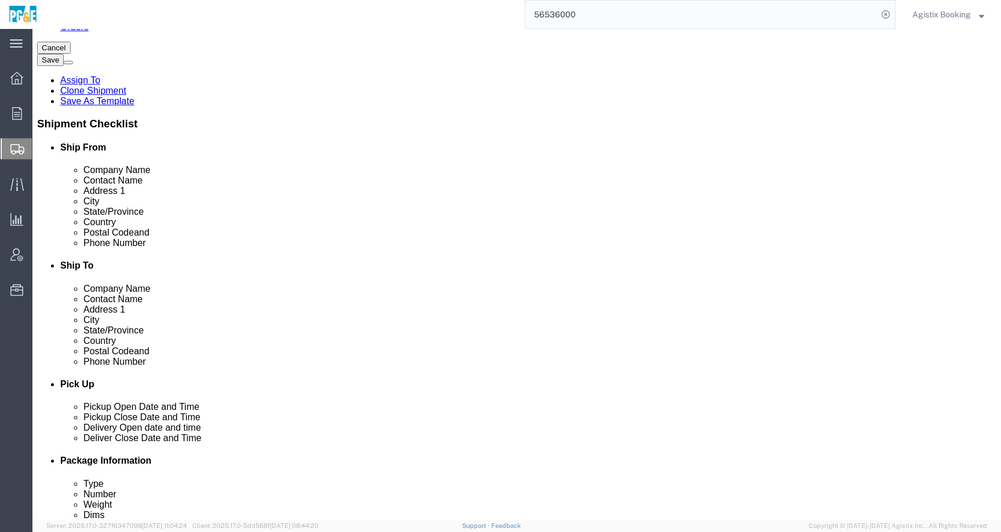
click div "Pieces: 42.00 Each Total value: 1.00 USD HAZMAT"
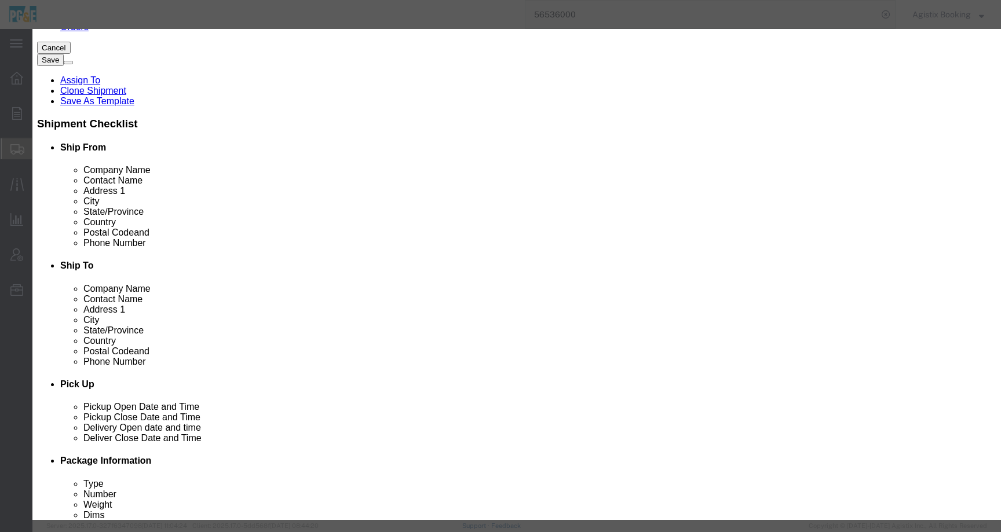
scroll to position [276, 0]
drag, startPoint x: 420, startPoint y: 138, endPoint x: 313, endPoint y: 138, distance: 107.1
click input "REFRIGERANT GAS R 32"
click textarea
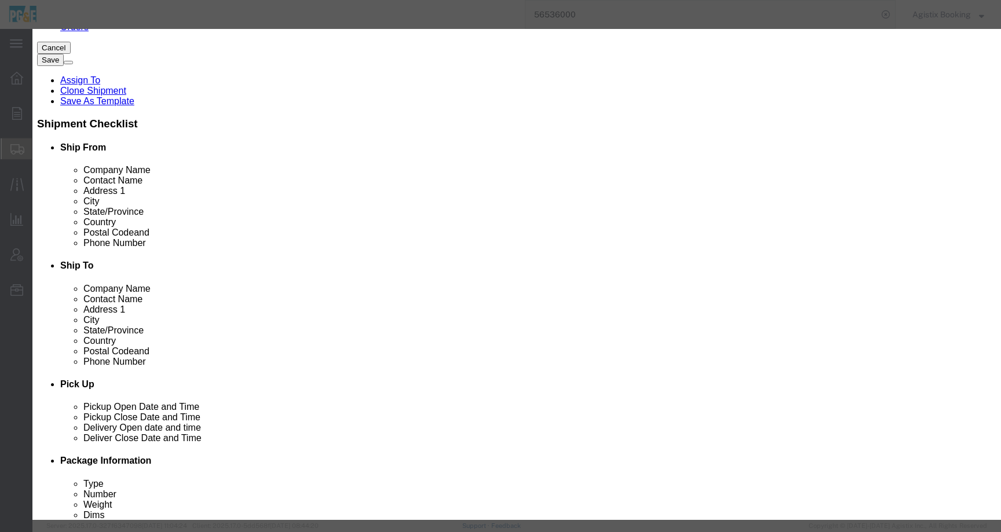
paste textarea "REFRIGERANT GAS R 32"
type textarea "REFRIGERANT GAS R 32"
click div
click button "Save & Close"
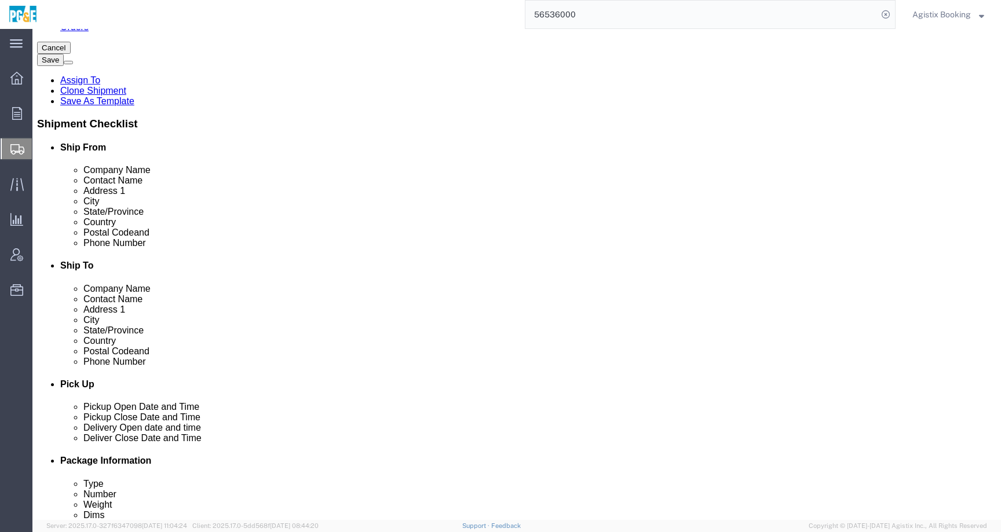
click dd "21.00 Each"
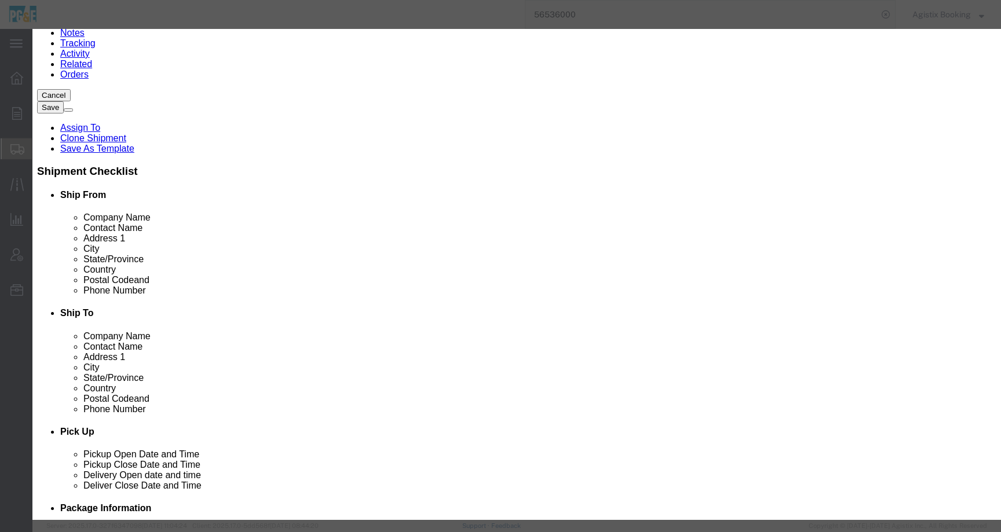
scroll to position [272, 0]
drag, startPoint x: 412, startPoint y: 170, endPoint x: 301, endPoint y: 170, distance: 111.2
click div "REFRIGERANT GAS R 32"
click textarea
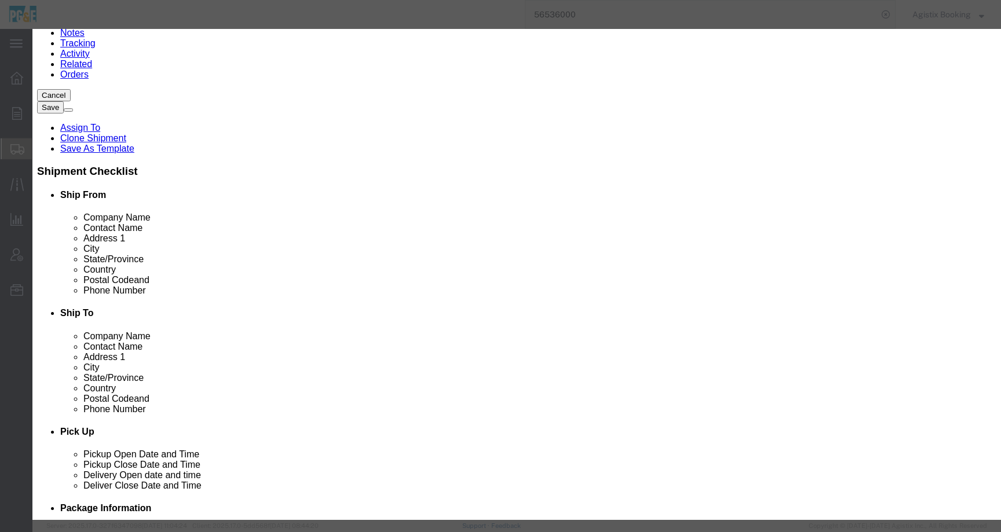
paste textarea "REFRIGERANT GAS R 32"
type textarea "REFRIGERANT GAS R 32"
click button "Save & Close"
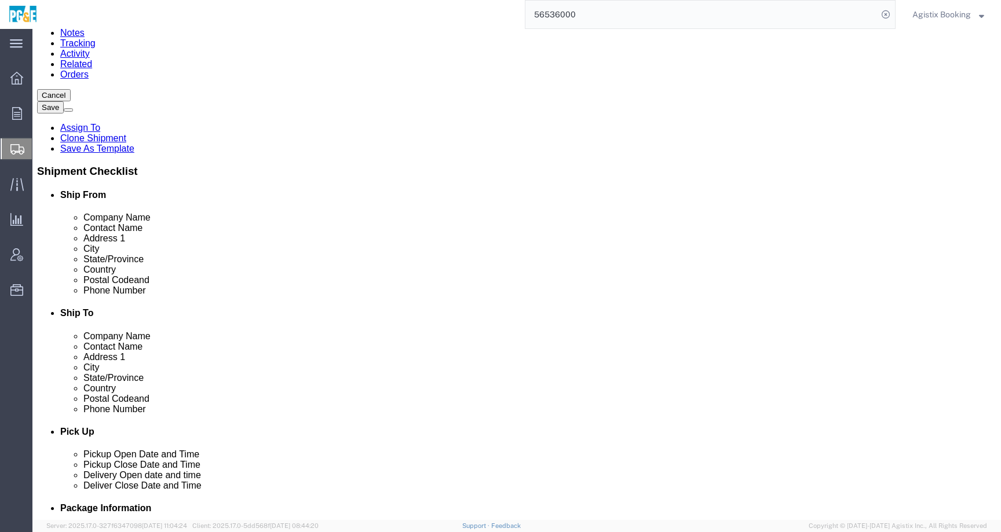
click button "Rate Shipment"
click dd "1.00 USD"
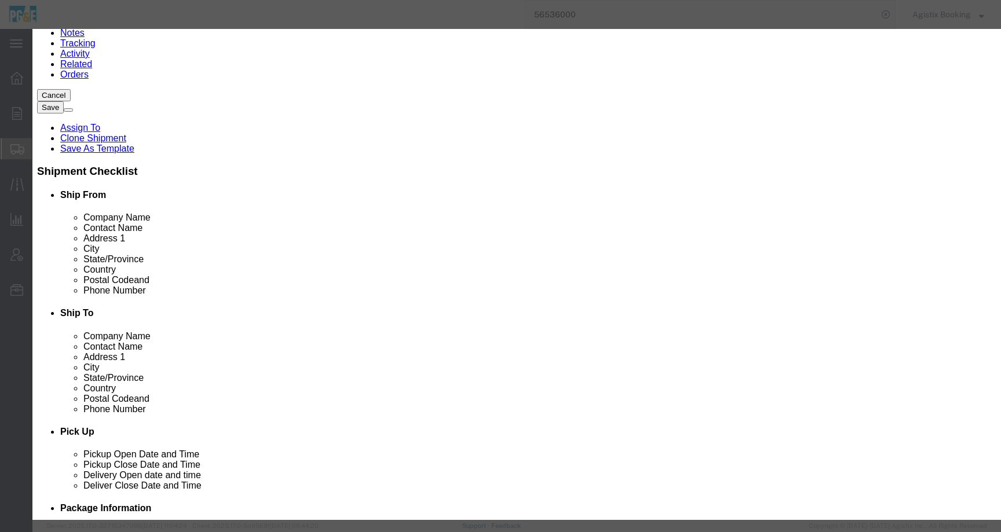
drag, startPoint x: 733, startPoint y: 123, endPoint x: 558, endPoint y: 114, distance: 174.6
click div "Description REFRIGERANT GAS R 32"
click button "Save & Close"
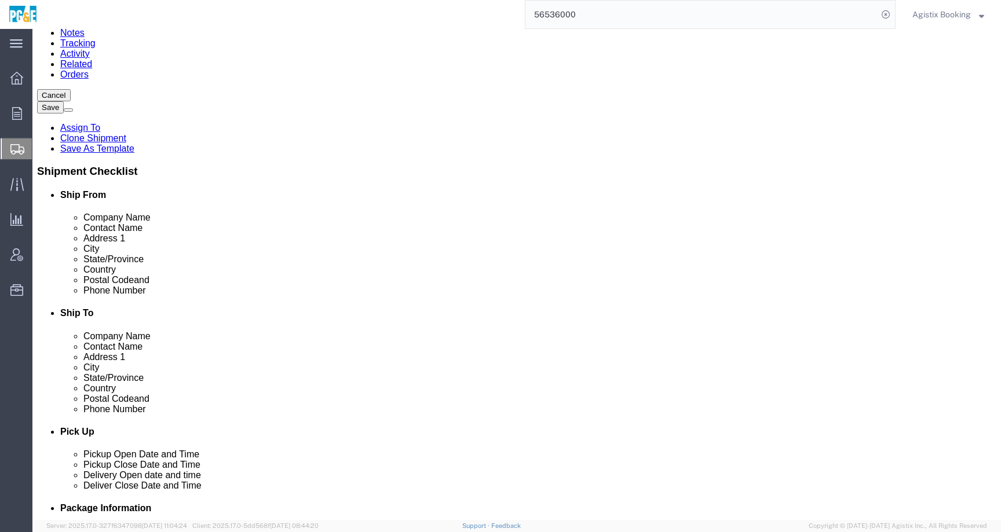
click div "Pieces: 21.00 Each Total value: 1.00 USD HAZMAT"
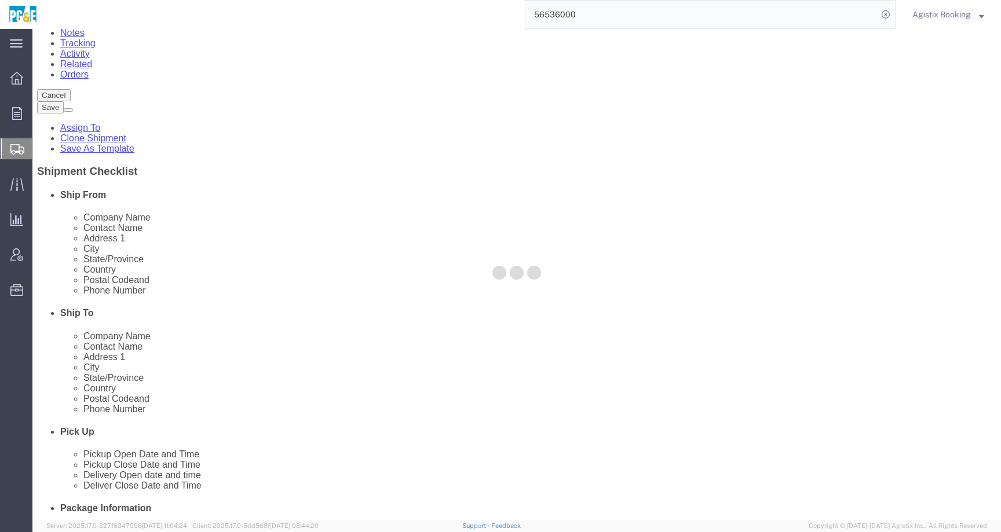
scroll to position [97, 0]
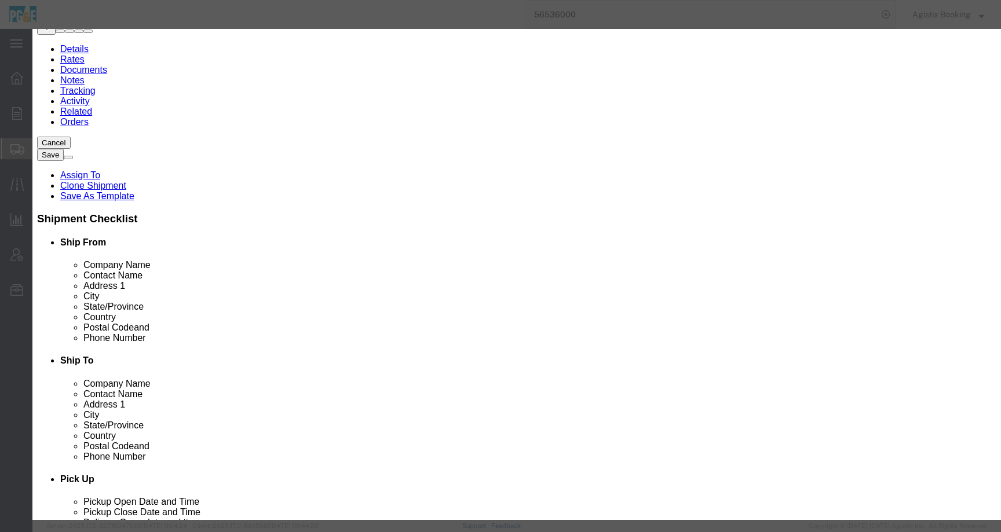
drag, startPoint x: 694, startPoint y: 119, endPoint x: 535, endPoint y: 119, distance: 159.9
click div "Description REFRIGERANT GAS R 32"
click button "Save & Close"
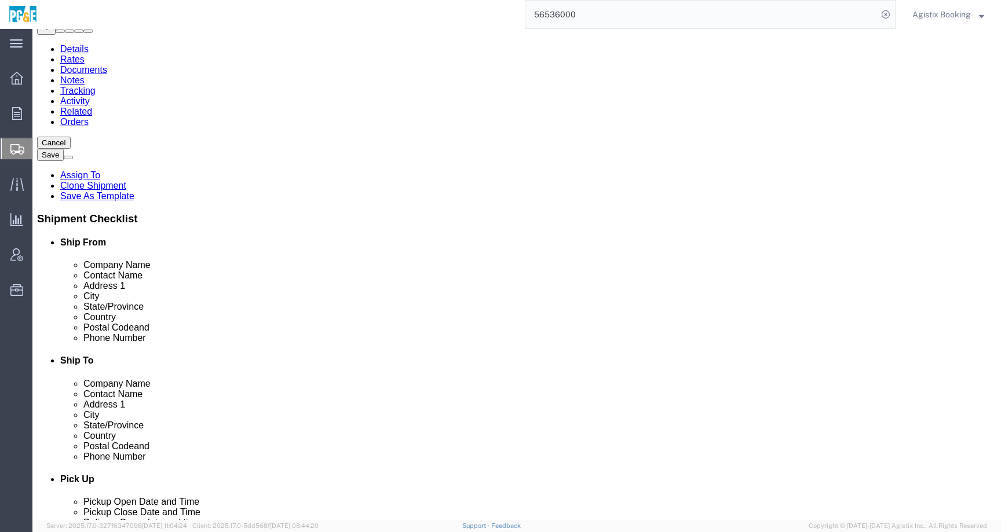
click dd "1.00 USD"
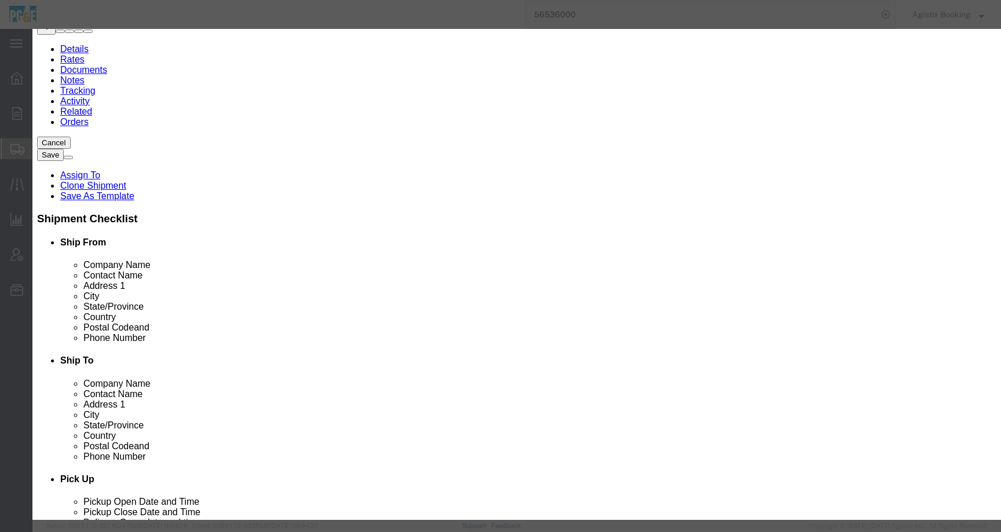
scroll to position [0, 0]
click icon "button"
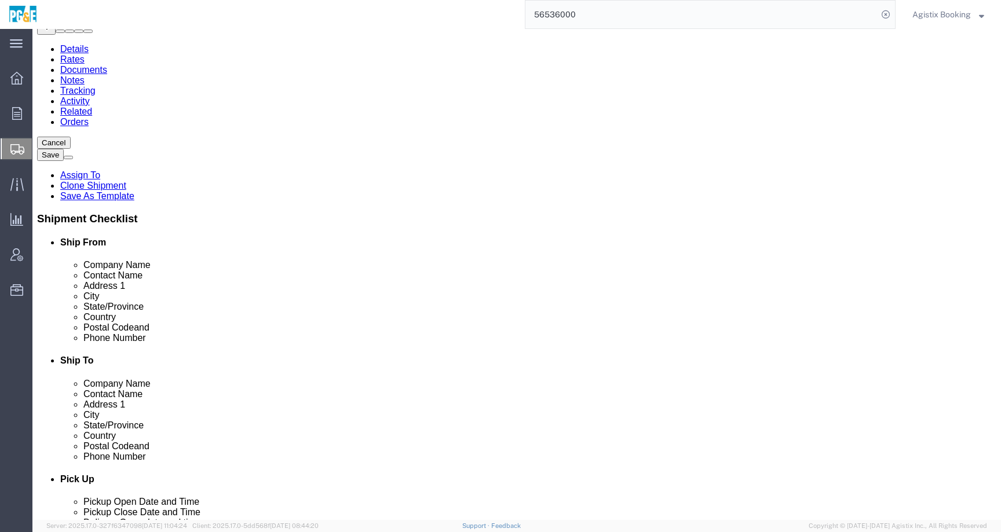
click div "Pieces: 42.00 Each Total value: 1.00 USD HAZMAT"
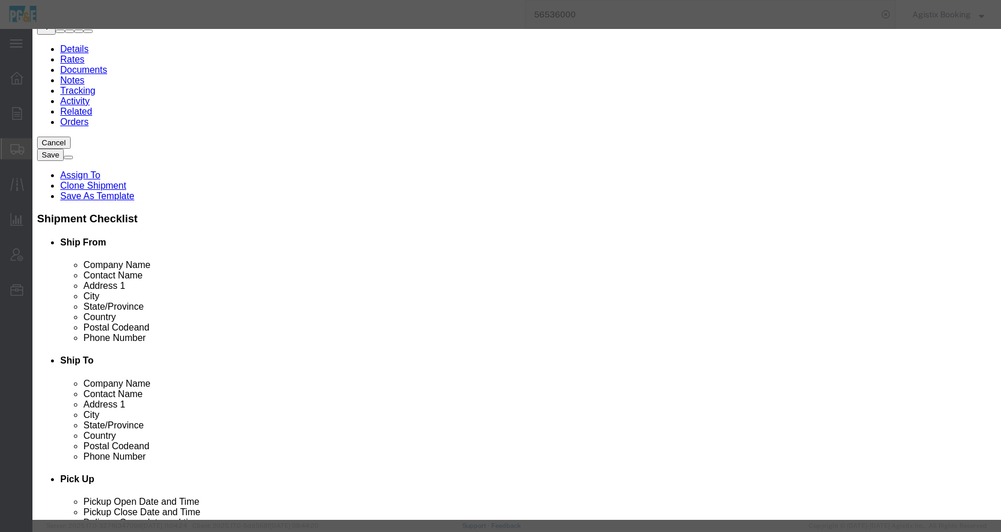
scroll to position [53, 0]
click icon "button"
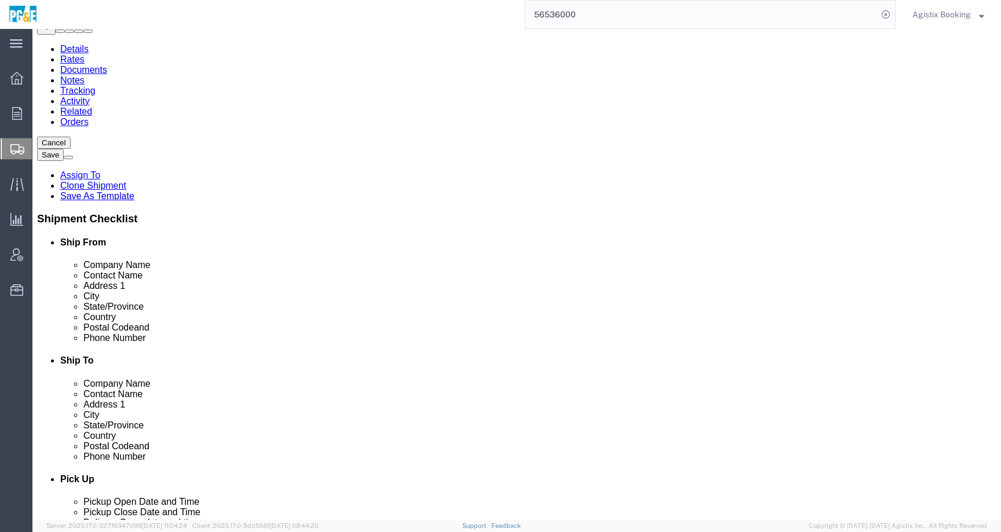
click span "56536000"
copy span "56536000"
click div "Pieces: 21.00 Each Total value: 1.00 USD HAZMAT"
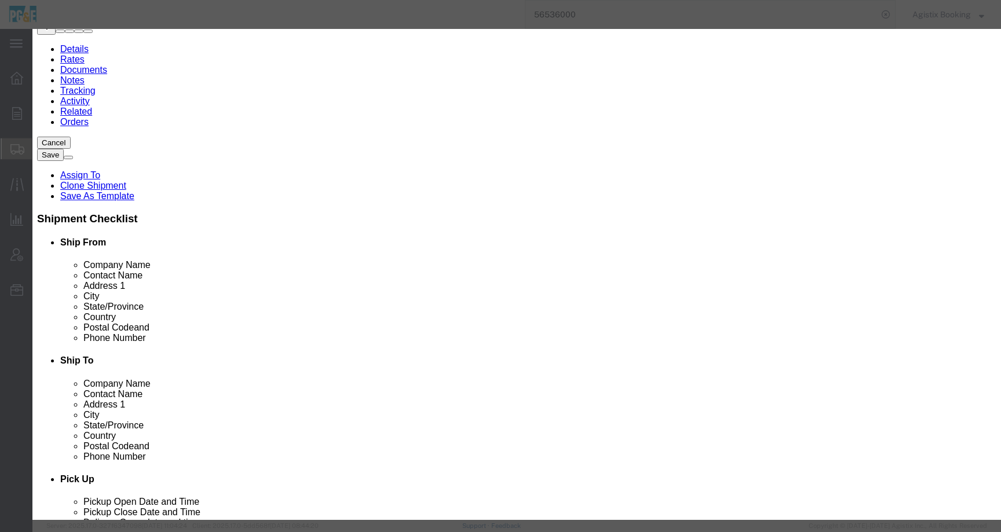
scroll to position [0, 0]
click icon "button"
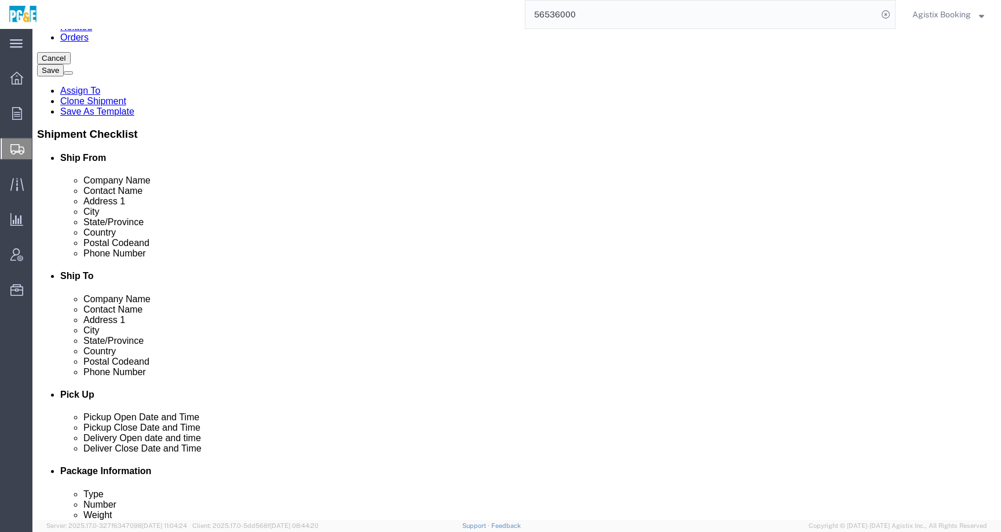
scroll to position [178, 0]
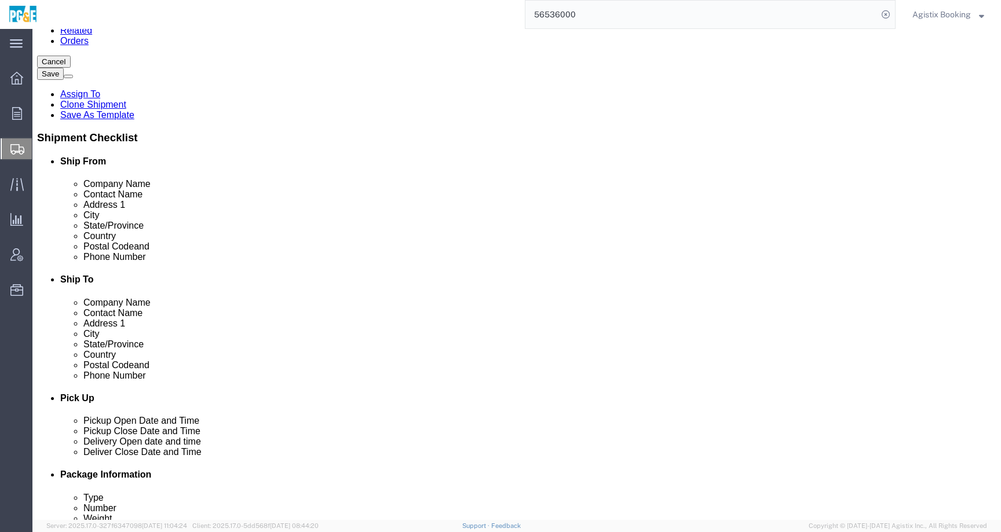
click div "Pieces: 21.00 Each Total value: 1.00 USD HAZMAT"
click div
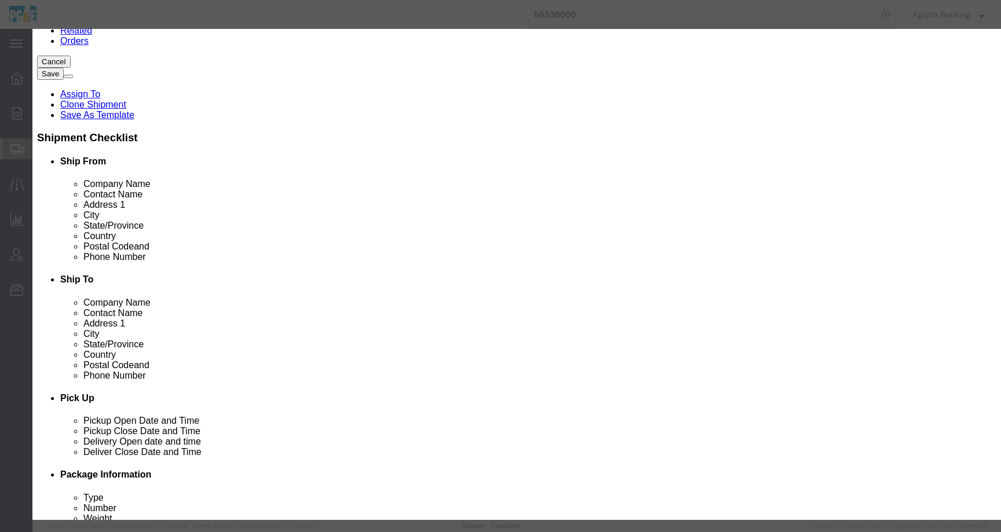
scroll to position [268, 0]
click icon "button"
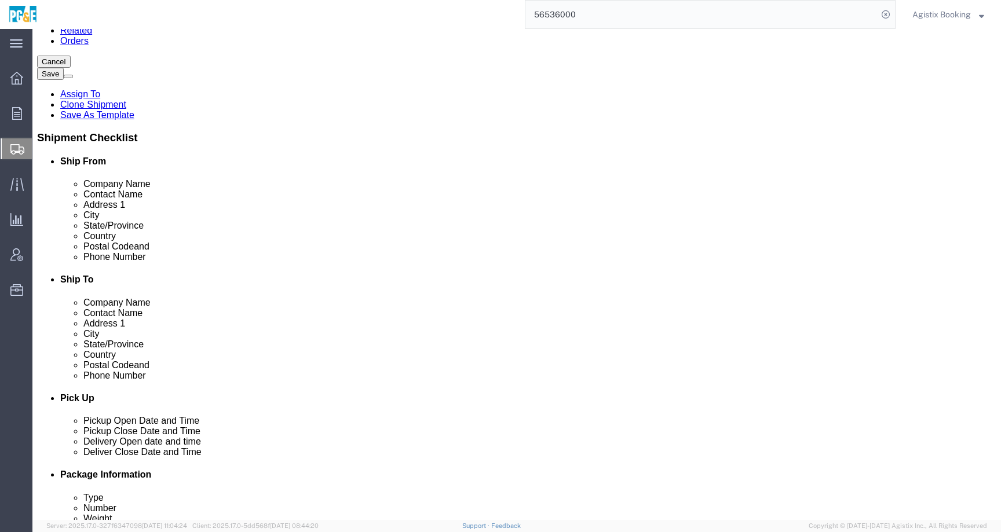
click dd "1.00 USD"
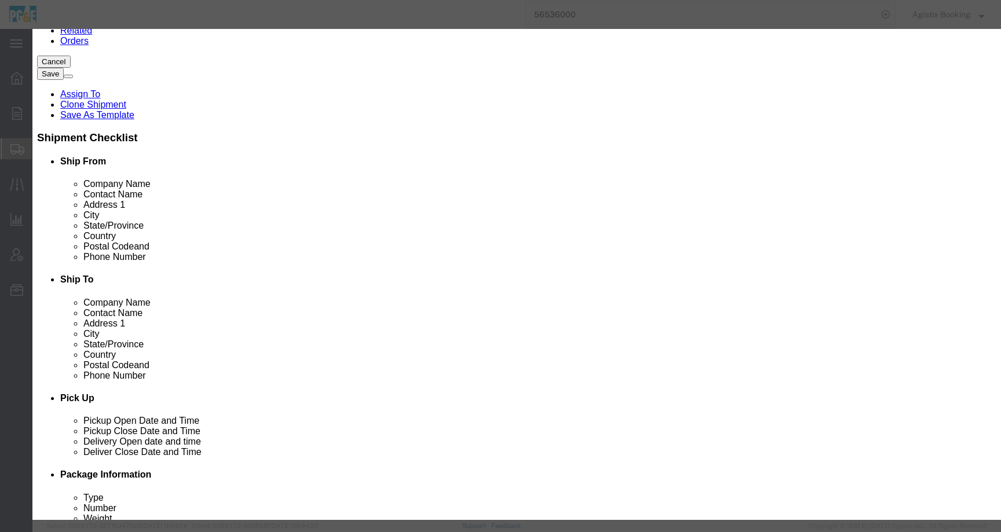
scroll to position [27, 0]
drag, startPoint x: 197, startPoint y: 390, endPoint x: 277, endPoint y: 393, distance: 80.0
click div "Proper Shipping Name REFRIGERANT GAS R 32"
copy label "Proper Shipping Name"
click icon "button"
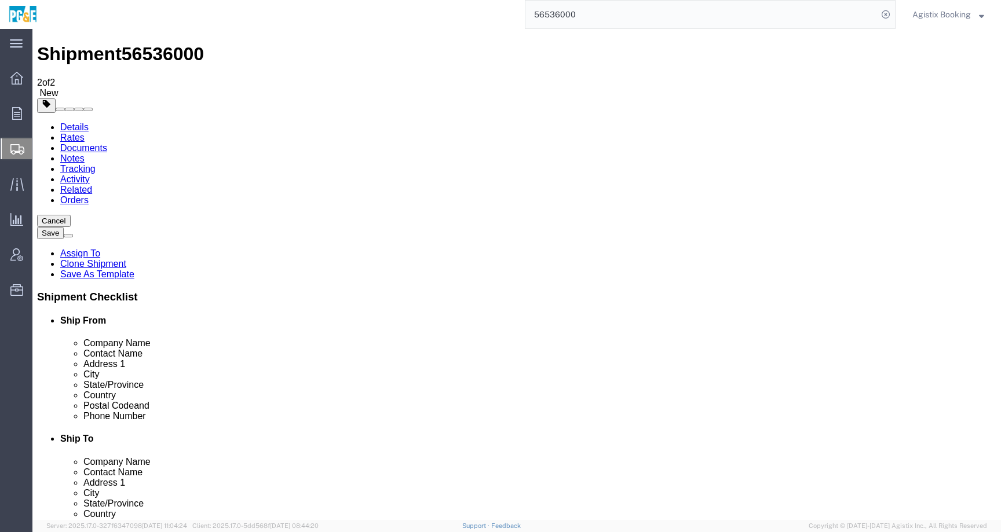
scroll to position [18, 0]
click dd "42.00 Each"
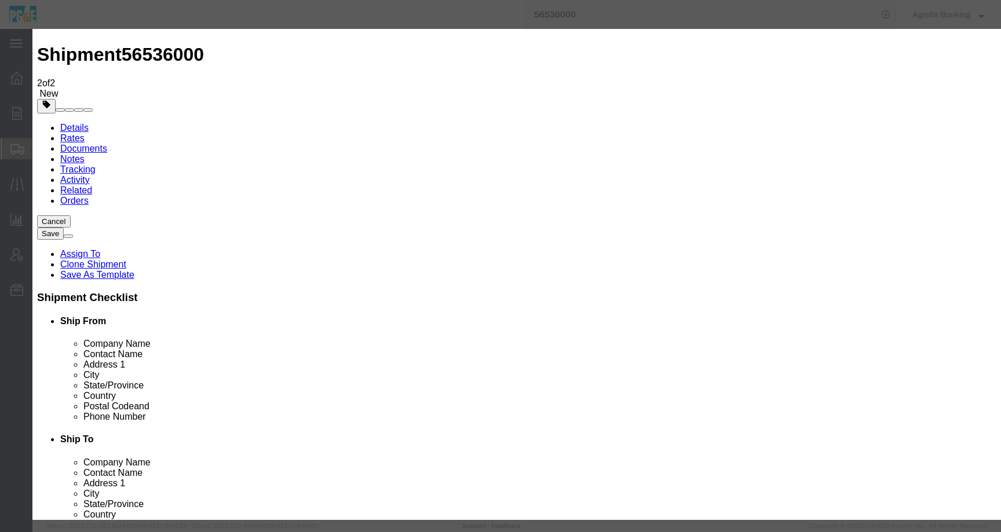
scroll to position [146, 0]
drag, startPoint x: 415, startPoint y: 271, endPoint x: 306, endPoint y: 268, distance: 108.9
click div "REFRIGERANT GAS R 32"
click textarea
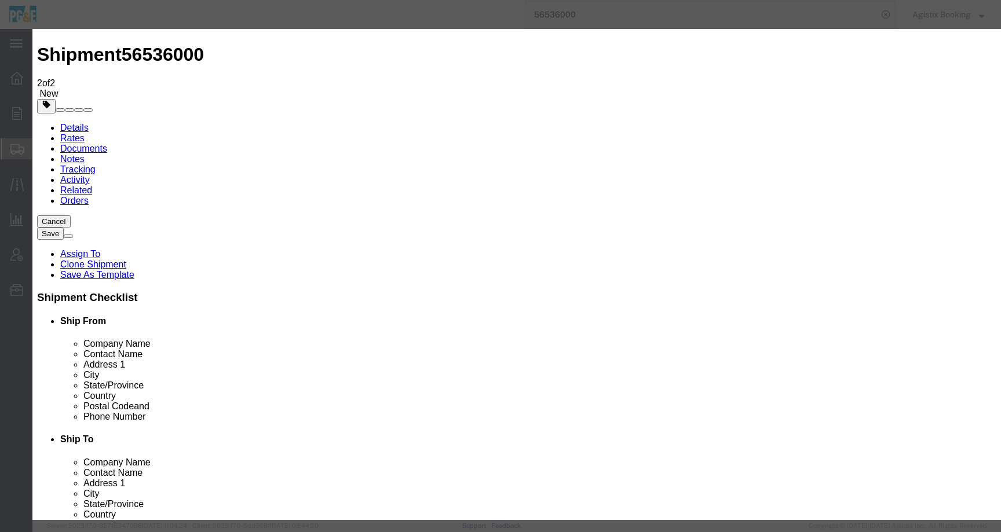
paste textarea "REFRIGERANT GAS R 32"
type textarea "REFRIGERANT GAS R 32"
click button "Save & Close"
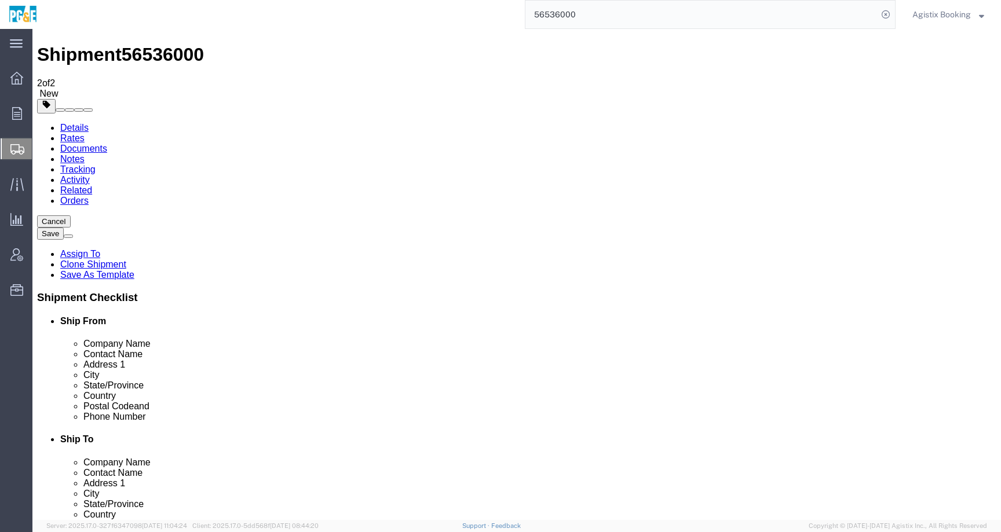
scroll to position [57, 0]
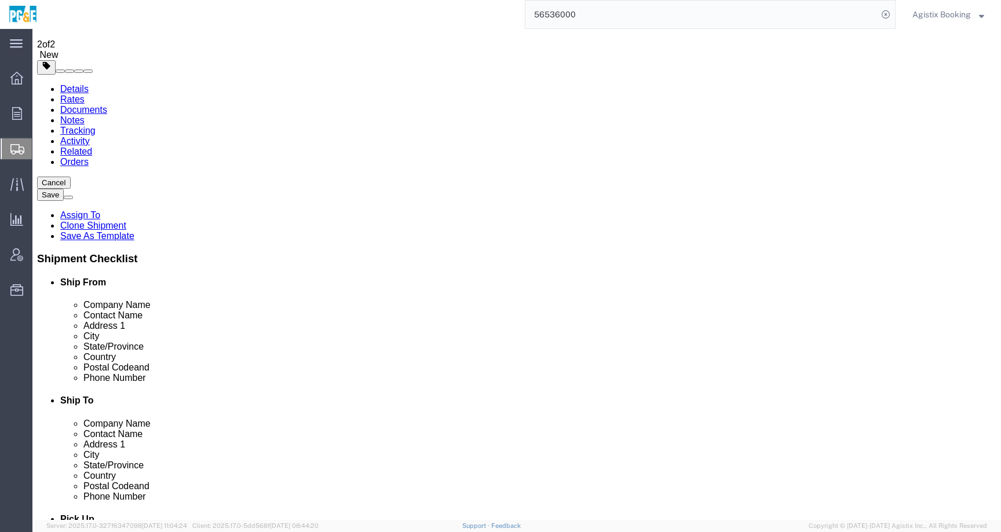
click dd "21.00 Each"
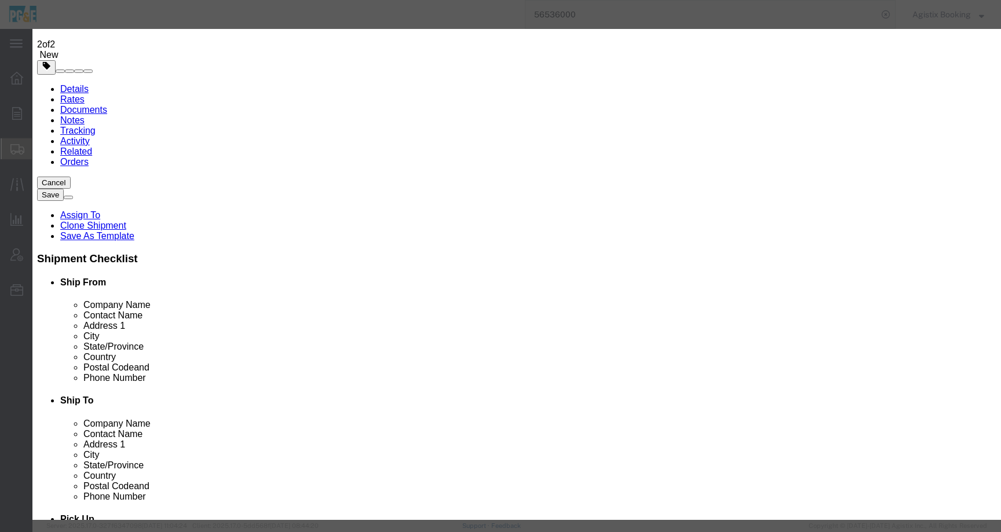
scroll to position [132, 0]
drag, startPoint x: 419, startPoint y: 286, endPoint x: 277, endPoint y: 286, distance: 141.3
click div "Proper Shipping Name Most accurate description of the goods from the Dangerous …"
click textarea
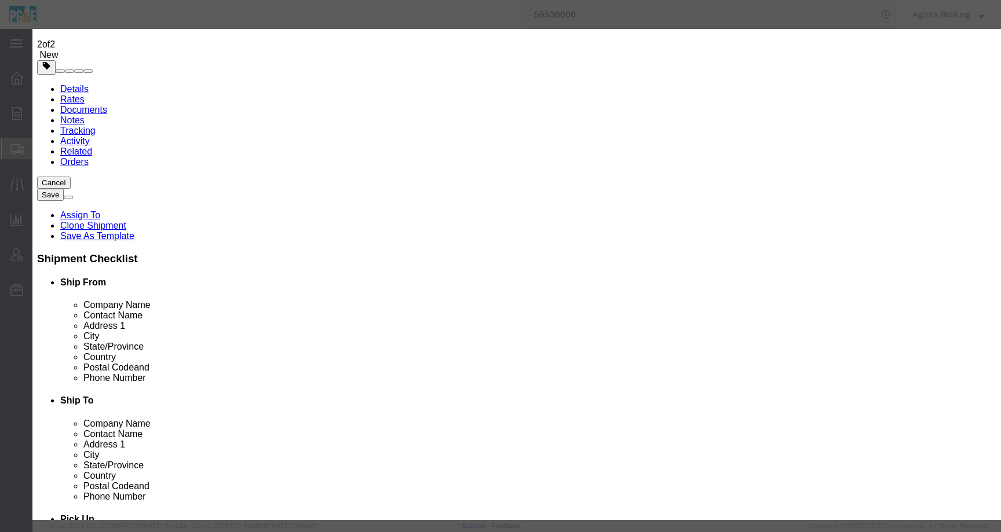
paste textarea "REFRIGERANT GAS R 32"
type textarea "REFRIGERANT GAS R 32"
click button "Save & Close"
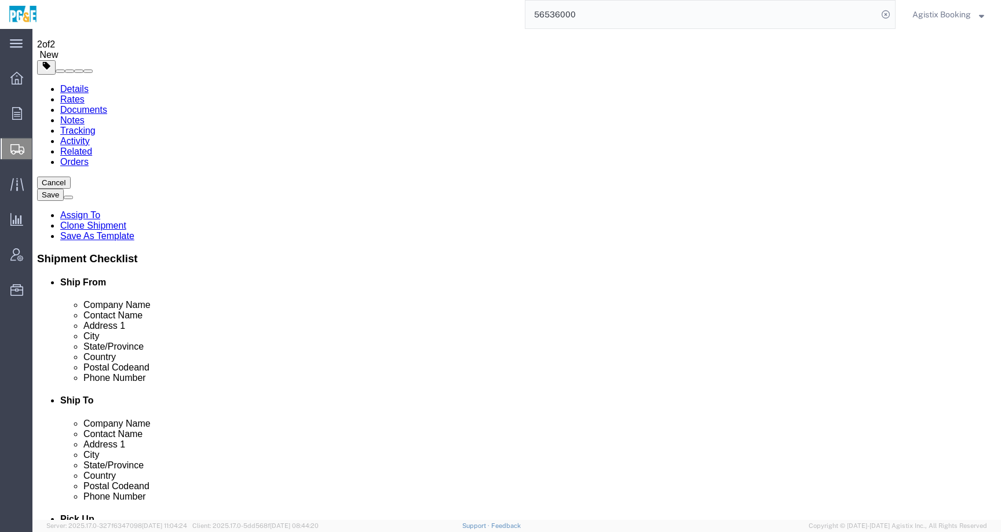
click button "Rate Shipment"
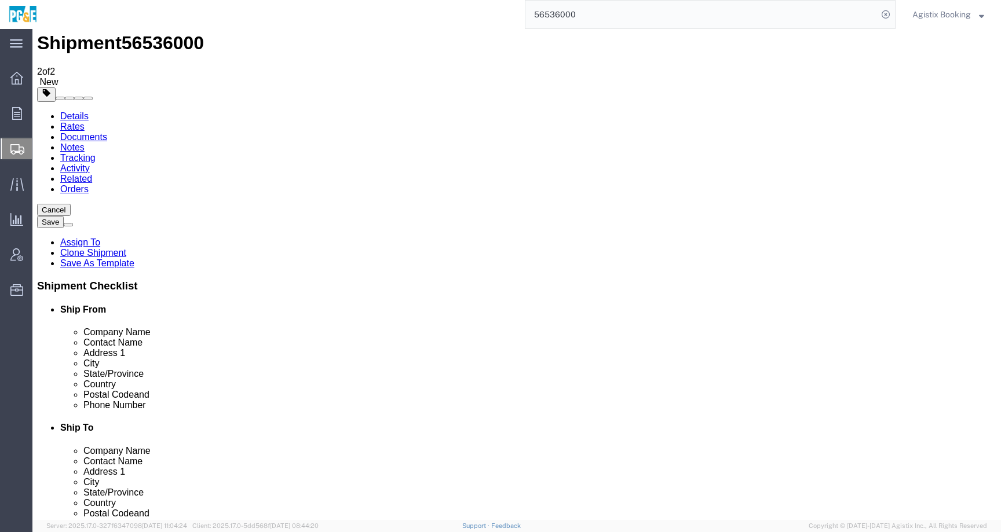
scroll to position [30, 0]
click dd "1.00 USD"
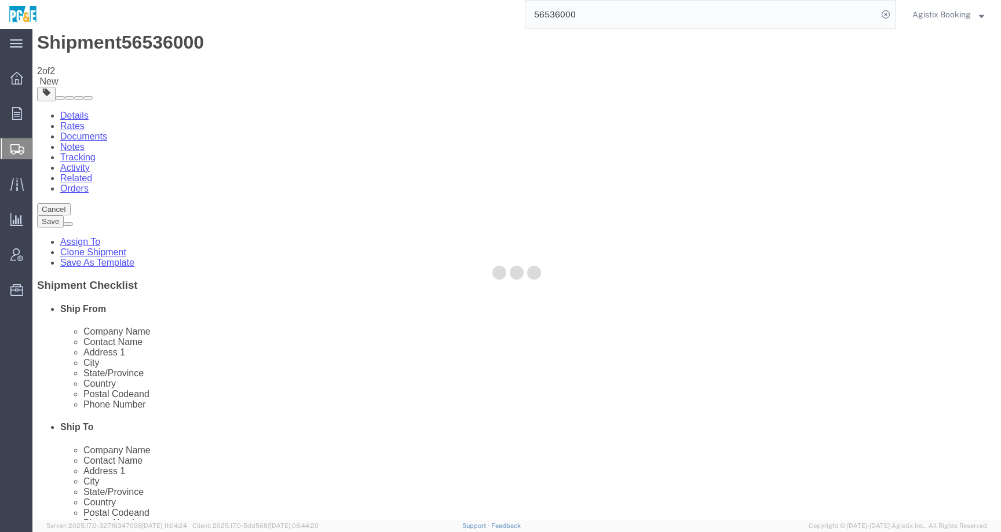
click at [200, 398] on div at bounding box center [516, 274] width 968 height 491
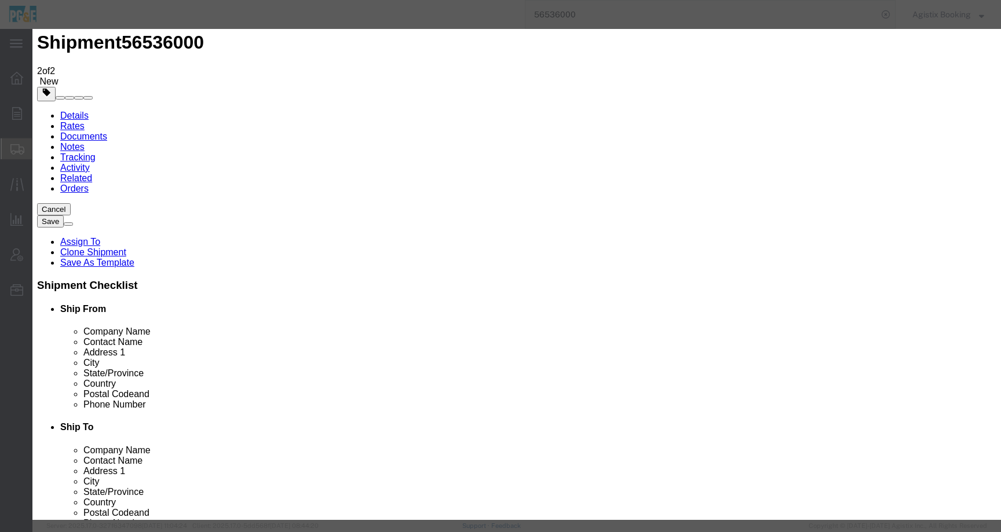
scroll to position [0, 0]
drag, startPoint x: 705, startPoint y: 123, endPoint x: 582, endPoint y: 122, distance: 123.4
click div "REFRIGERANT GAS R 32"
click icon "button"
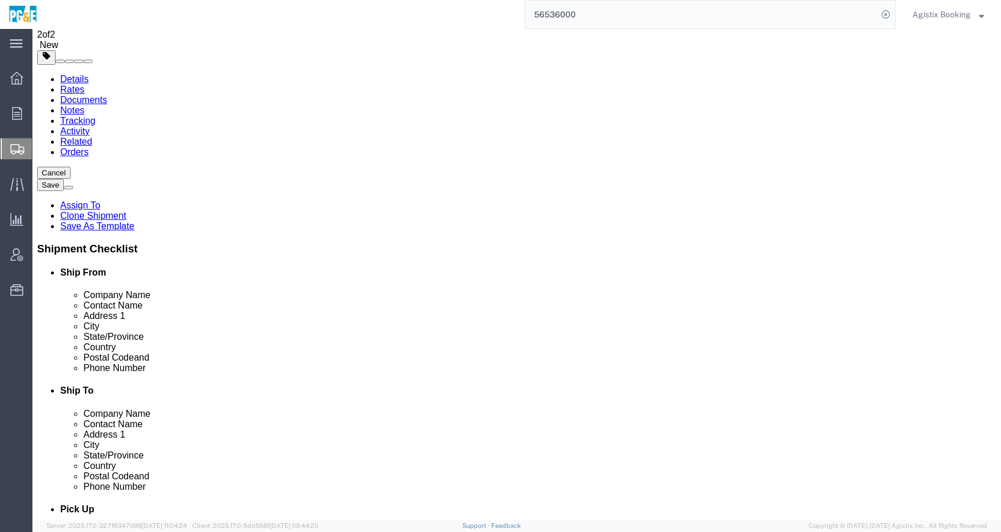
scroll to position [68, 0]
click dd "21.00 Each"
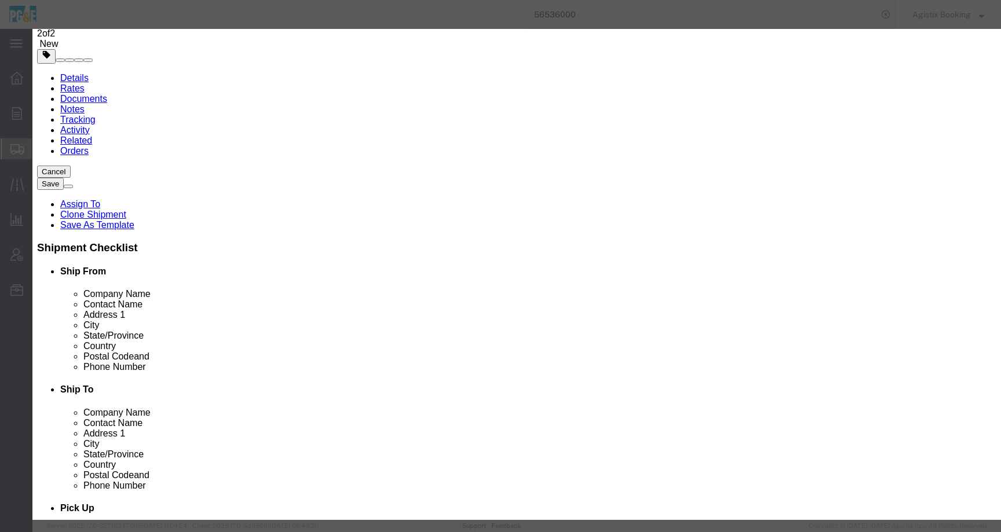
scroll to position [0, 0]
drag, startPoint x: 481, startPoint y: 67, endPoint x: 286, endPoint y: 65, distance: 194.6
click li "Package 1, Content 2: Content hazmat container material is required"
copy li "Content hazmat container material is required"
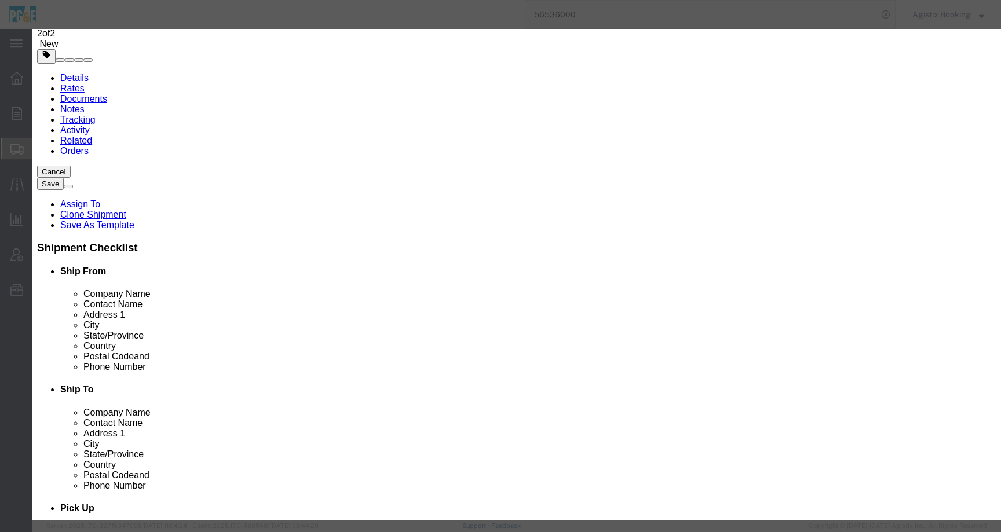
click icon "button"
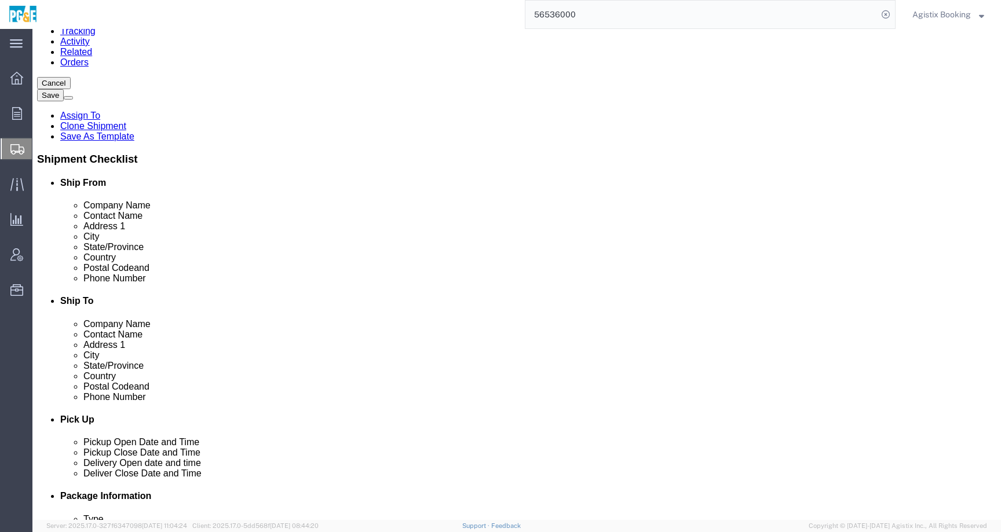
scroll to position [158, 0]
click dd "42.00 Each"
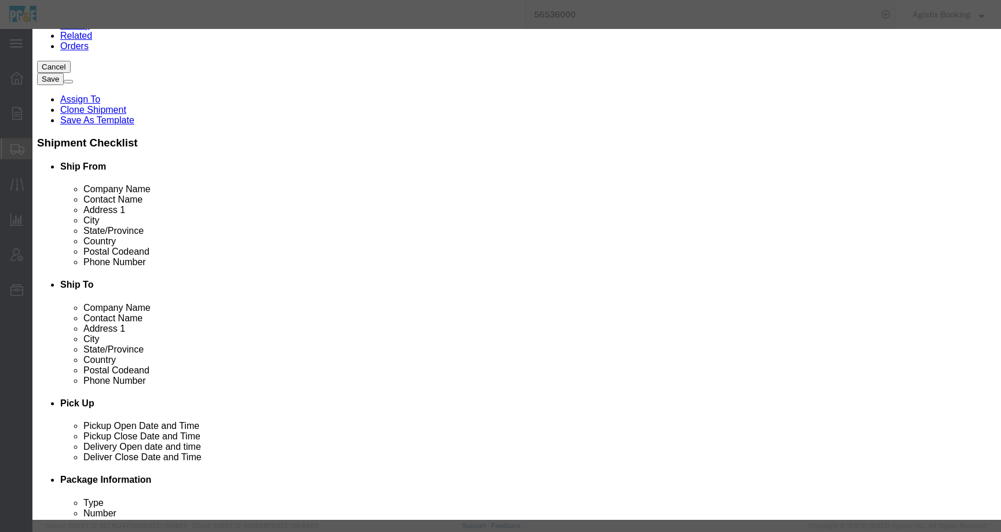
scroll to position [0, 0]
click icon "button"
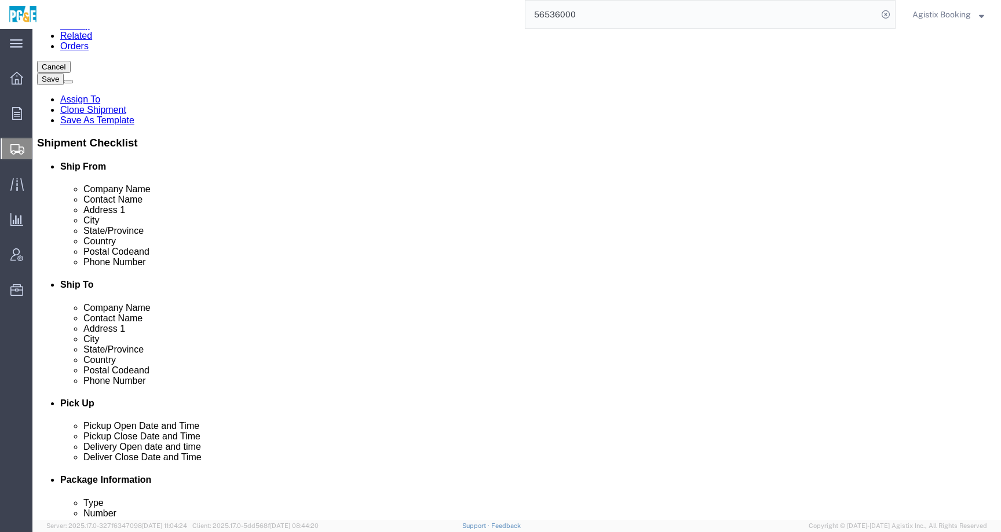
click at [938, 11] on span "Agistix Booking" at bounding box center [941, 14] width 58 height 13
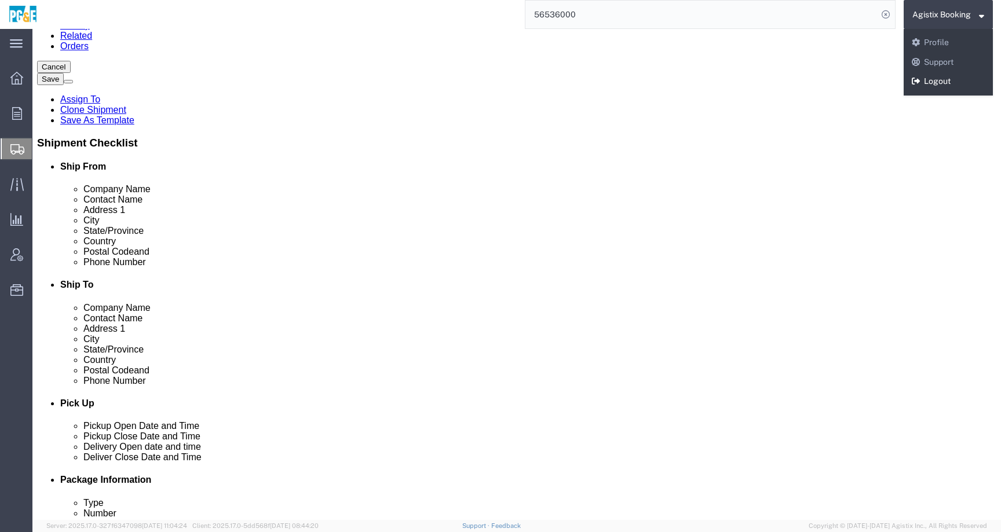
click at [947, 83] on link "Logout" at bounding box center [948, 82] width 89 height 20
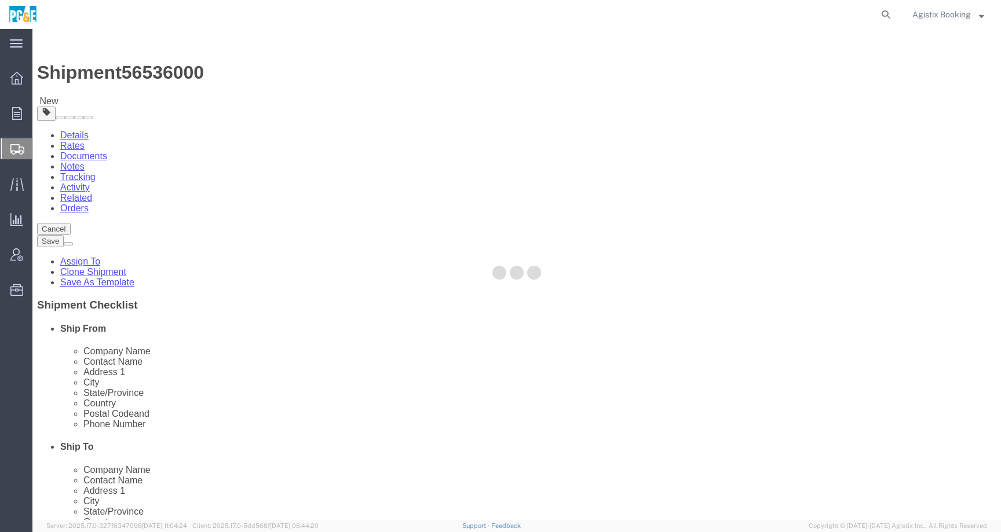
select select
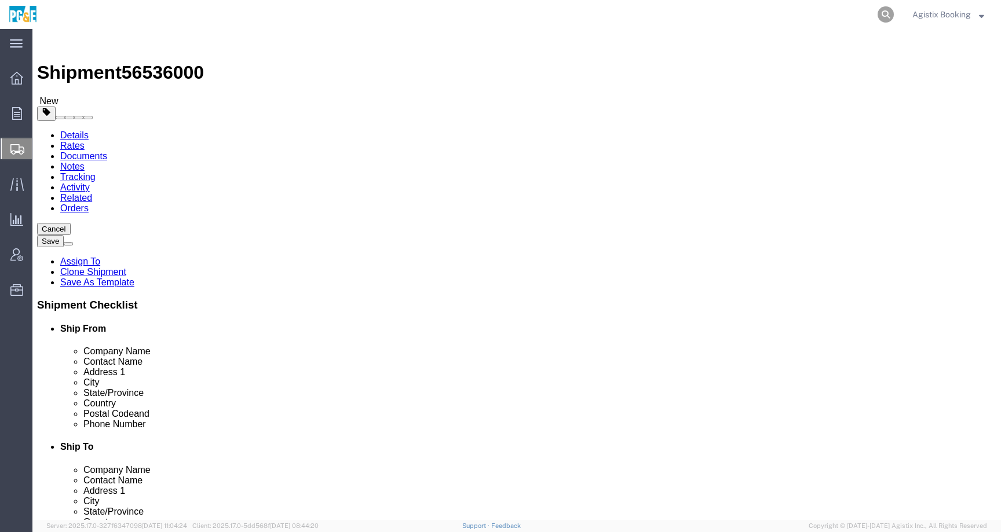
click at [883, 11] on icon at bounding box center [885, 14] width 16 height 16
click at [837, 11] on input "search" at bounding box center [701, 15] width 352 height 28
paste input "56537074"
type input "56537074"
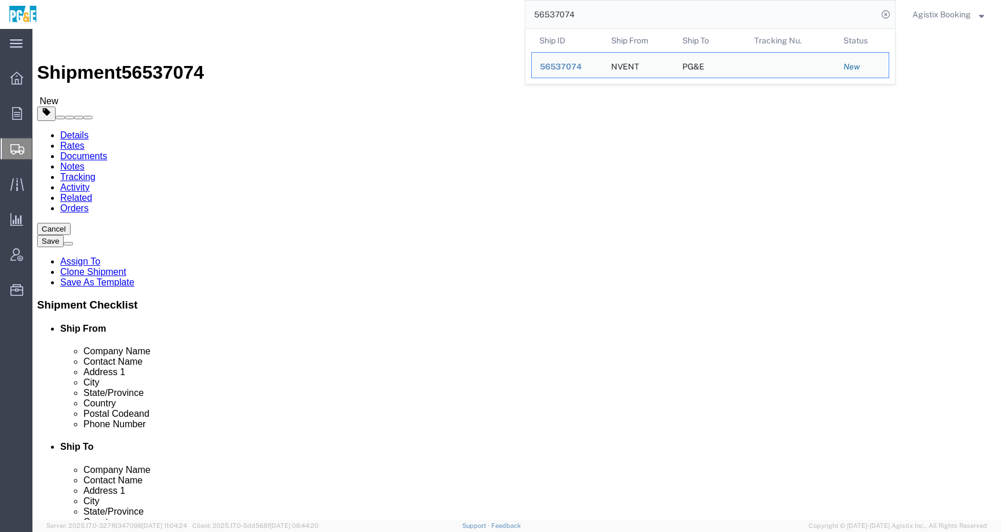
click ul "Details Rates Documents Notes Tracking Activity Related Orders"
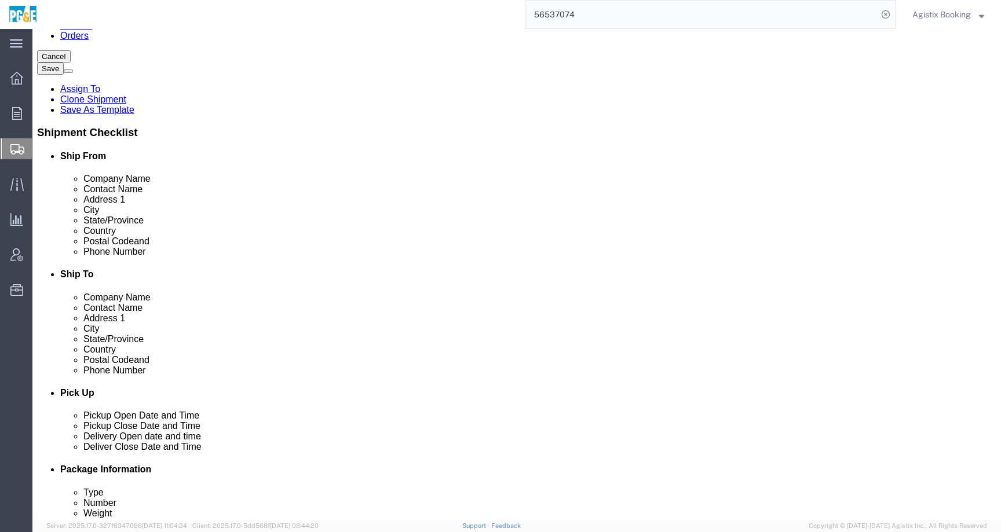
scroll to position [169, 0]
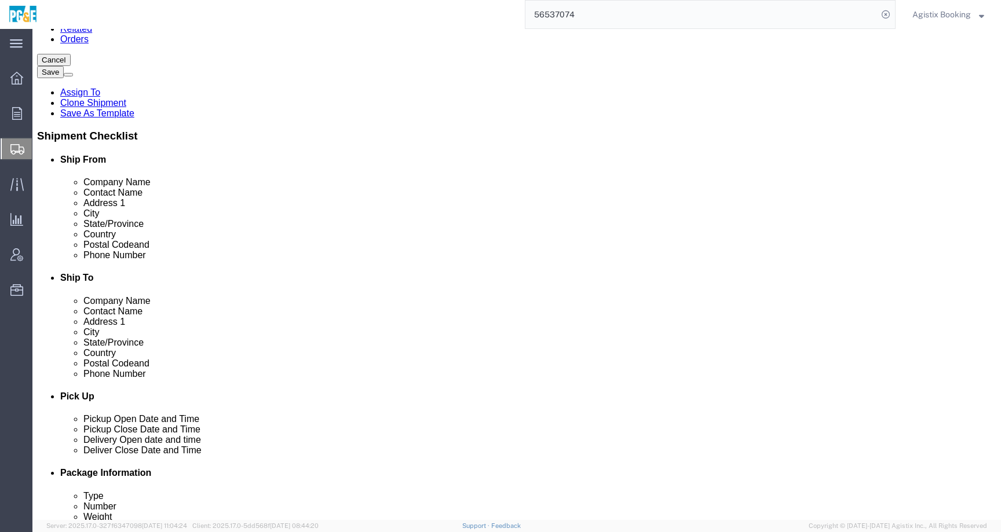
drag, startPoint x: 195, startPoint y: 138, endPoint x: 138, endPoint y: 138, distance: 56.2
click input "HUTCHINS"
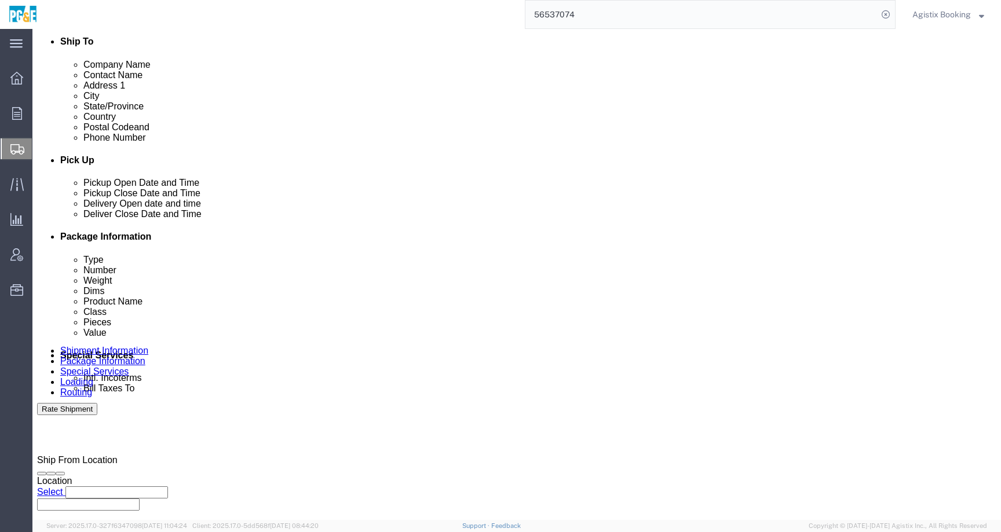
scroll to position [409, 0]
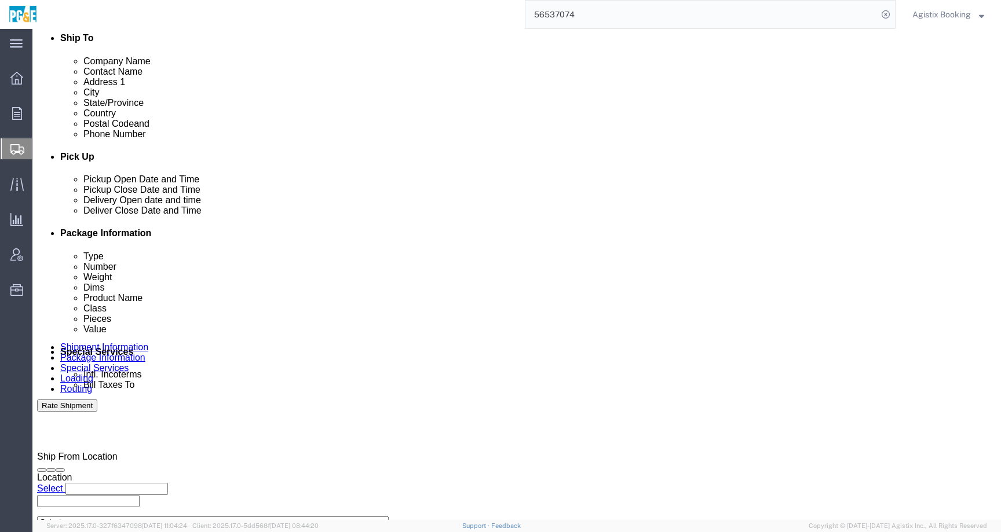
click div "Aug 19 2025 7:28 PM"
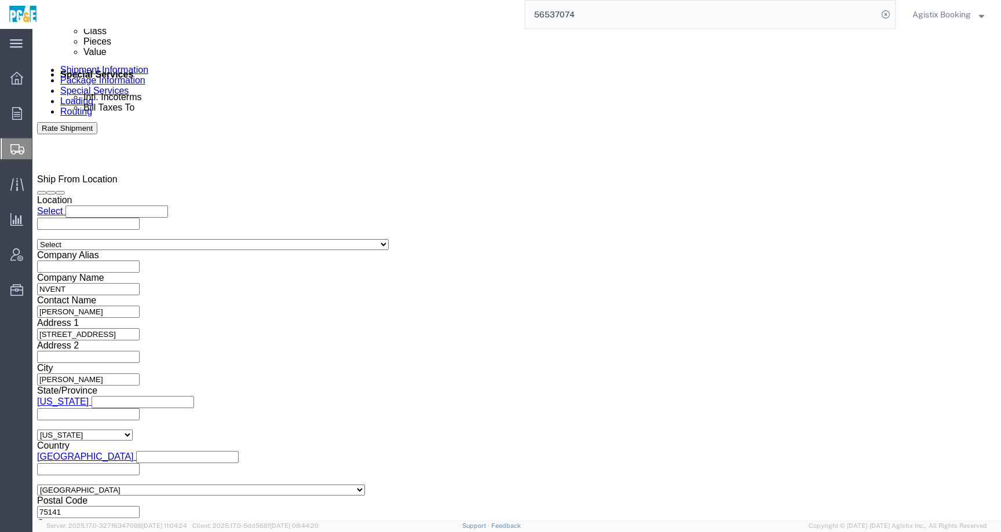
click input "11:28 PM"
drag, startPoint x: 108, startPoint y: 309, endPoint x: 58, endPoint y: 309, distance: 49.8
click div "121:28 PM"
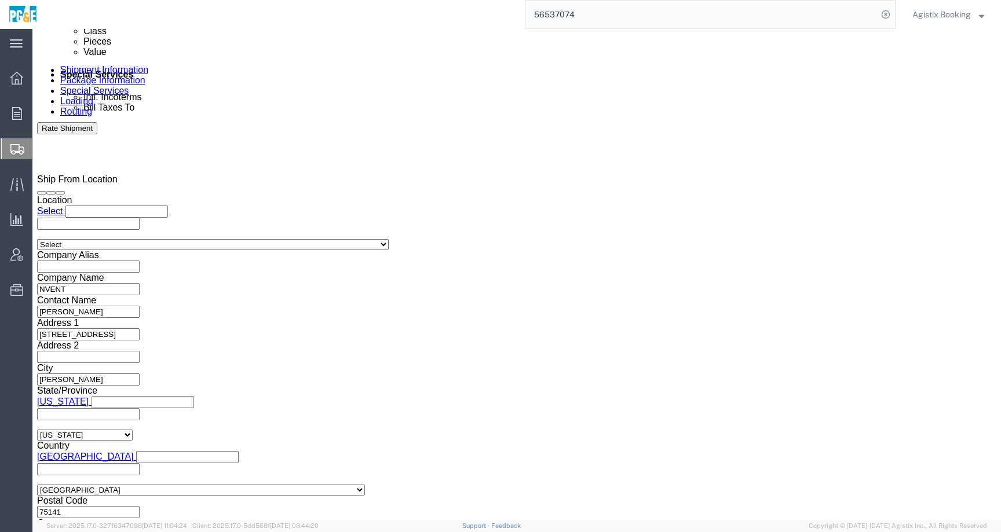
type input "12:00 PM"
click button "Apply"
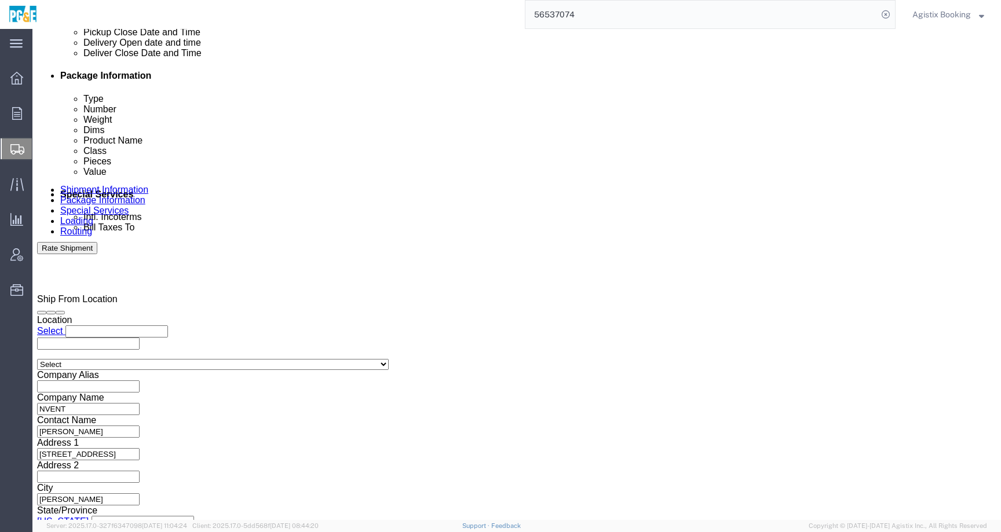
scroll to position [565, 0]
click div "Aug 19 2025 10:00 PM"
type input "5:00 PM"
click button "Apply"
click div
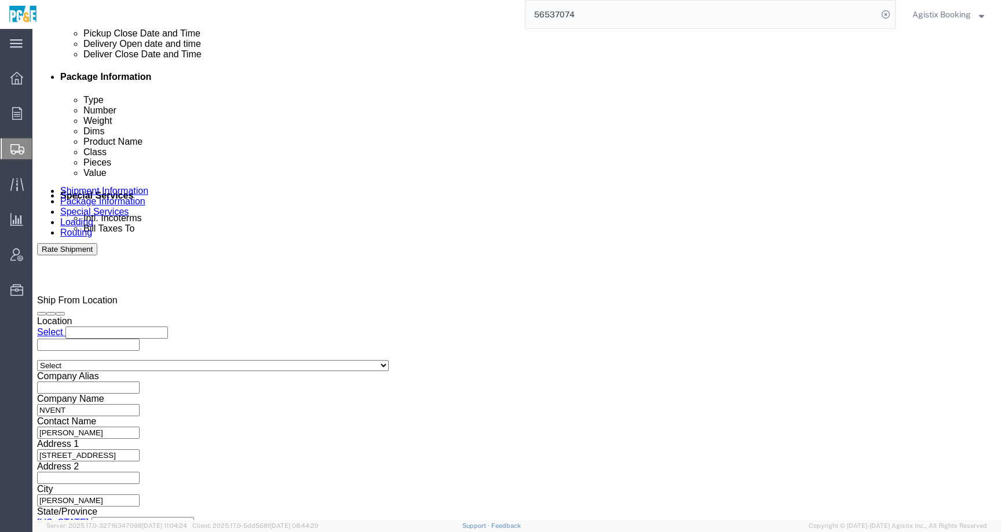
click button "Apply"
click div
click button "Apply"
click div "Delivery Start Date Delivery Start Time Deliver Open Date and Time Aug 26 2025 …"
click div "Aug 27 2025 12:00 AM"
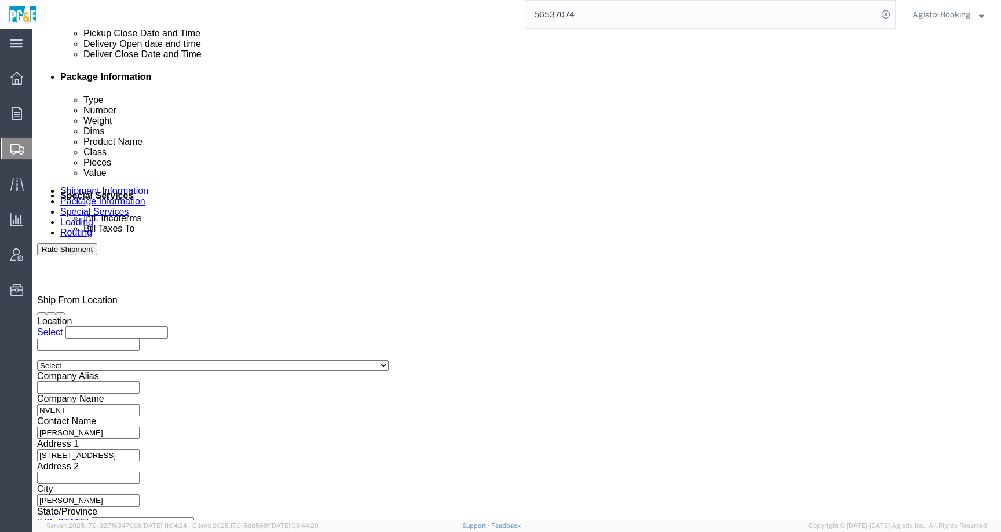
click input "12:00 AM"
click input "6:00 AM"
click button "Apply"
click div "Aug 27 2025 12:00 AM"
click input "12:00 AM"
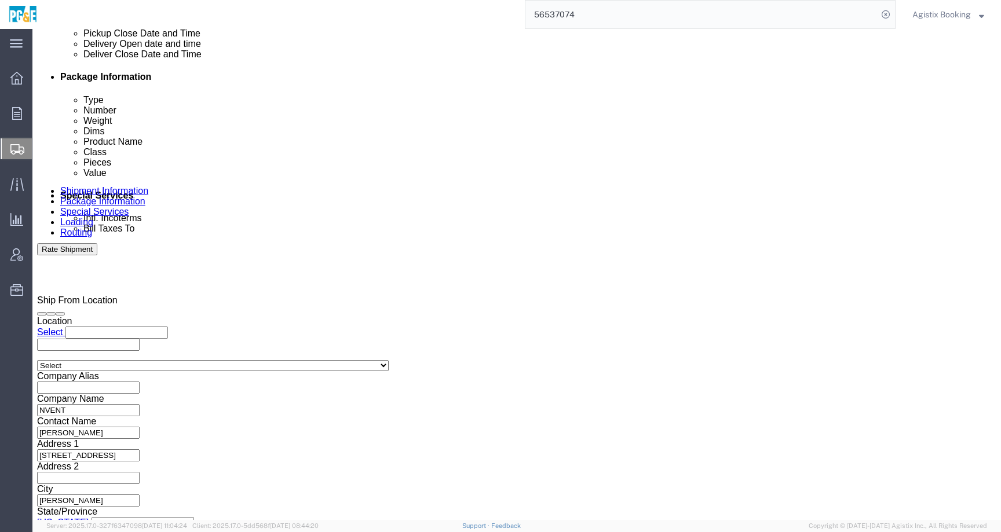
type input ":00 AM"
click div "Aug 26 2025 11:00 PM"
type input "6:00 PM"
click button "Apply"
click div "Aug 27 2025 12:00 AM"
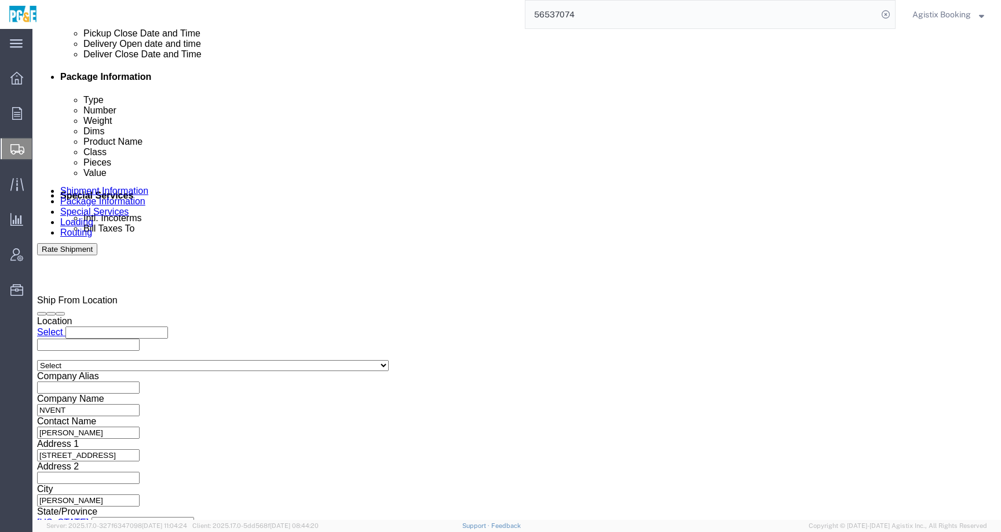
click input "12:00 AM"
click input "7:00 AM"
type input "7:00 PM"
click button "Apply"
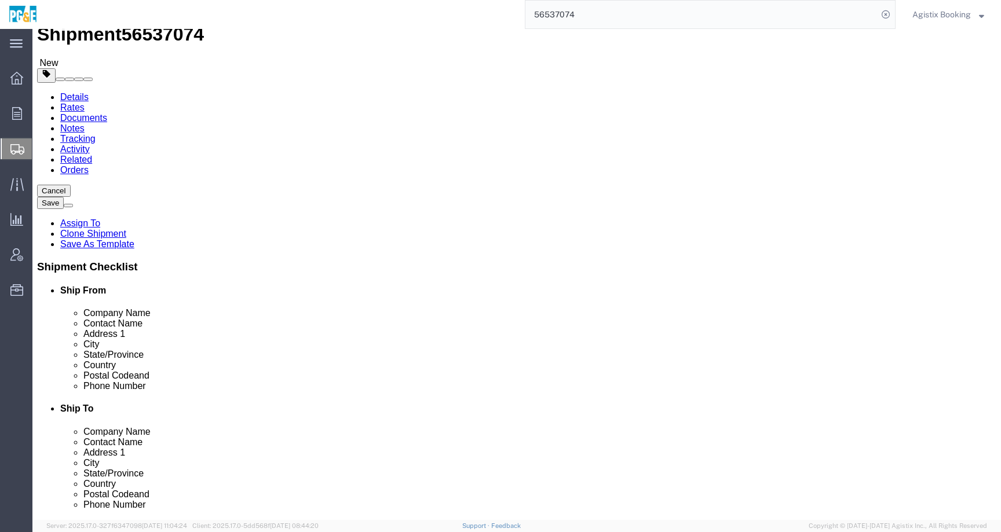
scroll to position [0, 0]
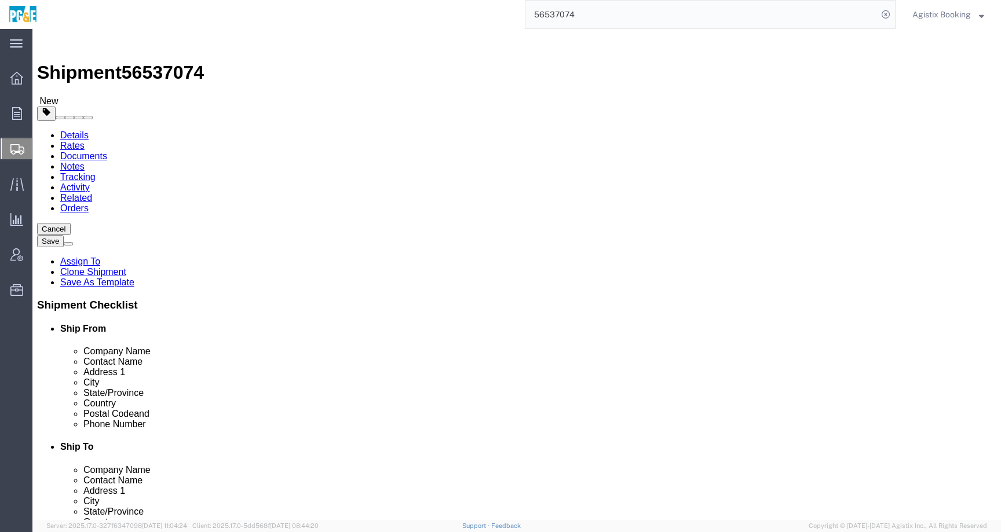
click icon
click dd "355.60 USD"
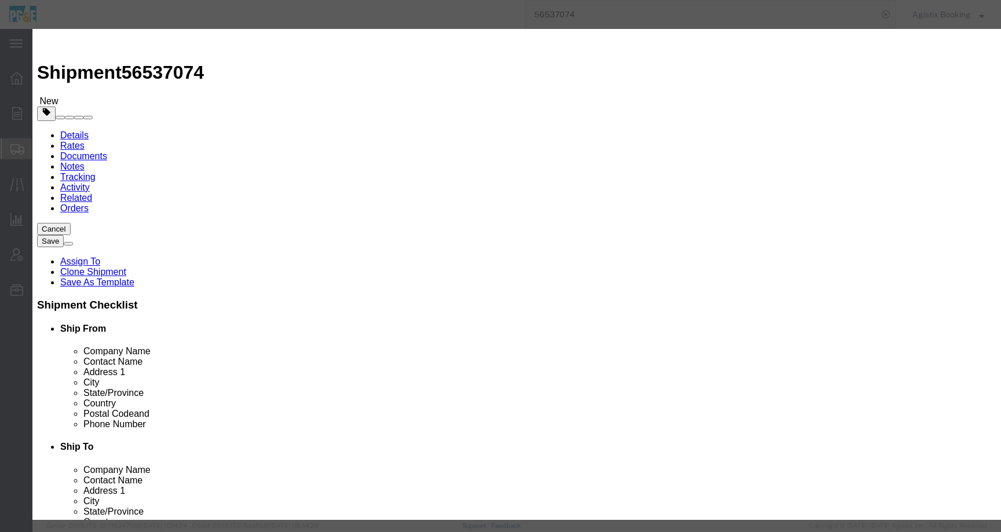
scroll to position [5, 0]
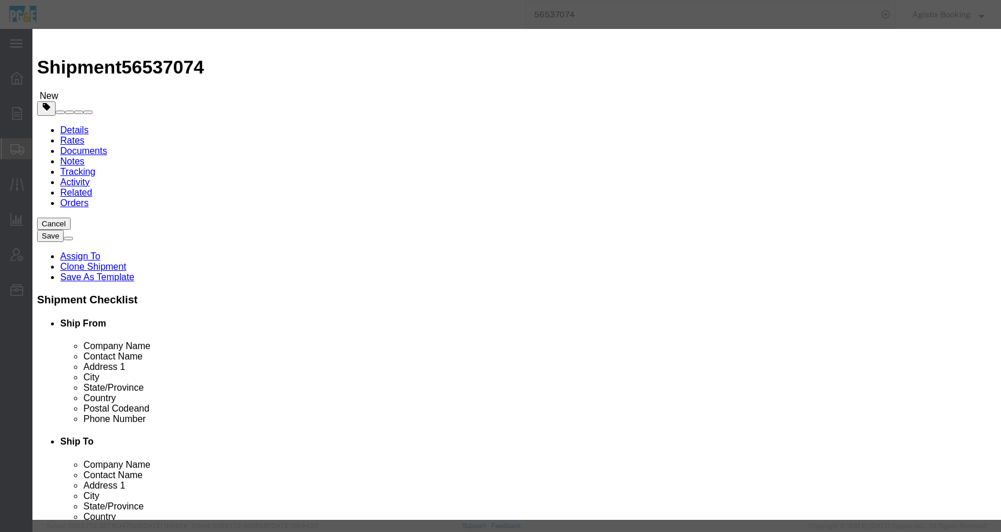
click icon "button"
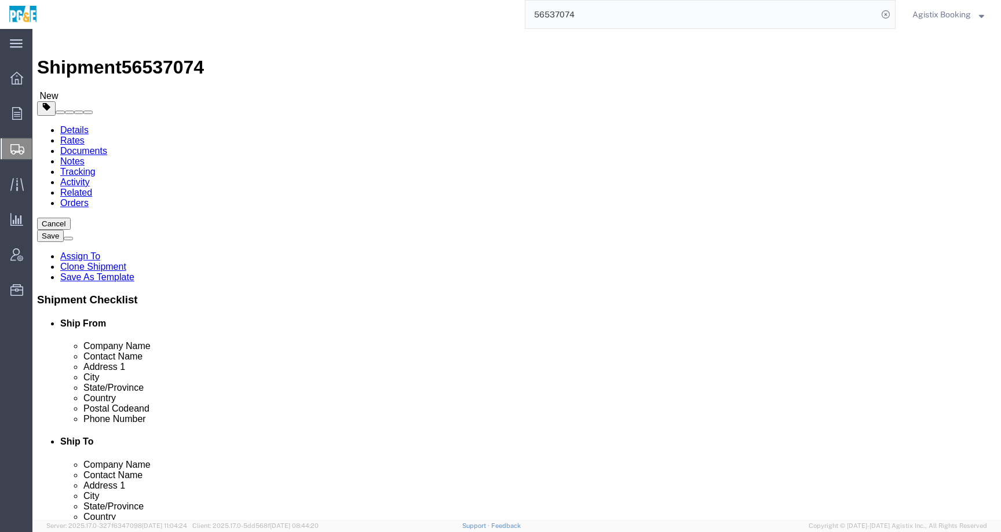
click icon
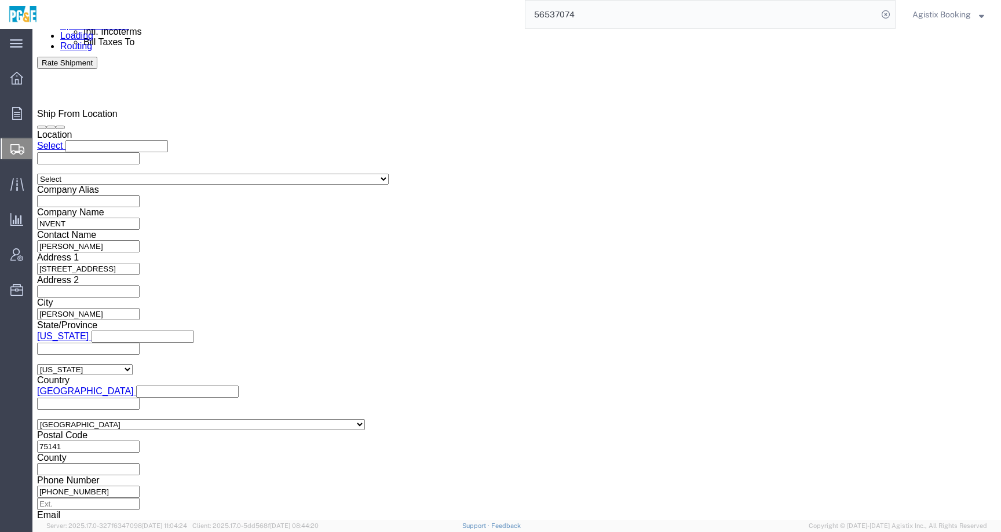
scroll to position [769, 0]
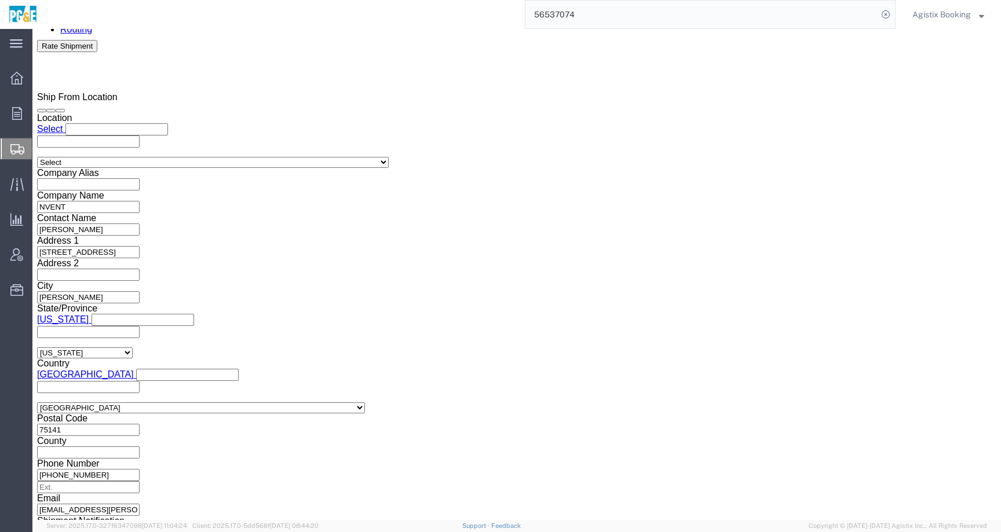
click textarea
paste textarea "Shipment #XXXXXXX has been booked. Once confirmed by the carrier, the BOL will …"
click span "56537074"
copy span "56537074"
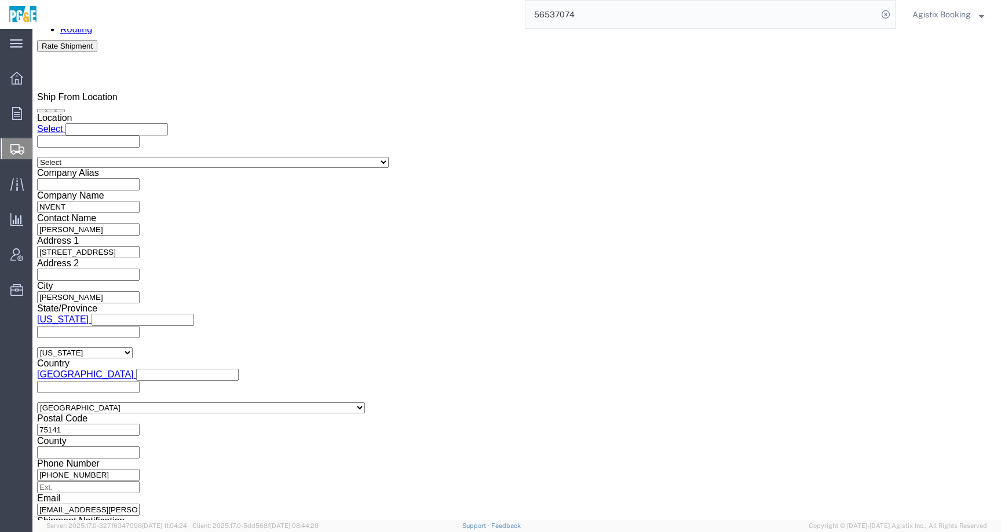
click textarea "Shipment #XXXXXXX has been booked. Once confirmed by the carrier, the BOL will …"
paste textarea "56537074"
type textarea "Shipment #56537074 has been booked. Once confirmed by the carrier, the BOL will…"
click button "Rate Shipment"
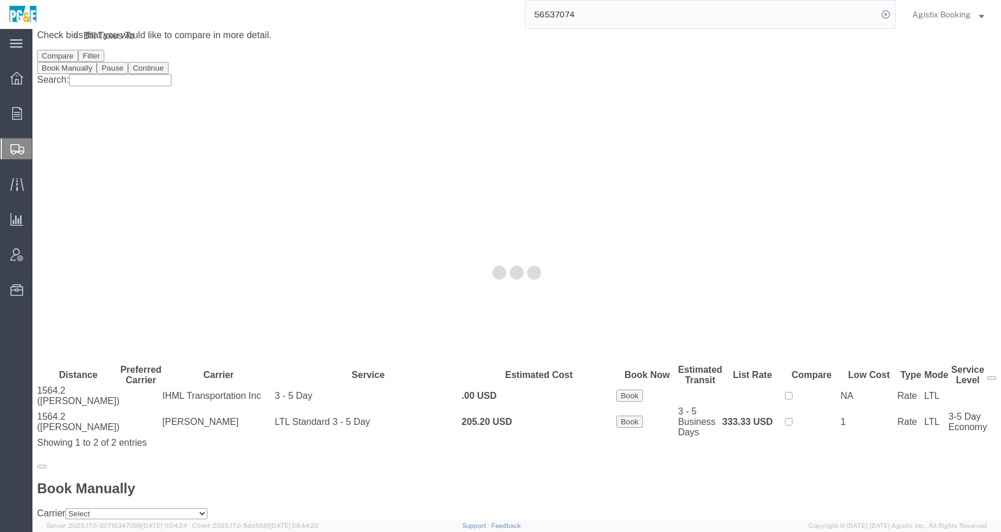
scroll to position [0, 0]
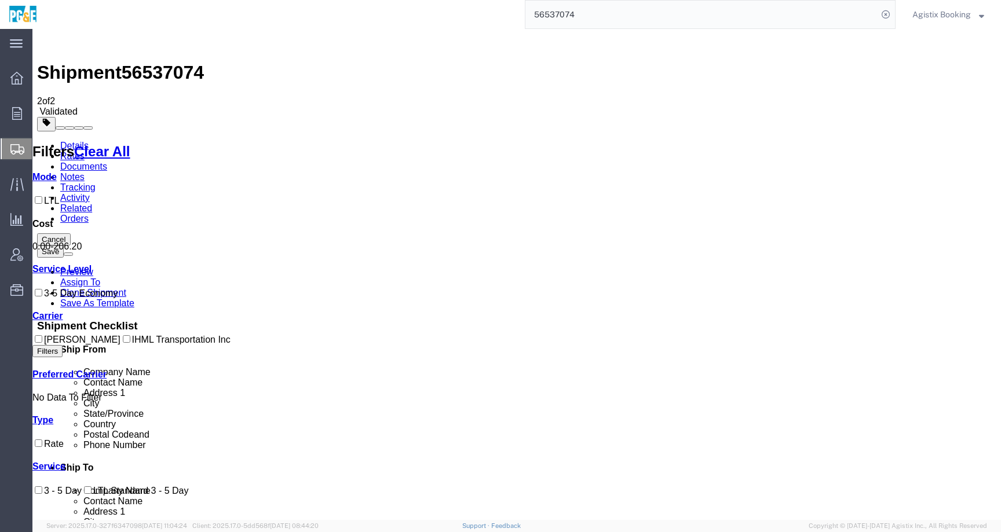
click at [80, 141] on link "Details" at bounding box center [74, 146] width 28 height 10
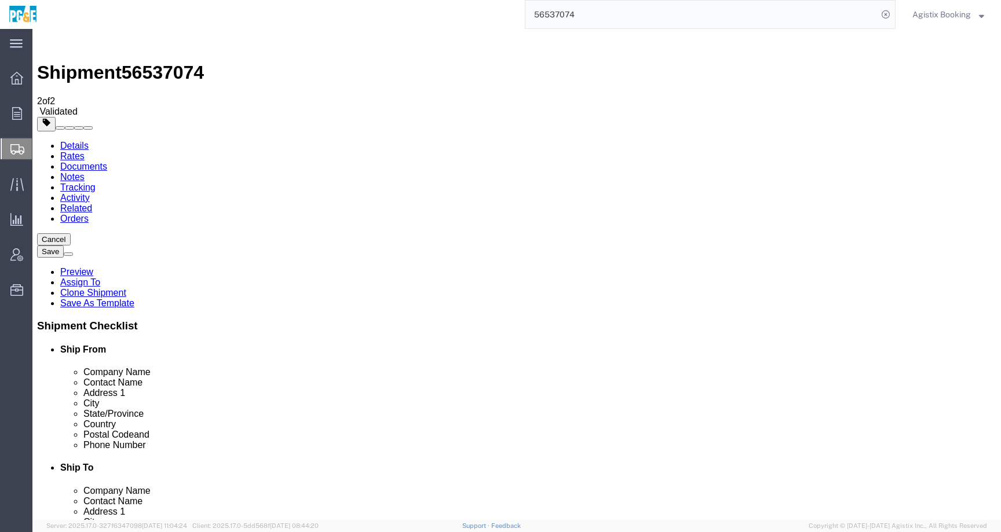
click link "Notes"
click at [83, 141] on link "Details" at bounding box center [74, 146] width 28 height 10
click link "Package Information"
click link "Special Services"
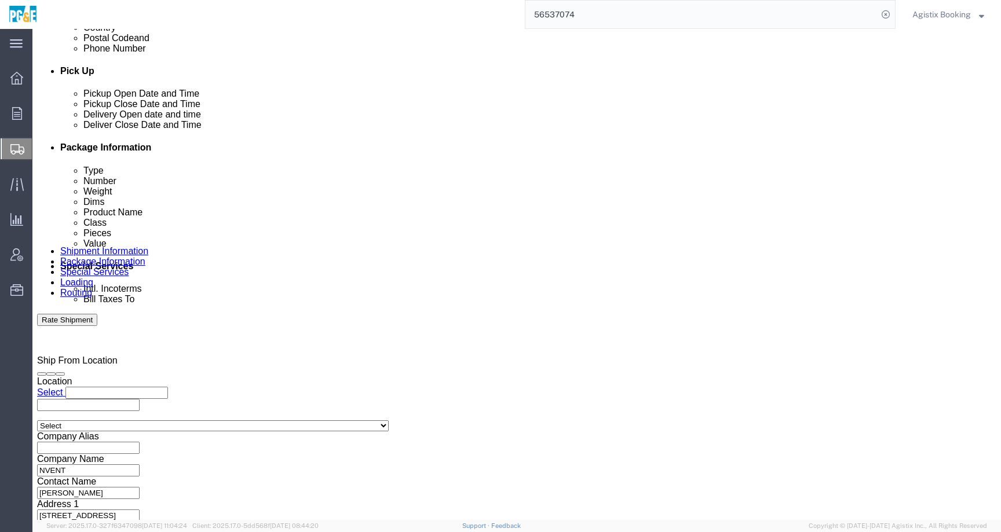
scroll to position [658, 0]
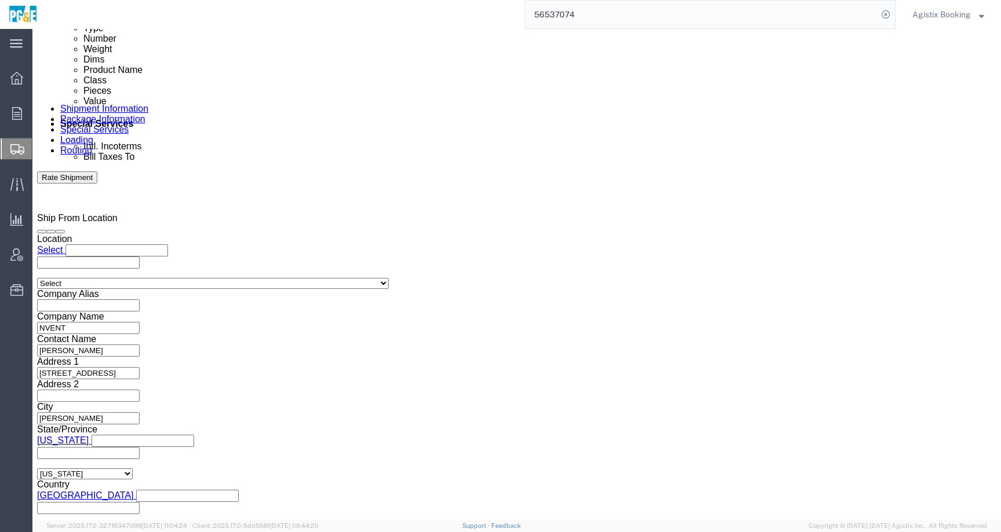
drag, startPoint x: 828, startPoint y: 476, endPoint x: 663, endPoint y: 367, distance: 197.6
click button "Rate Shipment"
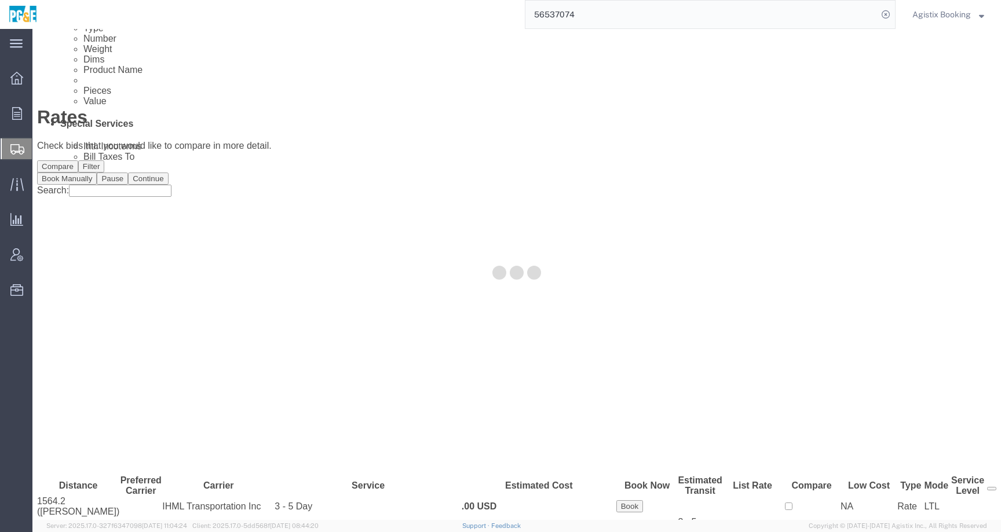
scroll to position [0, 0]
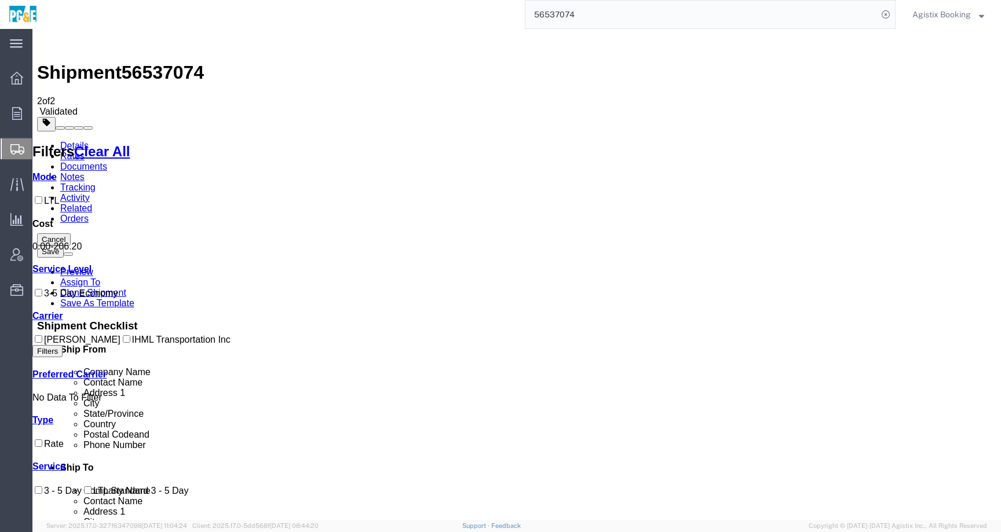
click at [42, 335] on input "[PERSON_NAME]" at bounding box center [39, 339] width 8 height 8
checkbox input "true"
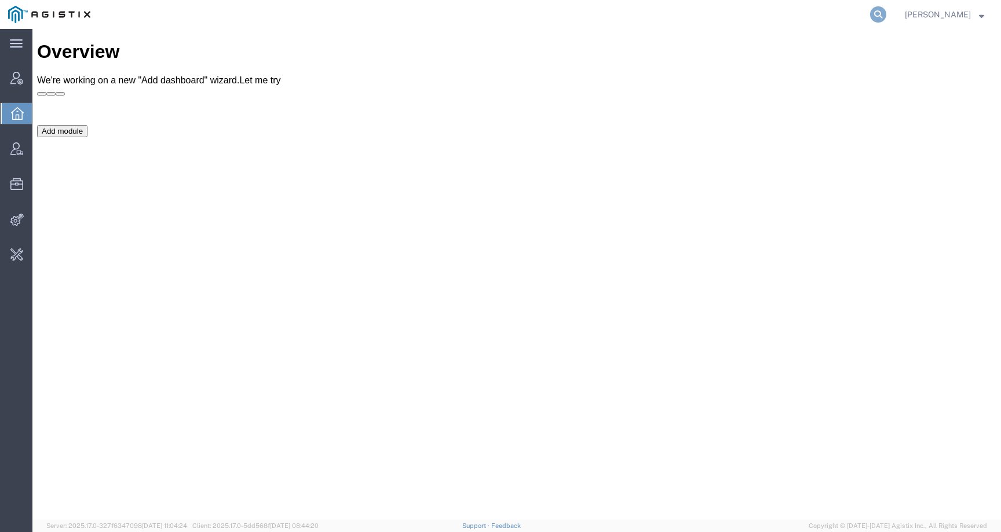
click at [886, 18] on icon at bounding box center [878, 14] width 16 height 16
click at [842, 20] on input "search" at bounding box center [694, 15] width 352 height 28
paste input "S02402835"
type input "S02402835"
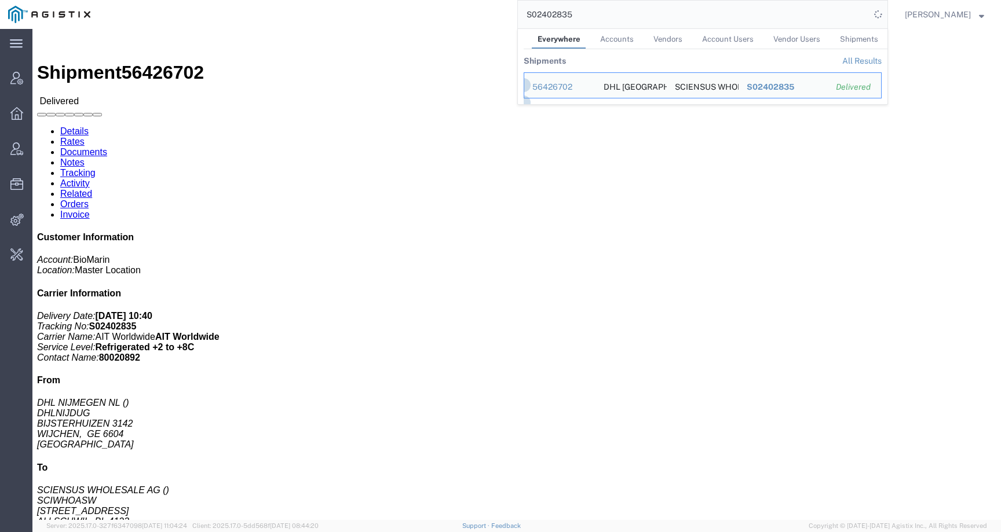
click link "Documents"
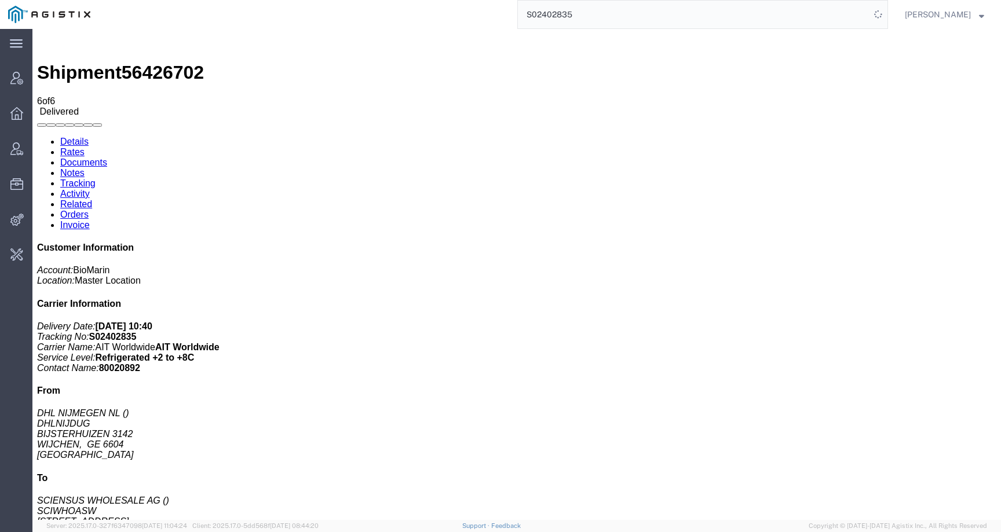
click at [90, 189] on link "Activity" at bounding box center [75, 194] width 30 height 10
drag, startPoint x: 462, startPoint y: 138, endPoint x: 518, endPoint y: 138, distance: 56.2
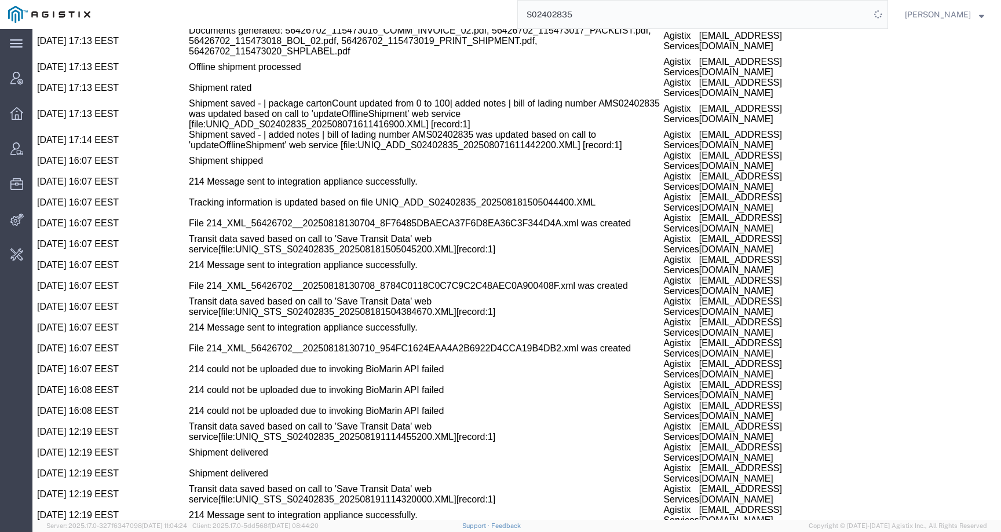
scroll to position [1199, 0]
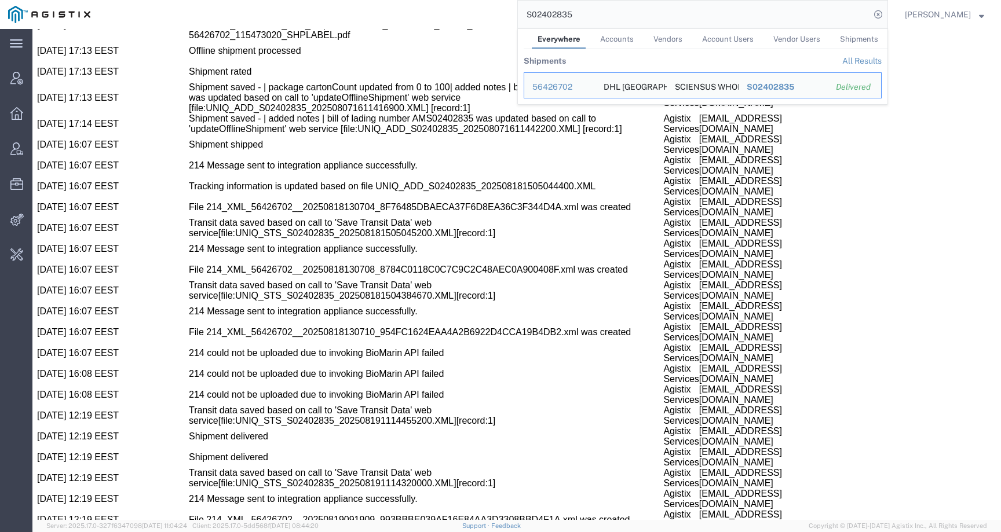
click at [932, 12] on span "[PERSON_NAME]" at bounding box center [938, 14] width 66 height 13
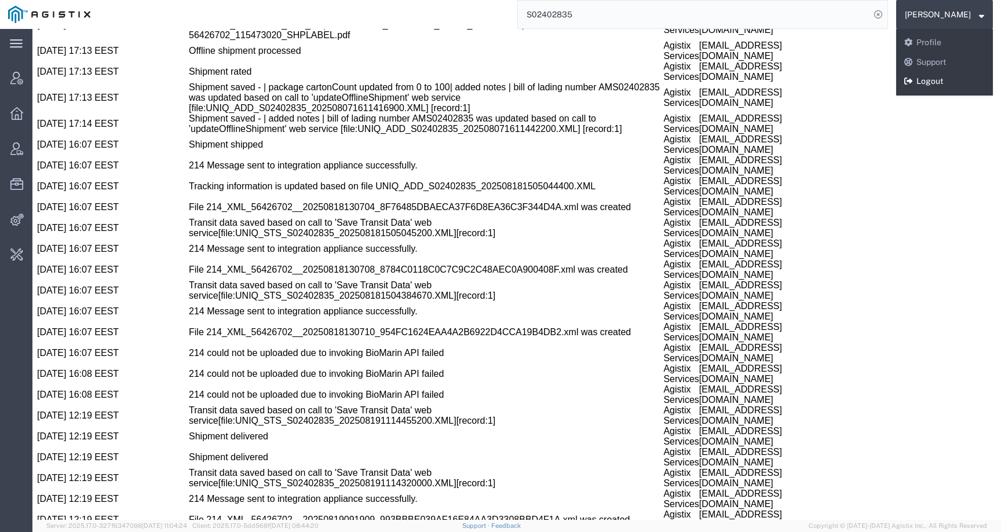
click at [928, 85] on link "Logout" at bounding box center [944, 82] width 97 height 20
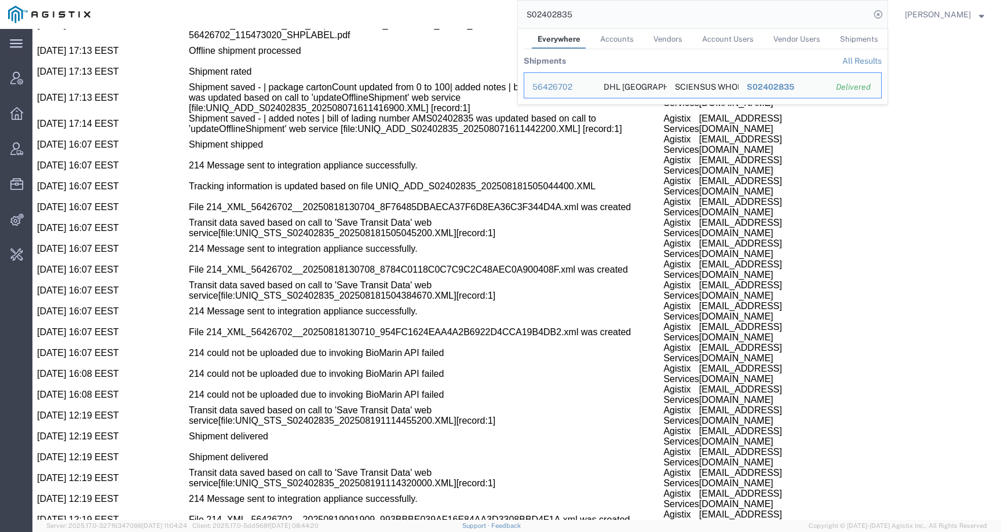
drag, startPoint x: 642, startPoint y: 22, endPoint x: 476, endPoint y: 22, distance: 166.2
click at [475, 22] on div "S02402835 Everywhere Accounts Vendors Account Users Vendor Users Shipments Ship…" at bounding box center [492, 14] width 789 height 29
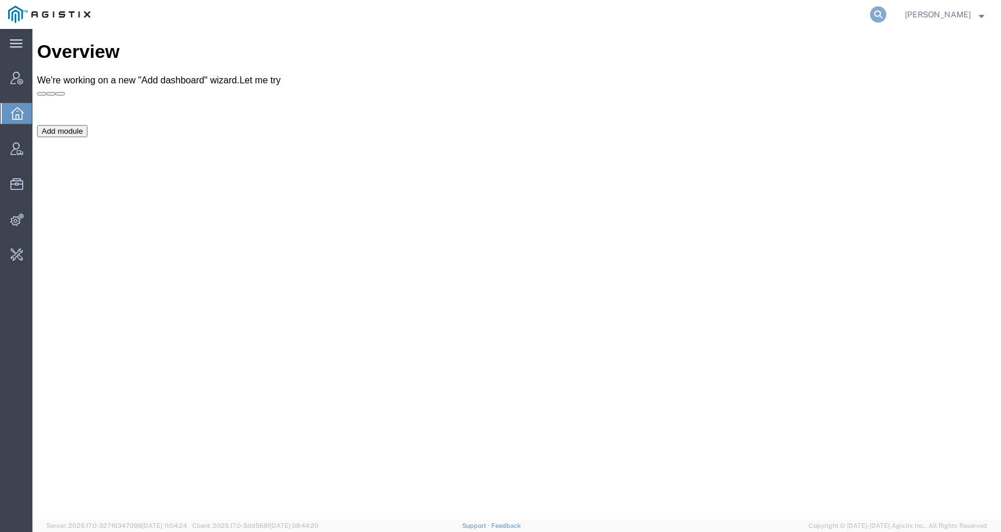
click at [886, 20] on icon at bounding box center [878, 14] width 16 height 16
click at [870, 20] on input "search" at bounding box center [694, 15] width 352 height 28
paste input "PG&E"
type input "PG&E"
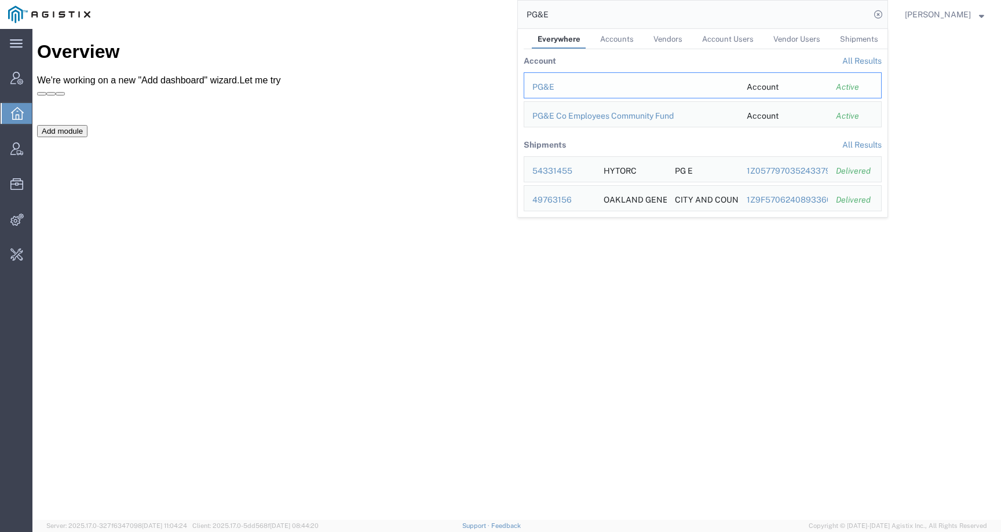
click at [561, 82] on div "PG&E" at bounding box center [631, 87] width 198 height 12
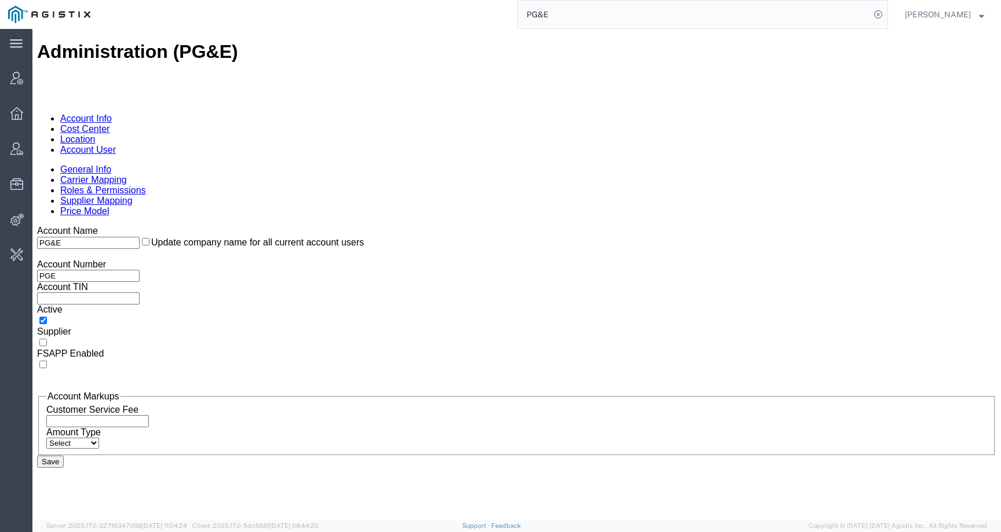
click at [116, 145] on link "Account User" at bounding box center [88, 150] width 56 height 10
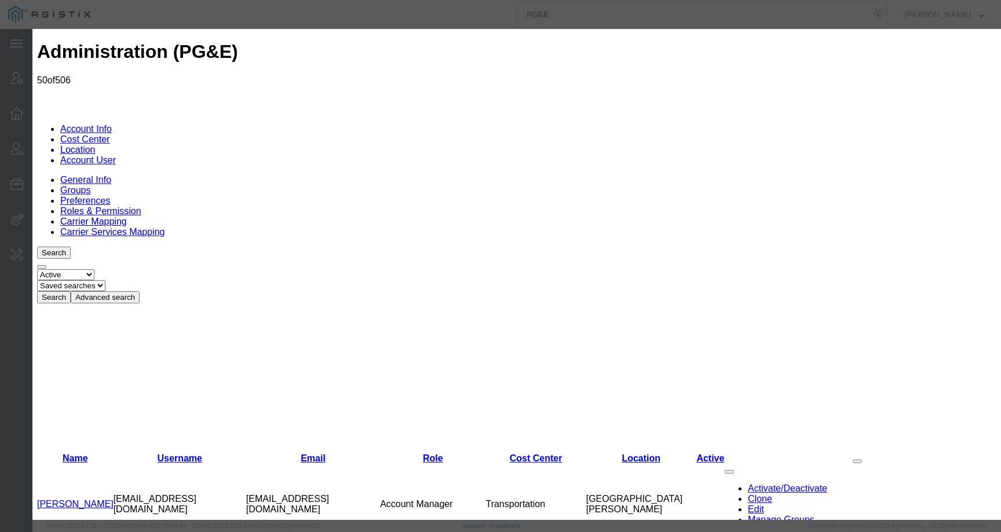
select select "COSTCENTER"
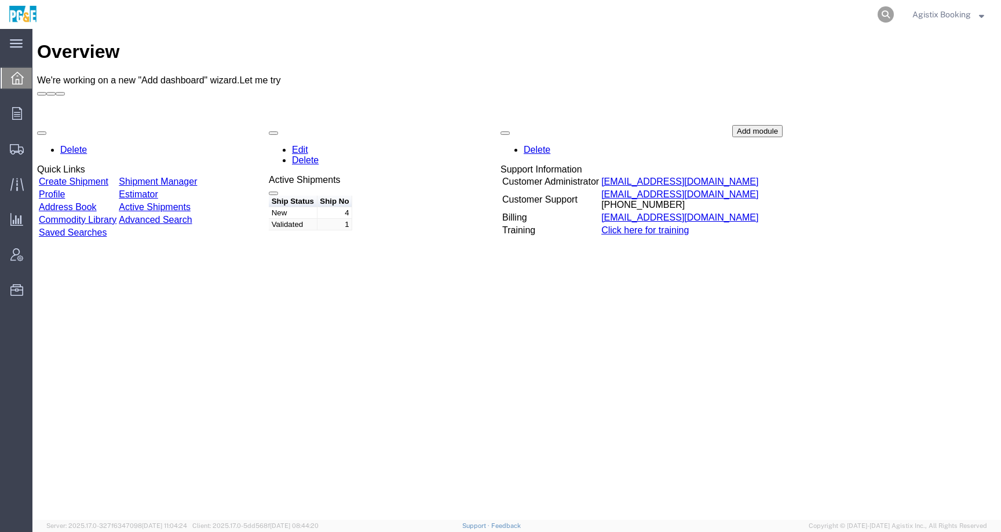
click at [884, 20] on icon at bounding box center [885, 14] width 16 height 16
click at [852, 19] on input "search" at bounding box center [701, 15] width 352 height 28
paste input "56536000"
type input "56536000"
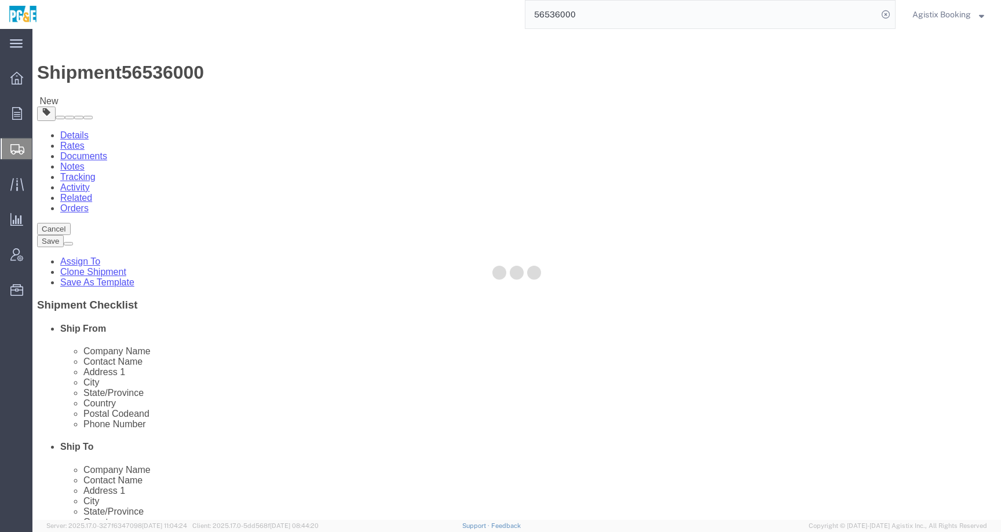
select select
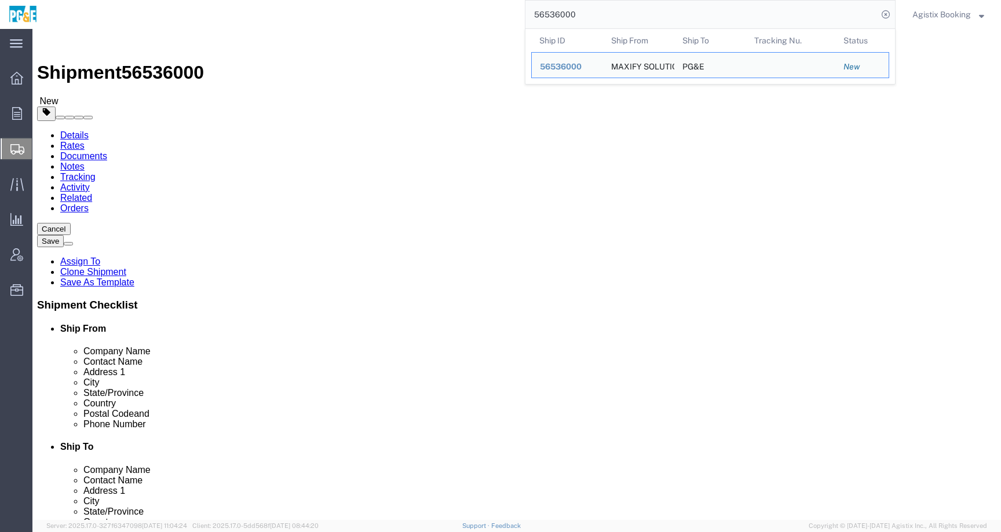
click icon
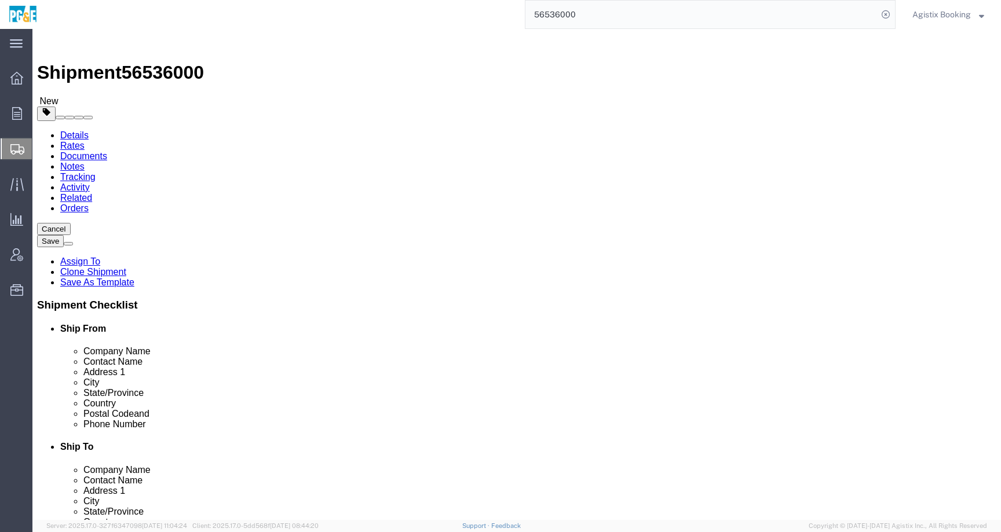
click div "Pieces: 42.00 Each Total value: 1.00 USD HAZMAT"
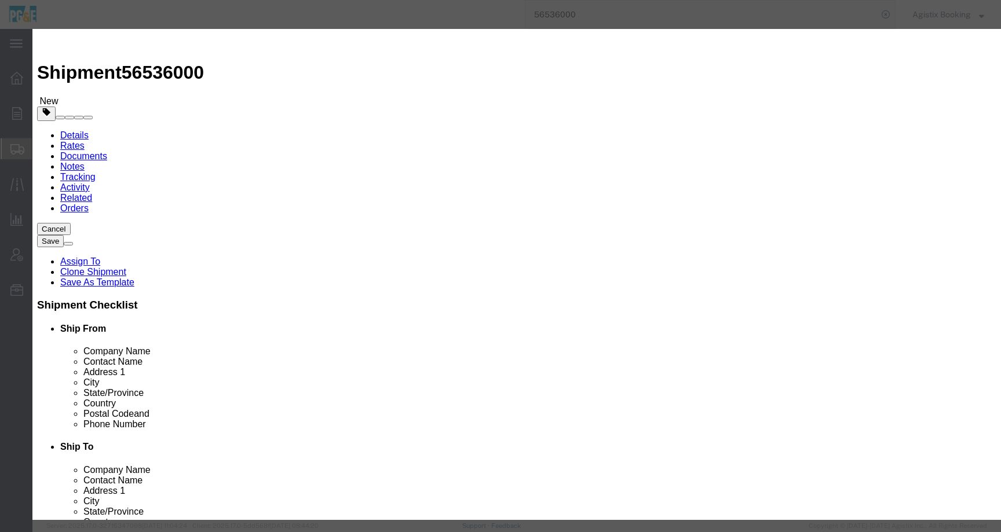
scroll to position [276, 0]
click select "Container Material A - Steel (all types and surface treatments) B - Aluminum C …"
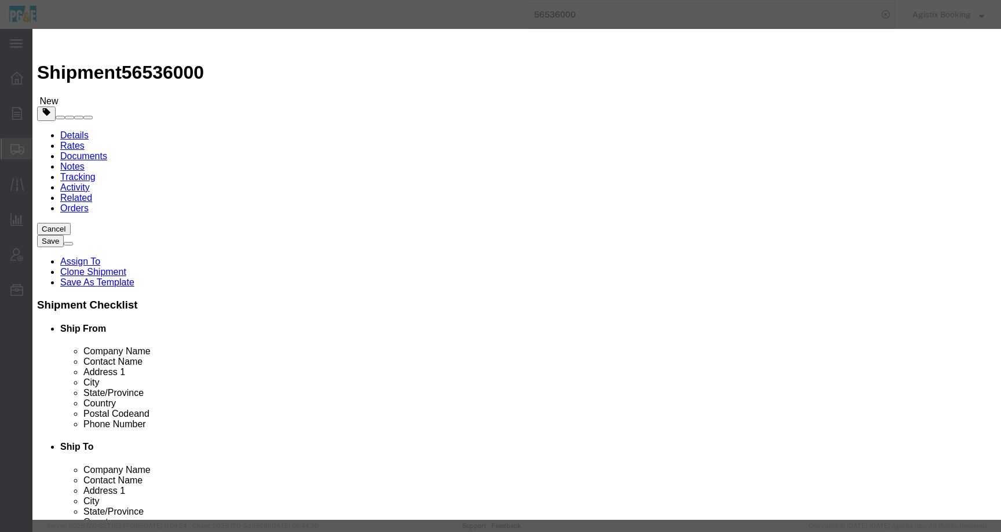
click select "Container Material A - Steel (all types and surface treatments) B - Aluminum C …"
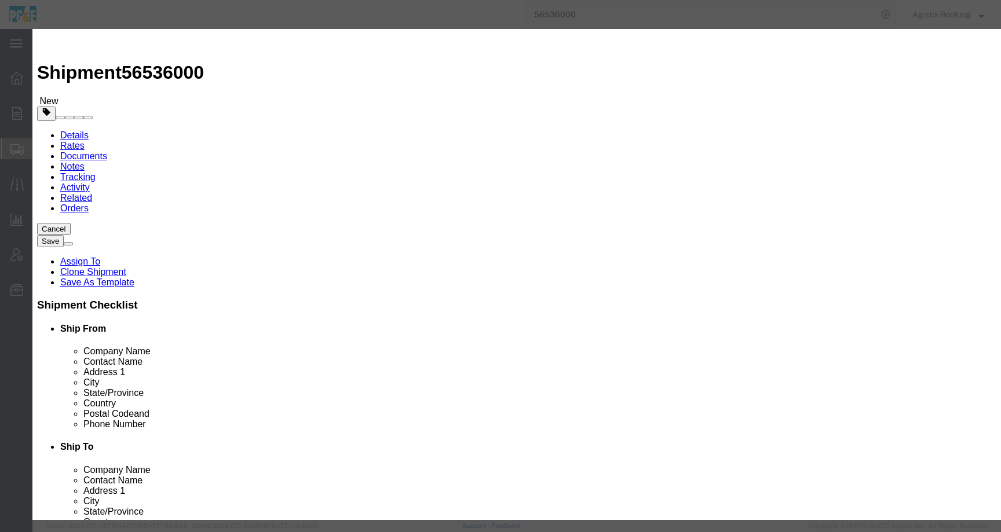
click select "Container Material A - Steel (all types and surface treatments) B - Aluminum C …"
click icon "button"
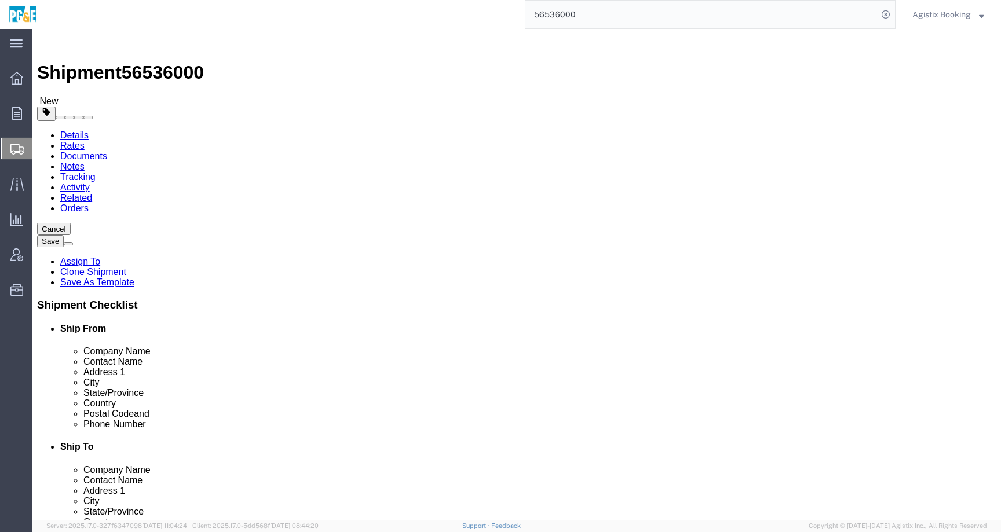
click p "H950SL"
click dd "42.00 Each"
click div
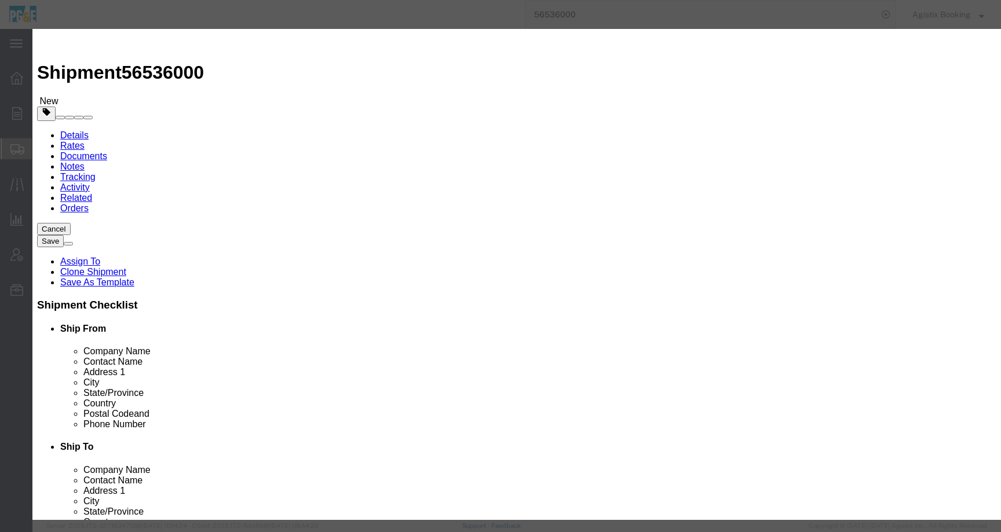
drag, startPoint x: 319, startPoint y: 90, endPoint x: 280, endPoint y: 88, distance: 38.8
click input "H950SL"
click button "button"
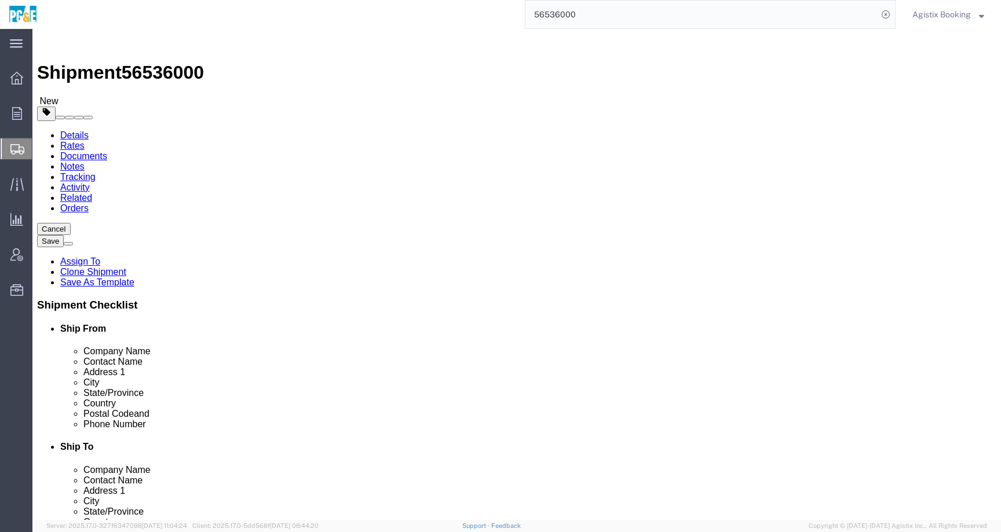
click p "H750L"
click dd "21.00 Each"
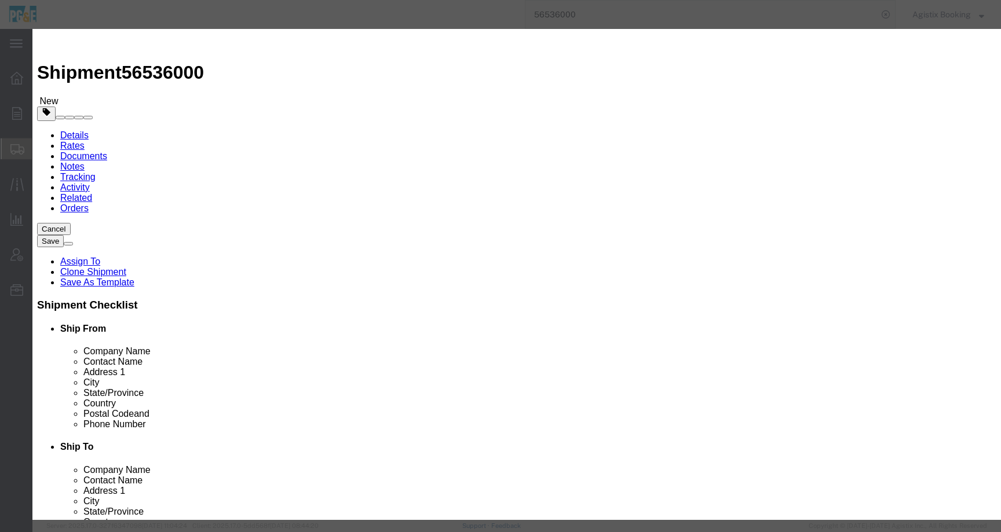
drag, startPoint x: 310, startPoint y: 90, endPoint x: 270, endPoint y: 90, distance: 40.5
click div "H750L"
drag, startPoint x: 793, startPoint y: 32, endPoint x: 792, endPoint y: 52, distance: 19.7
click icon "button"
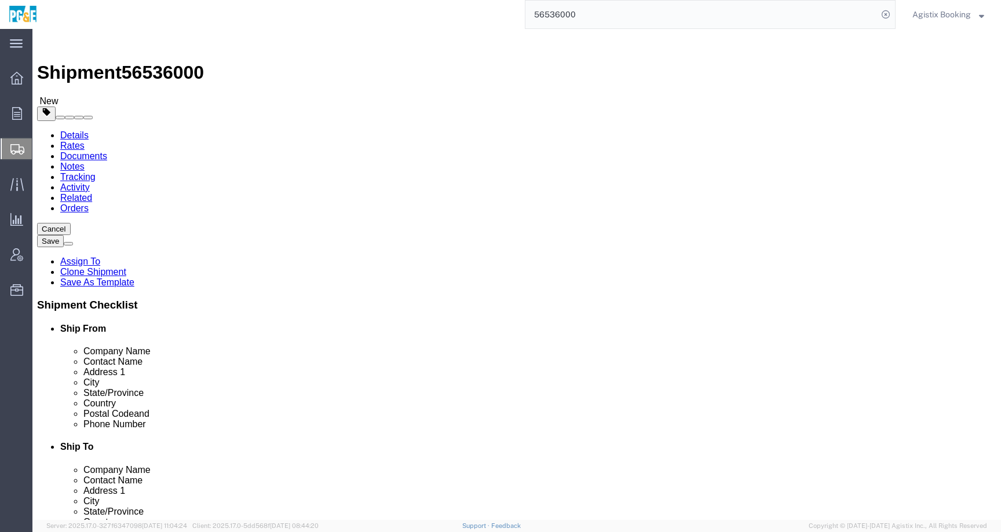
click dd "1.00 USD"
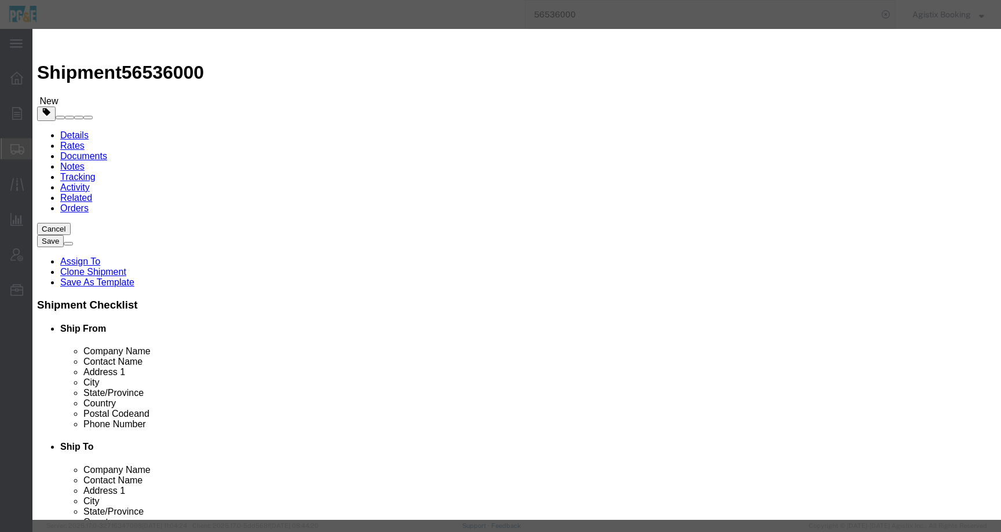
drag, startPoint x: 709, startPoint y: 90, endPoint x: 581, endPoint y: 90, distance: 128.0
click div "REFRIGERANT GAS R 32"
click button "Save & Close"
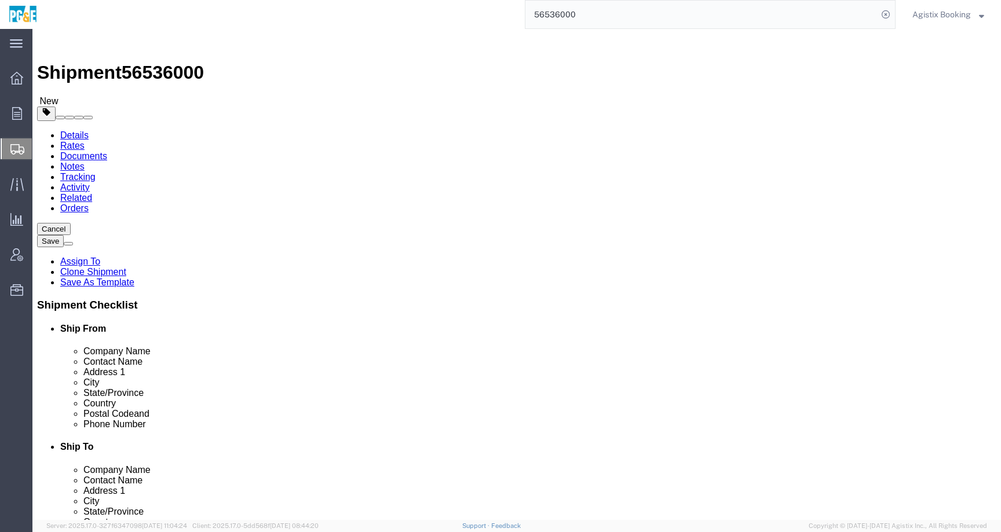
click dd "1.00 USD"
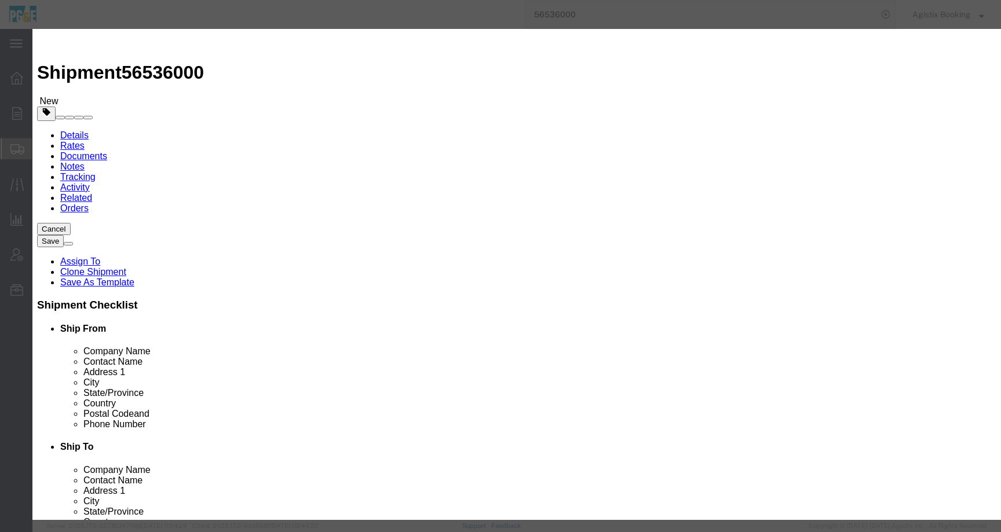
drag, startPoint x: 700, startPoint y: 86, endPoint x: 503, endPoint y: 86, distance: 196.9
click div "Description REFRIGERANT GAS R 32"
click button "Save & Close"
